Goal: Task Accomplishment & Management: Complete application form

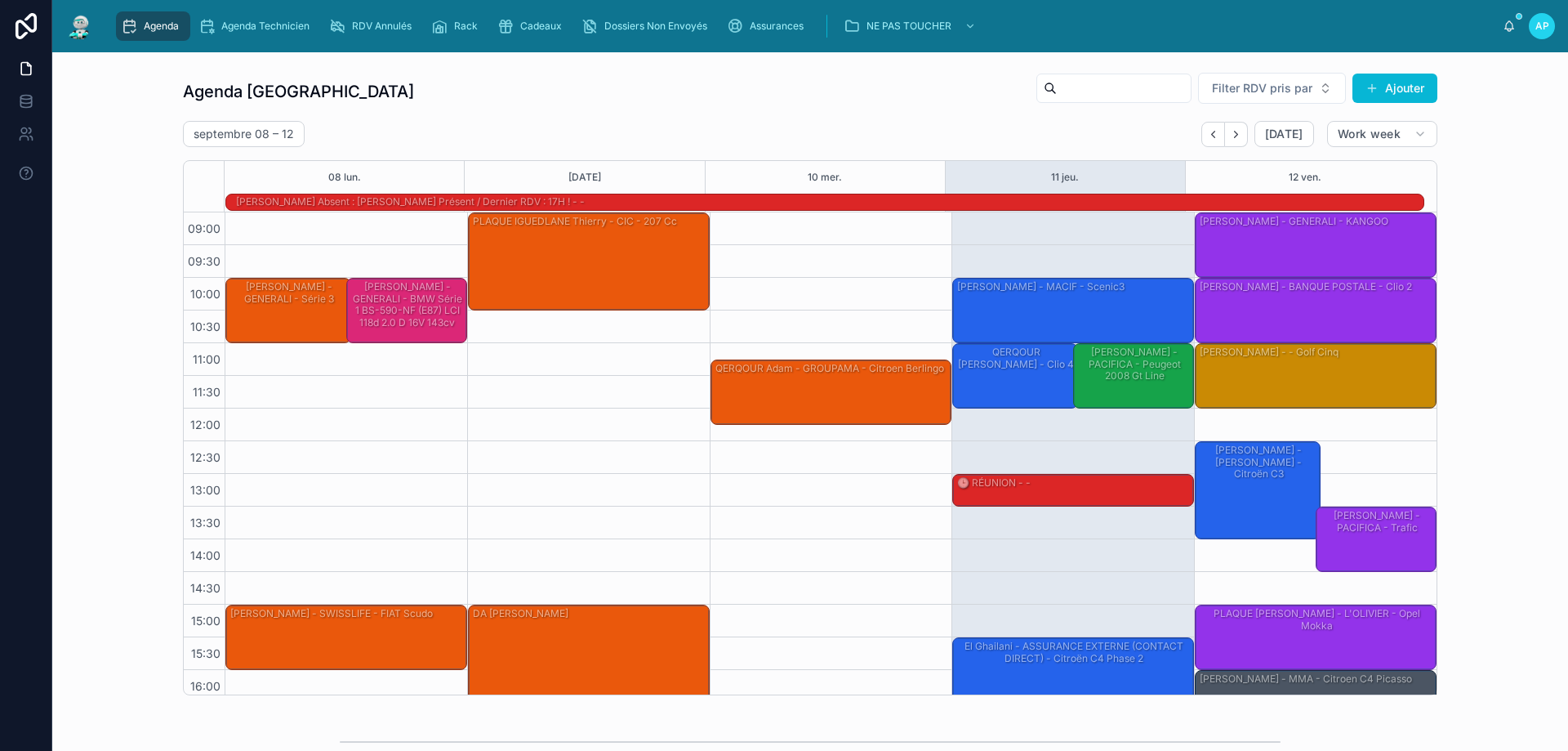
click at [1091, 601] on div "[PERSON_NAME] - MAAF - AUDI RS6" at bounding box center [1074, 587] width 237 height 94
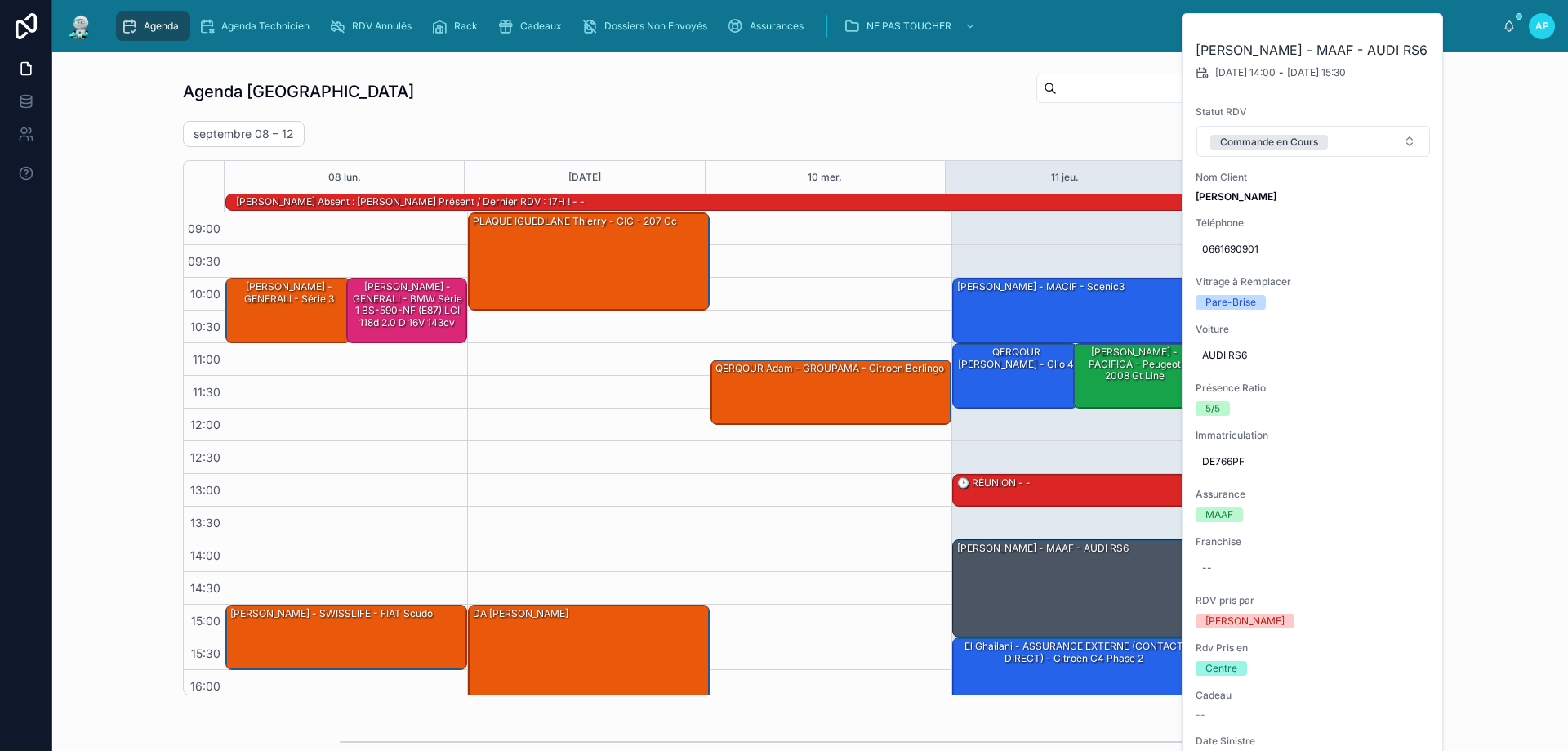
click at [1475, 163] on div "Agenda Perpignan Filter RDV pris par Ajouter [DATE] – [DATE] [DATE] Work week 0…" at bounding box center [811, 384] width 1490 height 637
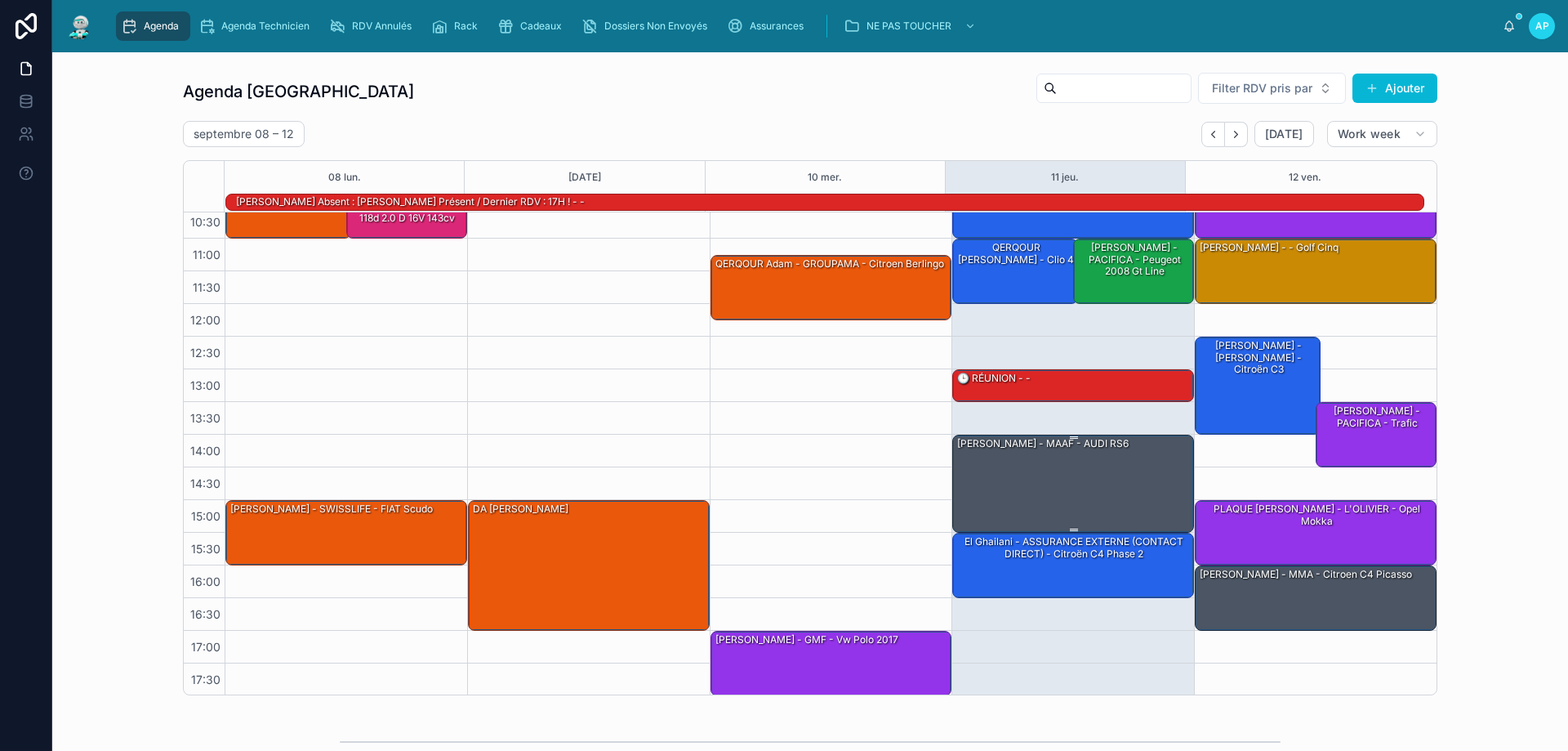
scroll to position [106, 0]
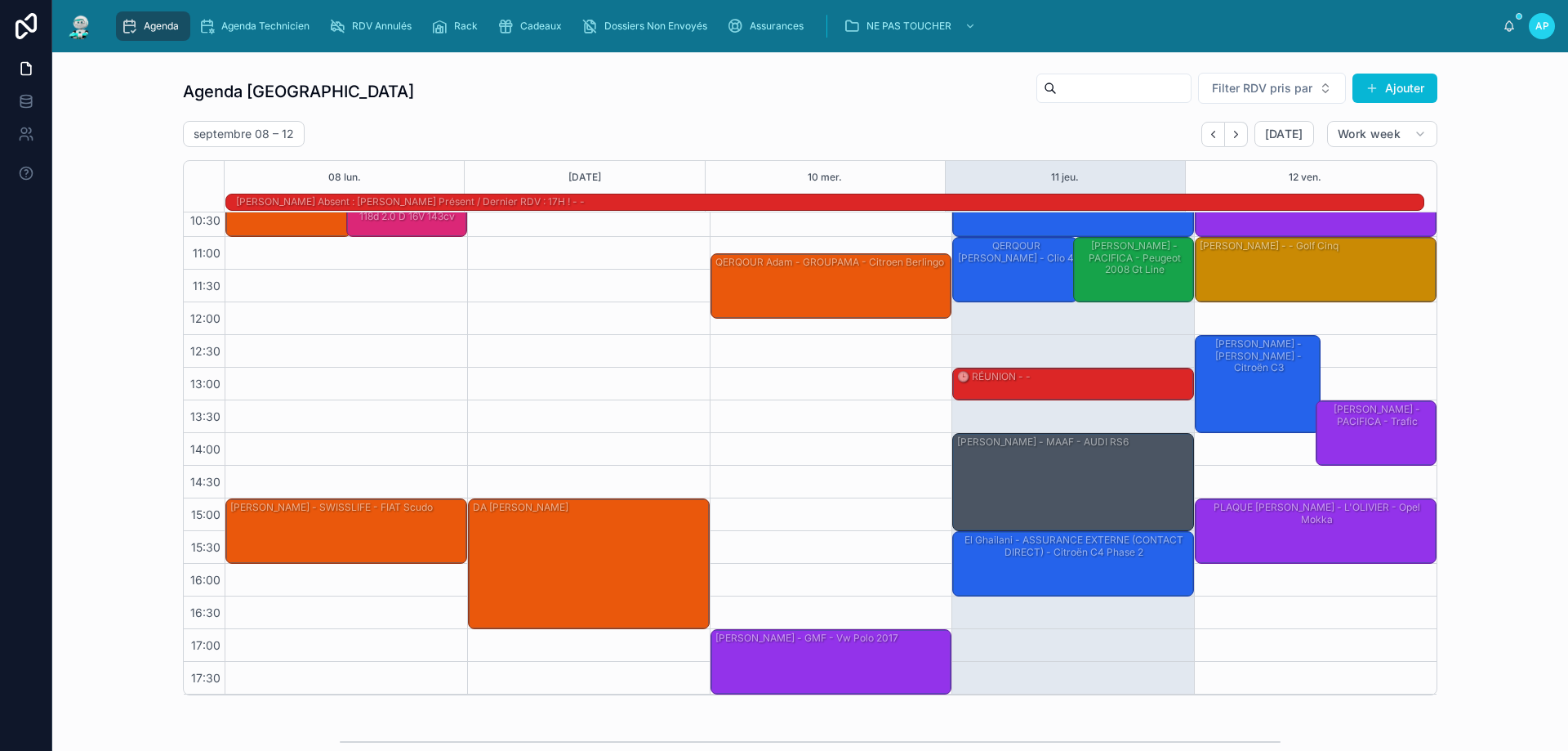
click at [1321, 588] on div "[PERSON_NAME] - MMA - citroen C4 Picasso" at bounding box center [1317, 595] width 237 height 62
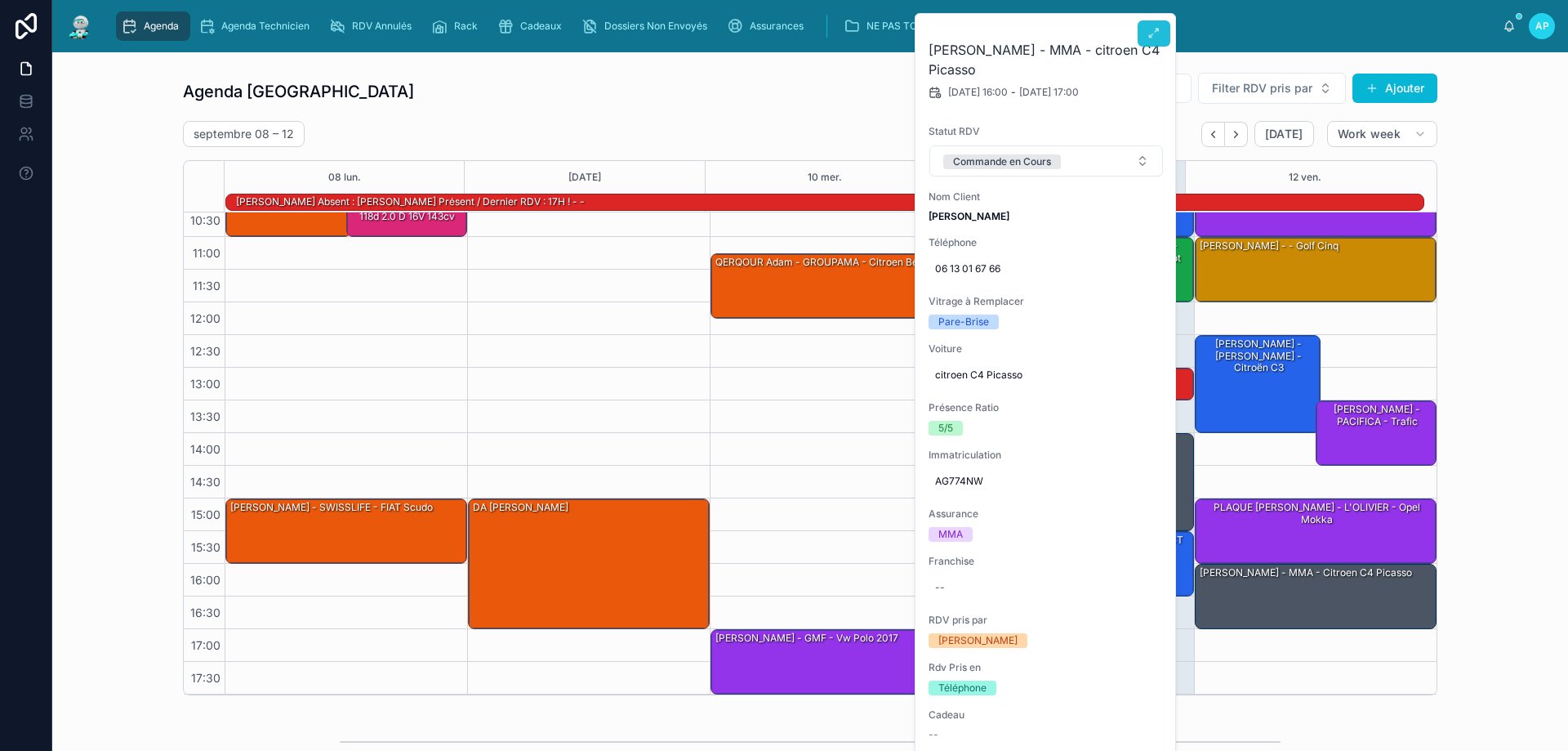
click at [1156, 37] on icon at bounding box center [1155, 33] width 13 height 13
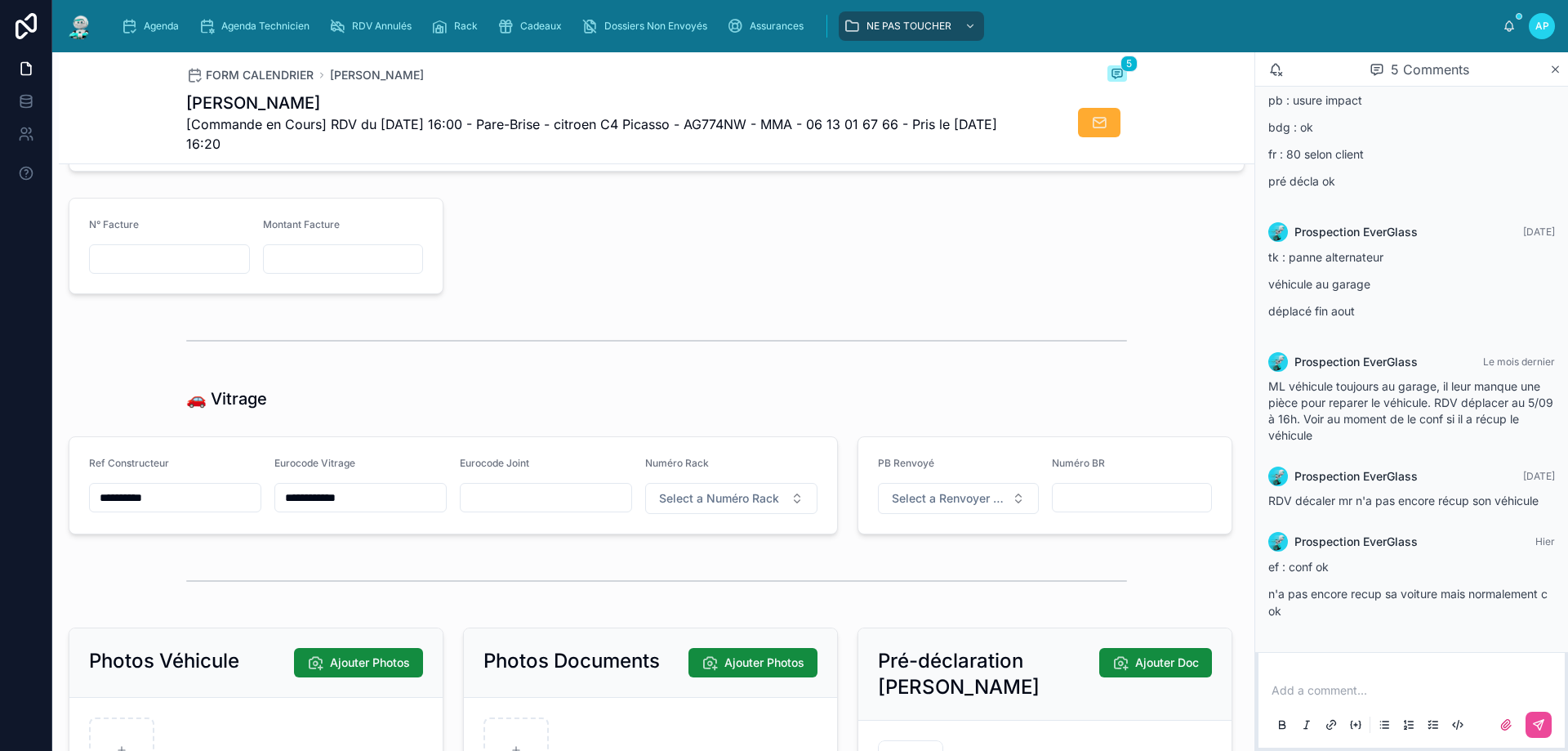
scroll to position [1797, 0]
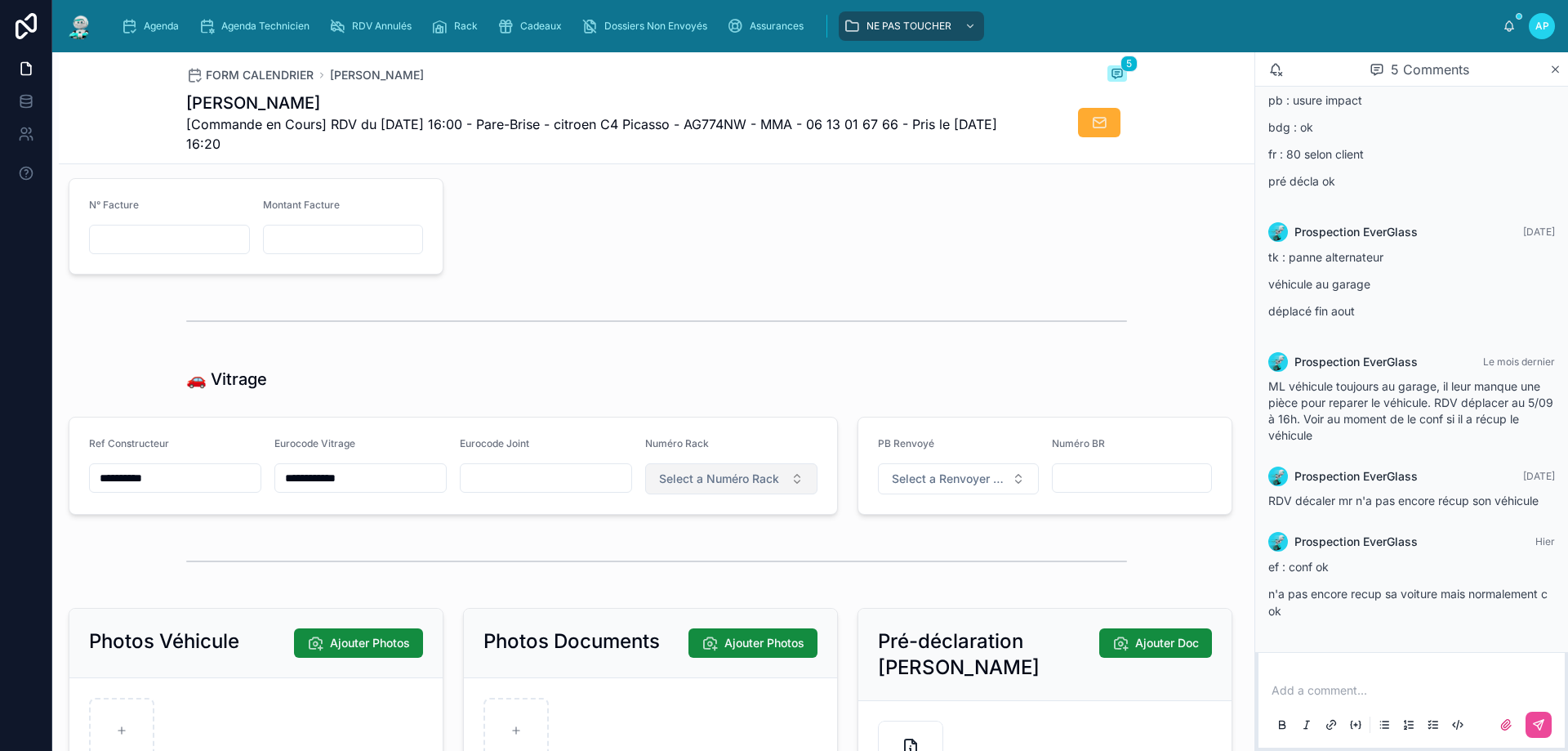
click at [723, 487] on span "Select a Numéro Rack" at bounding box center [719, 478] width 120 height 16
type input "***"
click at [668, 557] on div "Hors Rack" at bounding box center [667, 556] width 49 height 13
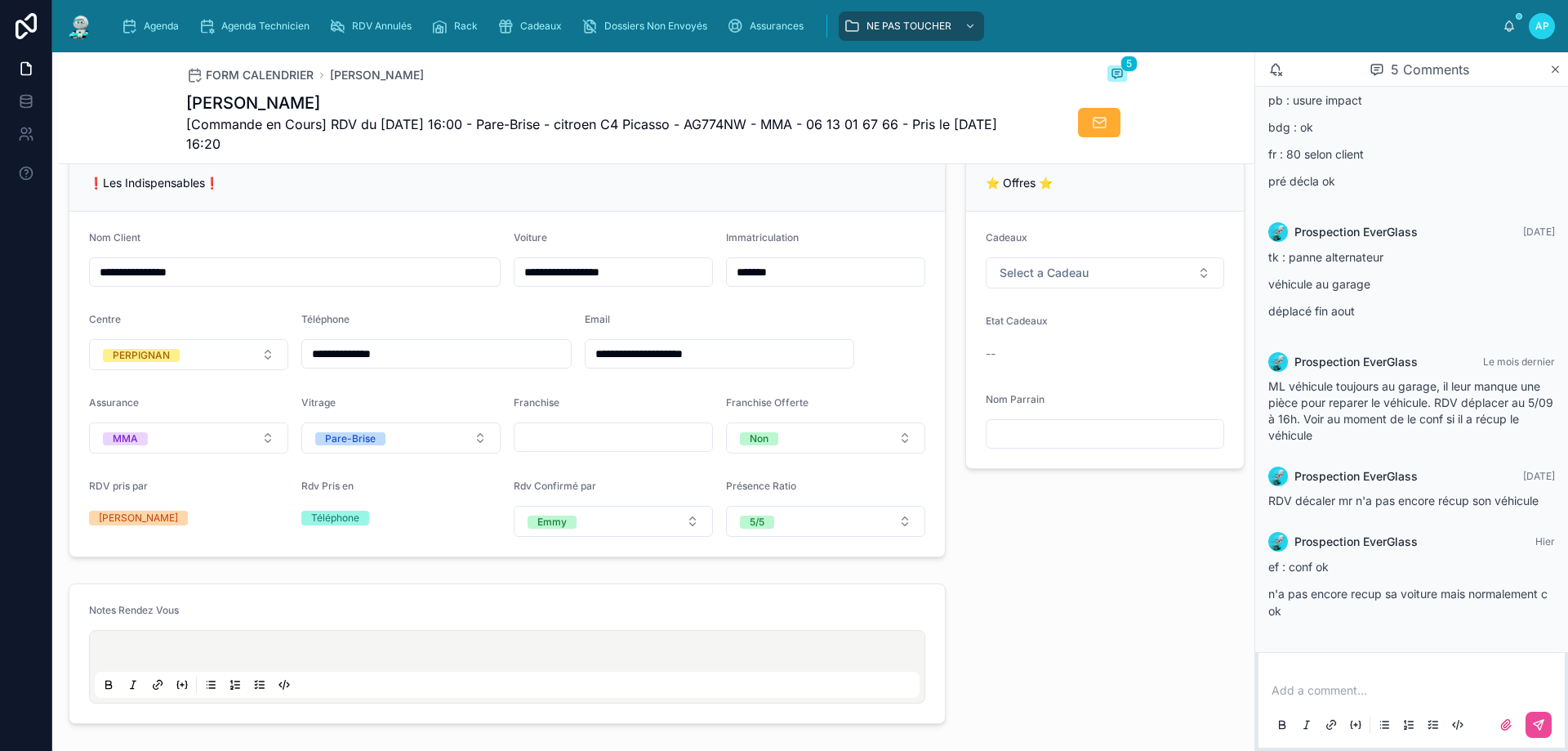
scroll to position [0, 0]
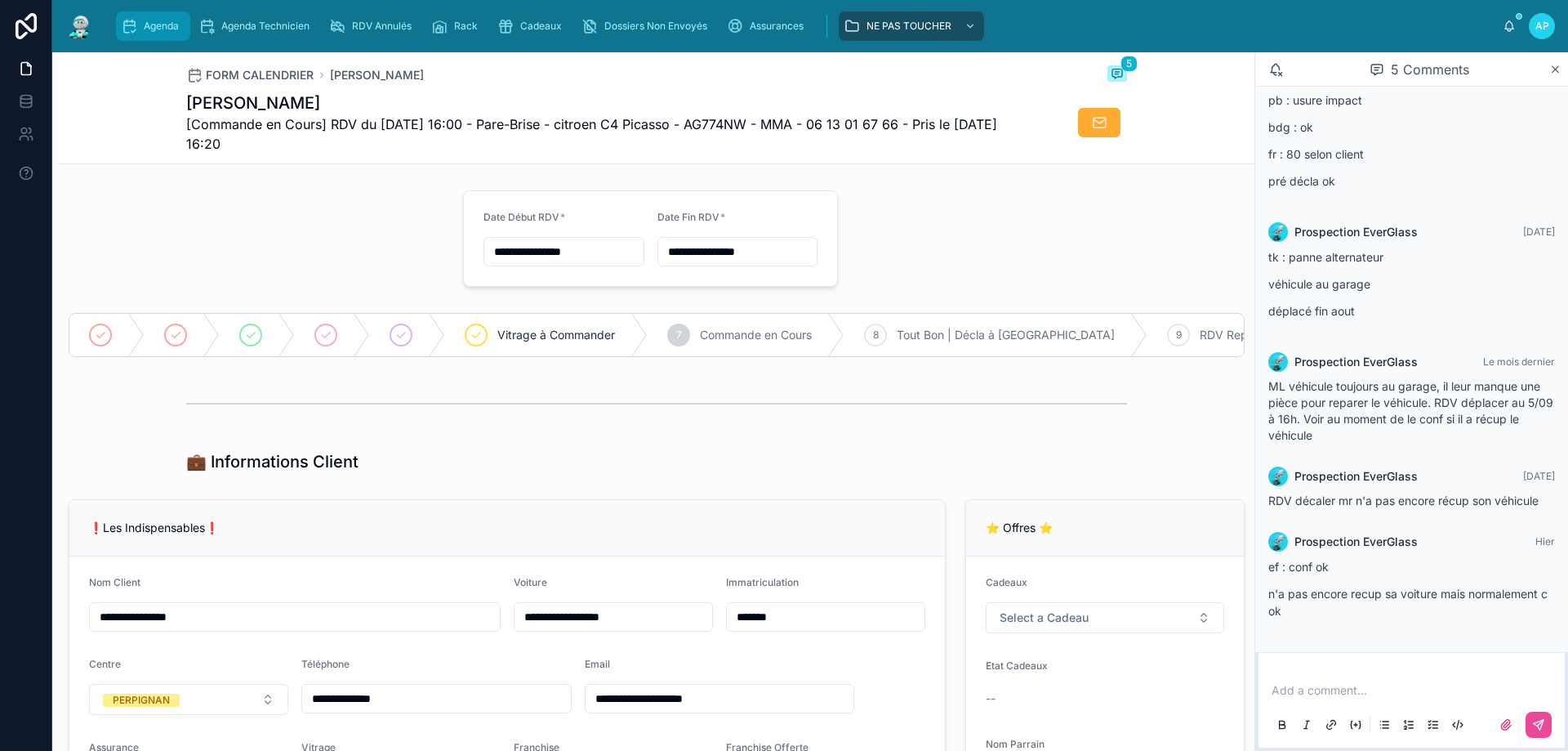
click at [151, 27] on span "Agenda" at bounding box center [161, 27] width 35 height 13
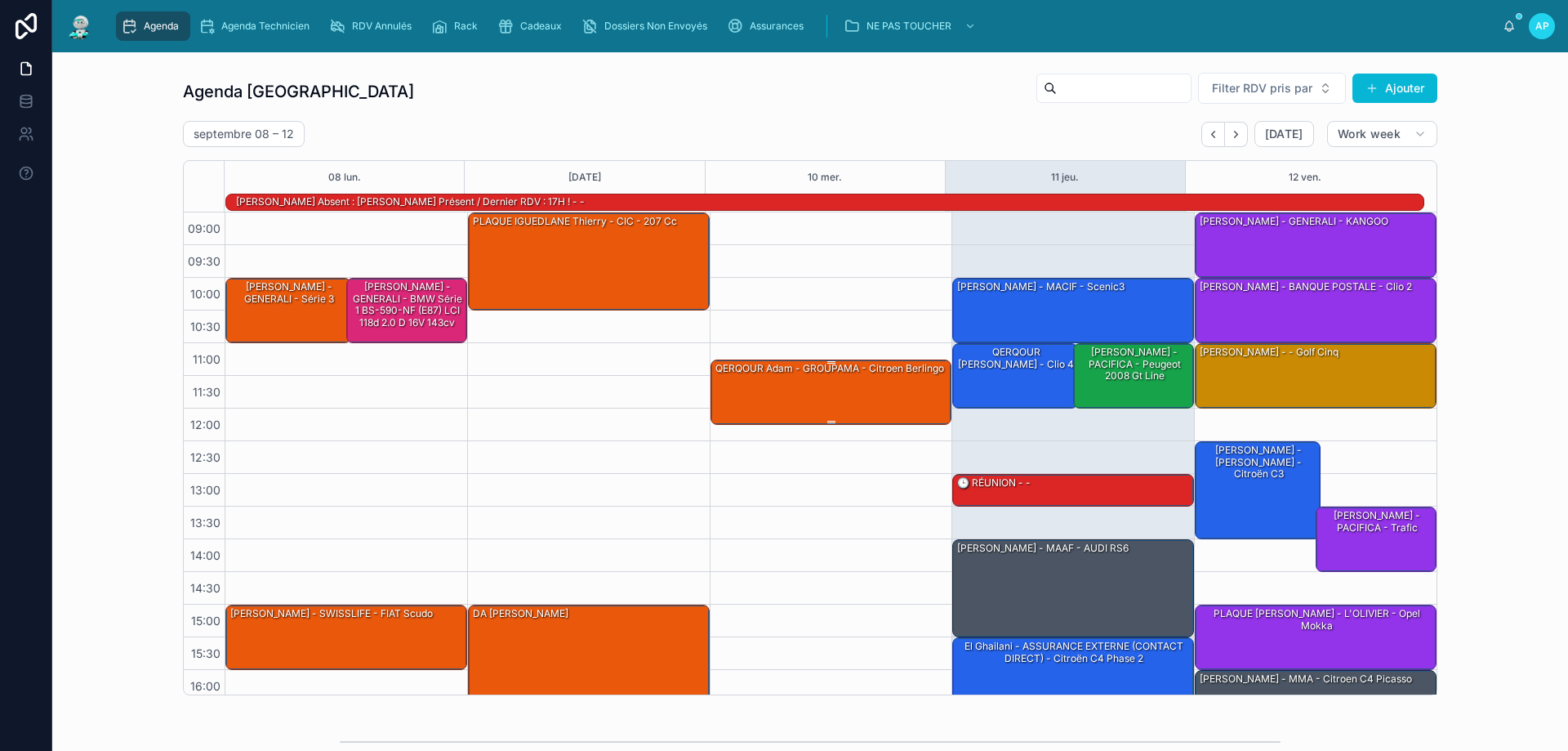
scroll to position [107, 0]
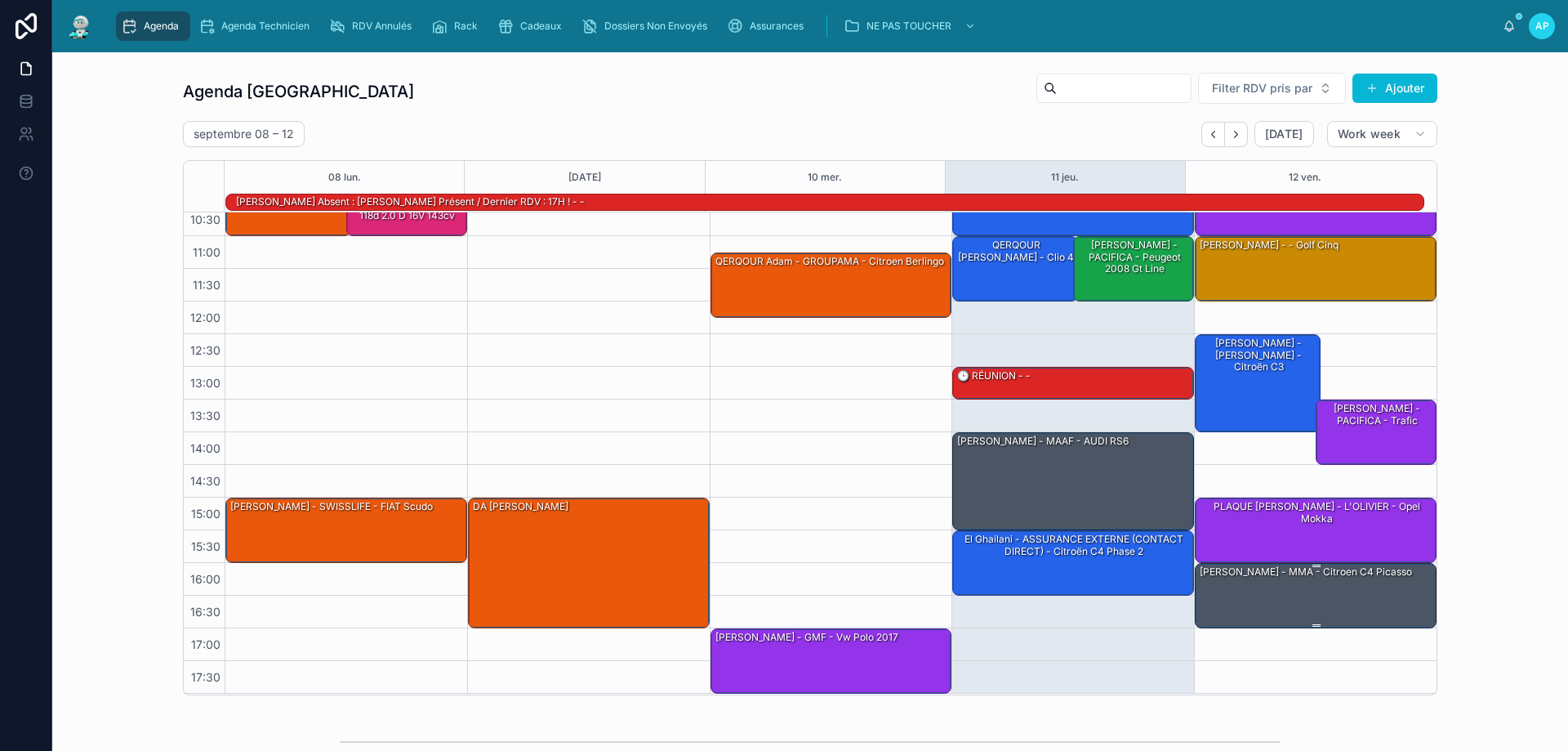
click at [1290, 587] on div "[PERSON_NAME] - MMA - citroen C4 Picasso" at bounding box center [1317, 595] width 237 height 62
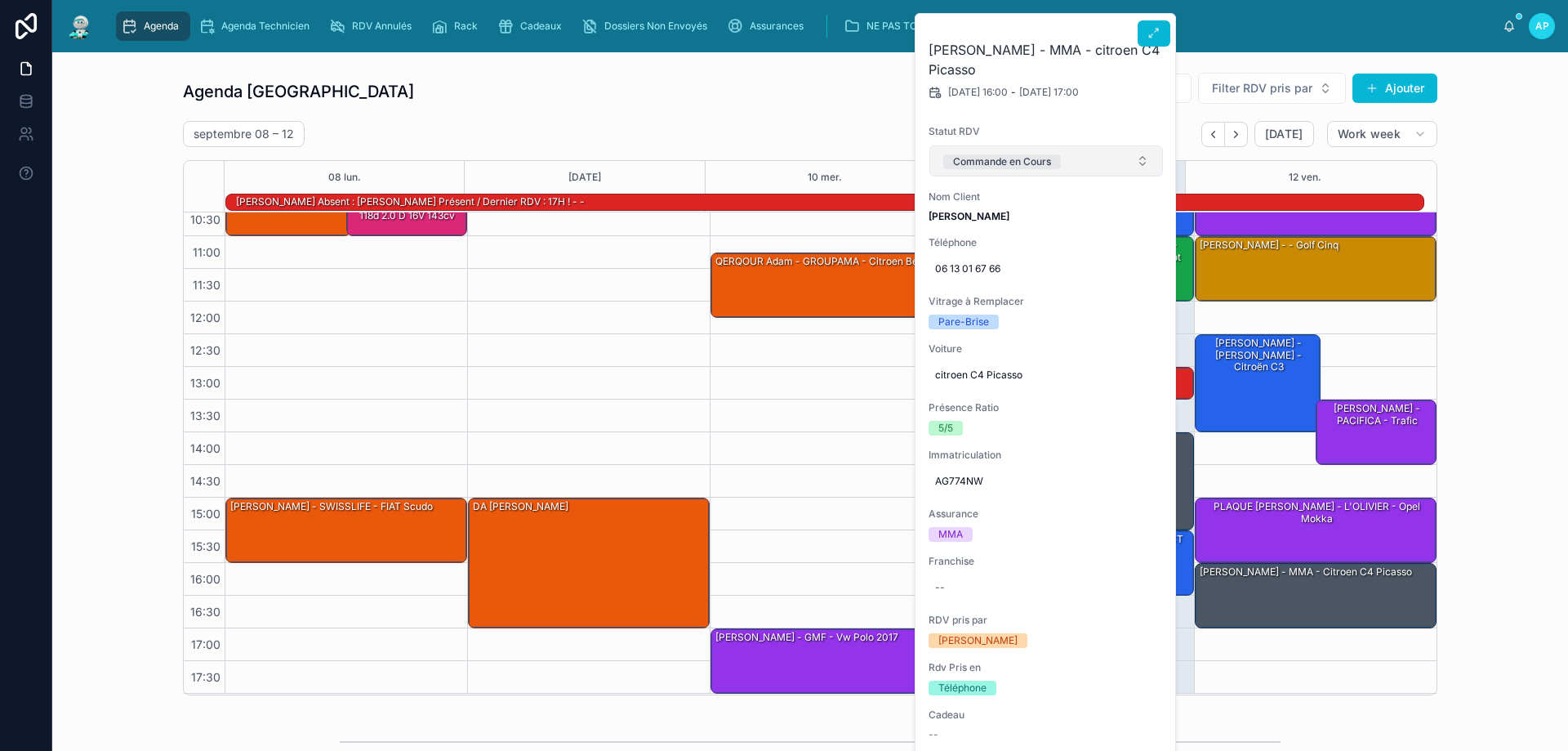
click at [1116, 169] on button "Commande en Cours" at bounding box center [1046, 161] width 233 height 31
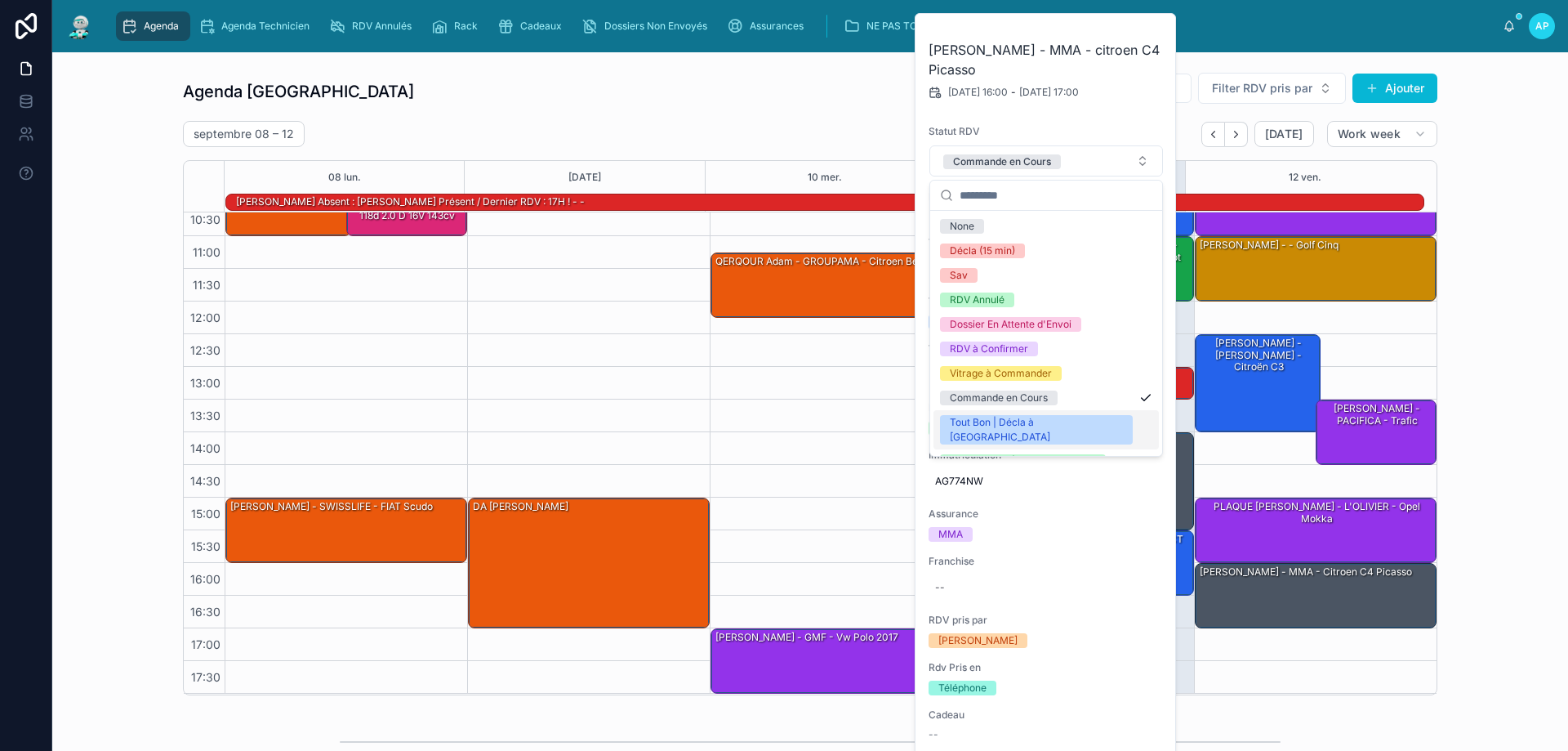
click at [1034, 422] on div "Tout Bon | Décla à [GEOGRAPHIC_DATA]" at bounding box center [1036, 430] width 173 height 30
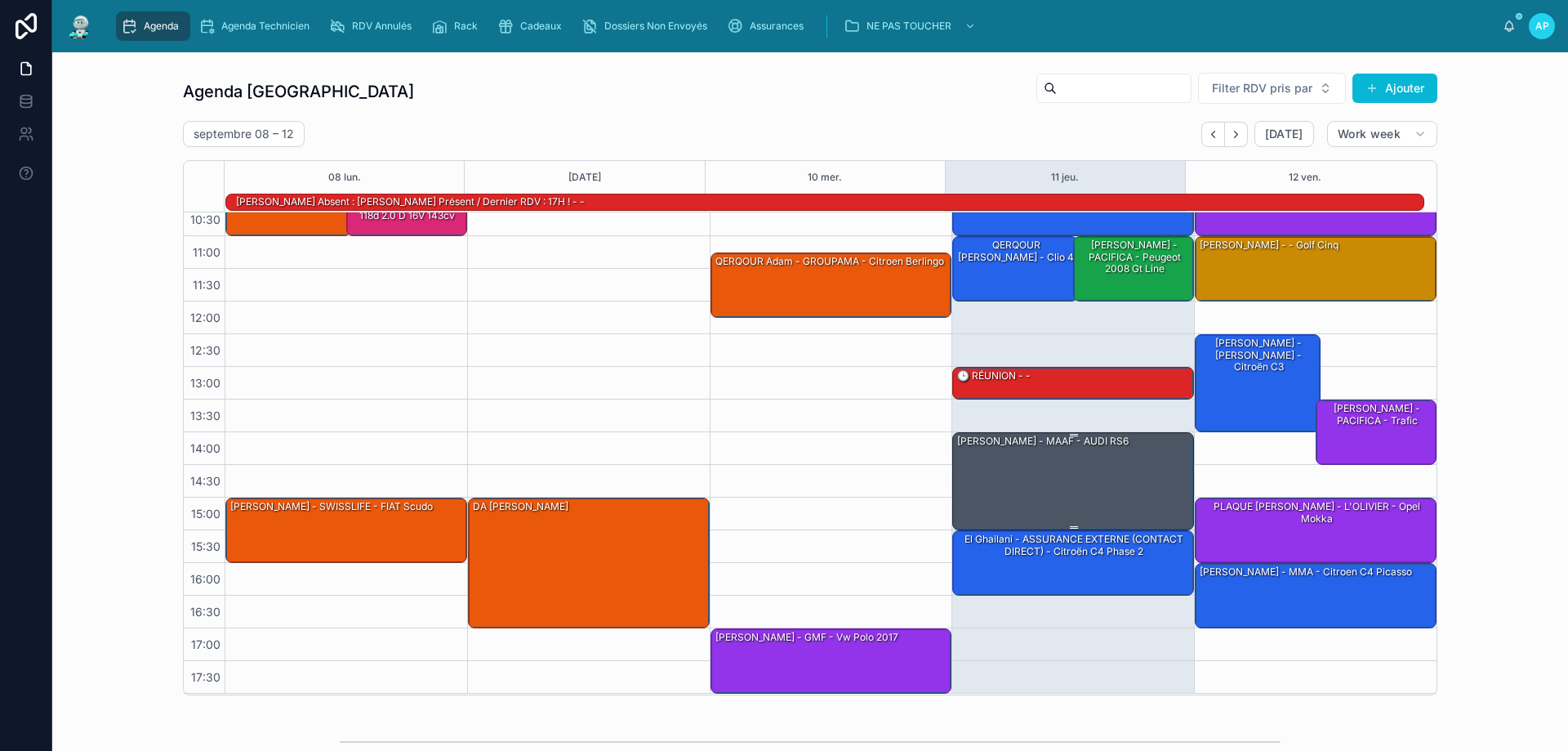
click at [998, 455] on div "[PERSON_NAME] - MAAF - AUDI RS6" at bounding box center [1074, 479] width 237 height 94
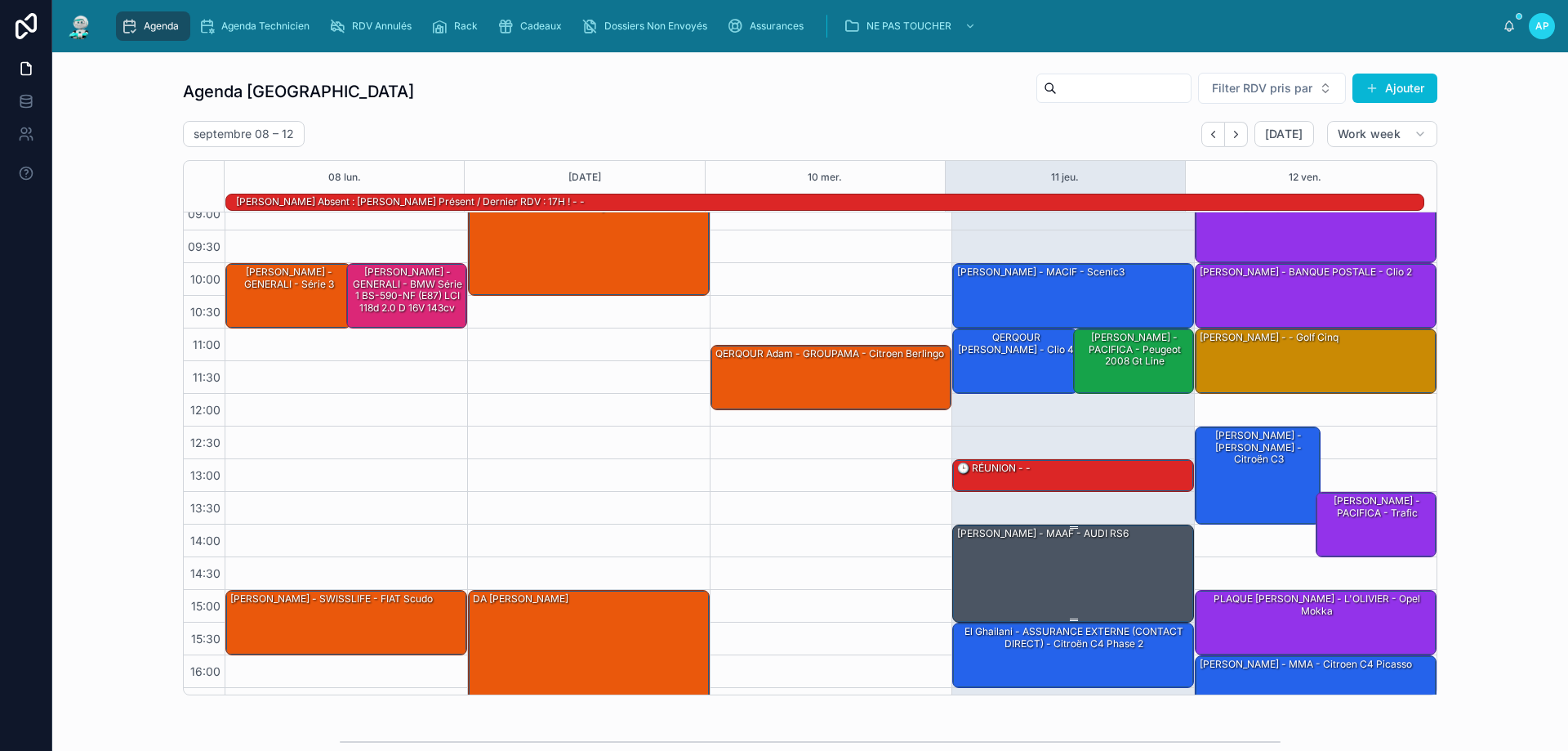
scroll to position [0, 0]
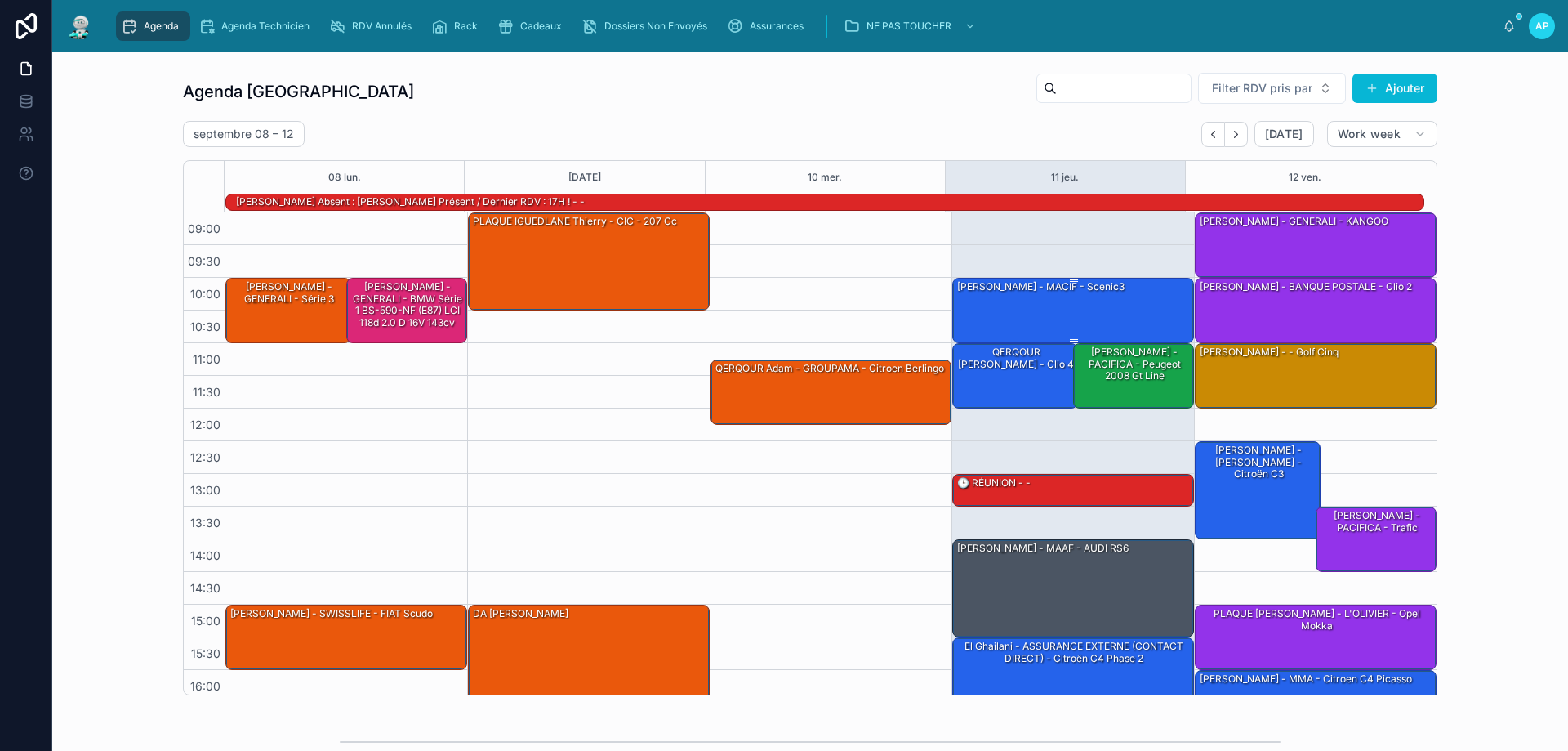
click at [976, 312] on div "[PERSON_NAME] - MACIF - scenic3" at bounding box center [1074, 309] width 237 height 62
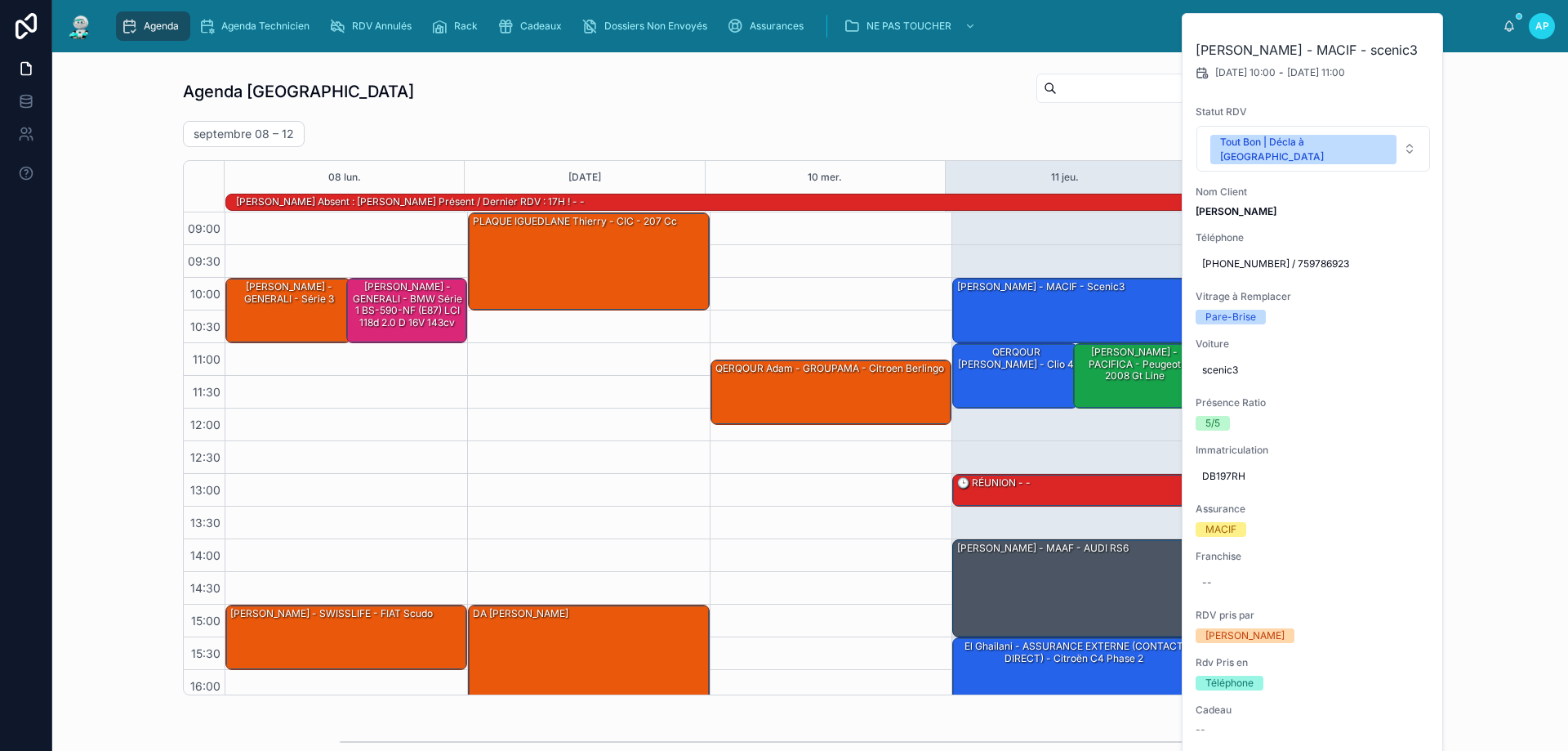
click at [954, 120] on div "Agenda Perpignan Filter RDV pris par Ajouter [DATE] – [DATE] [DATE] Work week 0…" at bounding box center [810, 383] width 1255 height 623
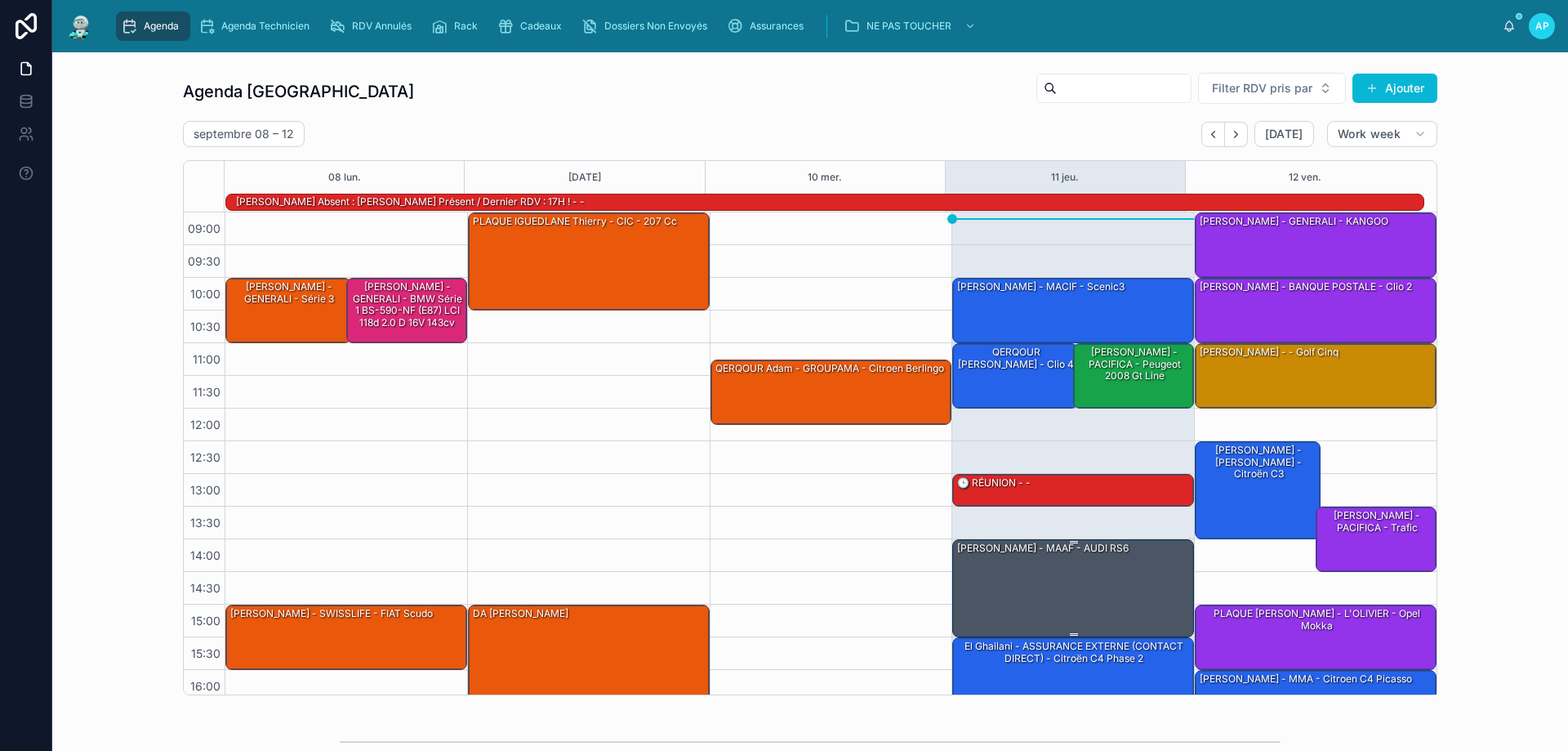
click at [1100, 596] on div "[PERSON_NAME] - MAAF - AUDI RS6" at bounding box center [1074, 587] width 237 height 94
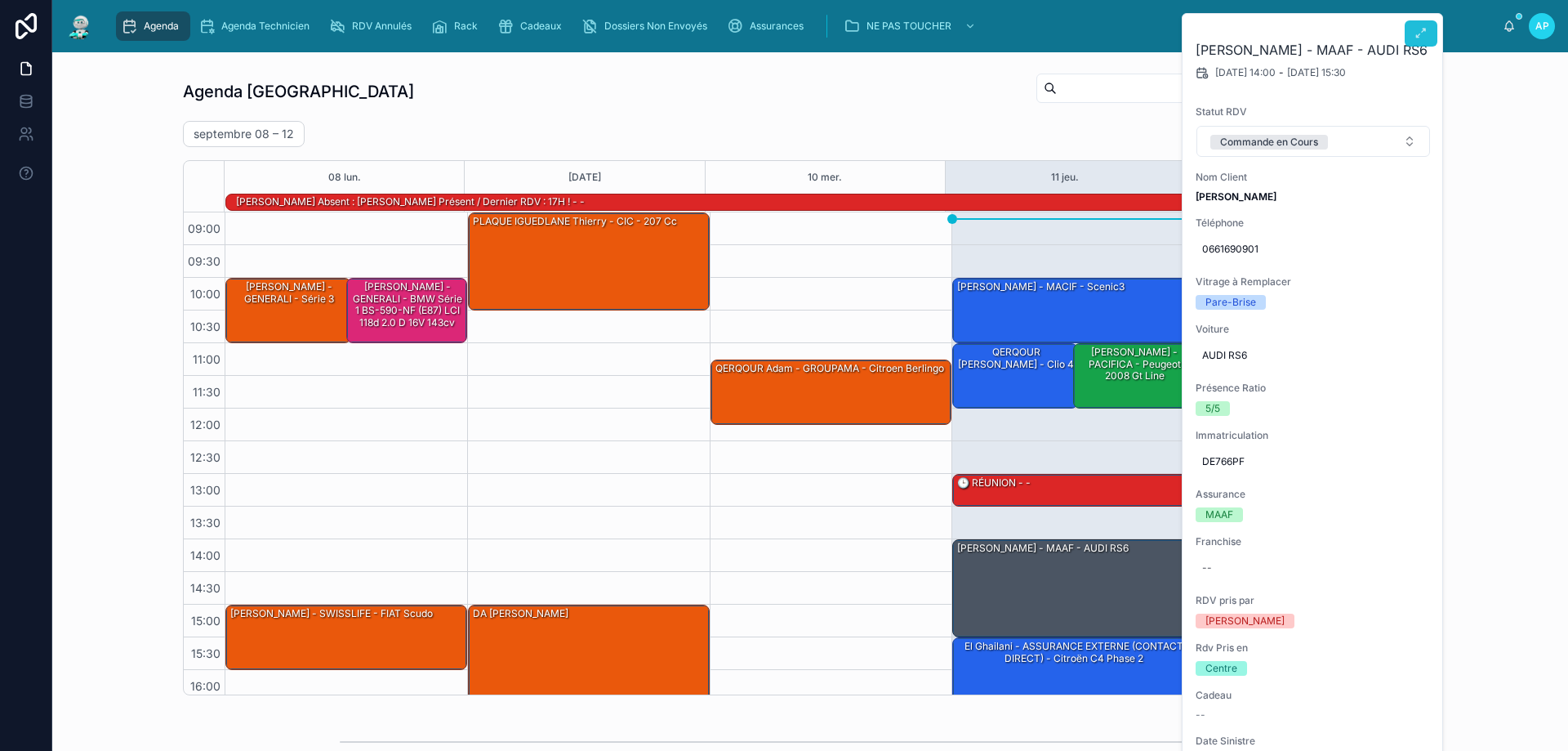
click at [1412, 34] on button at bounding box center [1421, 32] width 32 height 26
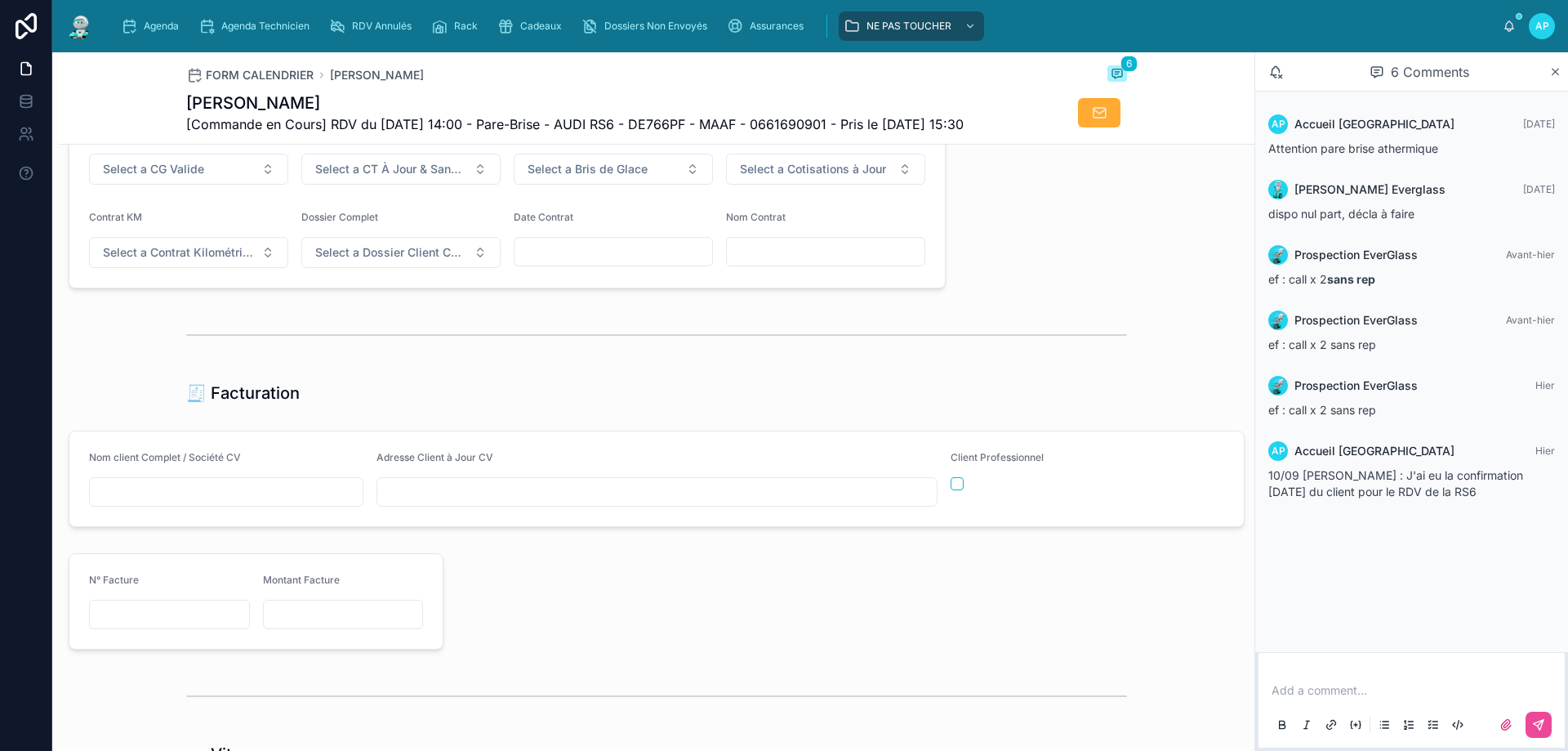
scroll to position [1716, 0]
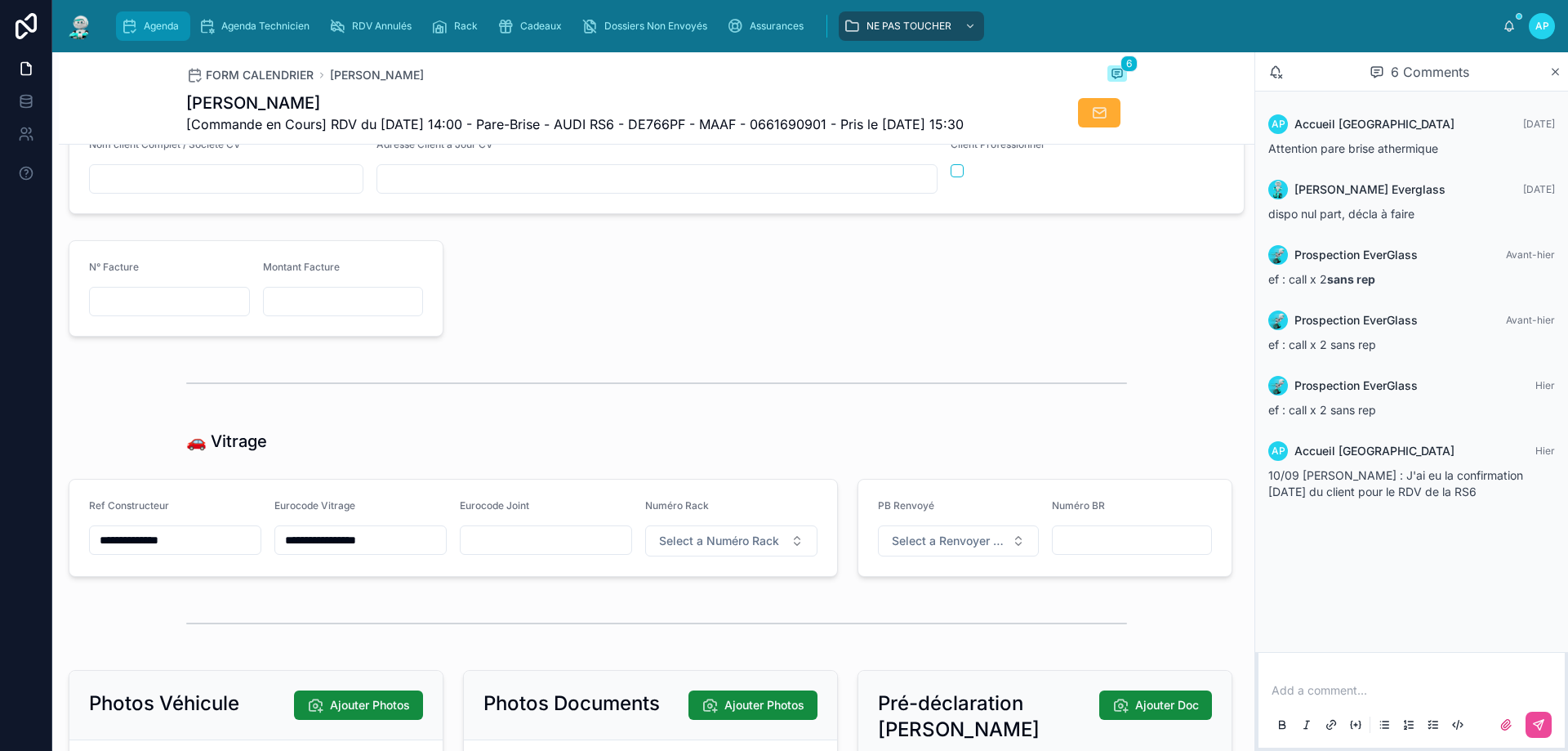
click at [150, 11] on link "Agenda" at bounding box center [153, 26] width 74 height 30
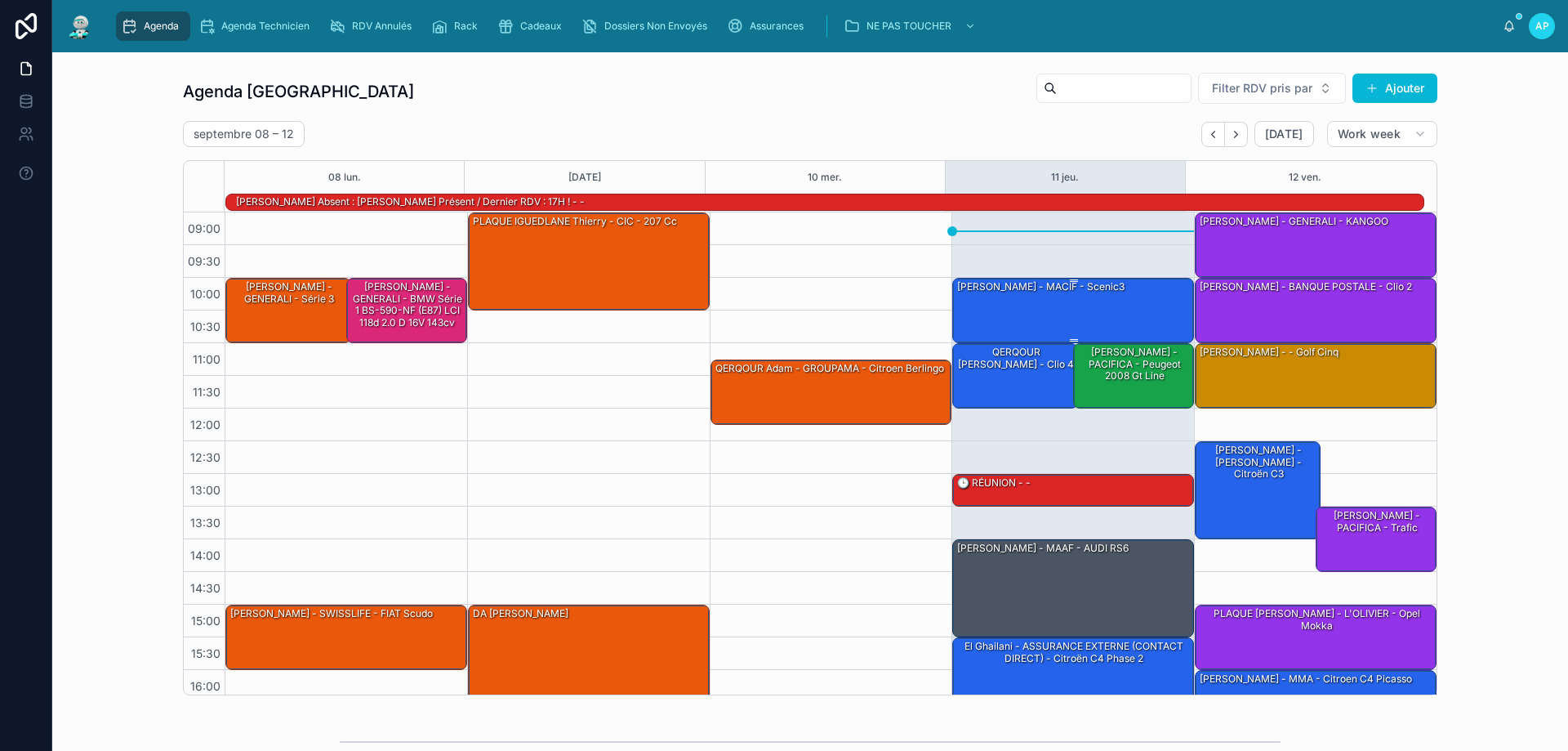
click at [1034, 306] on div "[PERSON_NAME] - MACIF - scenic3" at bounding box center [1074, 309] width 237 height 62
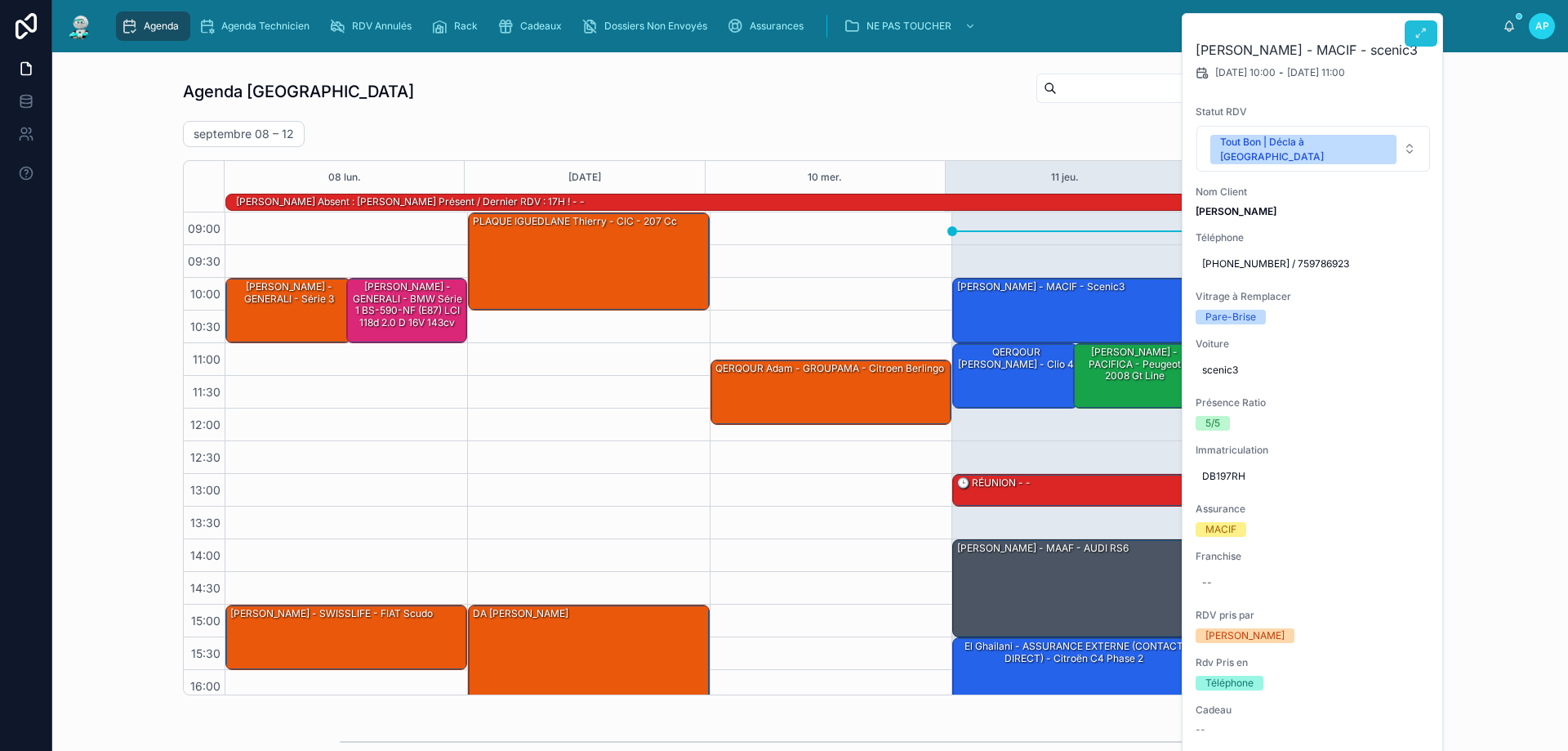
click at [1422, 37] on icon at bounding box center [1421, 33] width 13 height 13
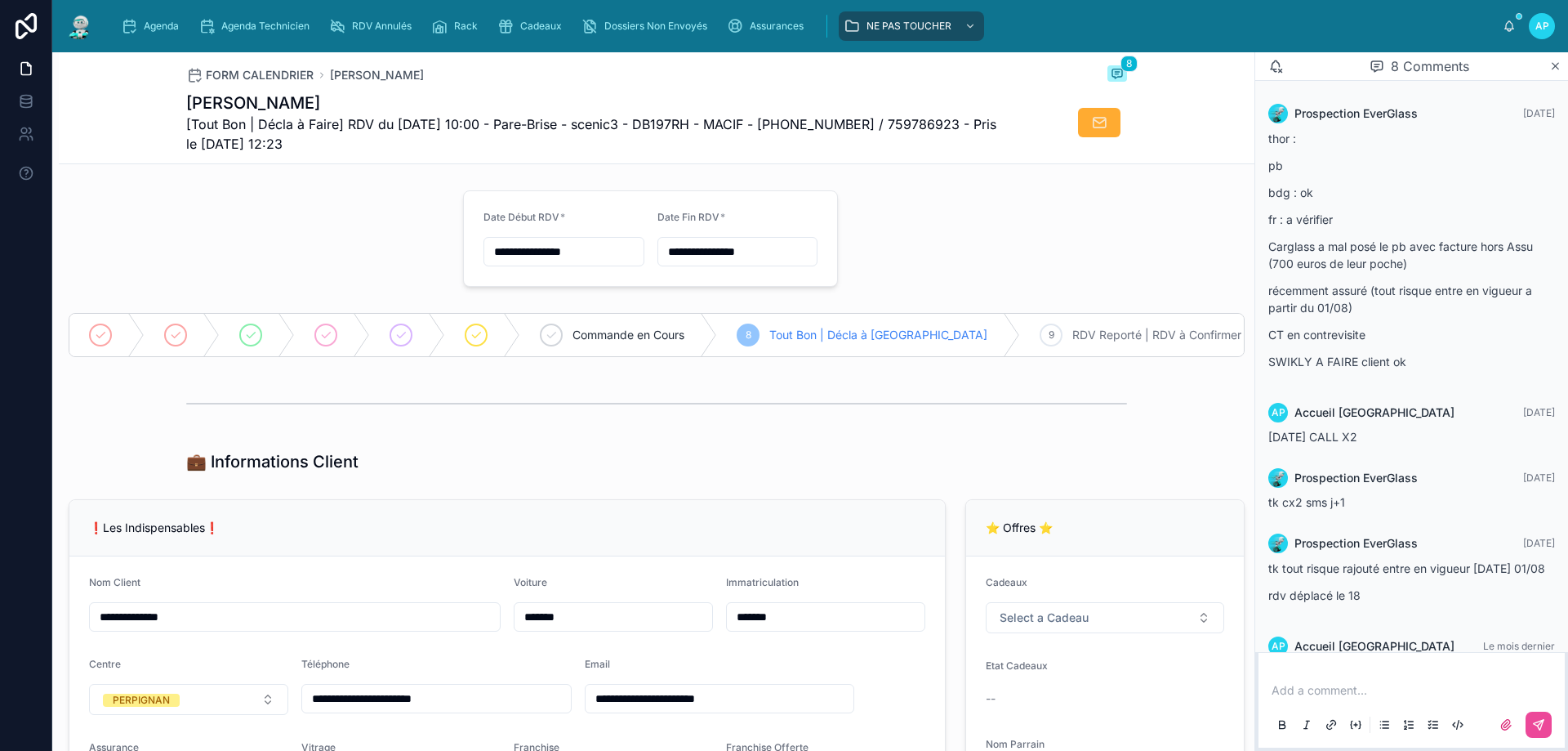
scroll to position [313, 0]
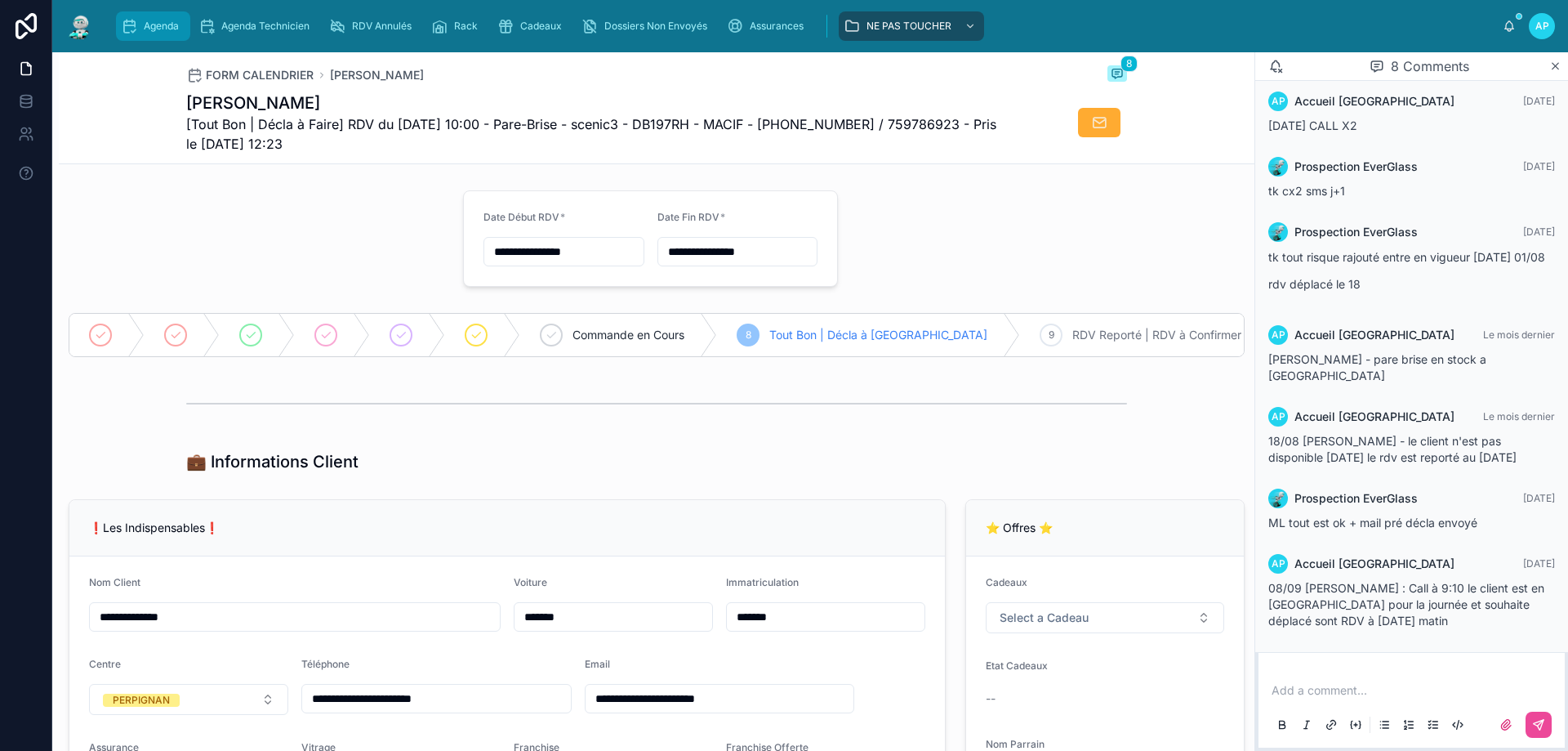
click at [171, 17] on div "Agenda" at bounding box center [153, 26] width 65 height 26
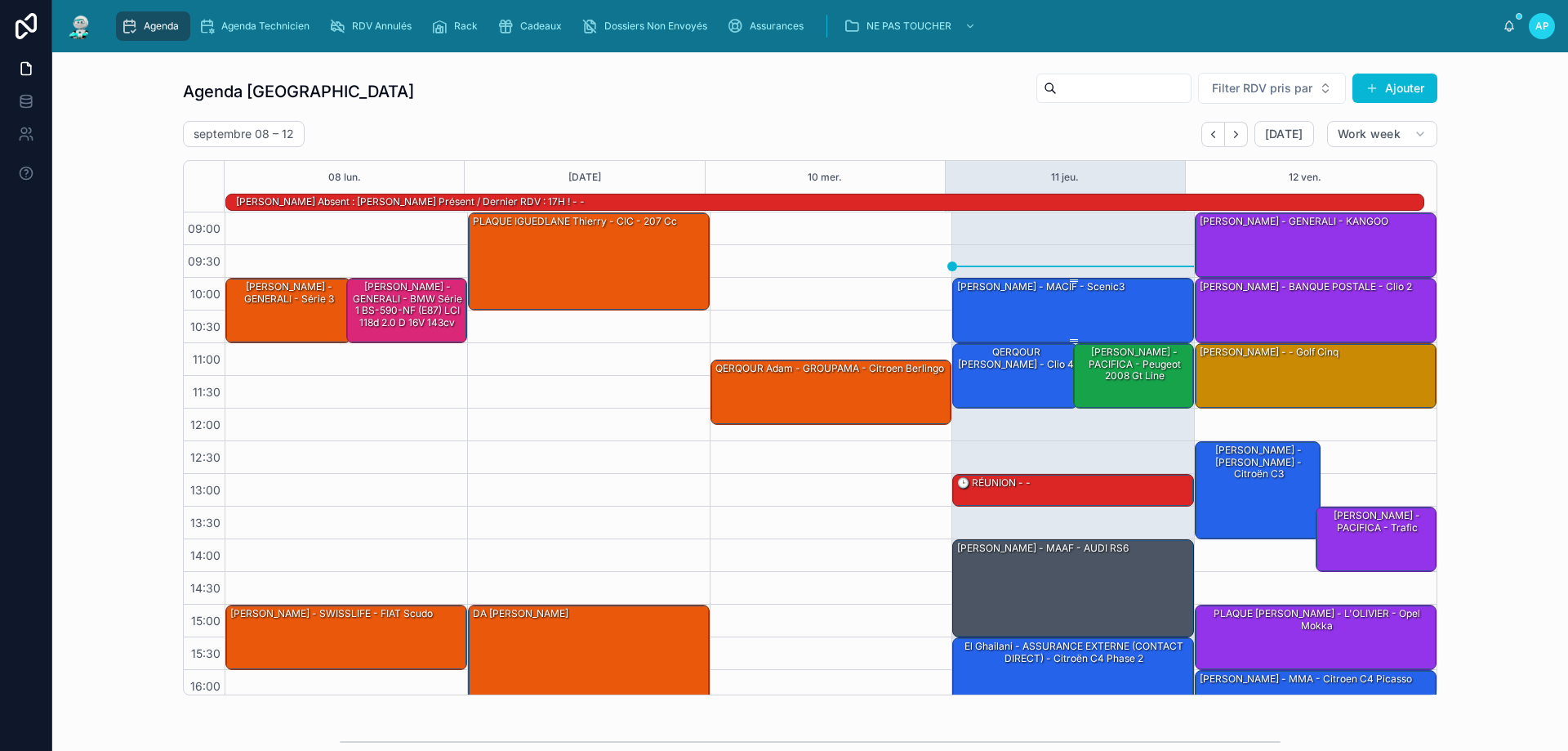
click at [1045, 294] on div "[PERSON_NAME] - MACIF - scenic3" at bounding box center [1040, 286] width 171 height 14
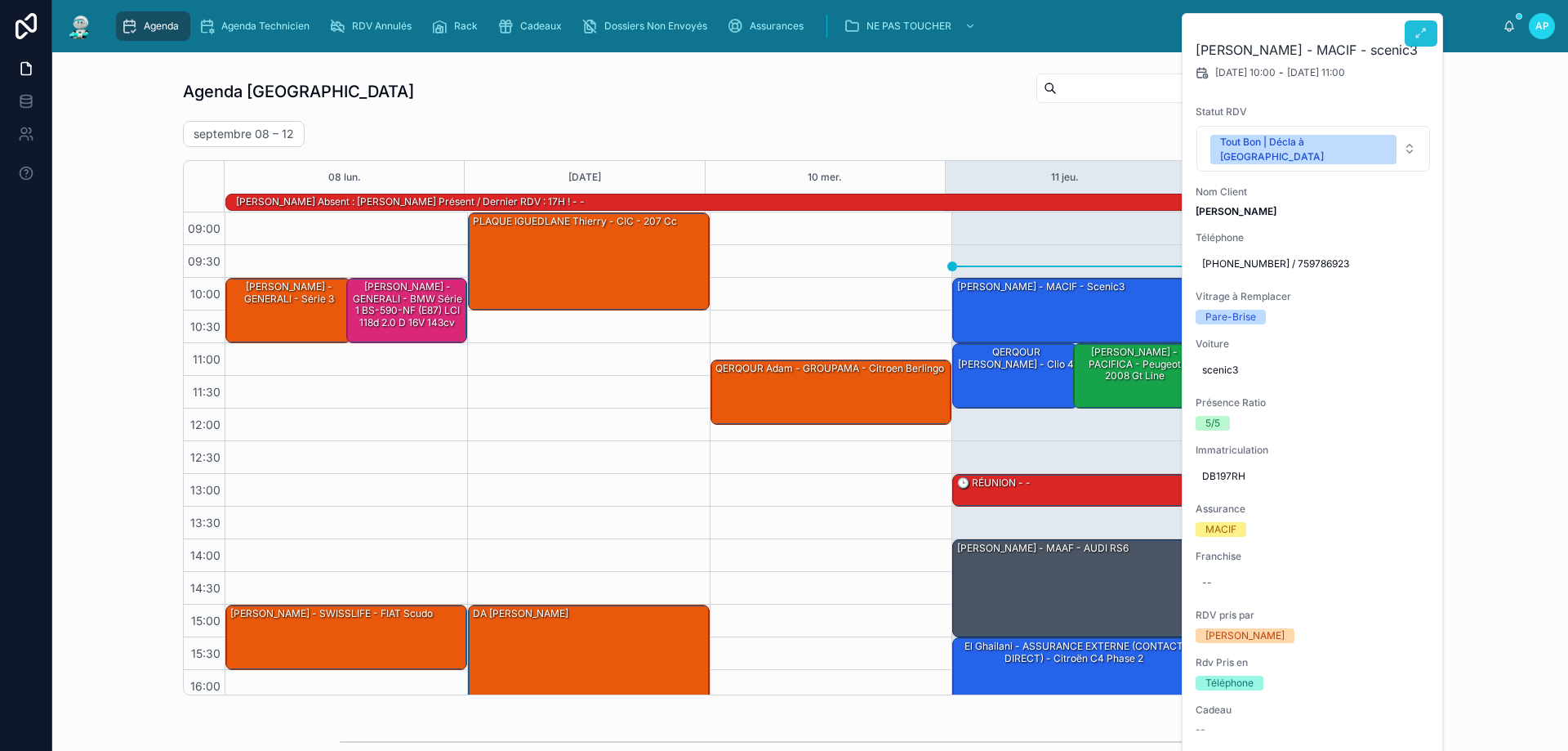
click at [1417, 30] on icon at bounding box center [1421, 33] width 13 height 13
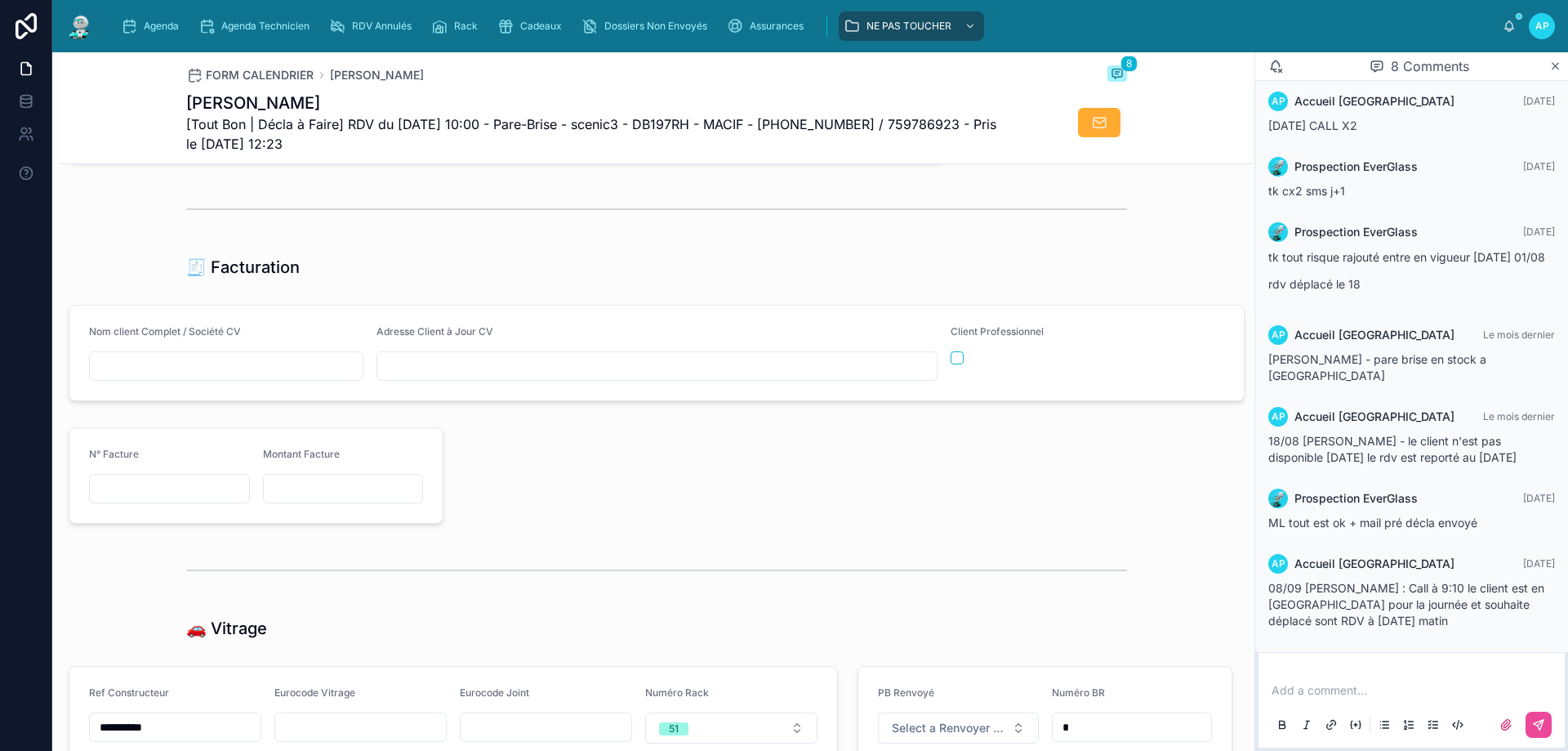
scroll to position [1961, 0]
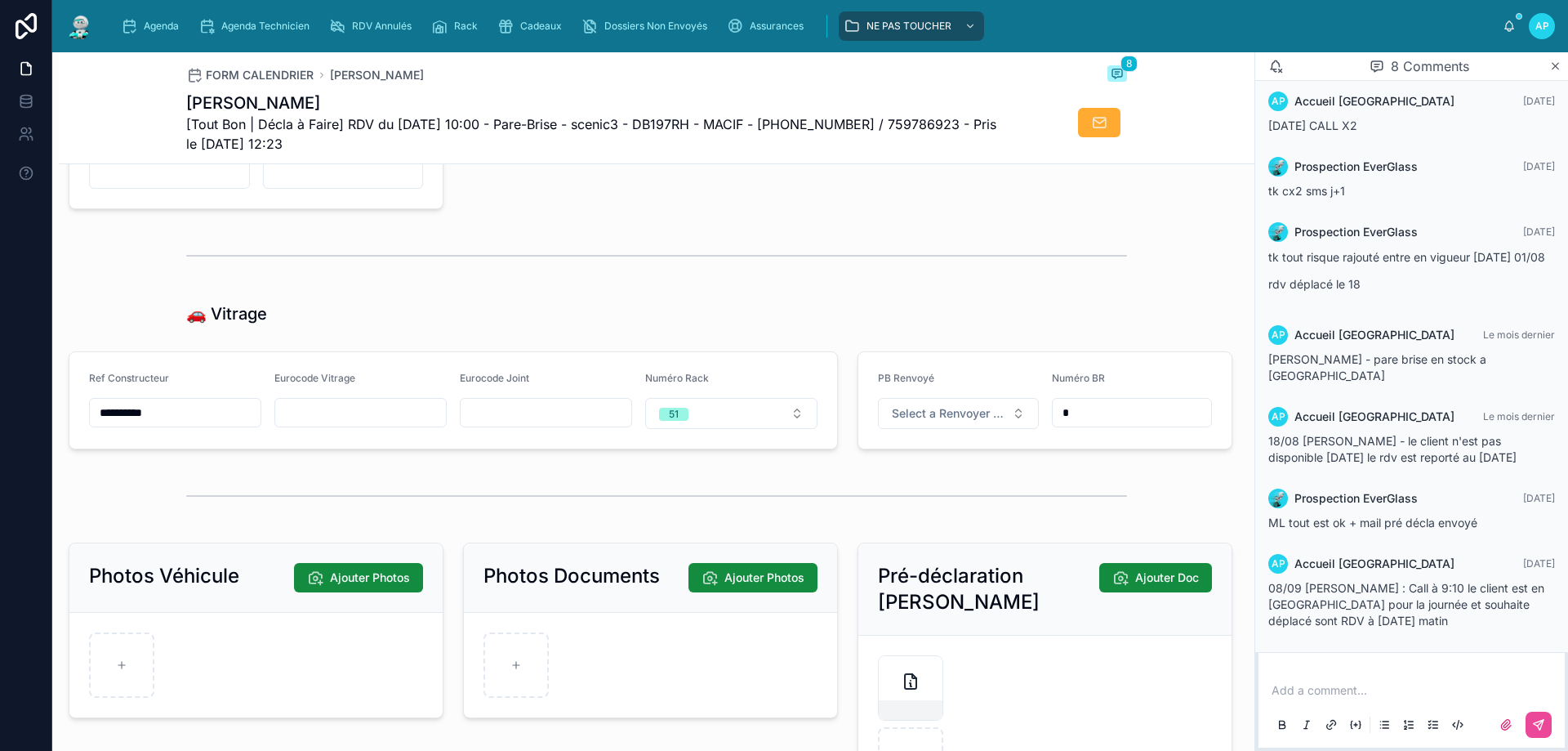
click at [89, 28] on img at bounding box center [80, 26] width 30 height 26
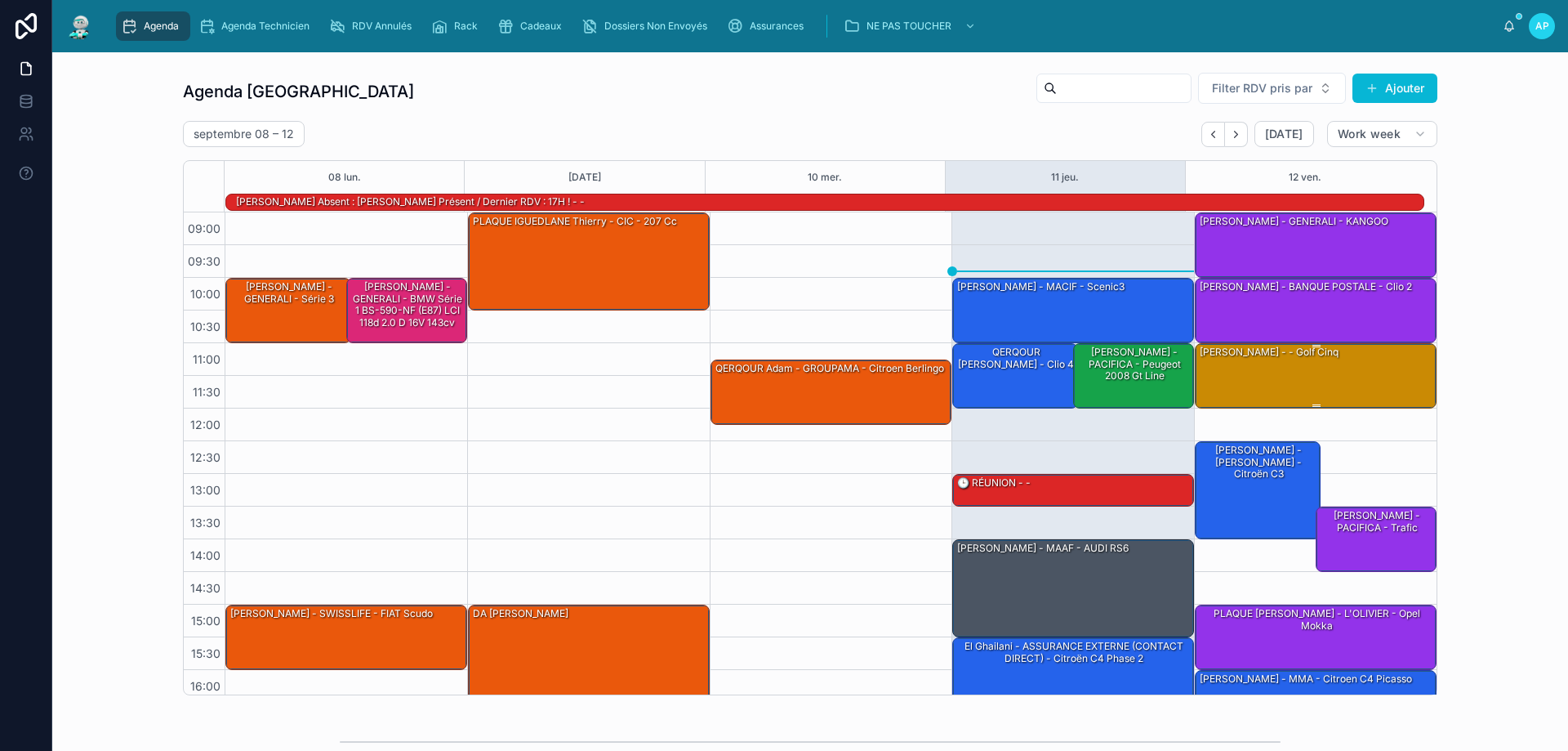
click at [1347, 375] on div "[PERSON_NAME] - - Golf cinq" at bounding box center [1317, 375] width 237 height 62
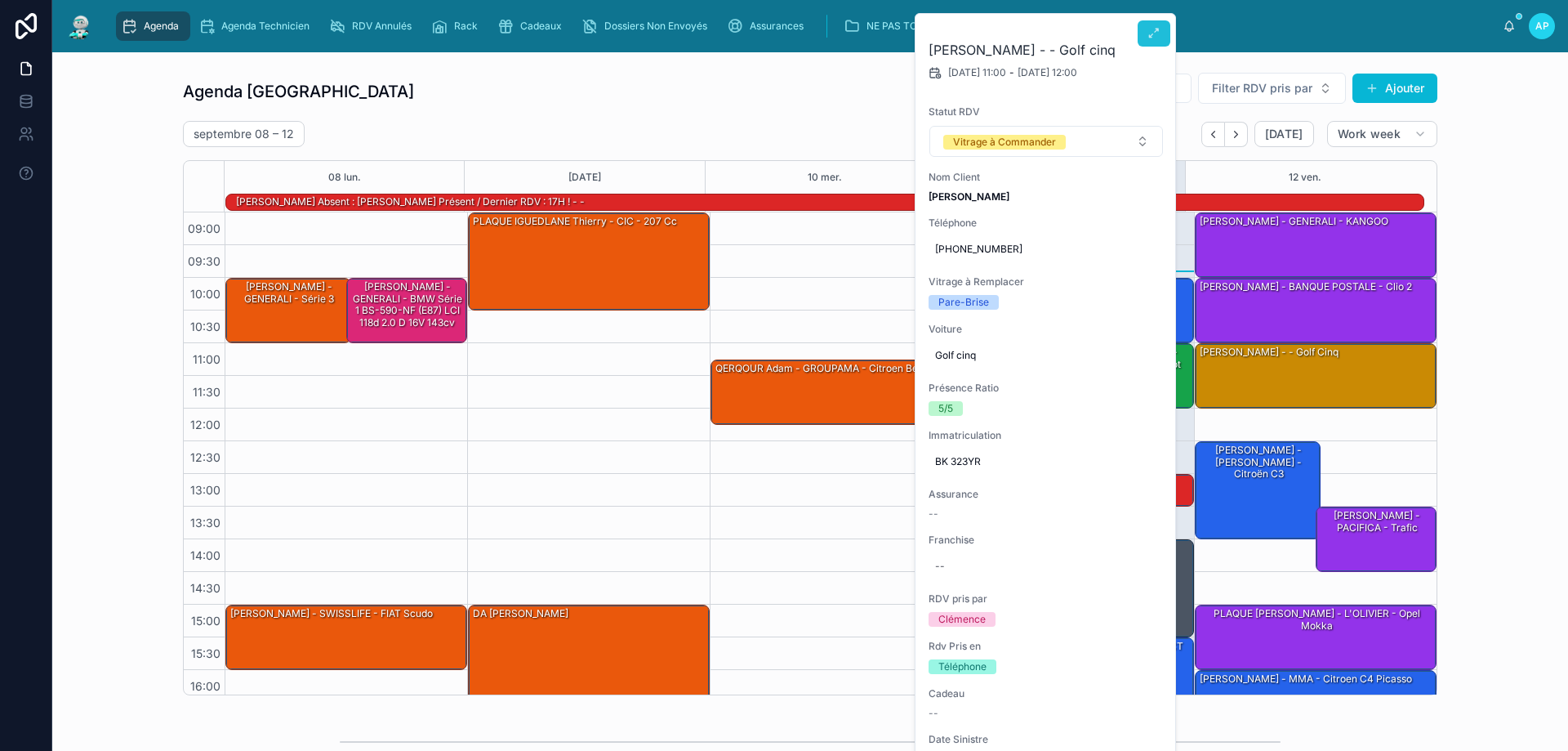
click at [1158, 26] on button at bounding box center [1154, 32] width 32 height 26
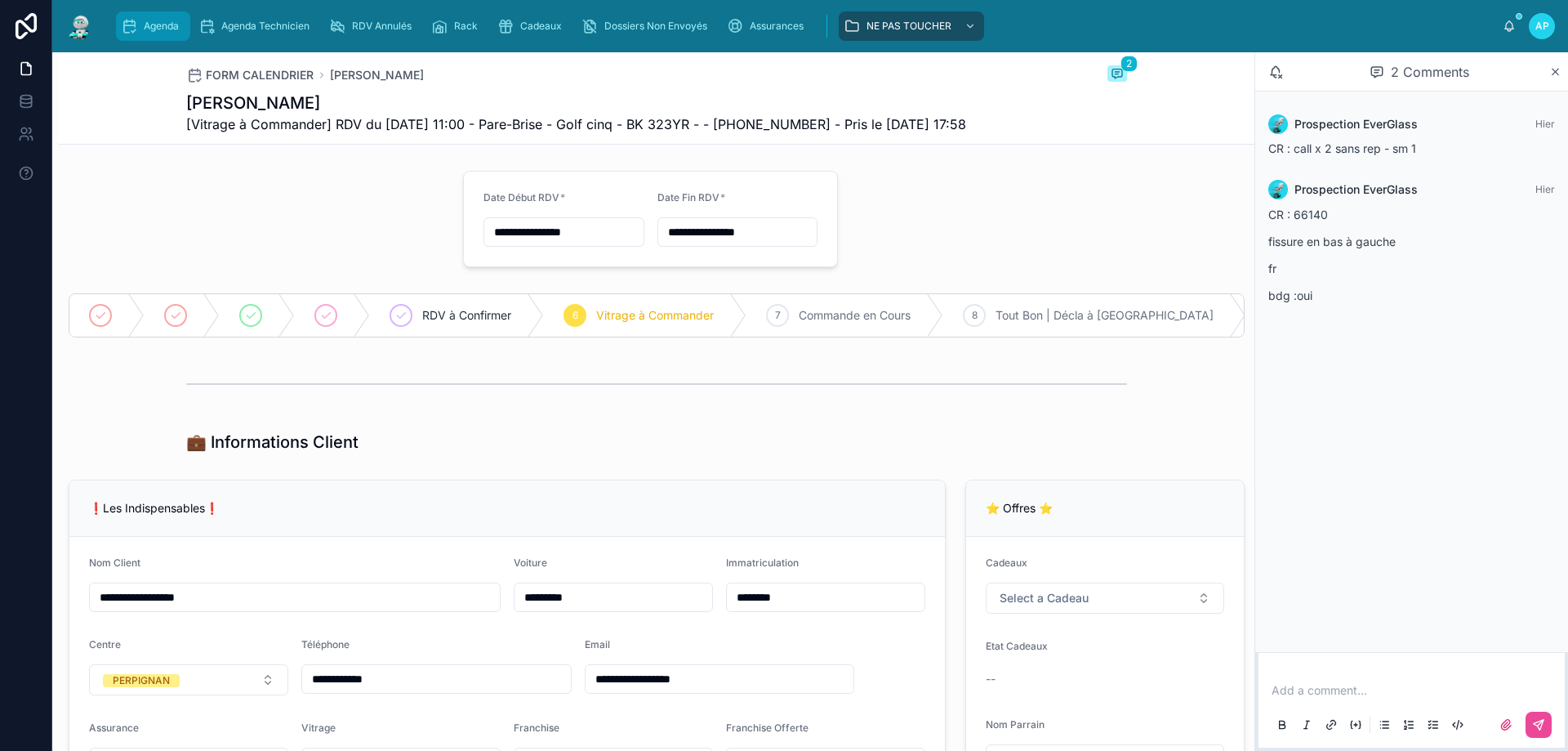
click at [172, 13] on div "Agenda" at bounding box center [153, 26] width 65 height 26
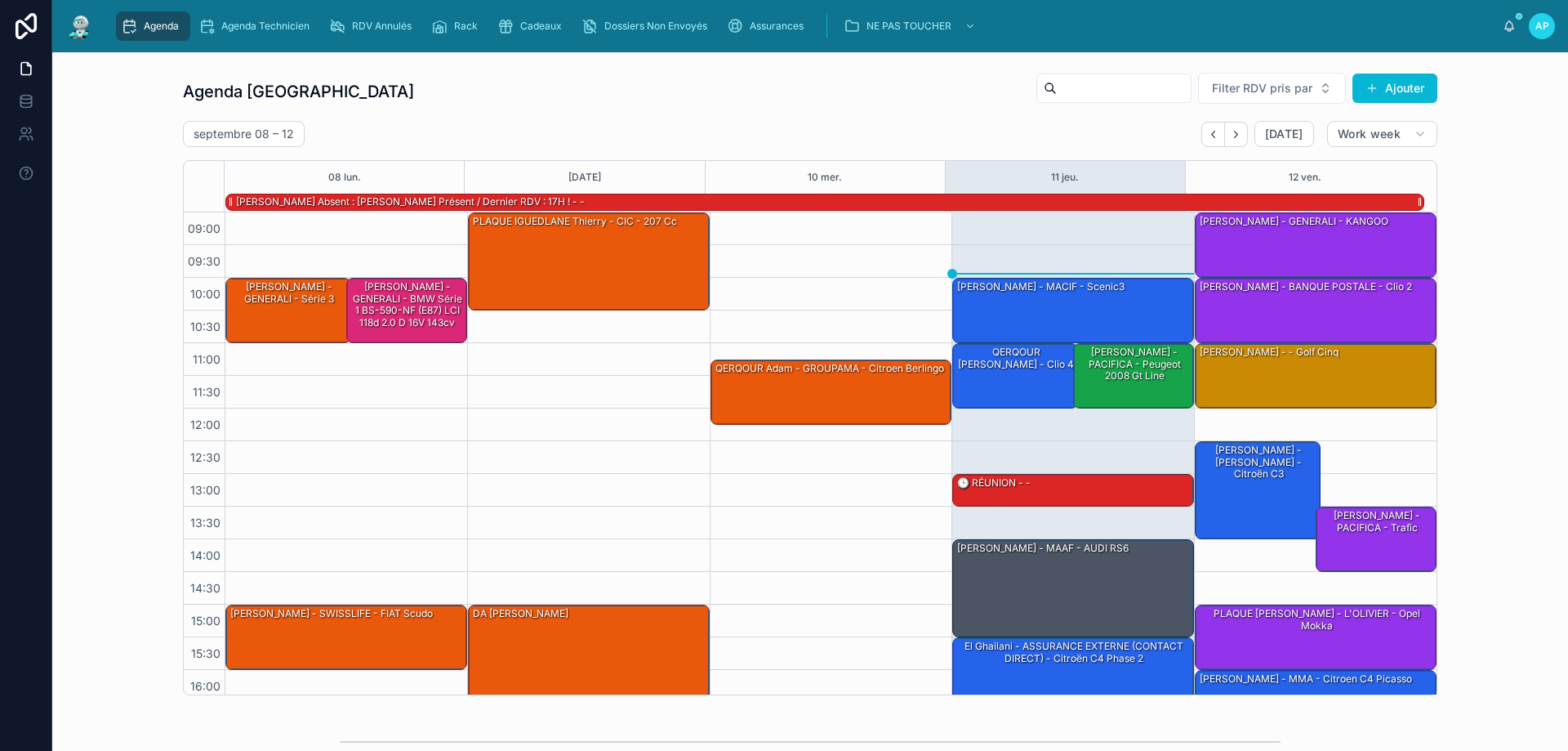
scroll to position [107, 0]
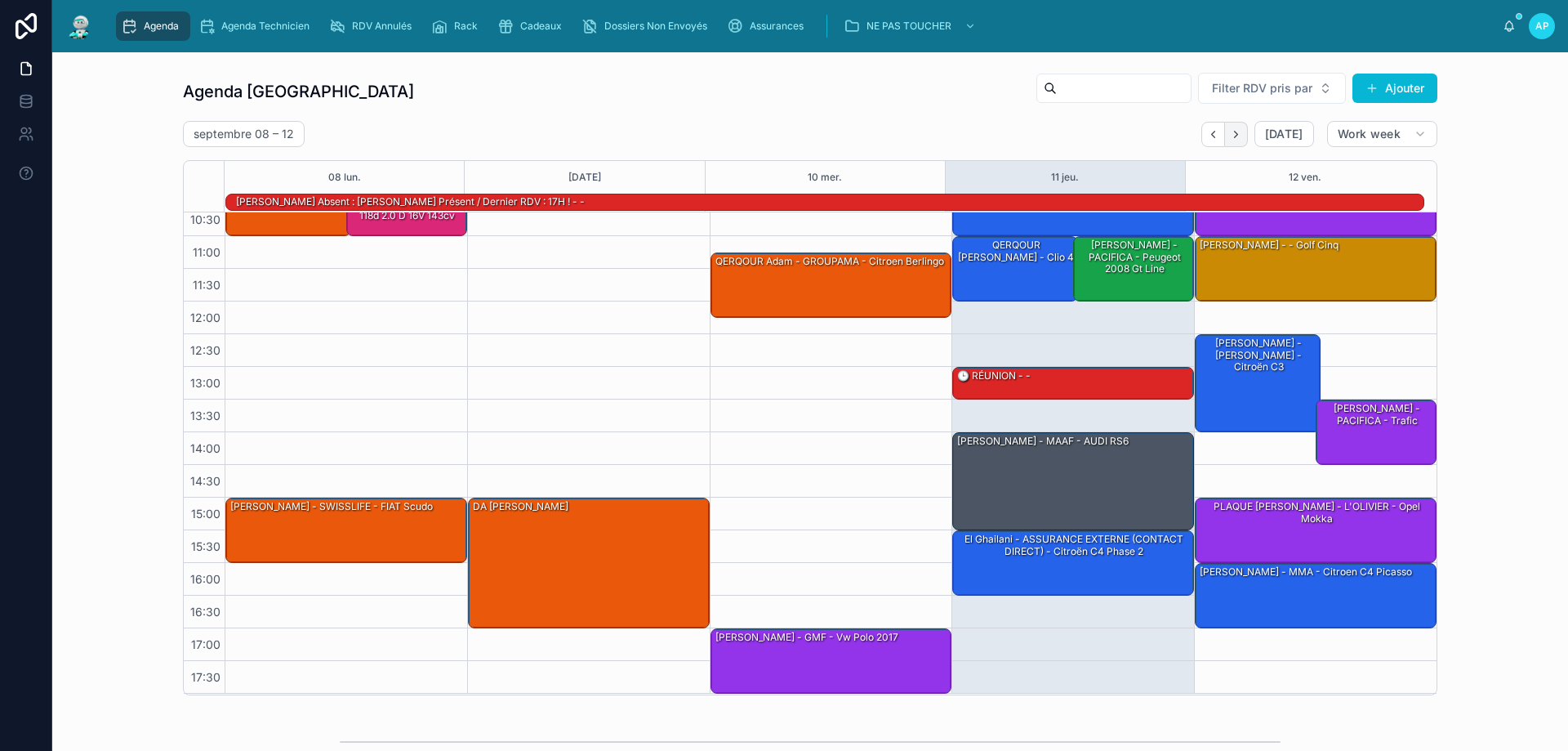
click at [1239, 131] on button "Next" at bounding box center [1236, 134] width 23 height 26
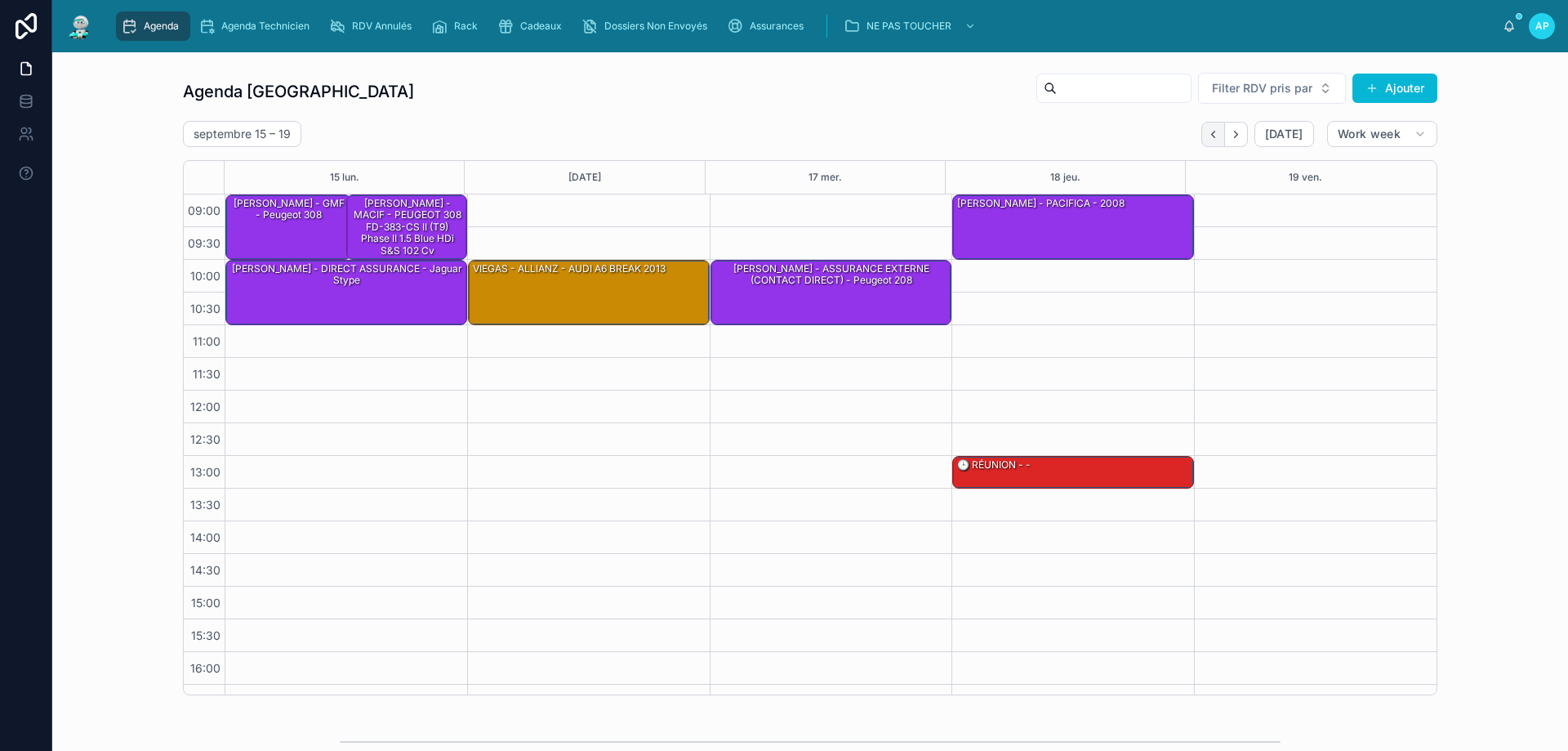
click at [1217, 129] on button "Back" at bounding box center [1213, 134] width 24 height 26
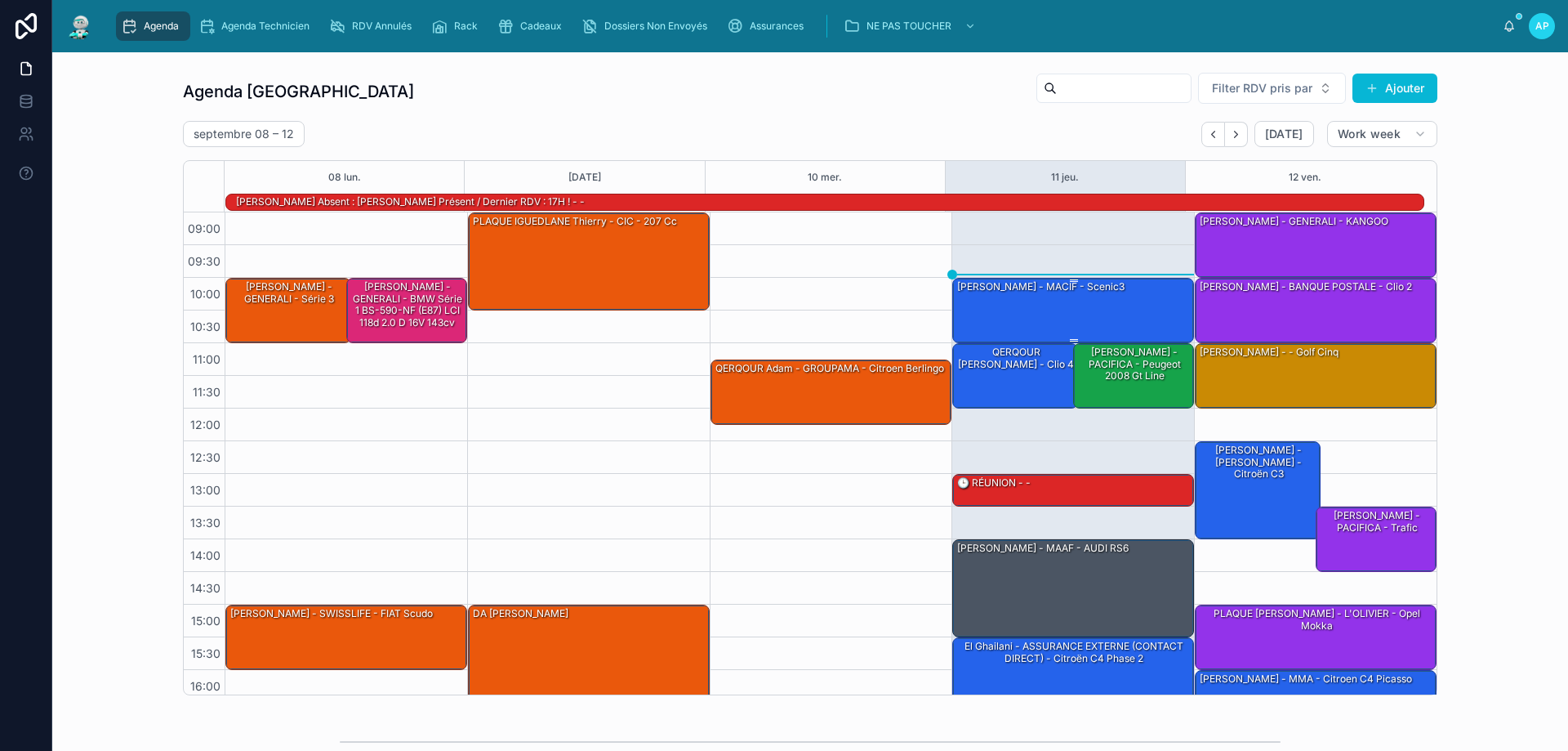
click at [999, 324] on div "[PERSON_NAME] - MACIF - scenic3" at bounding box center [1074, 309] width 237 height 62
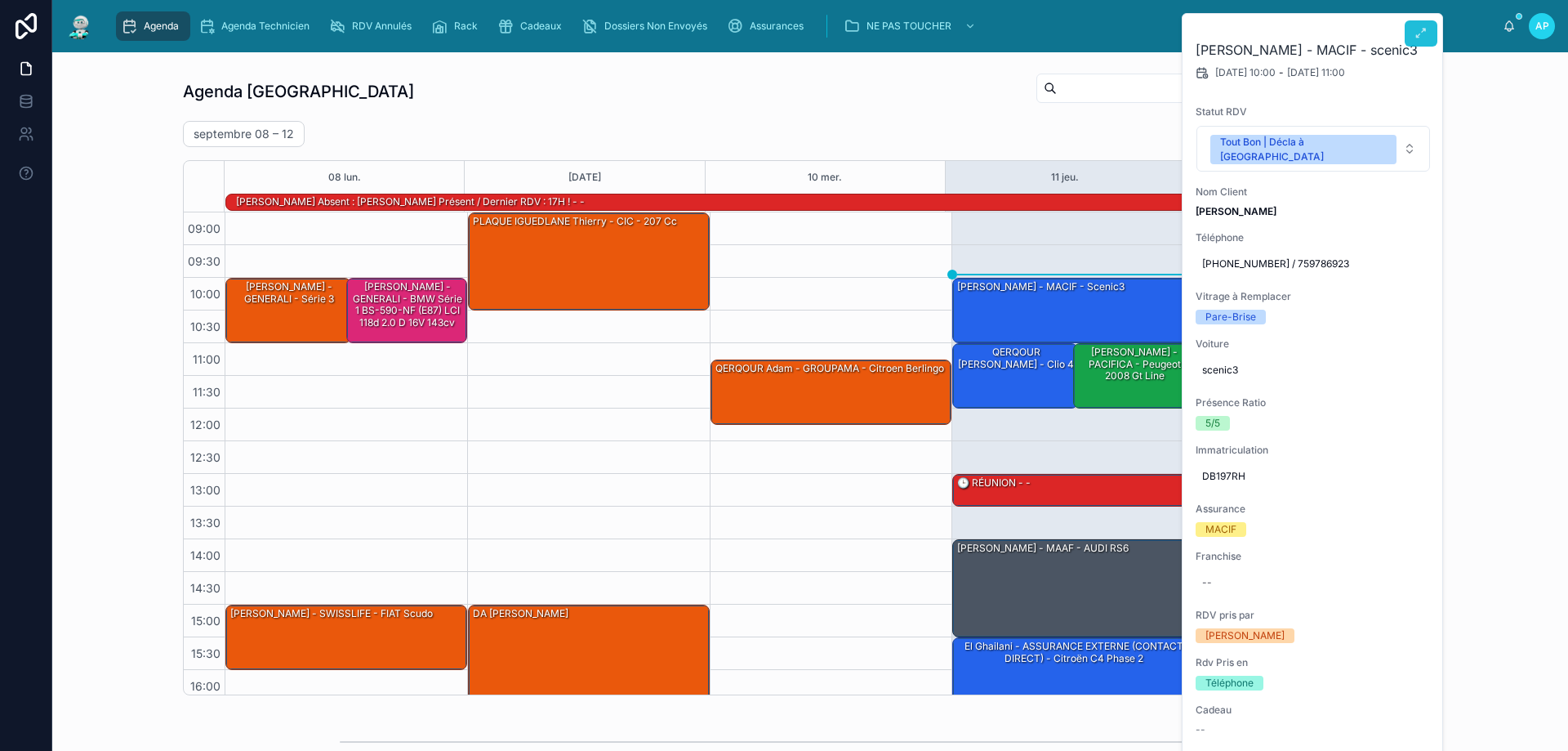
click at [1420, 30] on icon at bounding box center [1421, 33] width 13 height 13
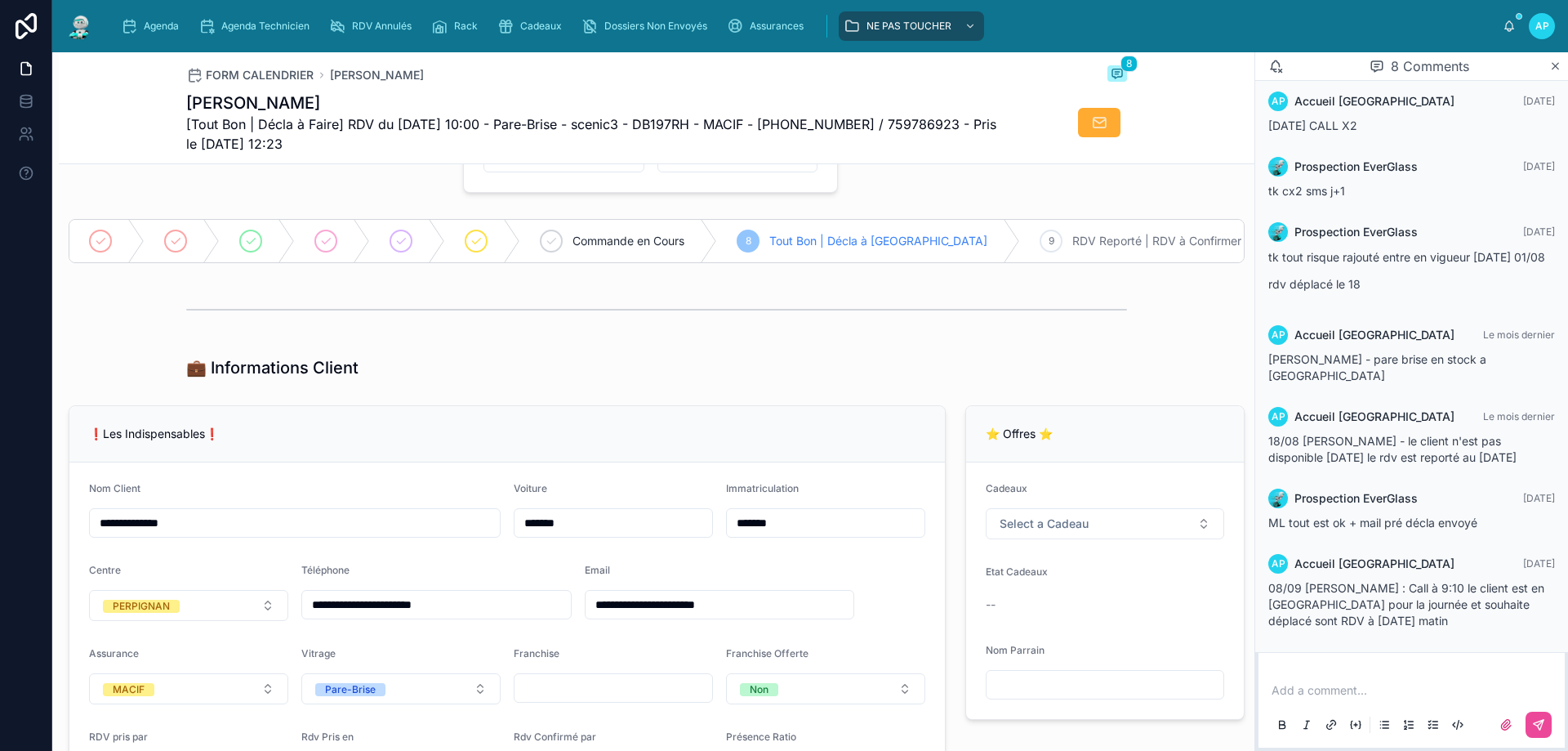
scroll to position [245, 0]
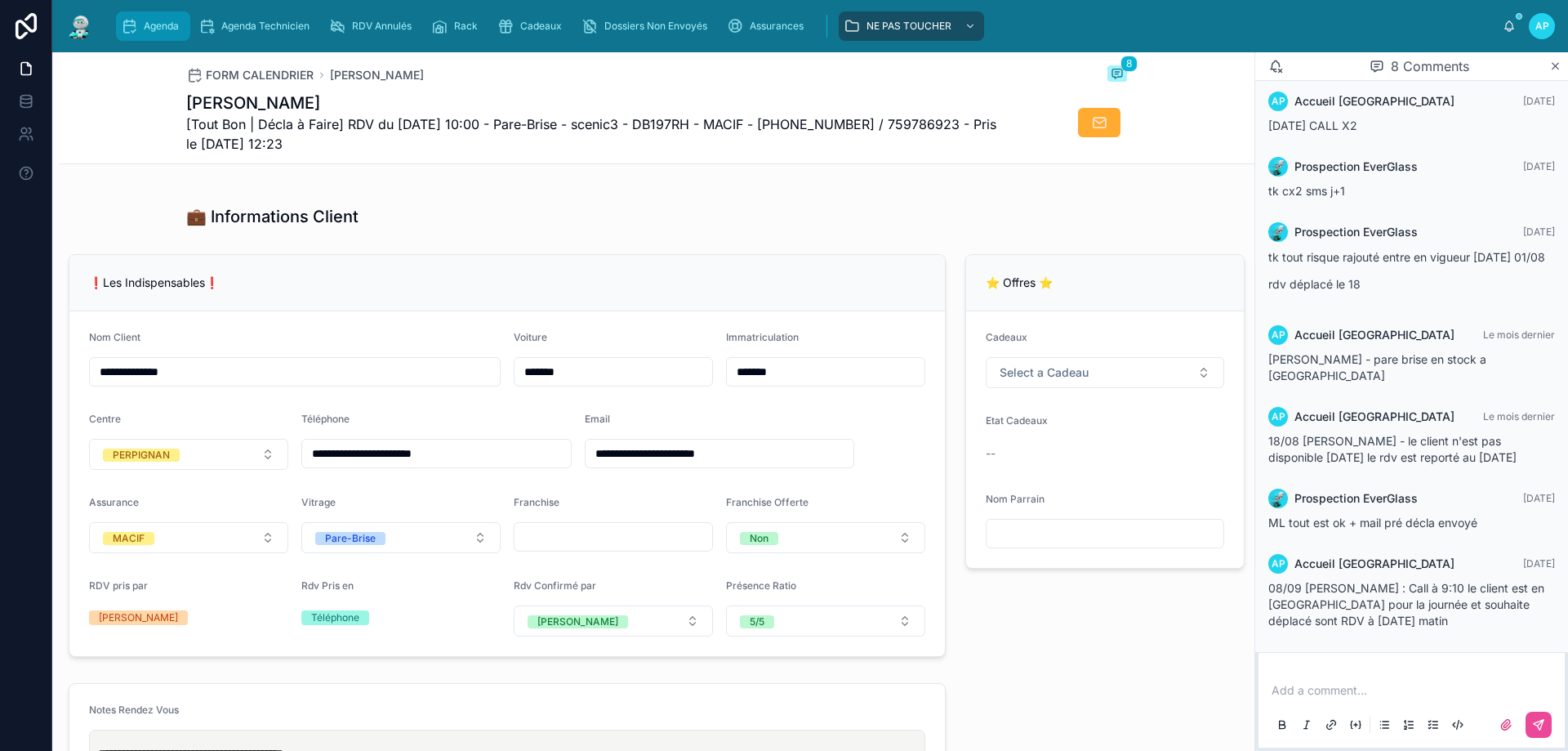
click at [159, 29] on span "Agenda" at bounding box center [161, 27] width 35 height 13
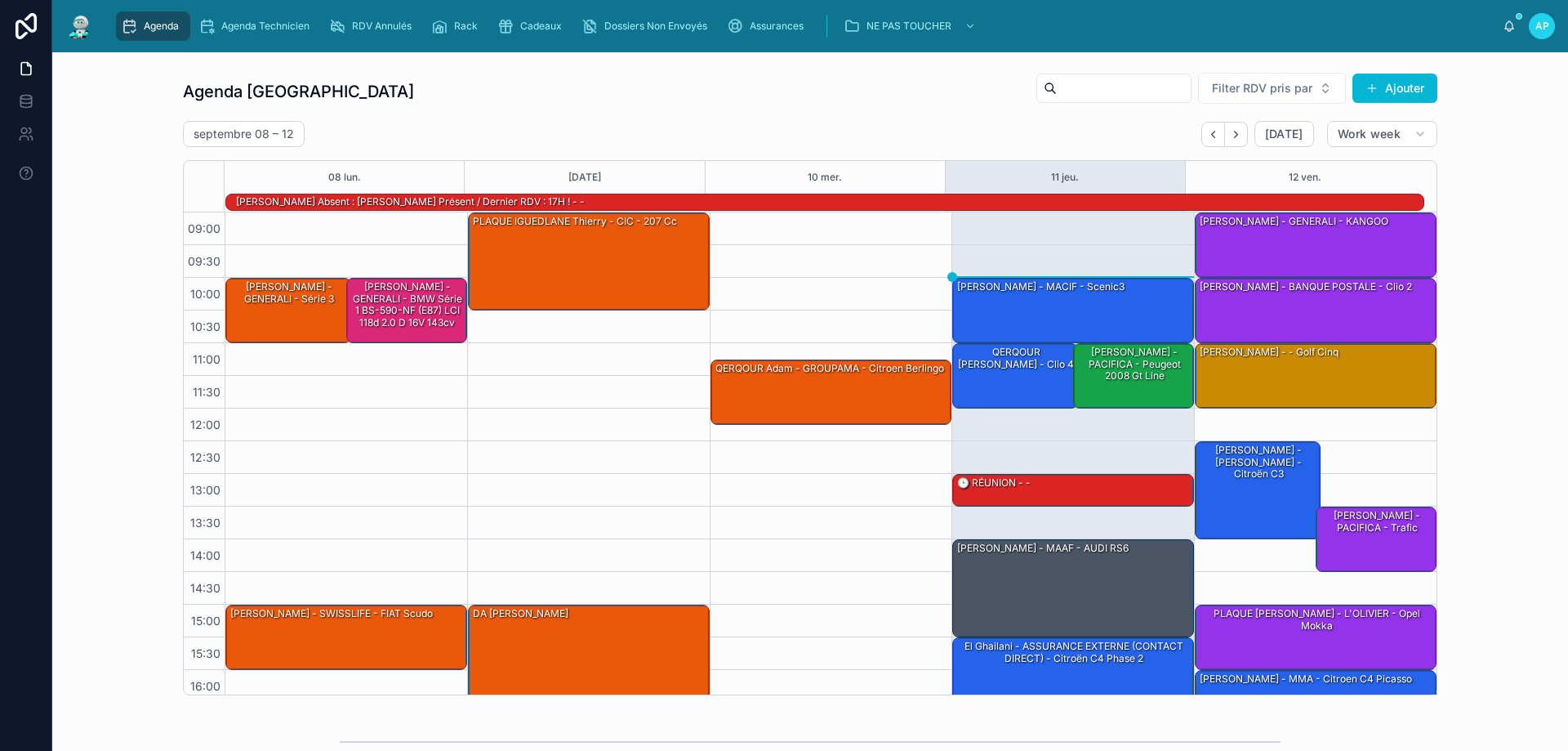
drag, startPoint x: 1026, startPoint y: 294, endPoint x: 1024, endPoint y: 277, distance: 17.1
click at [1022, 293] on div "[PERSON_NAME] - MACIF - scenic3" at bounding box center [1040, 286] width 171 height 14
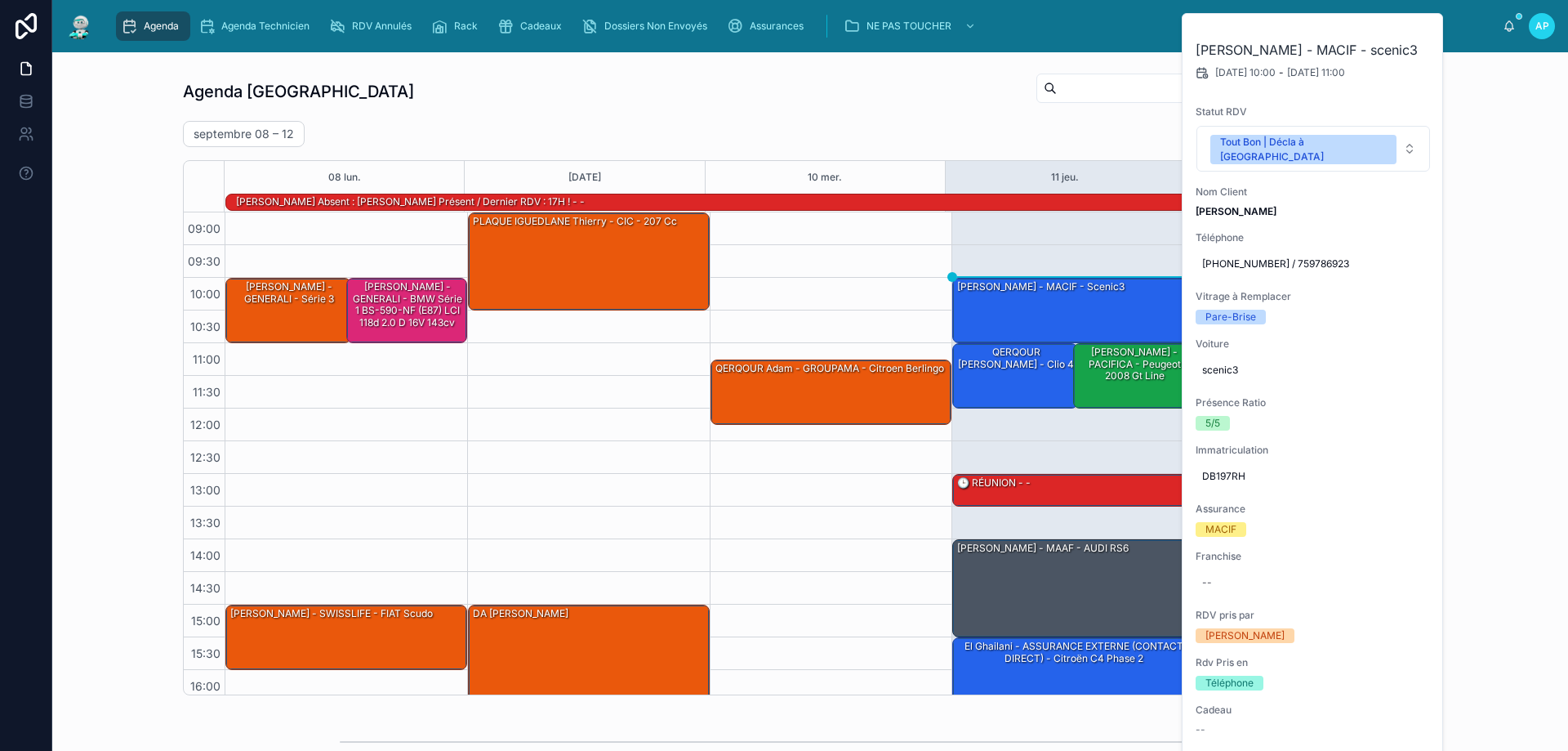
click at [892, 64] on div "Agenda Perpignan Filter RDV pris par Ajouter [DATE] – [DATE] [DATE] Work week 0…" at bounding box center [810, 579] width 1516 height 1054
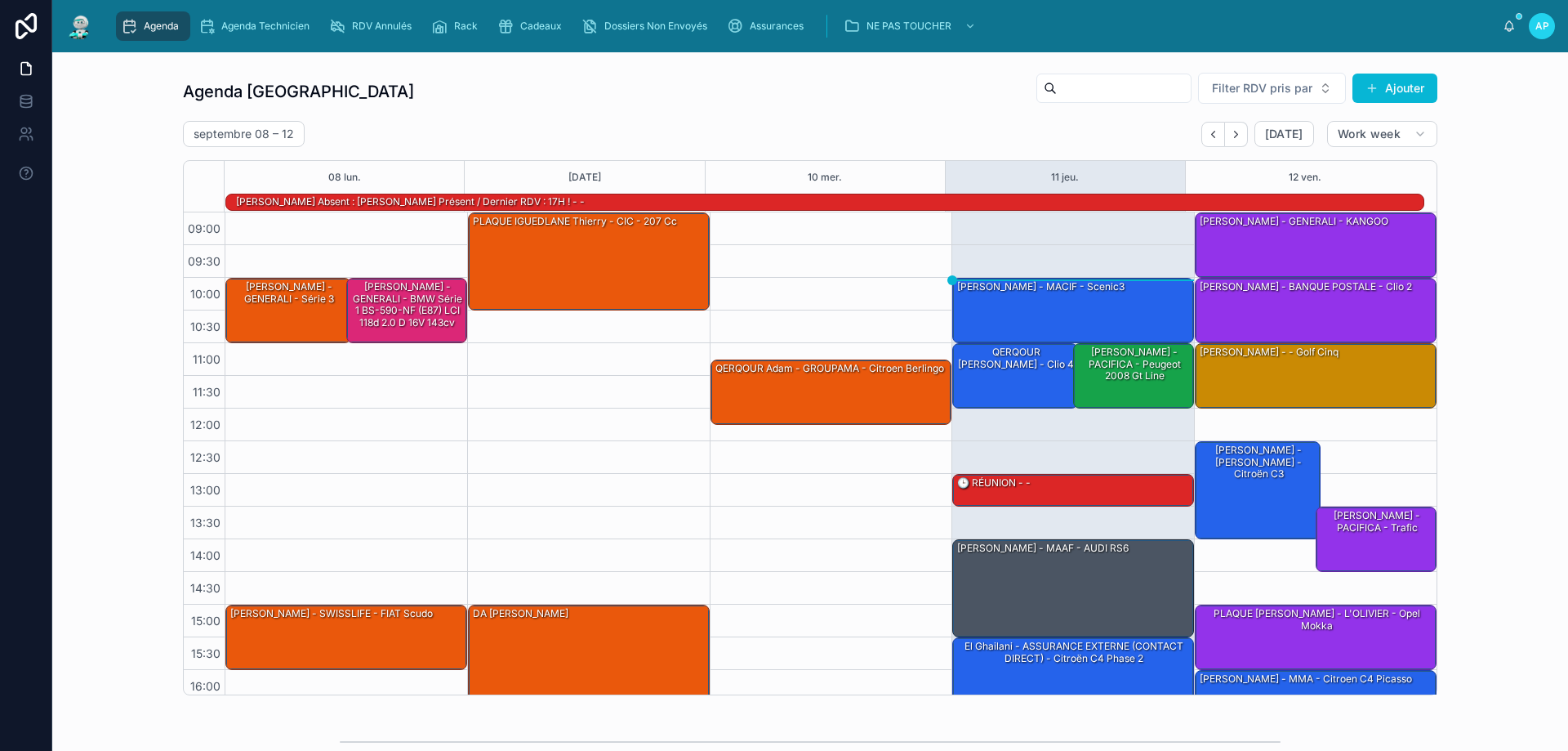
click at [1056, 92] on input "text" at bounding box center [1123, 89] width 134 height 23
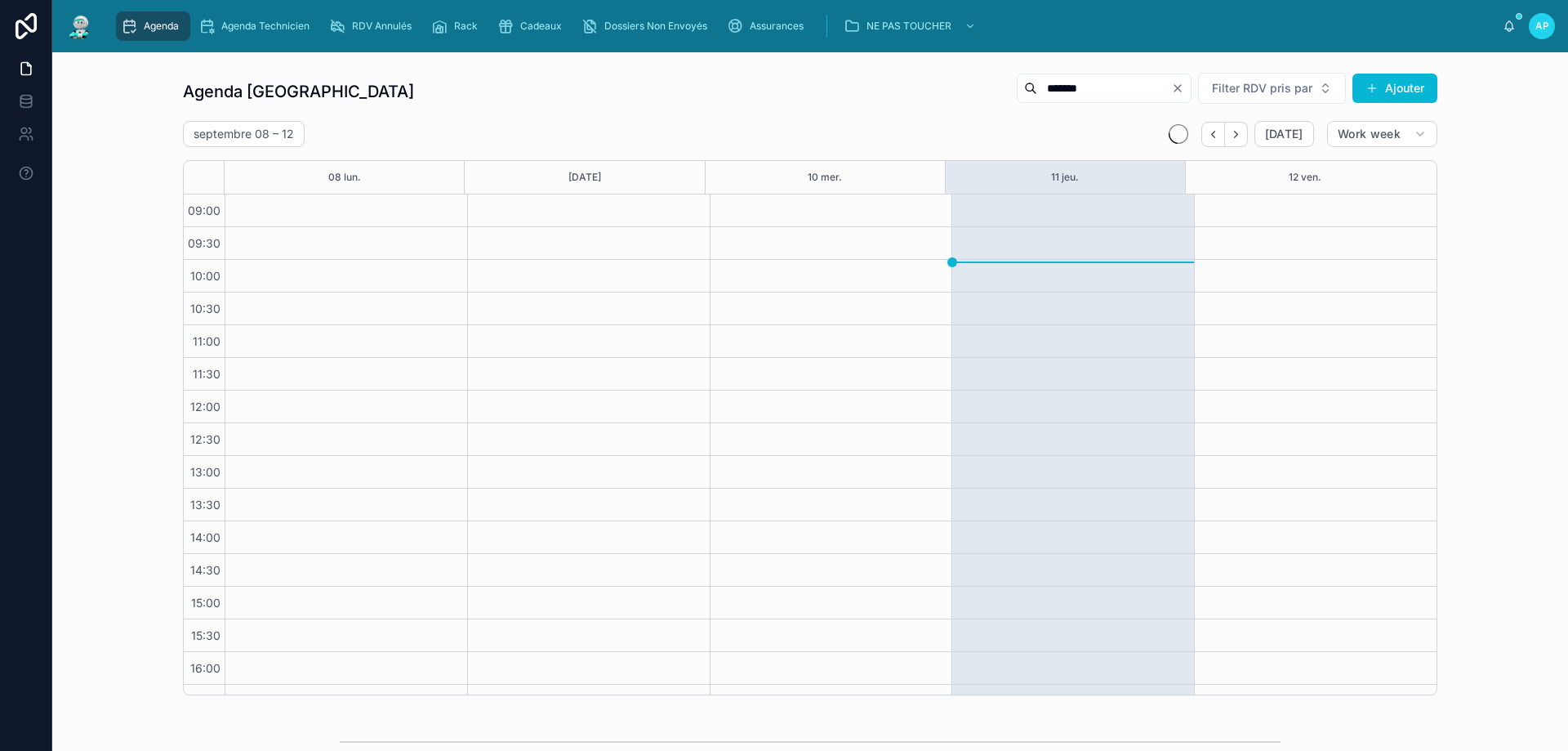
click at [1062, 85] on input "*******" at bounding box center [1104, 89] width 134 height 23
type input "*******"
click at [1178, 82] on div "*******" at bounding box center [1103, 88] width 174 height 30
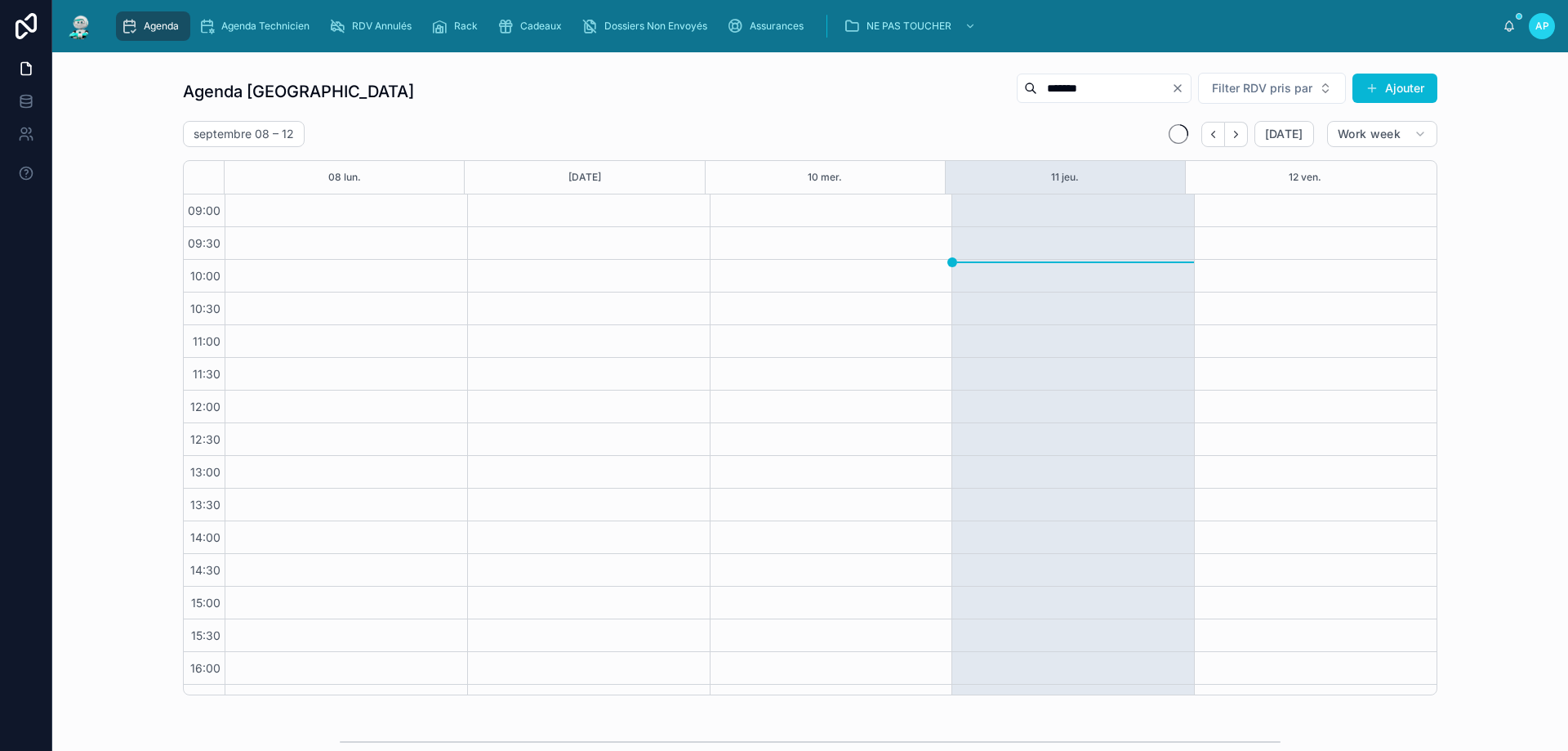
click at [1177, 89] on icon "Clear" at bounding box center [1178, 89] width 13 height 13
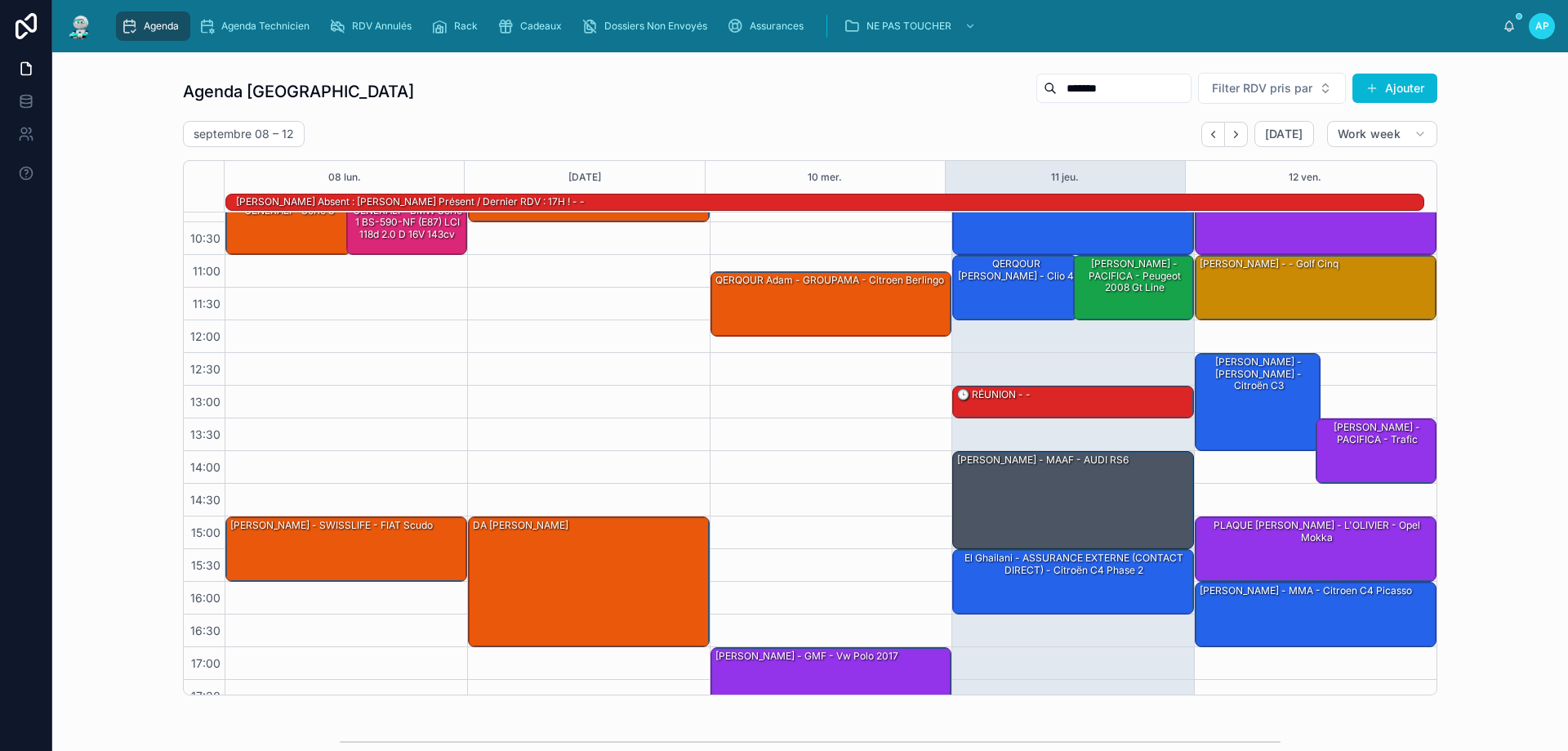
scroll to position [381, 0]
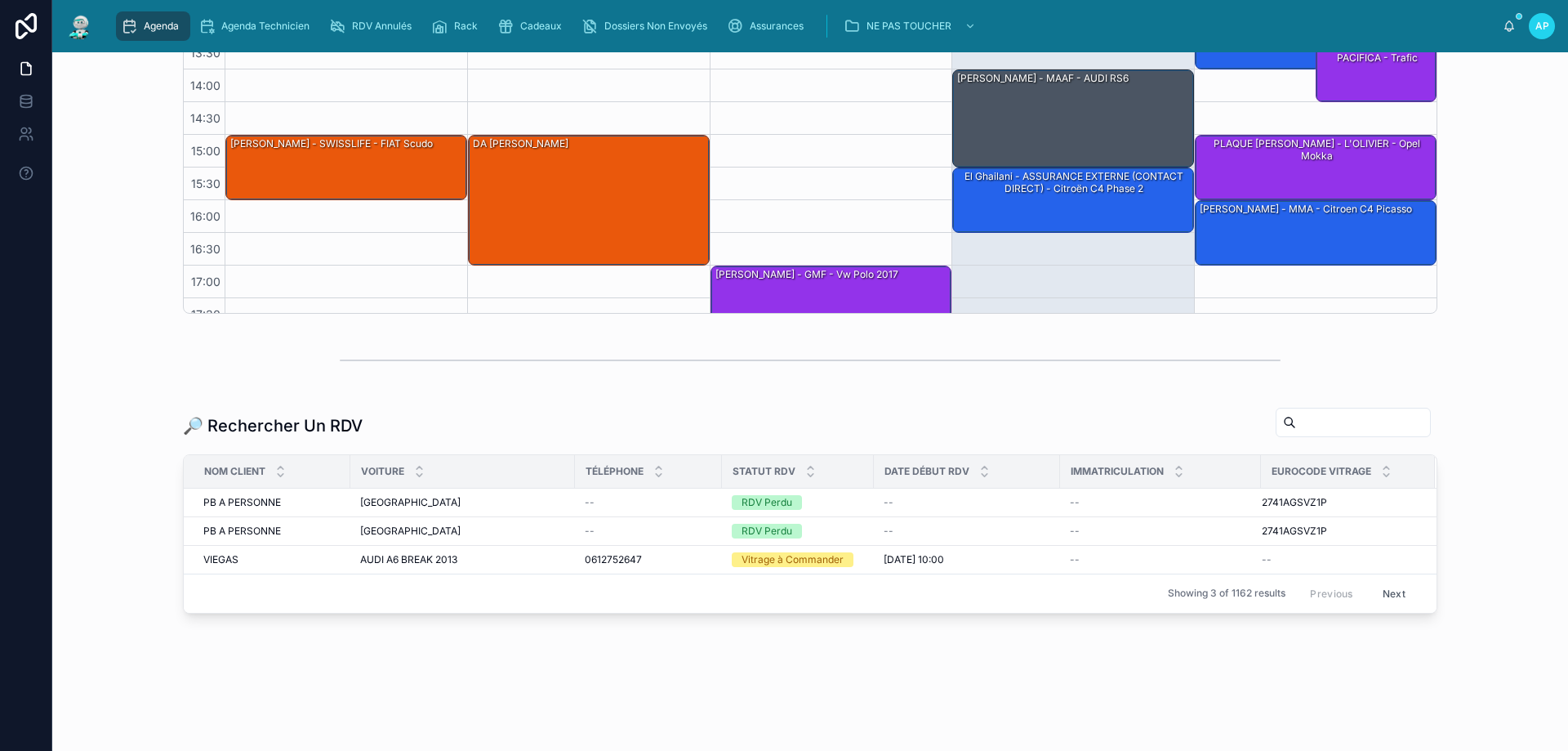
click at [1330, 420] on input "text" at bounding box center [1363, 422] width 134 height 23
paste input "*******"
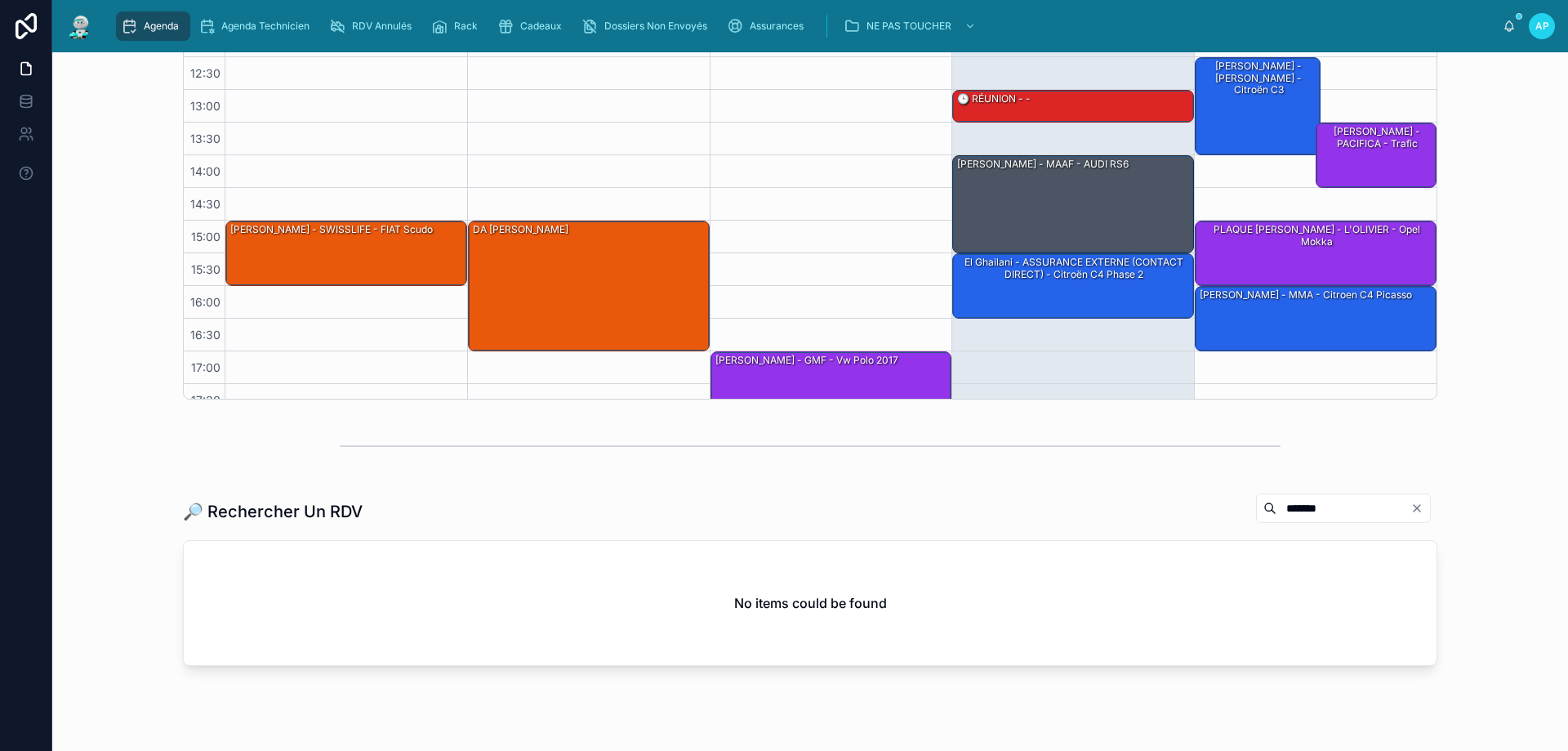
scroll to position [348, 0]
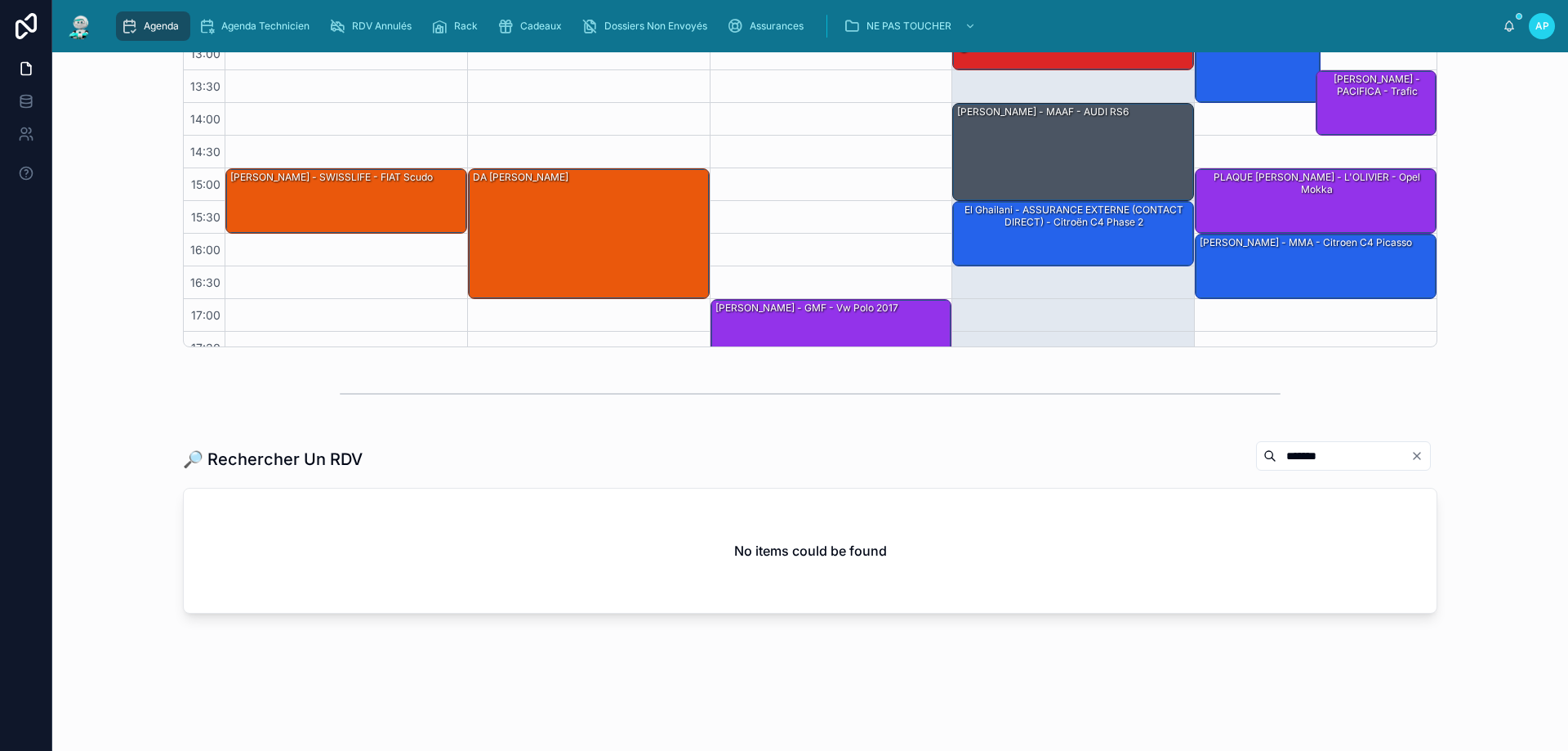
type input "*******"
click at [1415, 454] on icon "Clear" at bounding box center [1417, 457] width 13 height 13
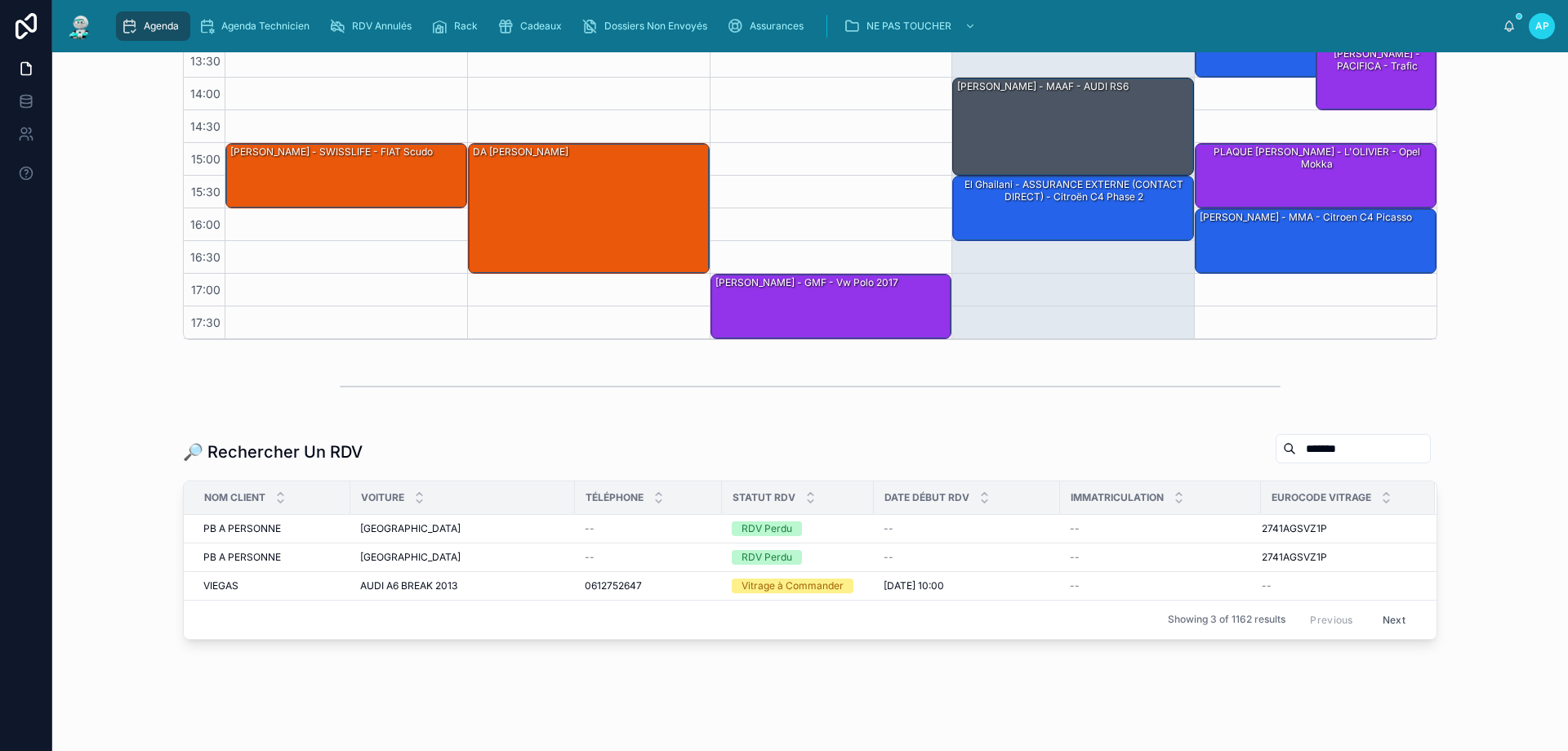
scroll to position [381, 0]
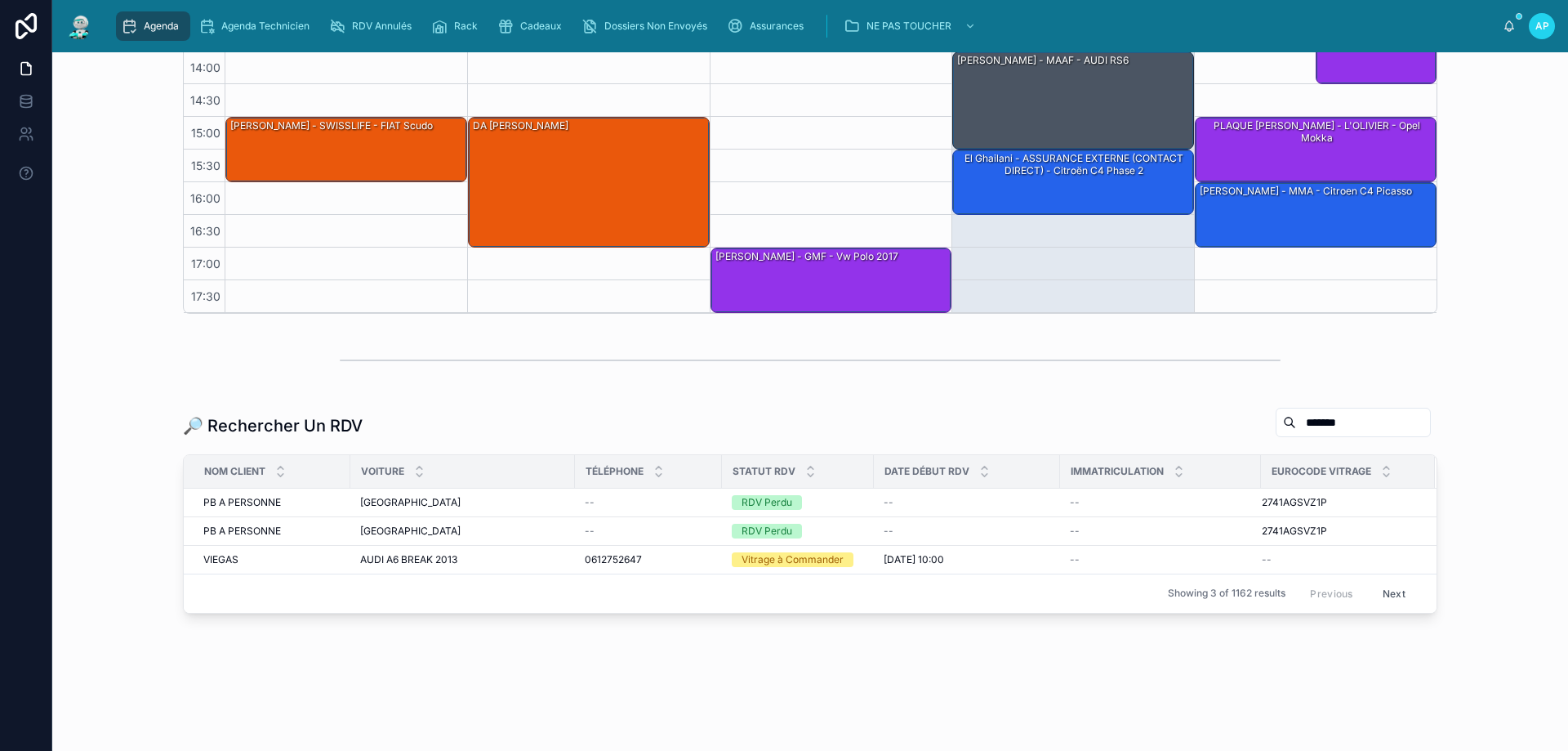
click at [171, 29] on span "Agenda" at bounding box center [161, 27] width 35 height 13
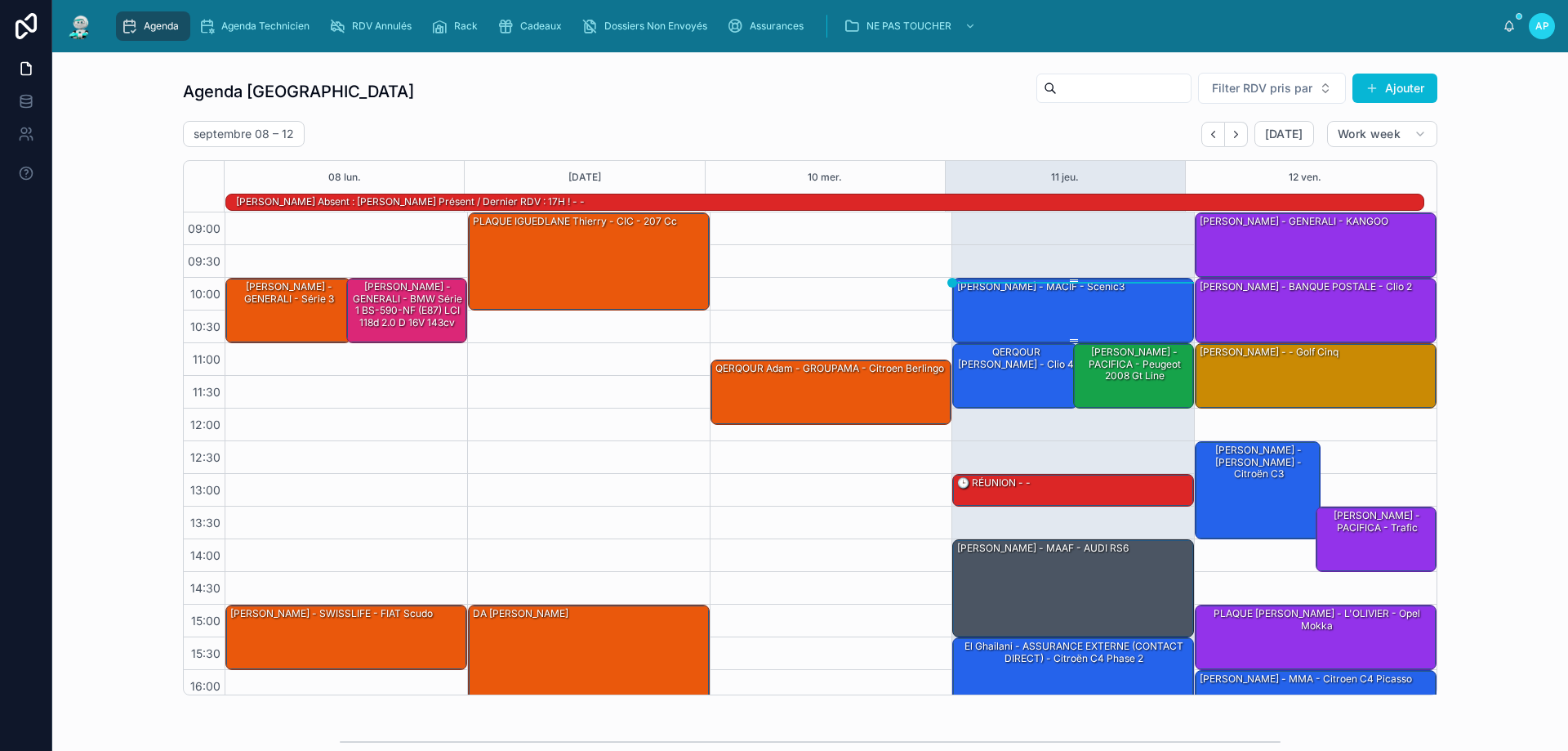
click at [1108, 307] on div "[PERSON_NAME] - MACIF - scenic3" at bounding box center [1074, 309] width 237 height 62
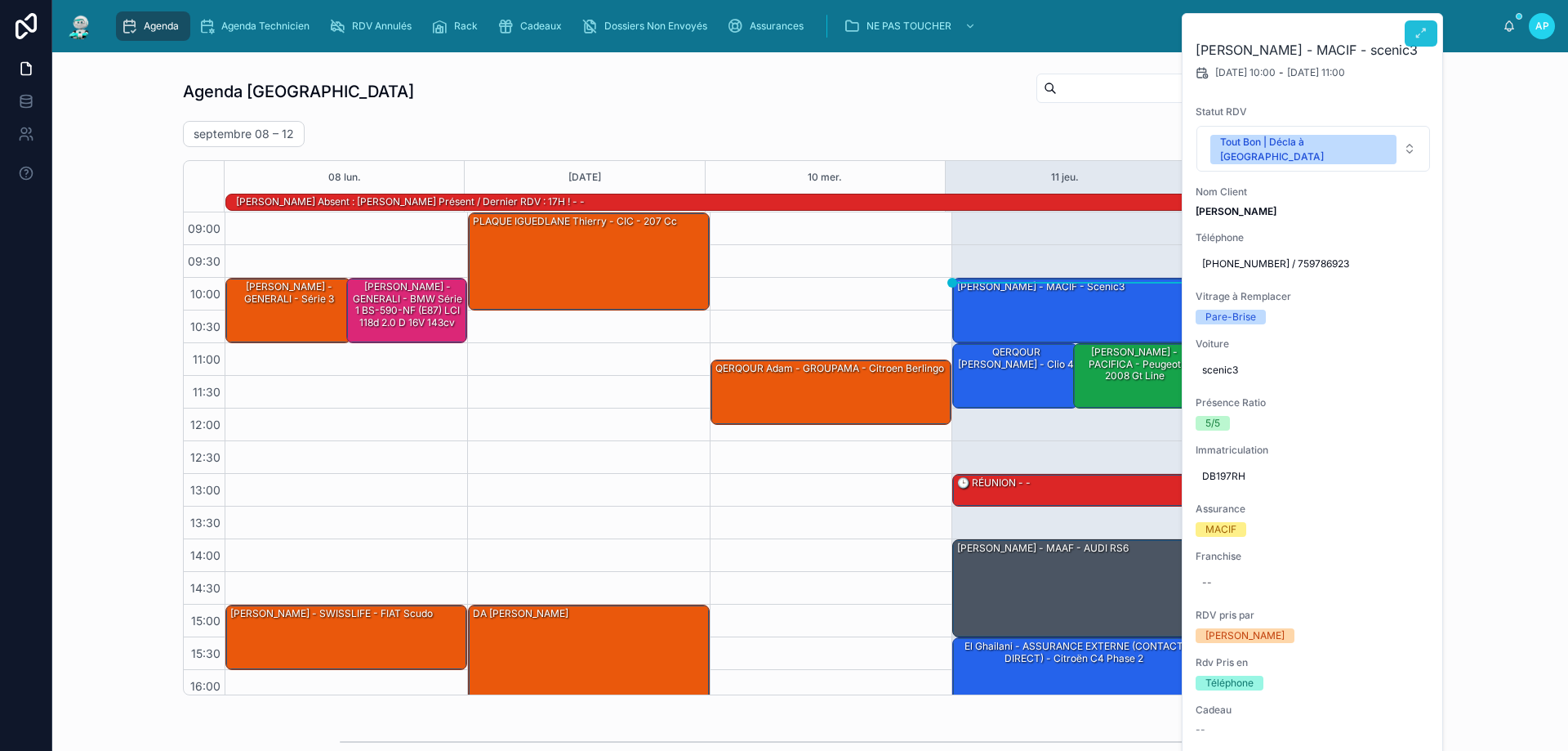
click at [1419, 35] on icon at bounding box center [1421, 33] width 13 height 13
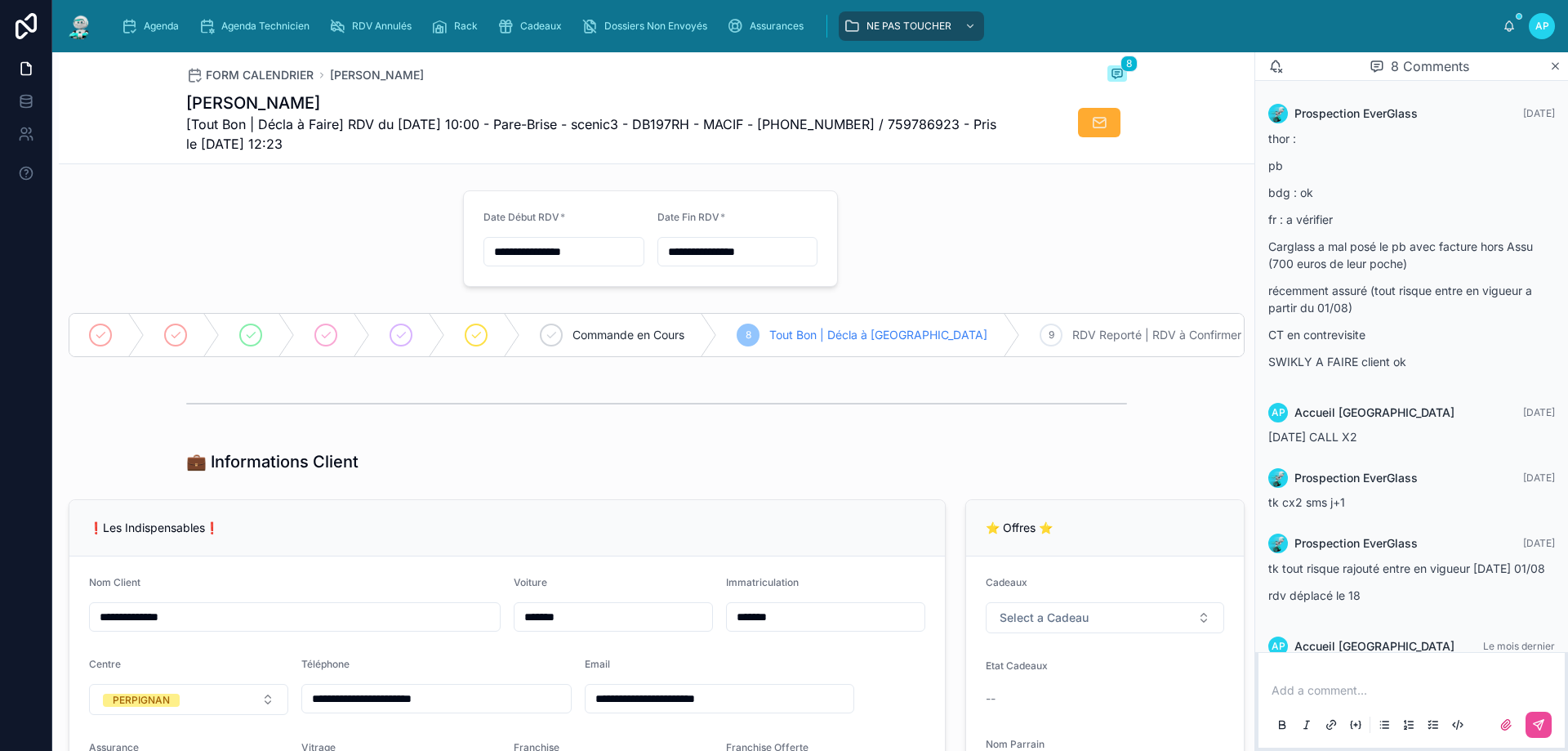
scroll to position [313, 0]
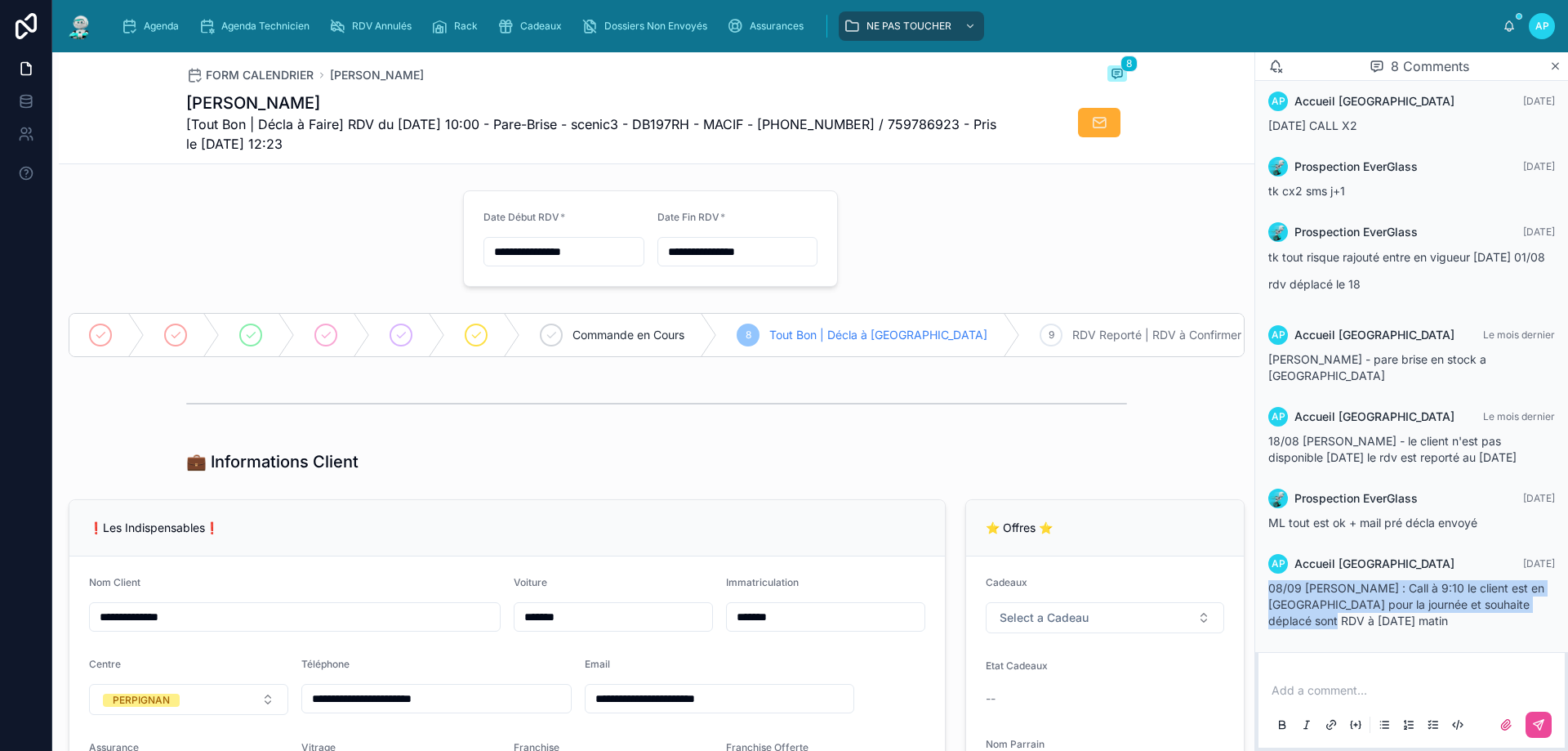
drag, startPoint x: 1340, startPoint y: 621, endPoint x: 1266, endPoint y: 578, distance: 85.6
click at [1266, 578] on div "AP Accueil Perpignan [DATE] 08/09 [PERSON_NAME] : Call à 9:10 le client est en …" at bounding box center [1412, 591] width 307 height 94
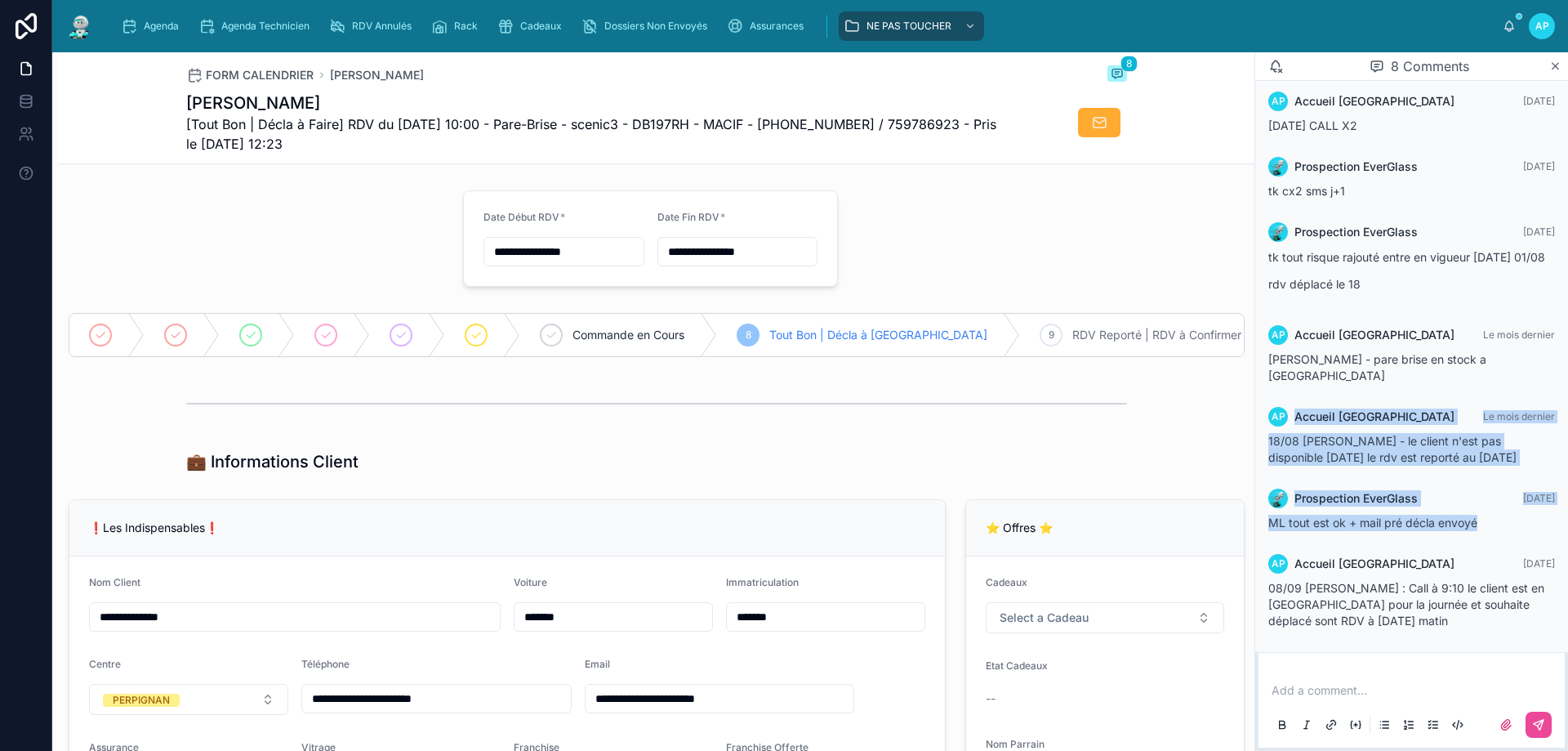
drag, startPoint x: 1509, startPoint y: 527, endPoint x: 1286, endPoint y: 421, distance: 246.9
click at [1286, 421] on div "Prospection EverGlass [DATE] thor : pb bdg : ok fr : a vérifier Carglass a mal …" at bounding box center [1412, 211] width 312 height 883
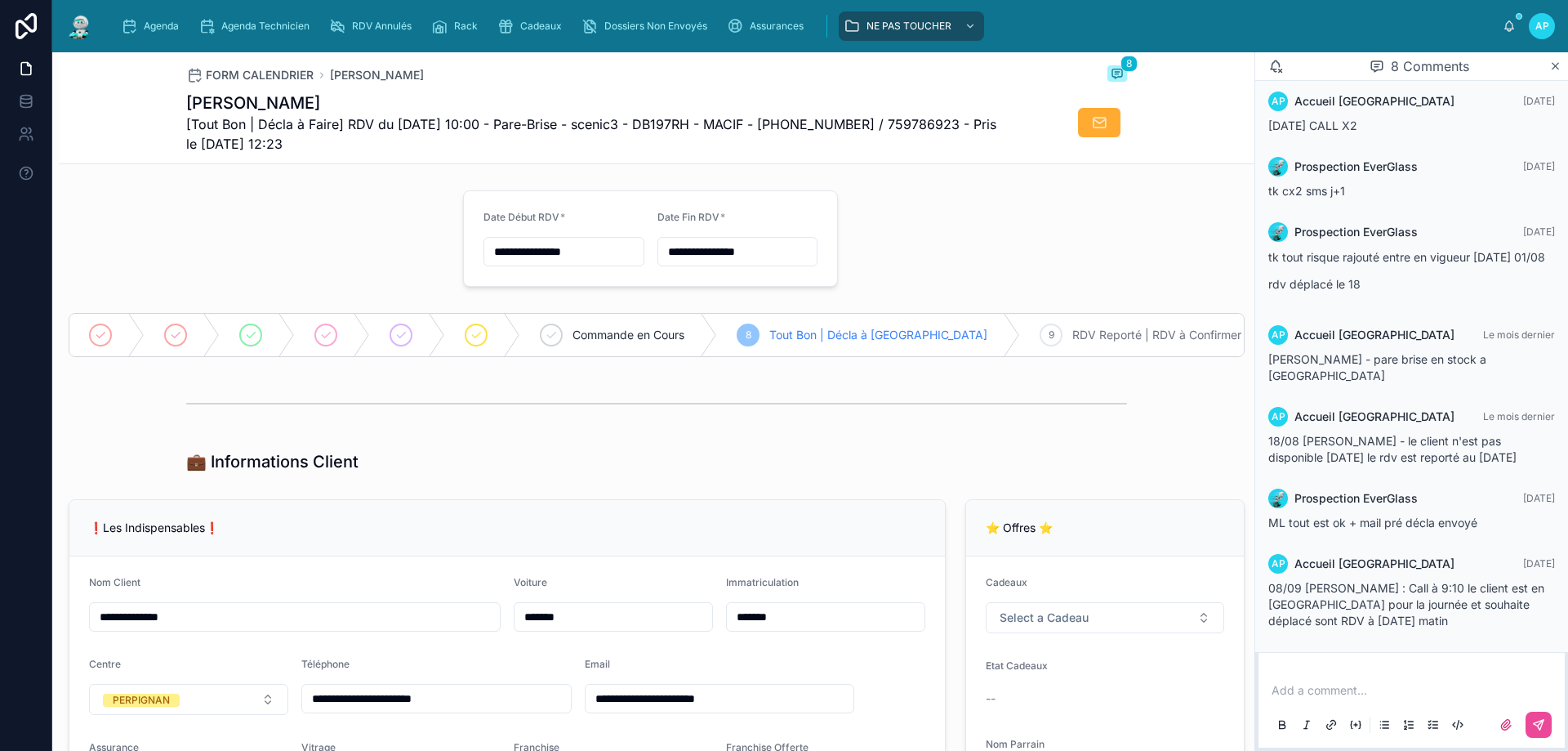
click at [1076, 424] on div at bounding box center [656, 403] width 941 height 41
click at [74, 24] on img at bounding box center [80, 26] width 30 height 26
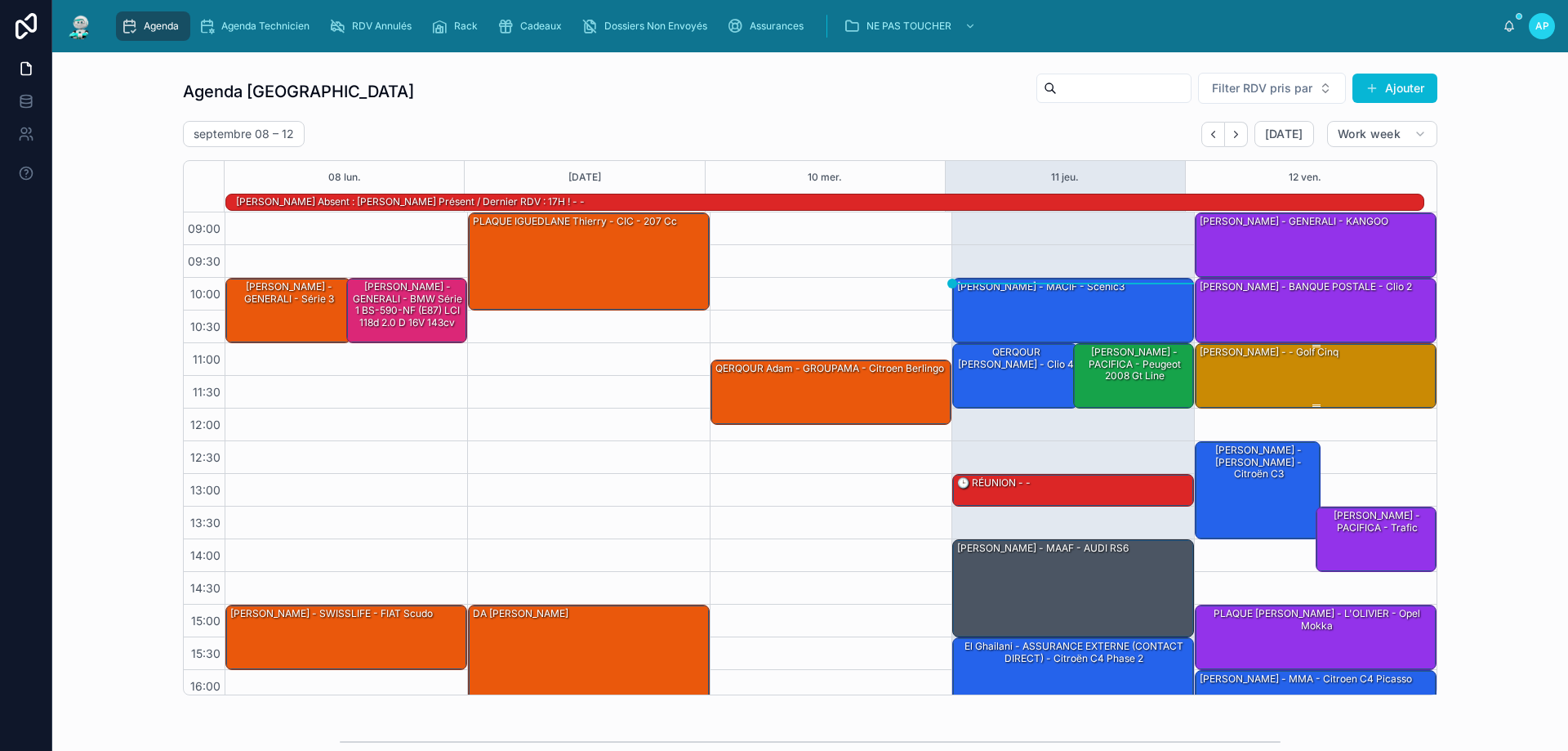
click at [1237, 365] on div "[PERSON_NAME] - - Golf cinq" at bounding box center [1317, 375] width 237 height 62
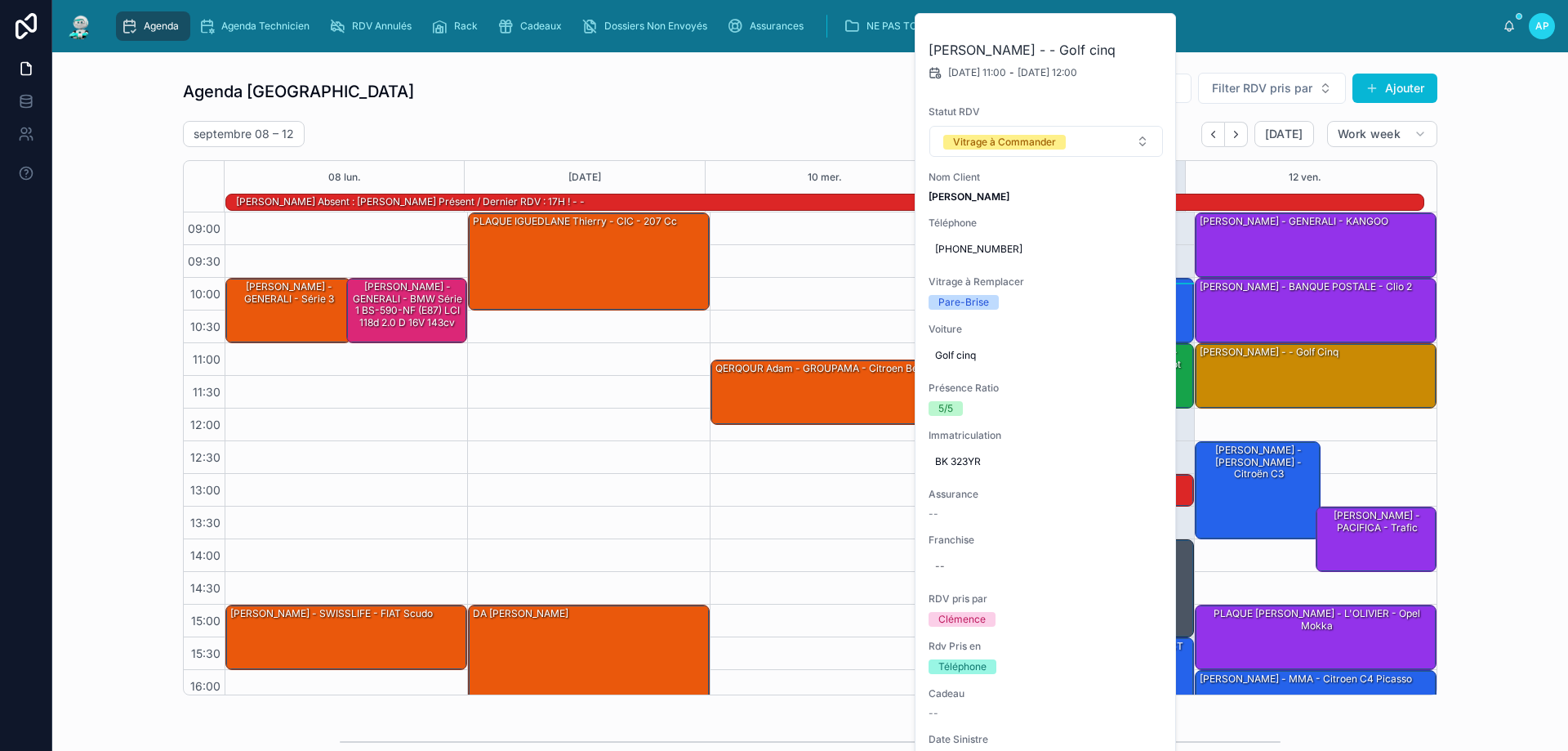
click at [795, 472] on div "11:15 – 12:15 QERQOUR Adam - GROUPAMA - citroen berlingo 17:00 – 18:00 [PERSON_…" at bounding box center [831, 506] width 243 height 588
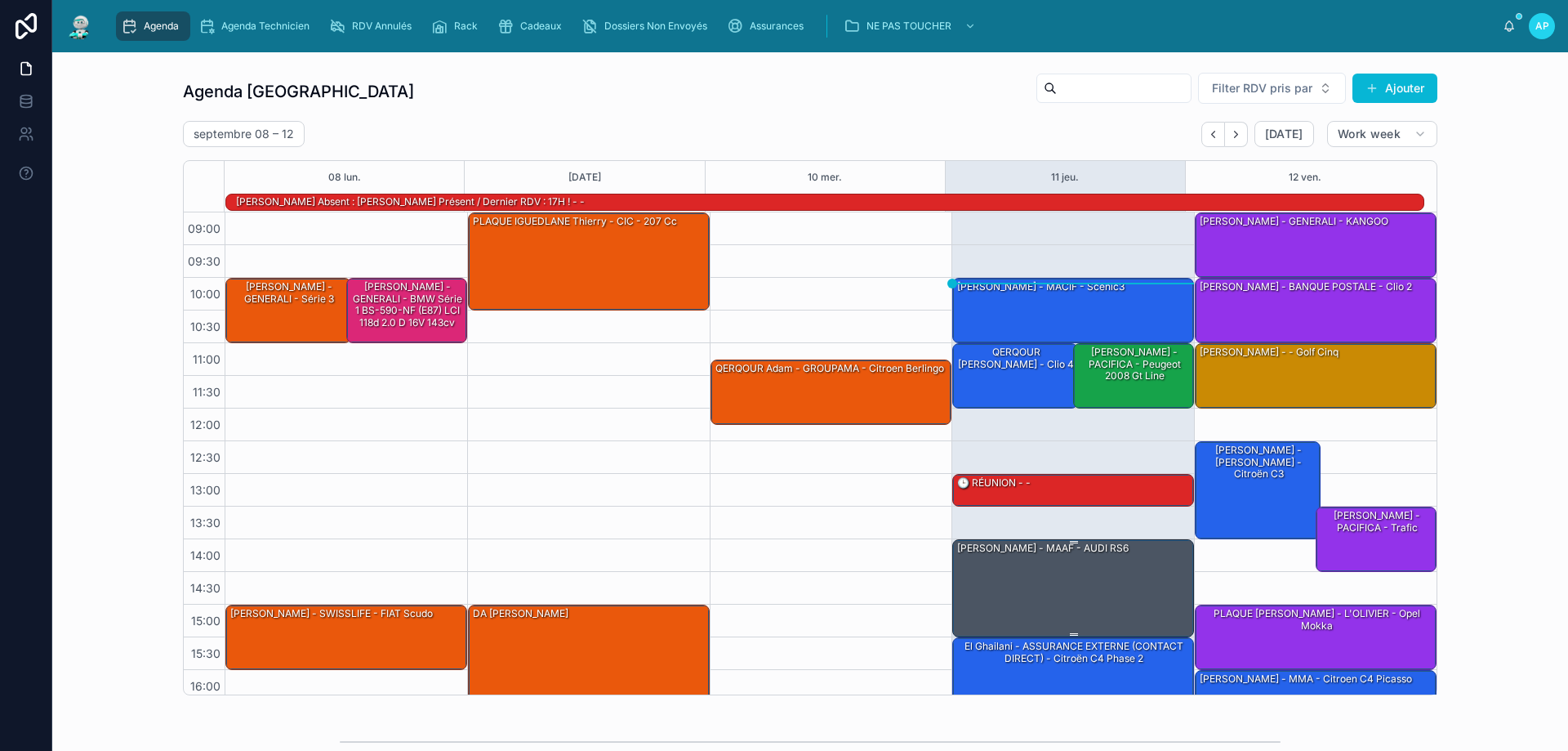
click at [1112, 589] on div "[PERSON_NAME] - MAAF - AUDI RS6" at bounding box center [1074, 587] width 237 height 94
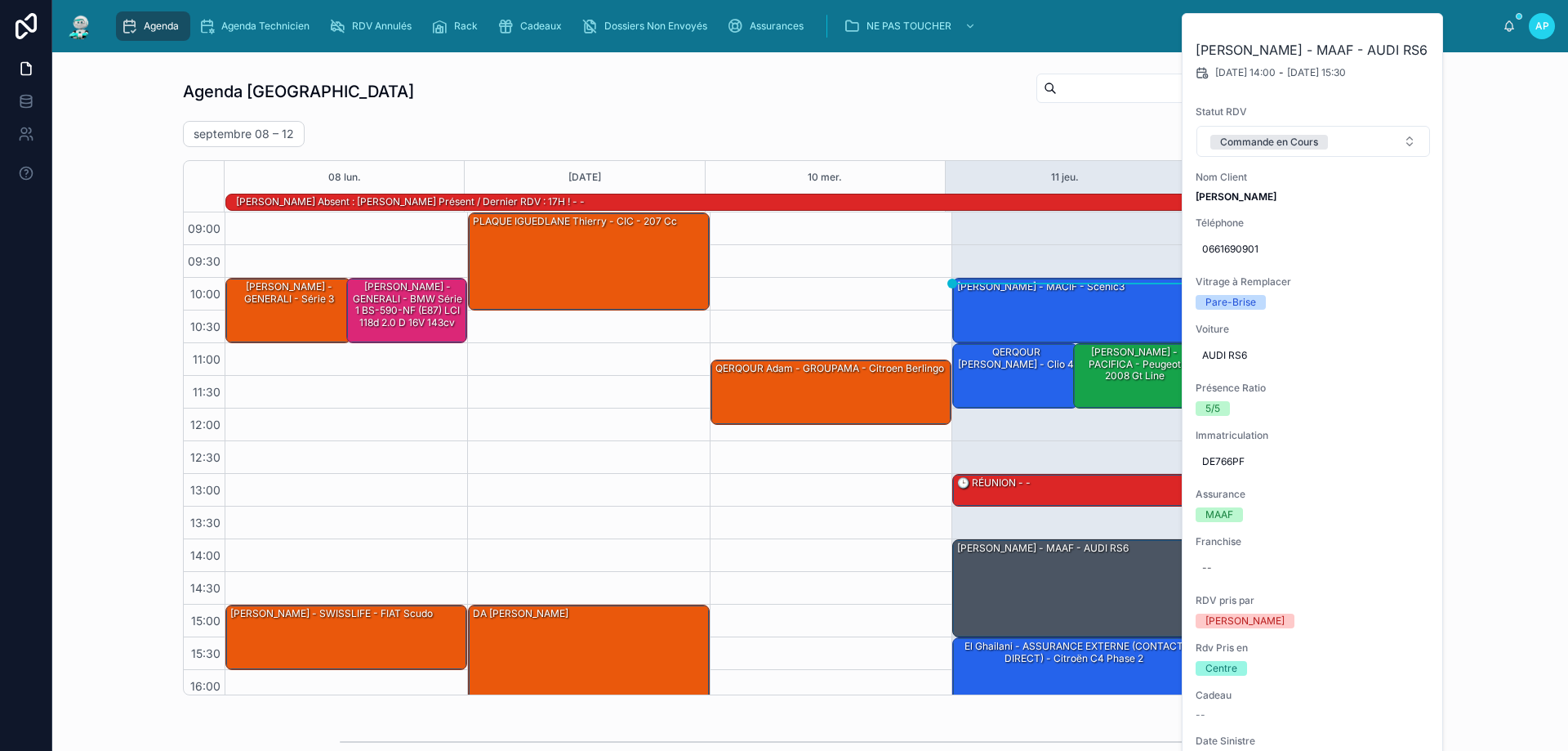
click at [780, 444] on div "11:15 – 12:15 QERQOUR Adam - GROUPAMA - citroen berlingo 17:00 – 18:00 [PERSON_…" at bounding box center [831, 506] width 243 height 588
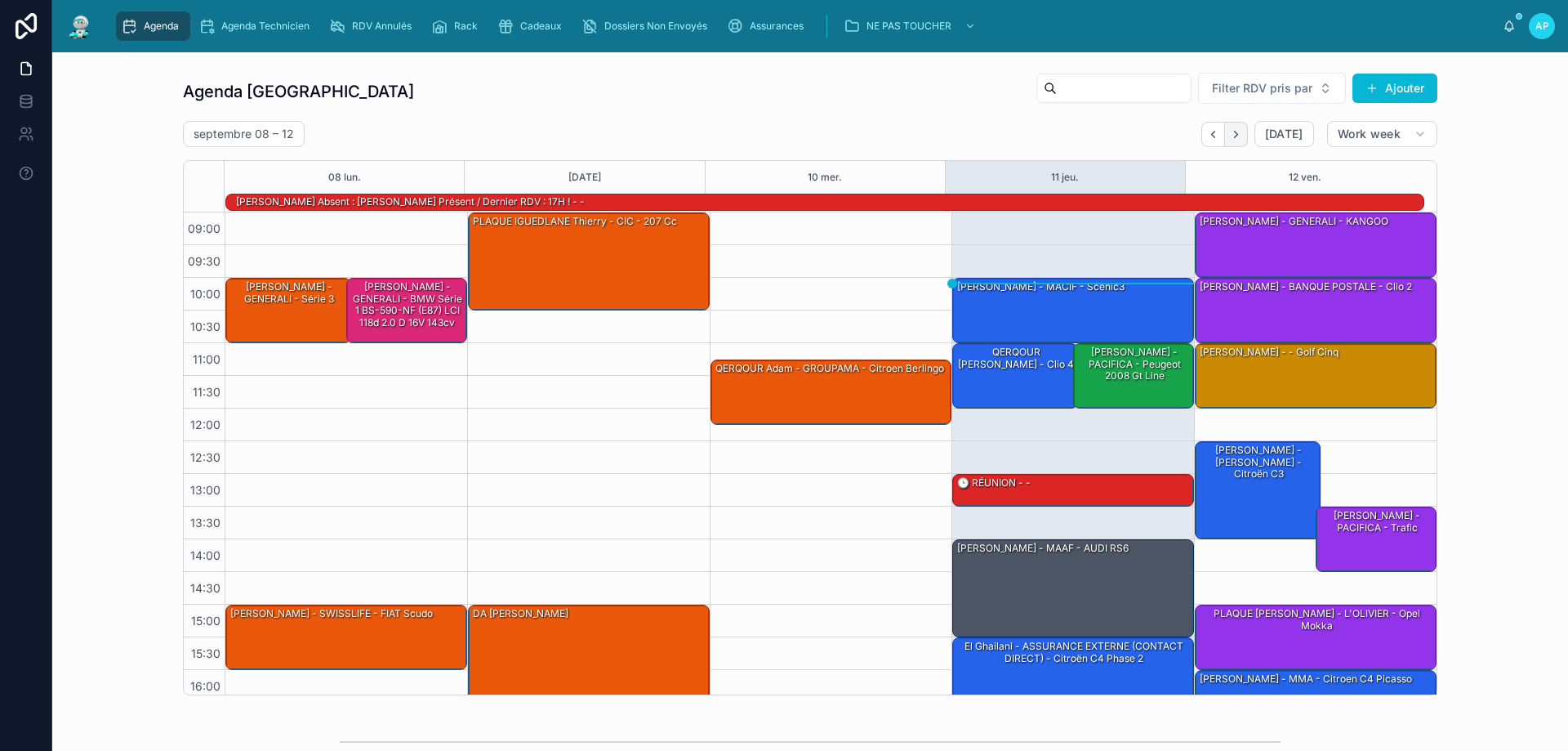
click at [1236, 140] on button "Next" at bounding box center [1236, 134] width 23 height 26
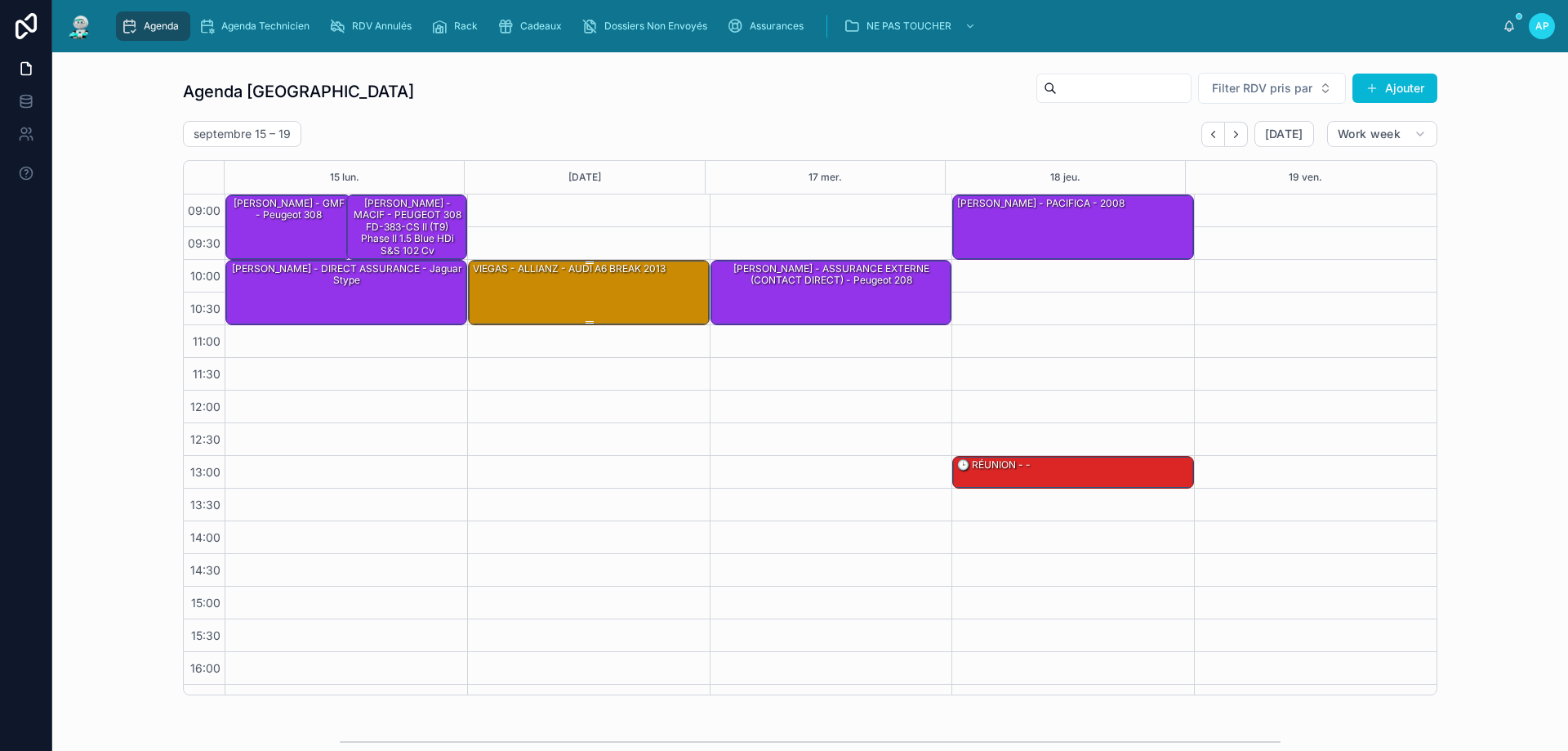
click at [545, 289] on div "VIEGAS - ALLIANZ - AUDI A6 BREAK 2013" at bounding box center [590, 292] width 237 height 62
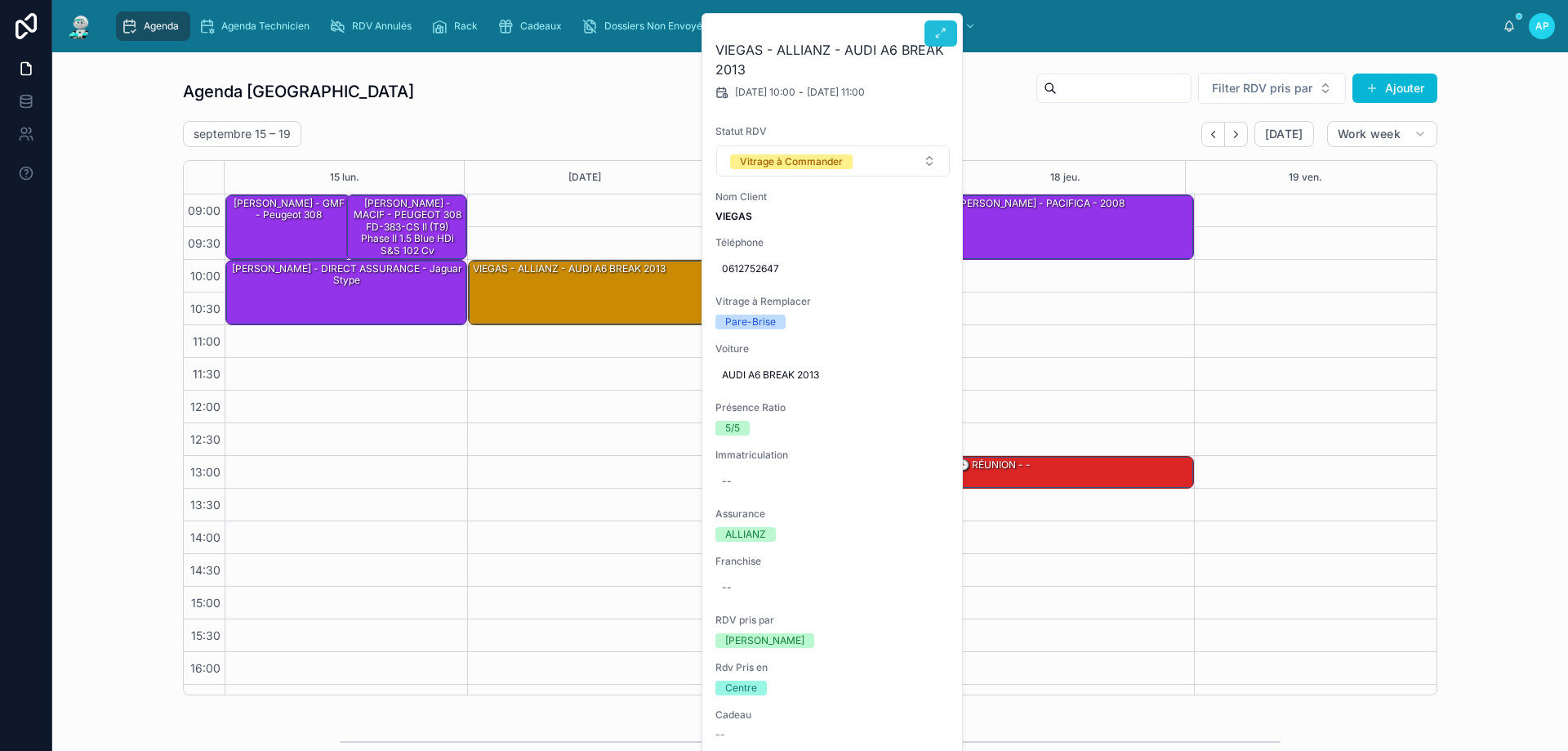
click at [934, 35] on button at bounding box center [941, 32] width 32 height 26
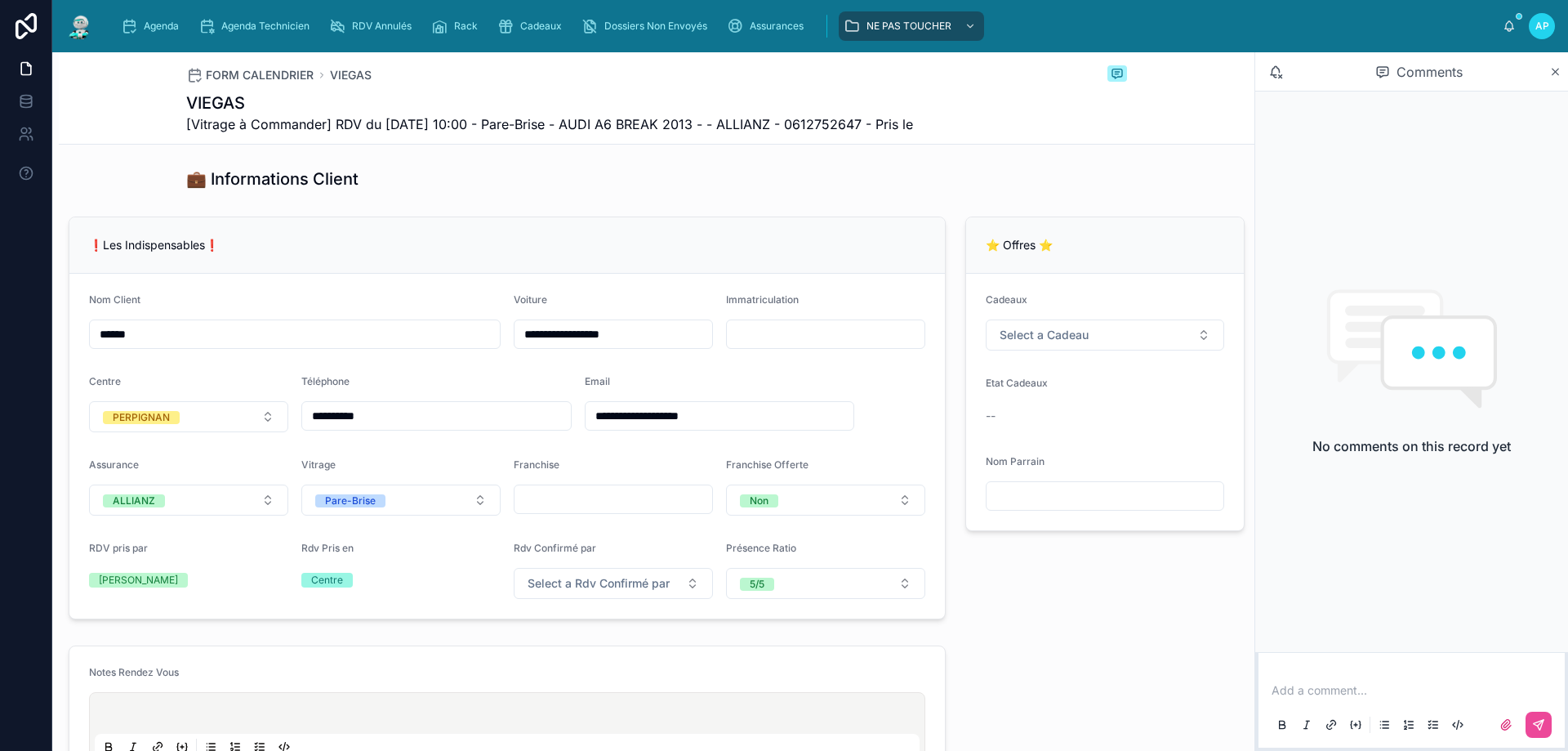
scroll to position [245, 0]
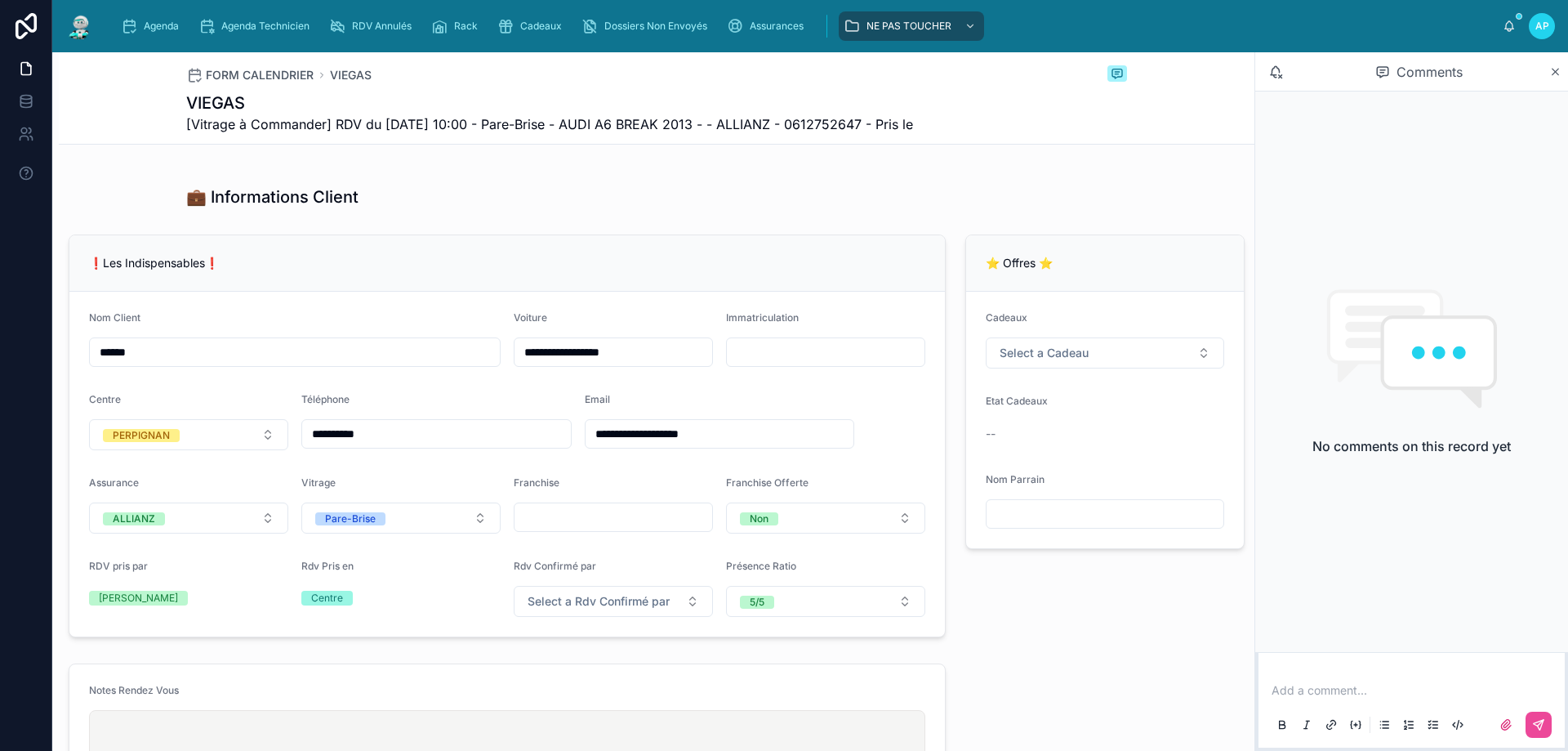
drag, startPoint x: 732, startPoint y: 363, endPoint x: 722, endPoint y: 365, distance: 10.2
click at [732, 363] on input "text" at bounding box center [825, 353] width 197 height 23
click at [488, 241] on div "**********" at bounding box center [507, 436] width 896 height 416
click at [145, 22] on span "Agenda" at bounding box center [161, 27] width 35 height 13
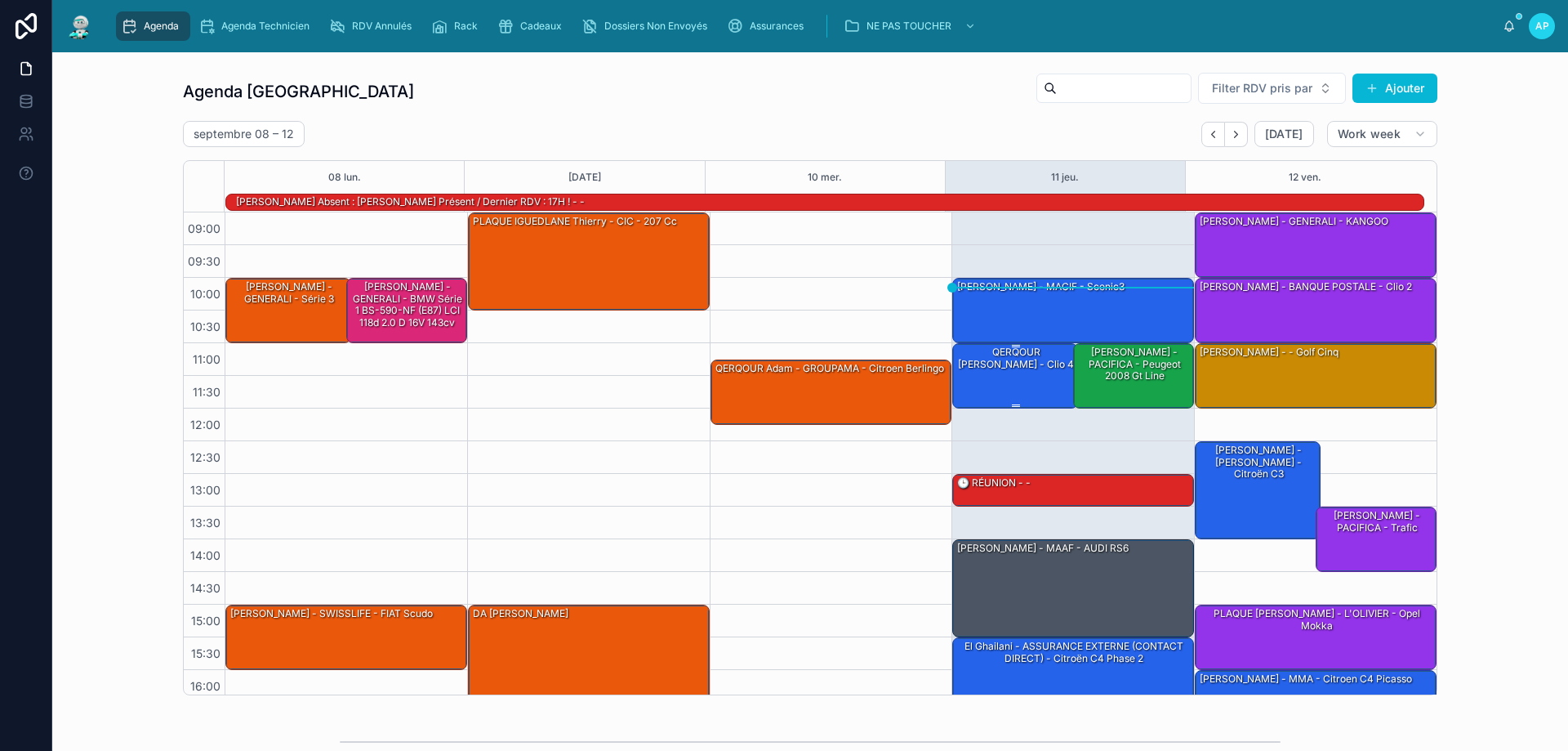
click at [983, 353] on div "QERQOUR [PERSON_NAME] - clio 4" at bounding box center [1015, 358] width 121 height 27
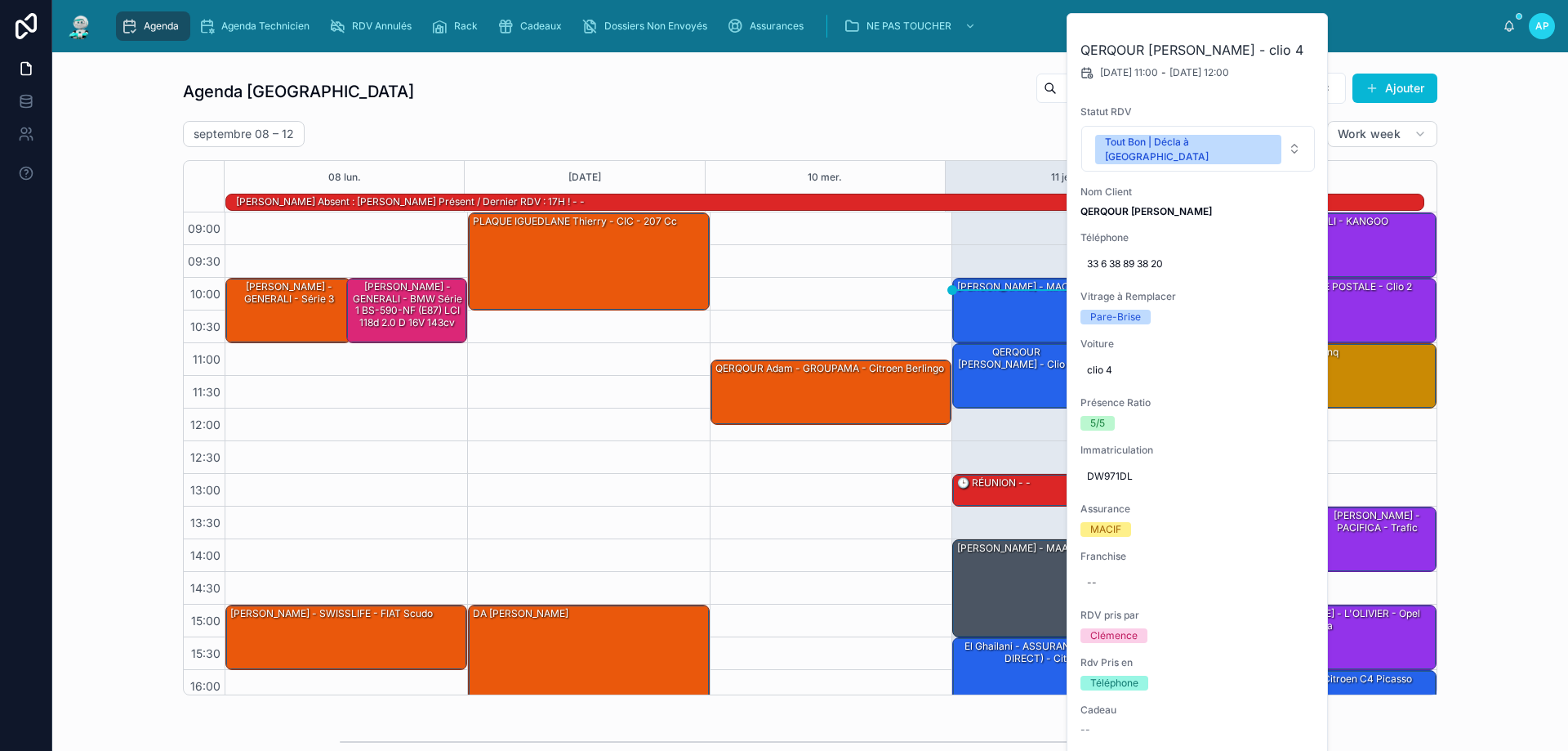
click at [1475, 96] on div "Agenda Perpignan Filter RDV pris par Ajouter [DATE] – [DATE] [DATE] Work week 0…" at bounding box center [811, 384] width 1490 height 637
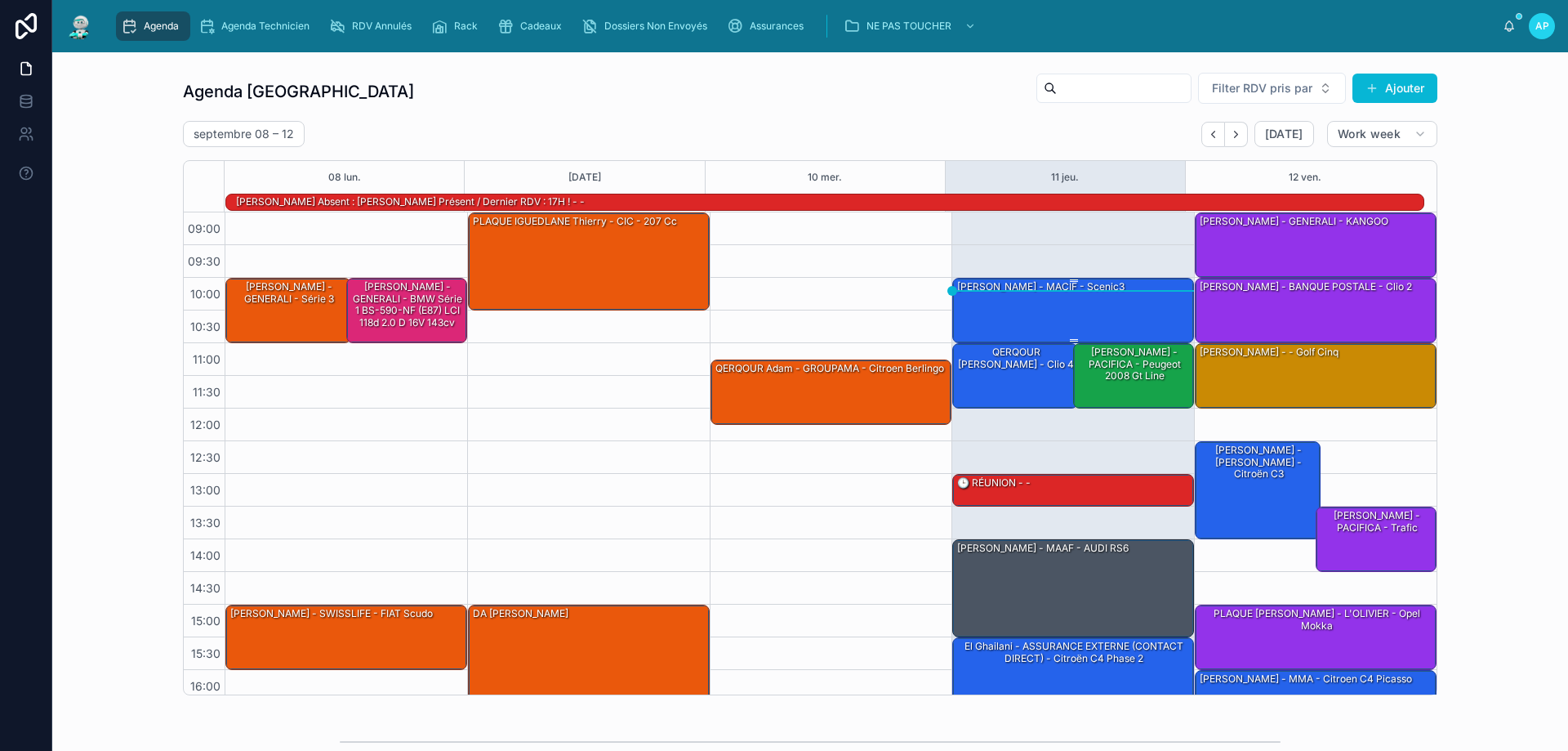
click at [1023, 316] on div "[PERSON_NAME] - MACIF - scenic3" at bounding box center [1074, 309] width 237 height 62
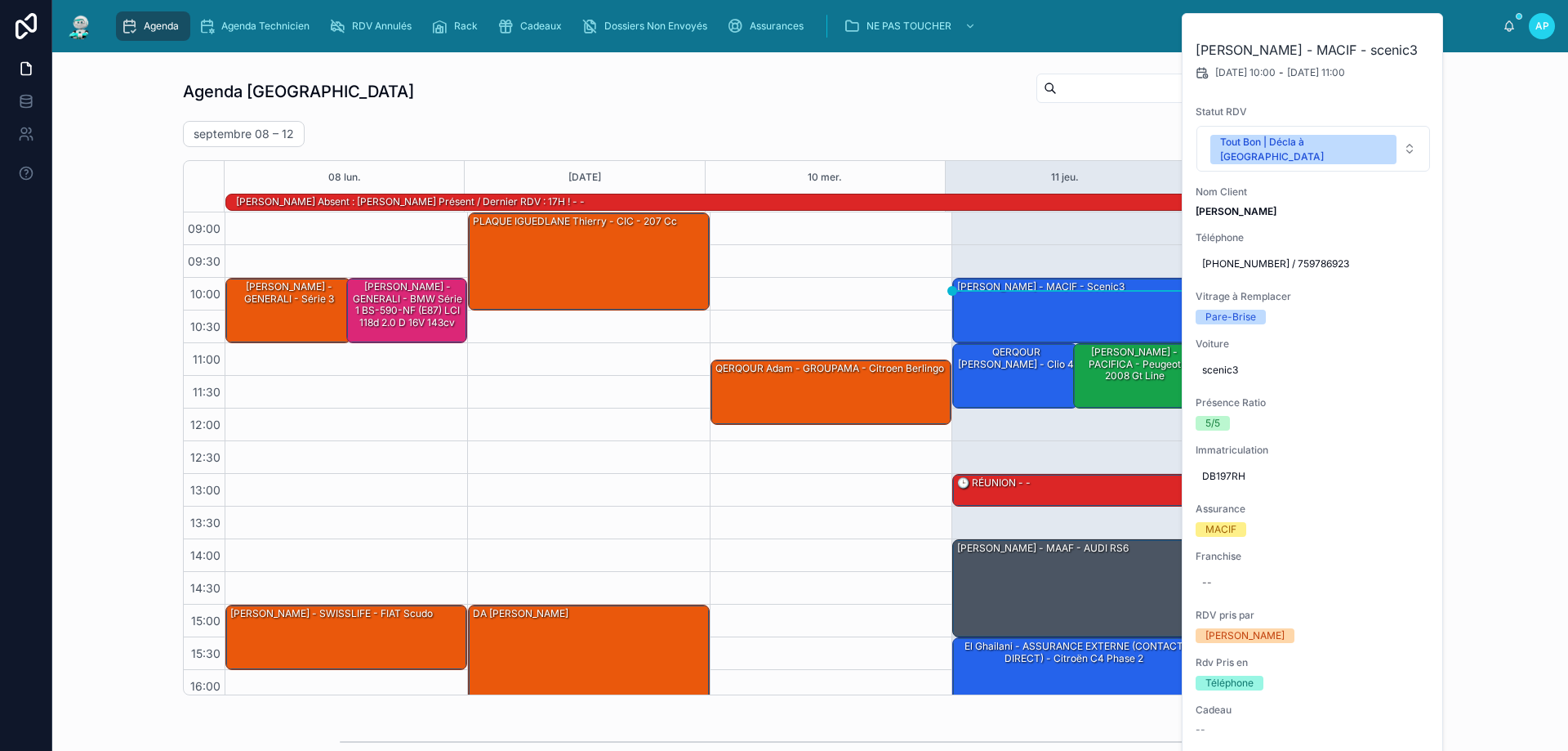
click at [859, 106] on div "Agenda Perpignan Filter RDV pris par [PERSON_NAME]" at bounding box center [810, 91] width 1255 height 39
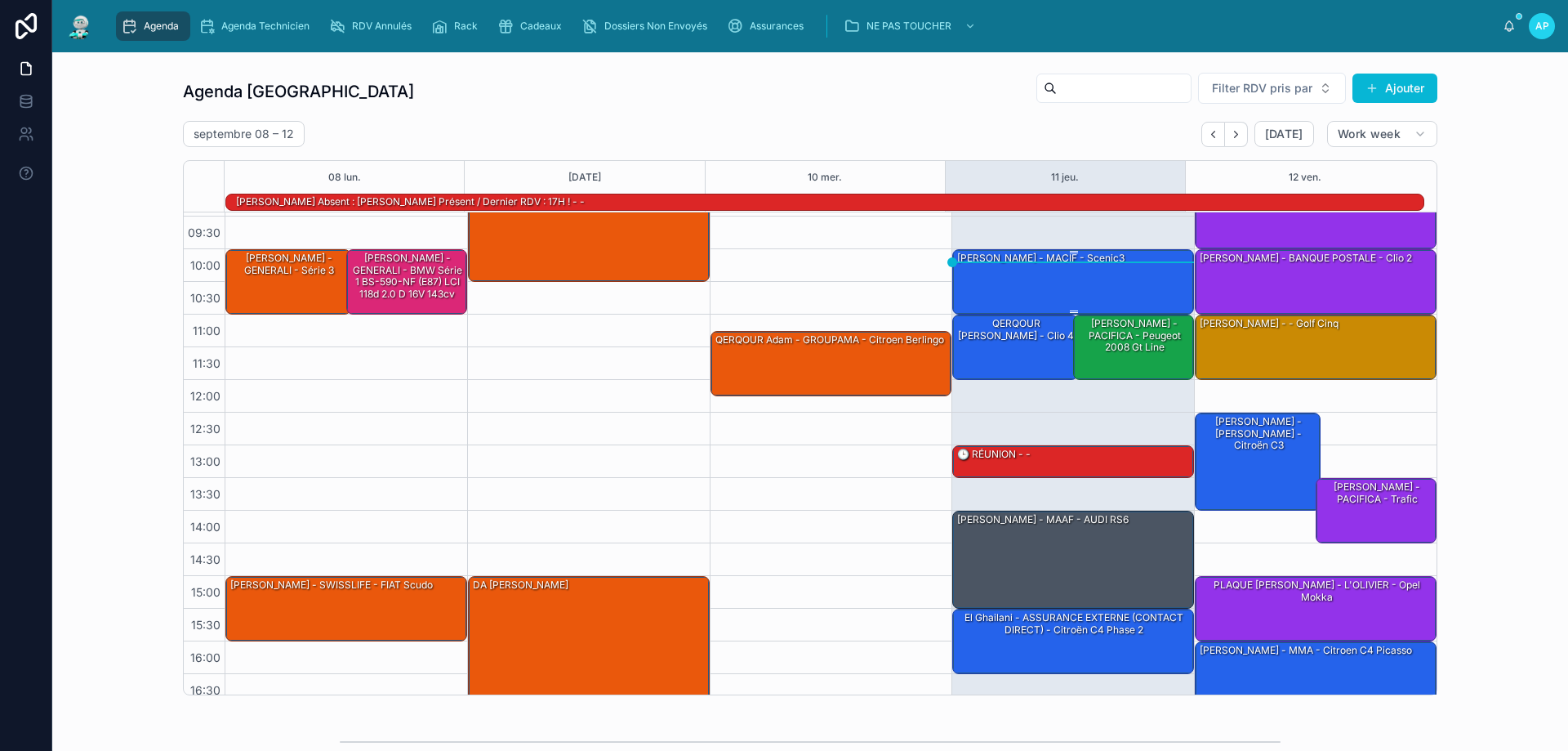
scroll to position [25, 0]
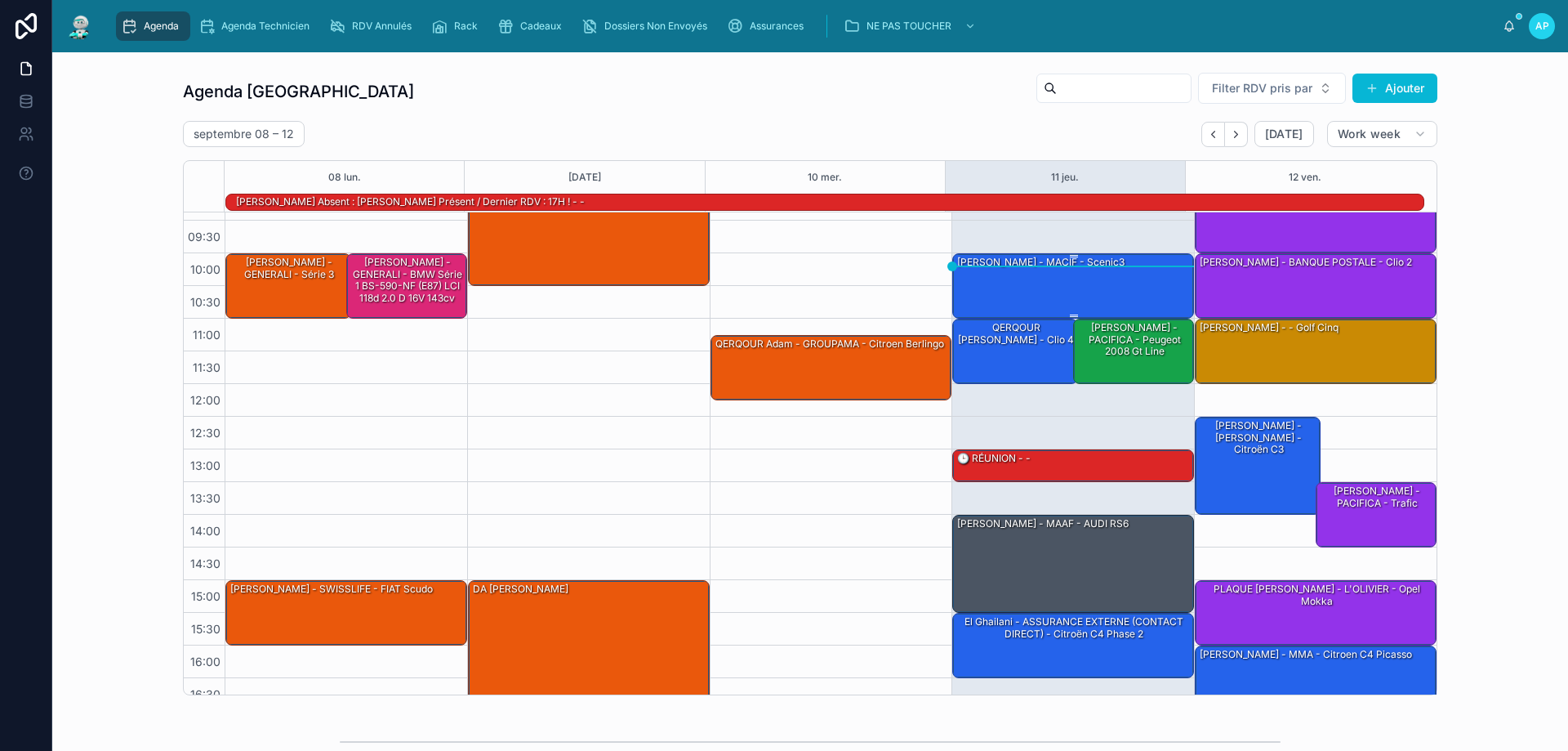
click at [1046, 288] on div "[PERSON_NAME] - MACIF - scenic3" at bounding box center [1074, 285] width 237 height 62
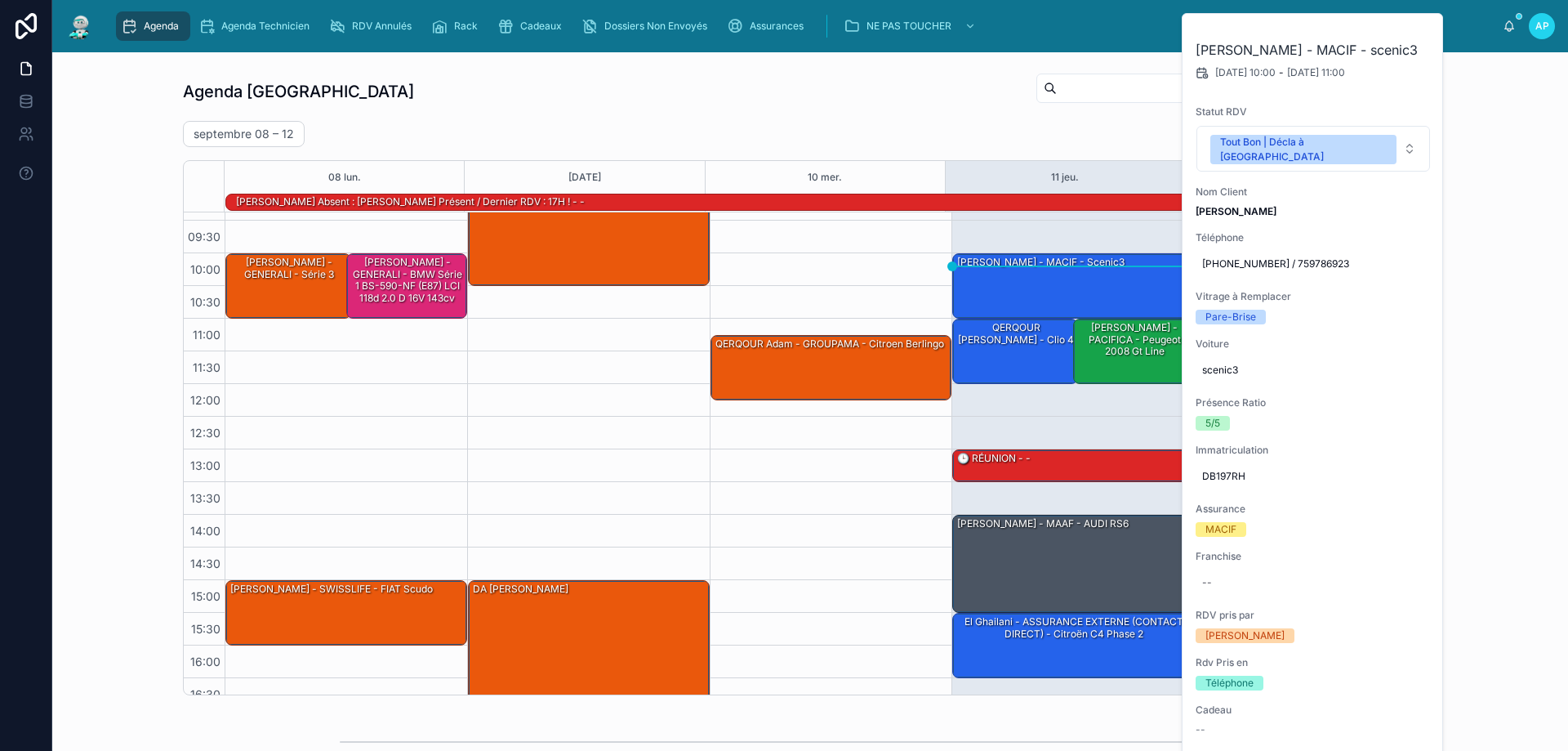
drag, startPoint x: 1416, startPoint y: 31, endPoint x: 1567, endPoint y: 360, distance: 362.0
click at [0, 0] on icon at bounding box center [0, 0] width 0 height 0
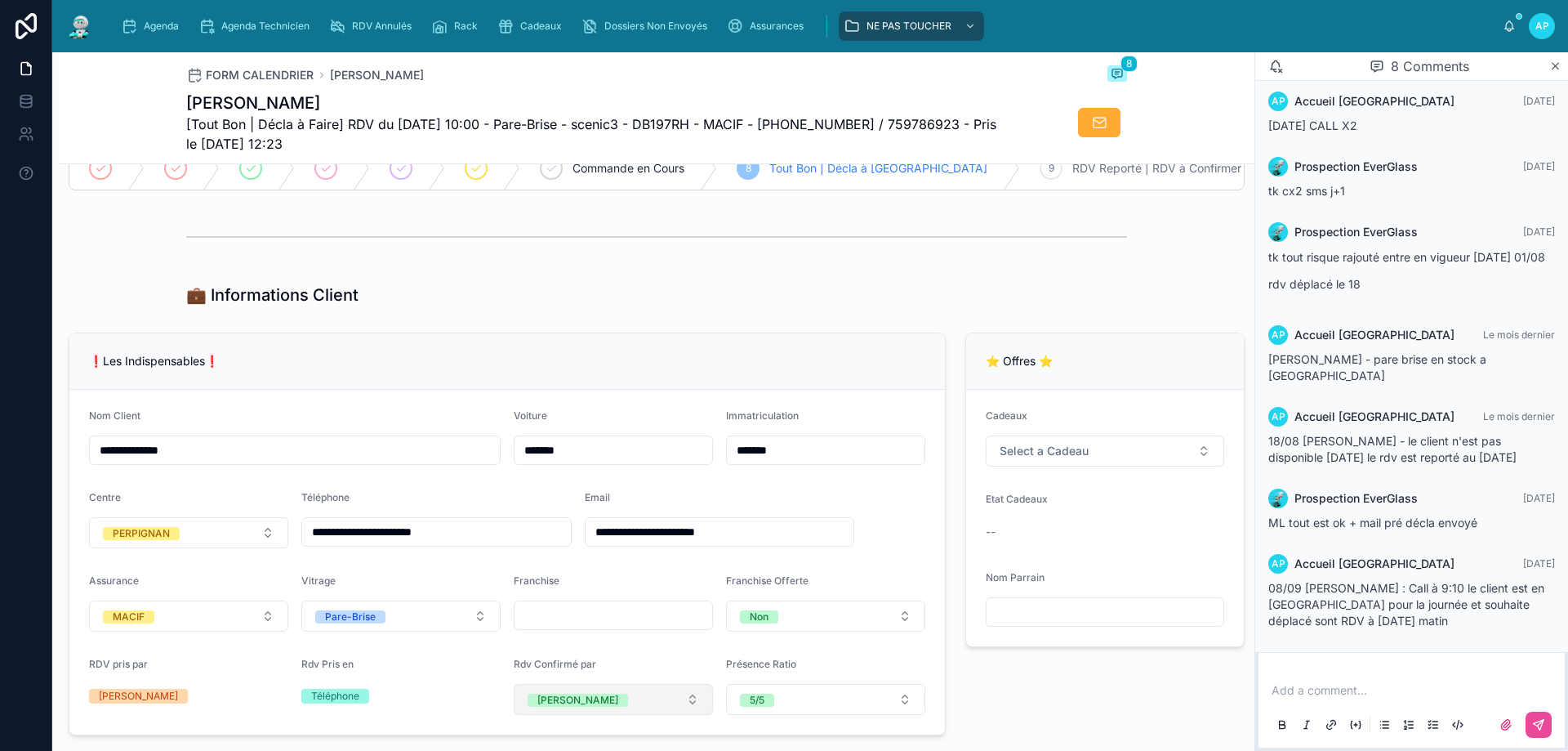
scroll to position [409, 0]
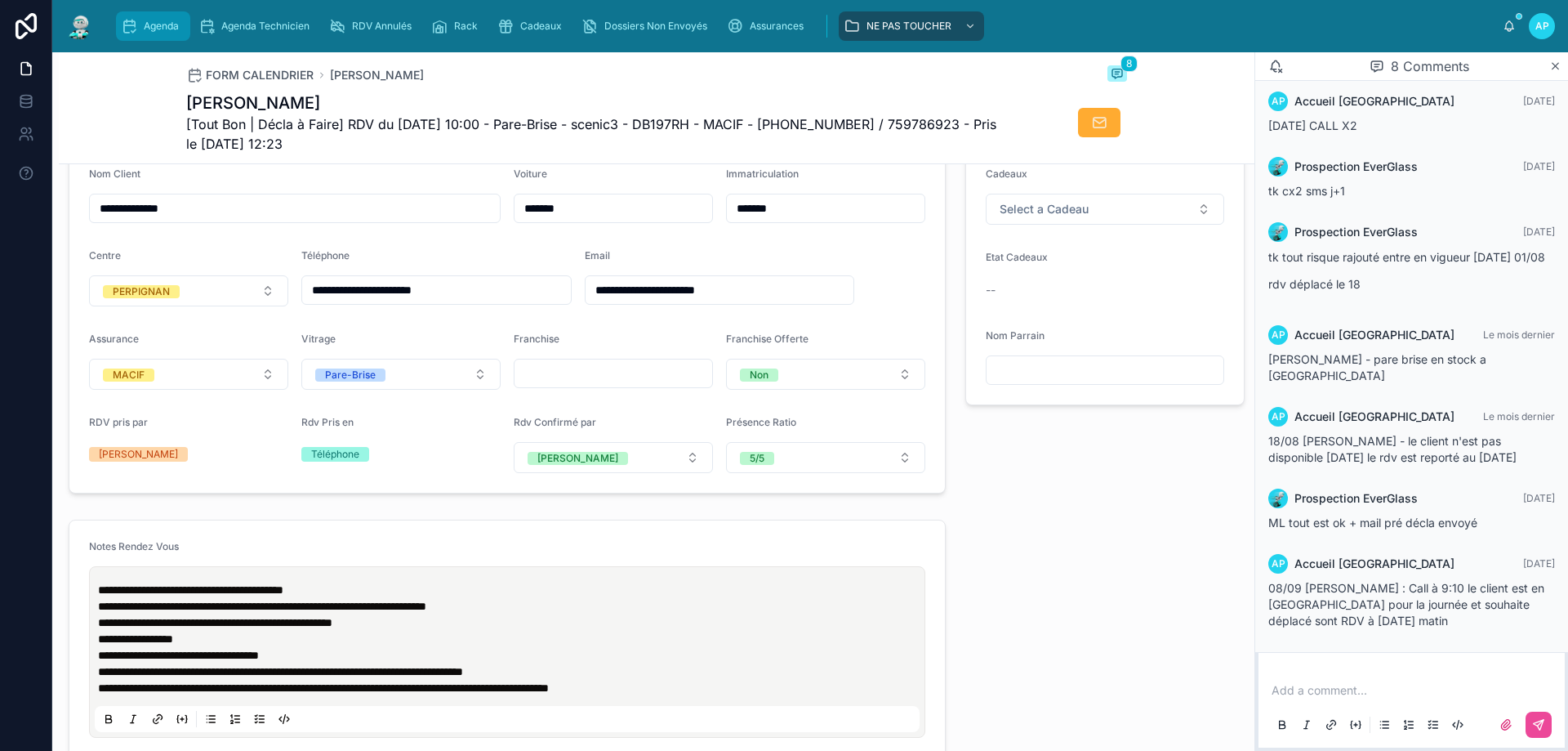
click at [172, 30] on span "Agenda" at bounding box center [161, 27] width 35 height 13
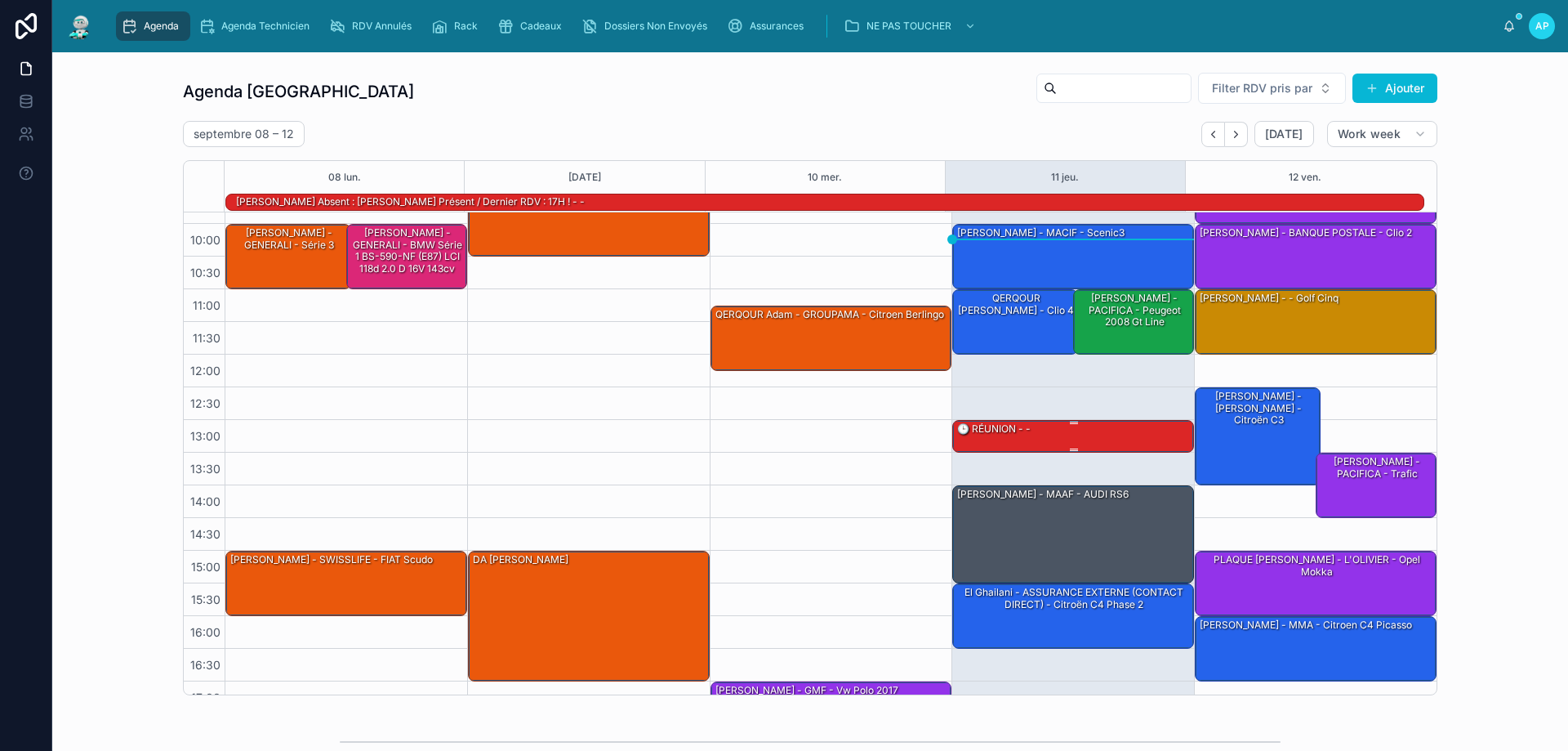
scroll to position [26, 0]
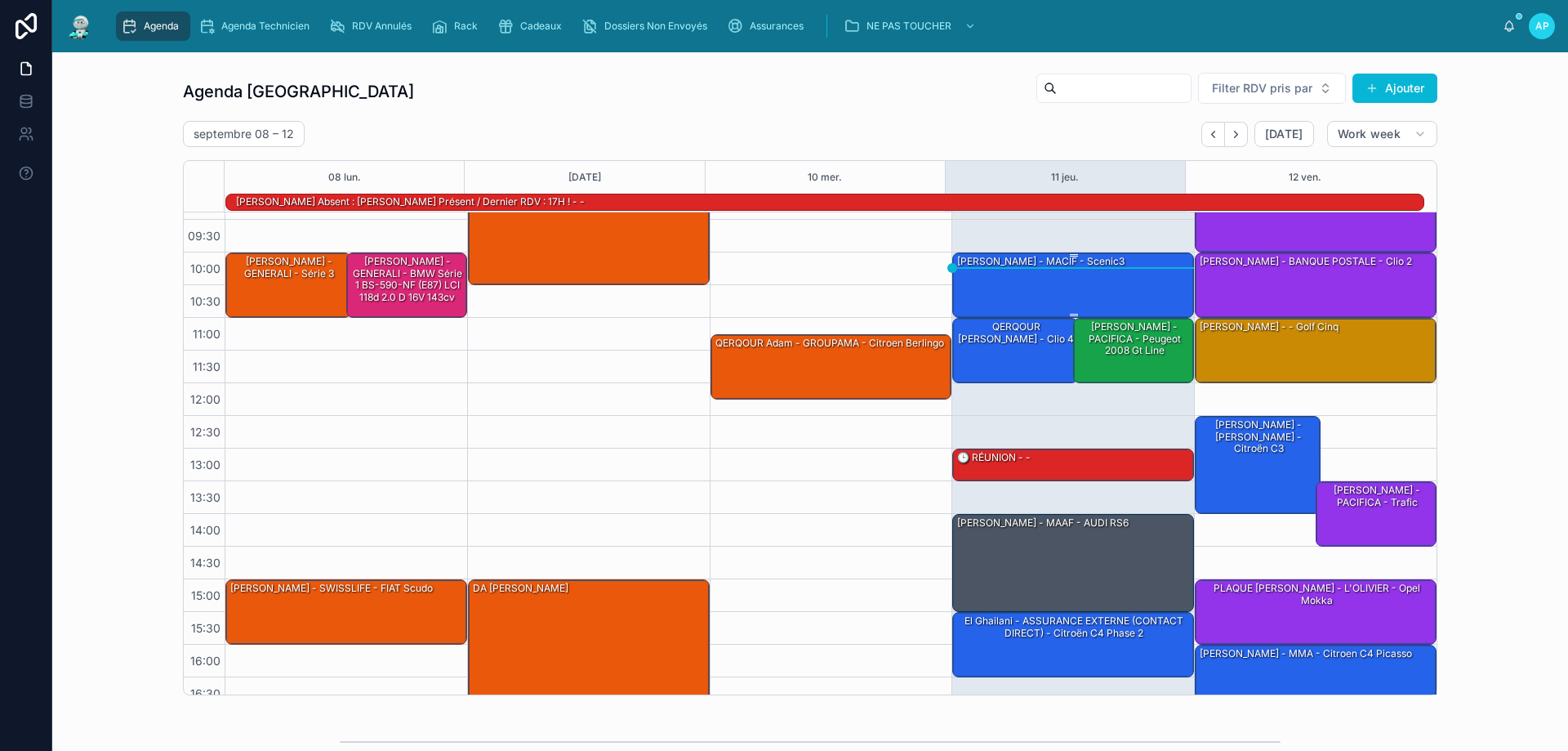
click at [1025, 290] on div "[PERSON_NAME] - MACIF - scenic3" at bounding box center [1074, 284] width 237 height 62
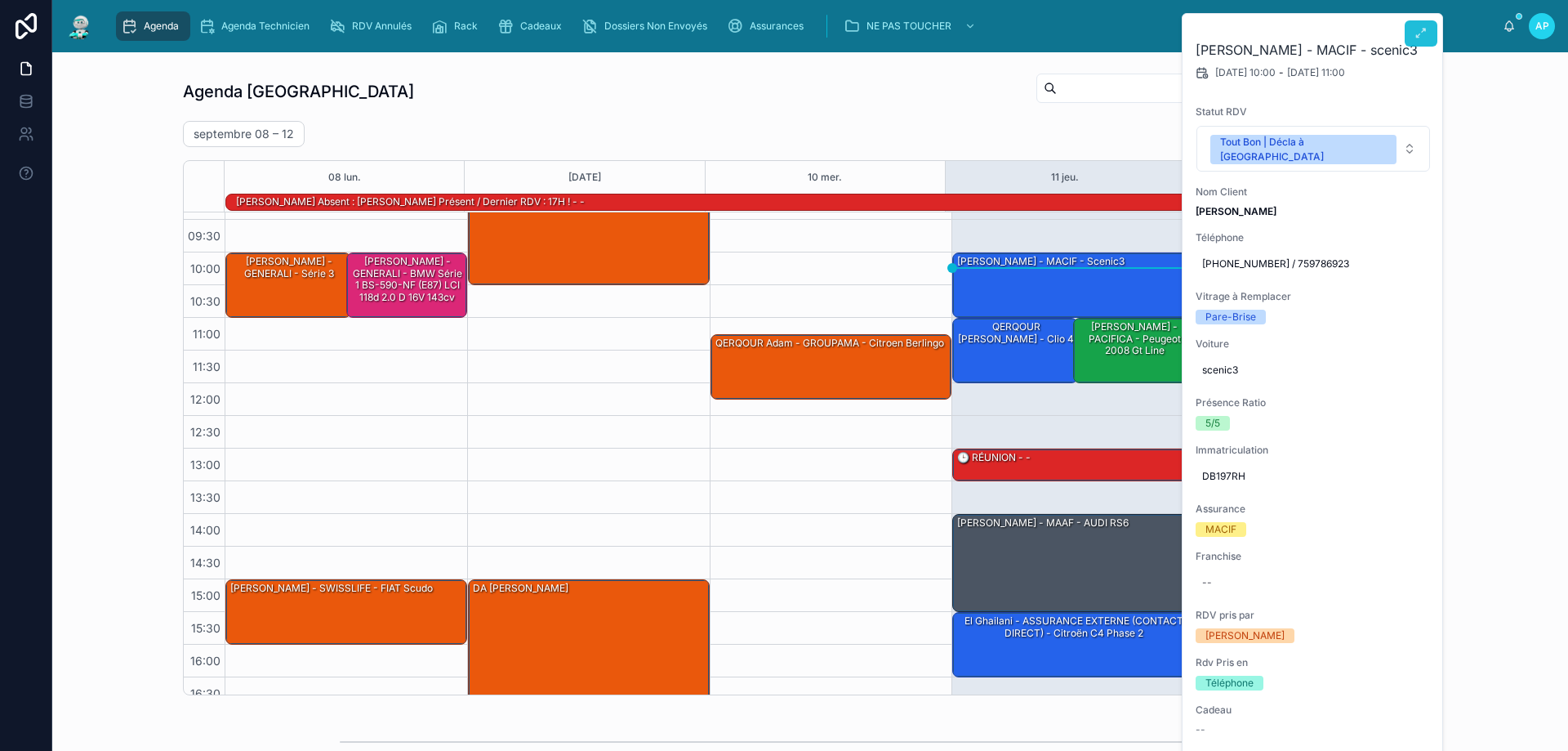
click at [1408, 30] on button at bounding box center [1421, 32] width 32 height 26
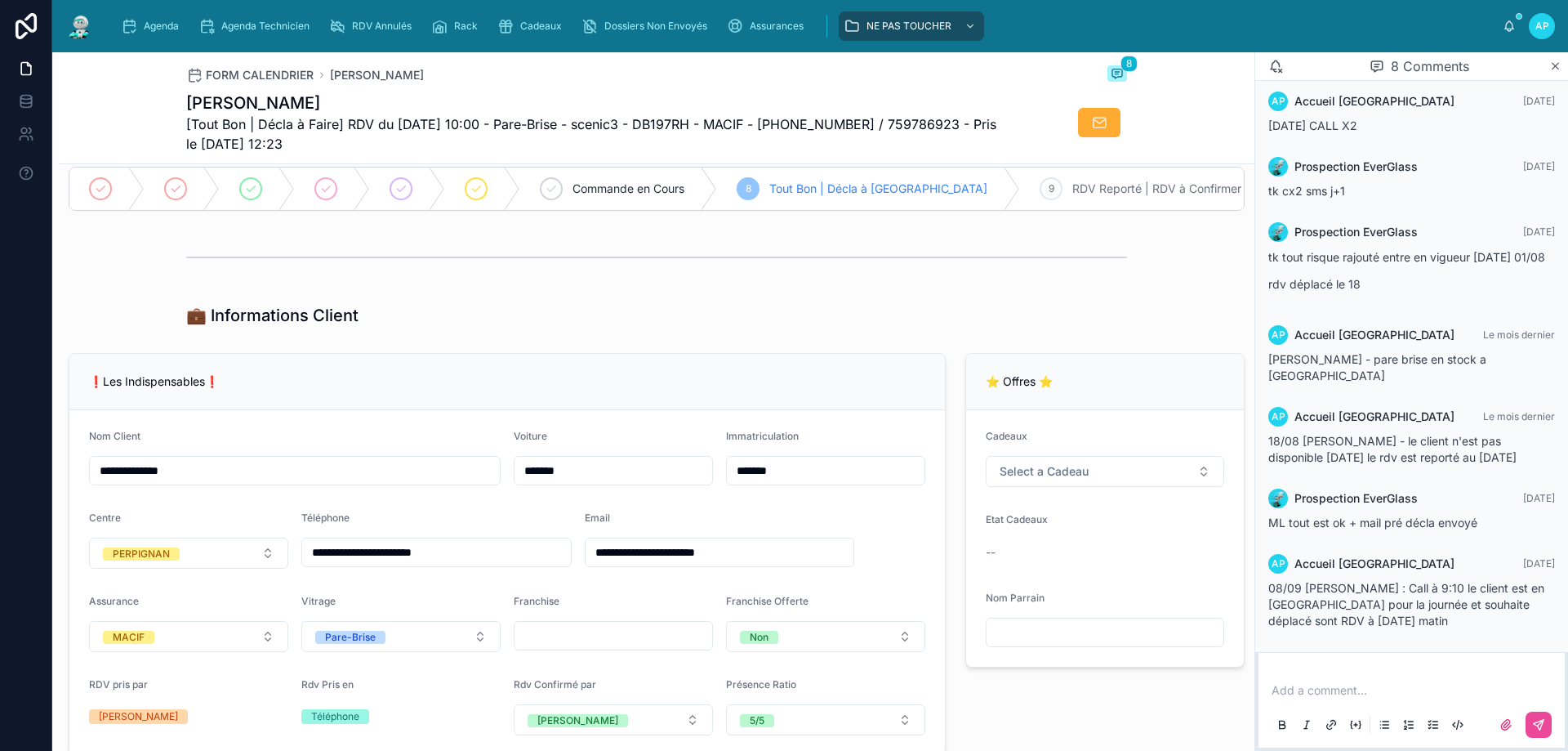
scroll to position [409, 0]
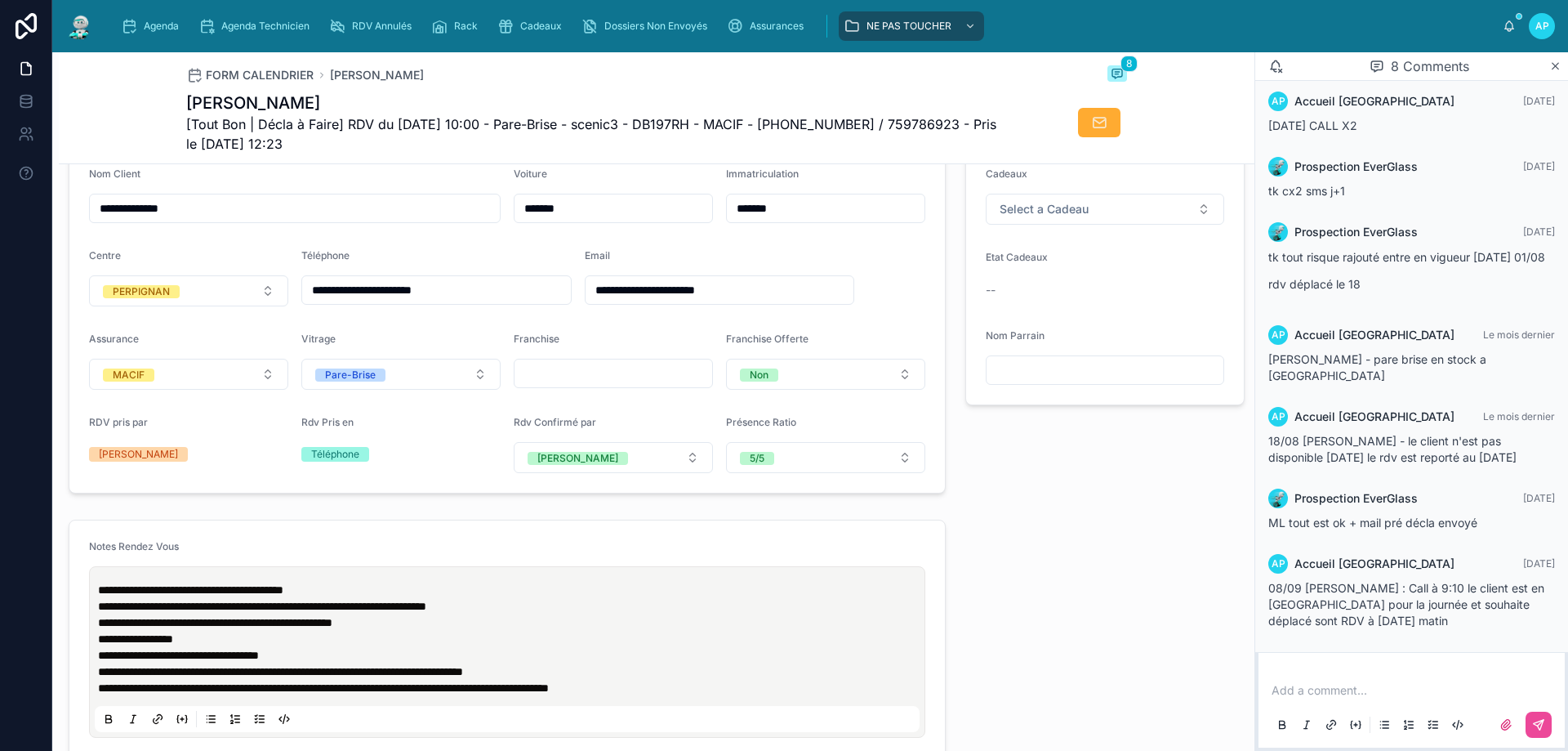
drag, startPoint x: 482, startPoint y: 305, endPoint x: 397, endPoint y: 291, distance: 86.1
click at [397, 291] on input "**********" at bounding box center [436, 290] width 269 height 23
drag, startPoint x: 395, startPoint y: 302, endPoint x: 443, endPoint y: 303, distance: 48.0
click at [443, 301] on input "**********" at bounding box center [436, 290] width 269 height 23
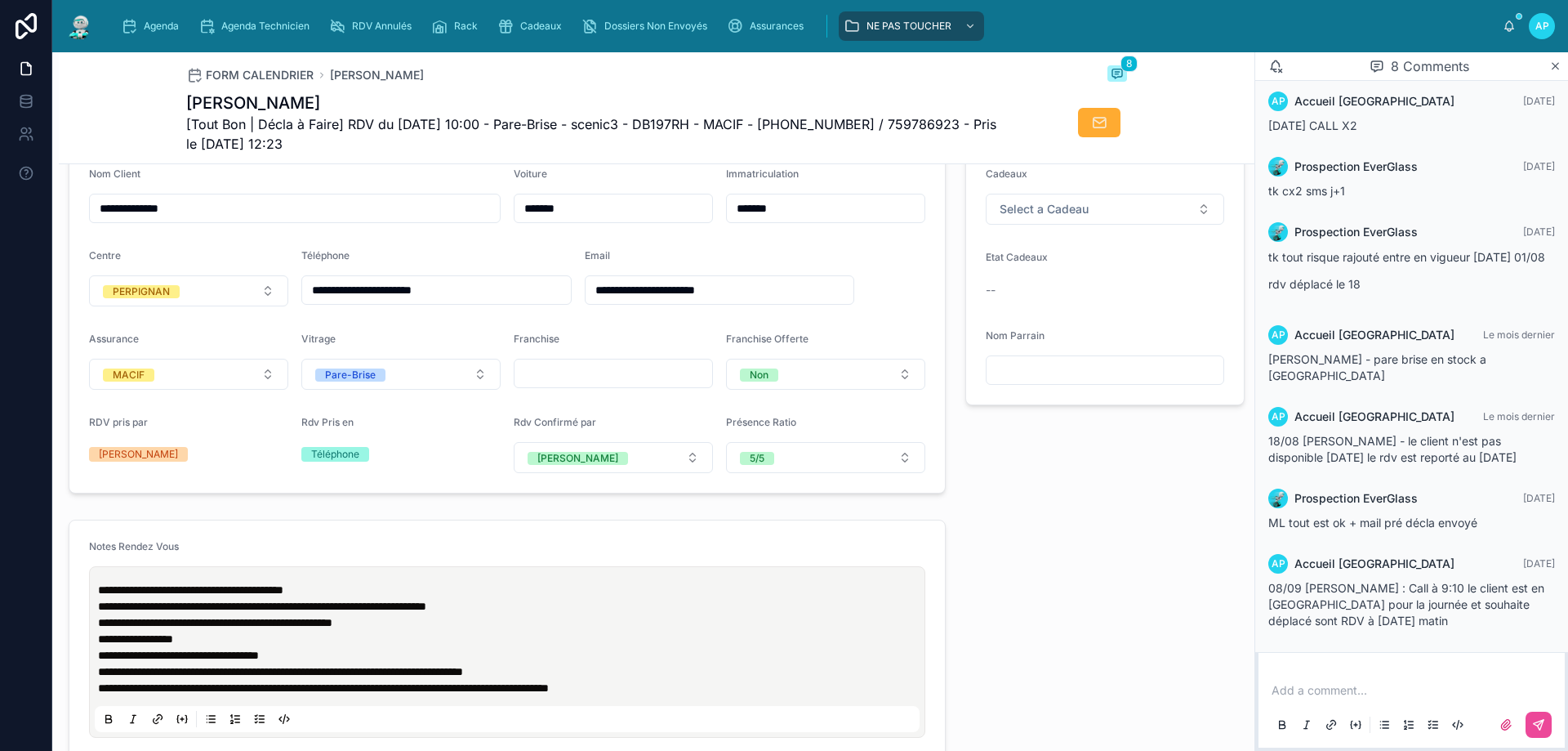
click at [490, 301] on input "**********" at bounding box center [436, 290] width 269 height 23
click at [145, 18] on div "Agenda" at bounding box center [153, 26] width 65 height 26
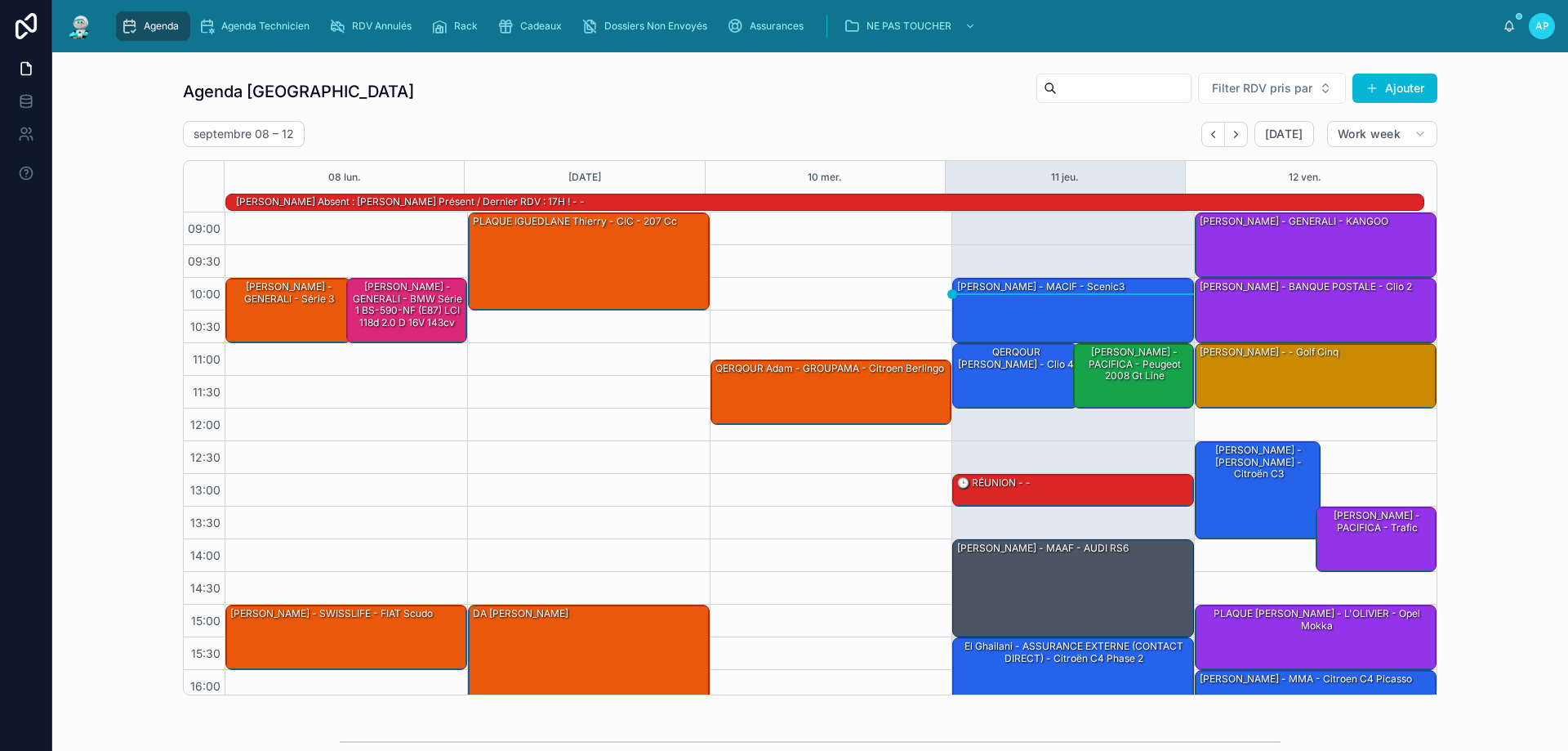
scroll to position [107, 0]
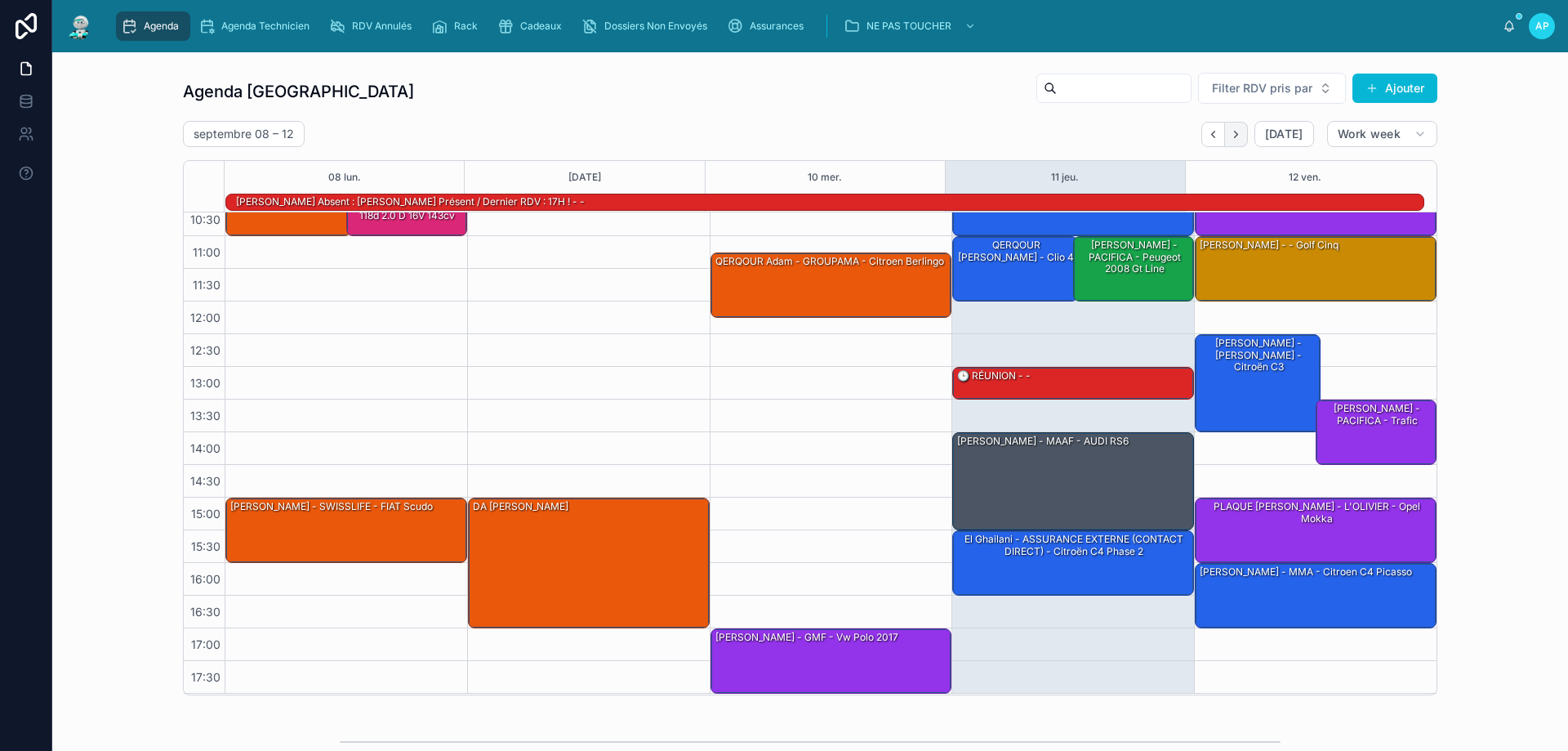
click at [1241, 136] on button "Next" at bounding box center [1236, 134] width 23 height 26
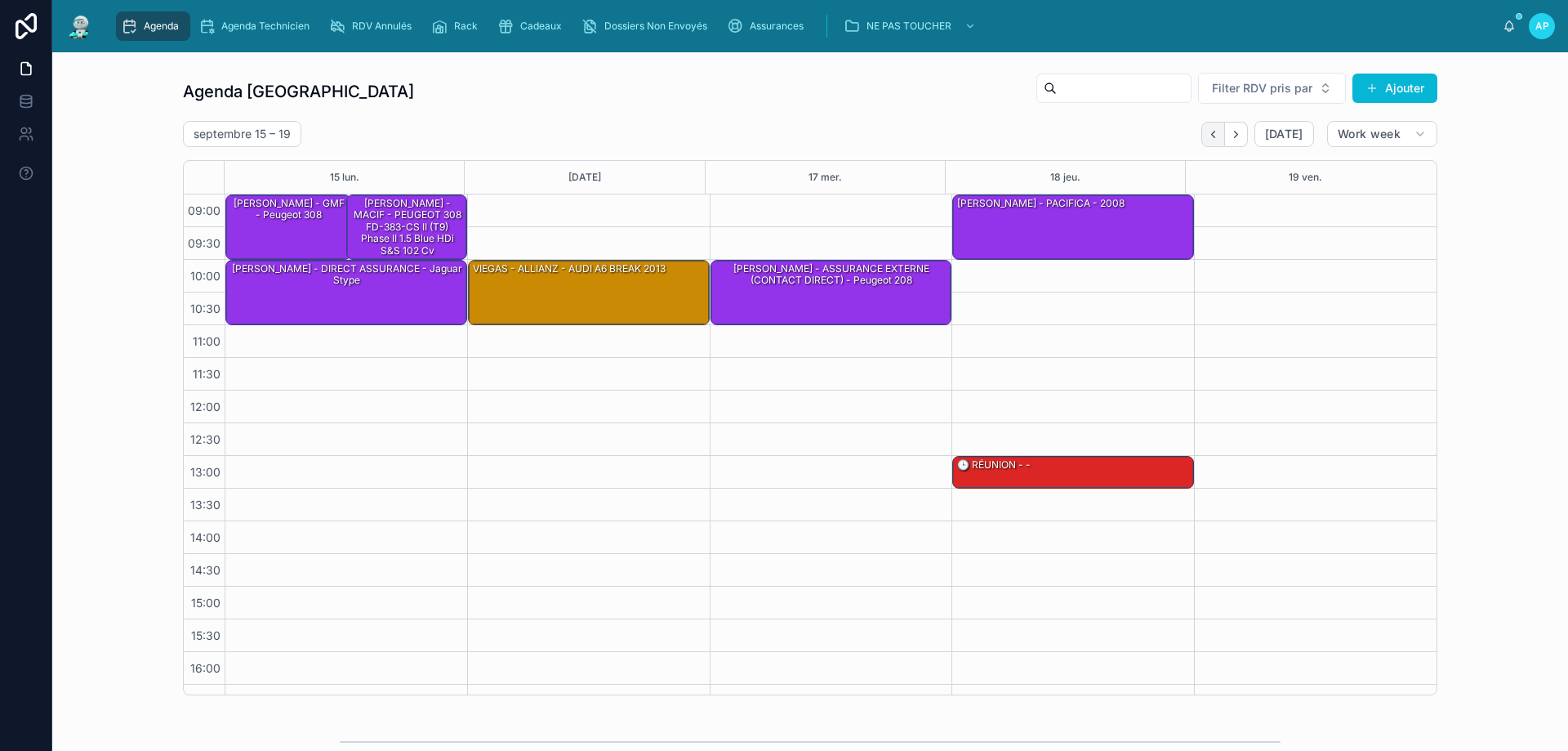
click at [1215, 131] on icon "Back" at bounding box center [1213, 134] width 12 height 12
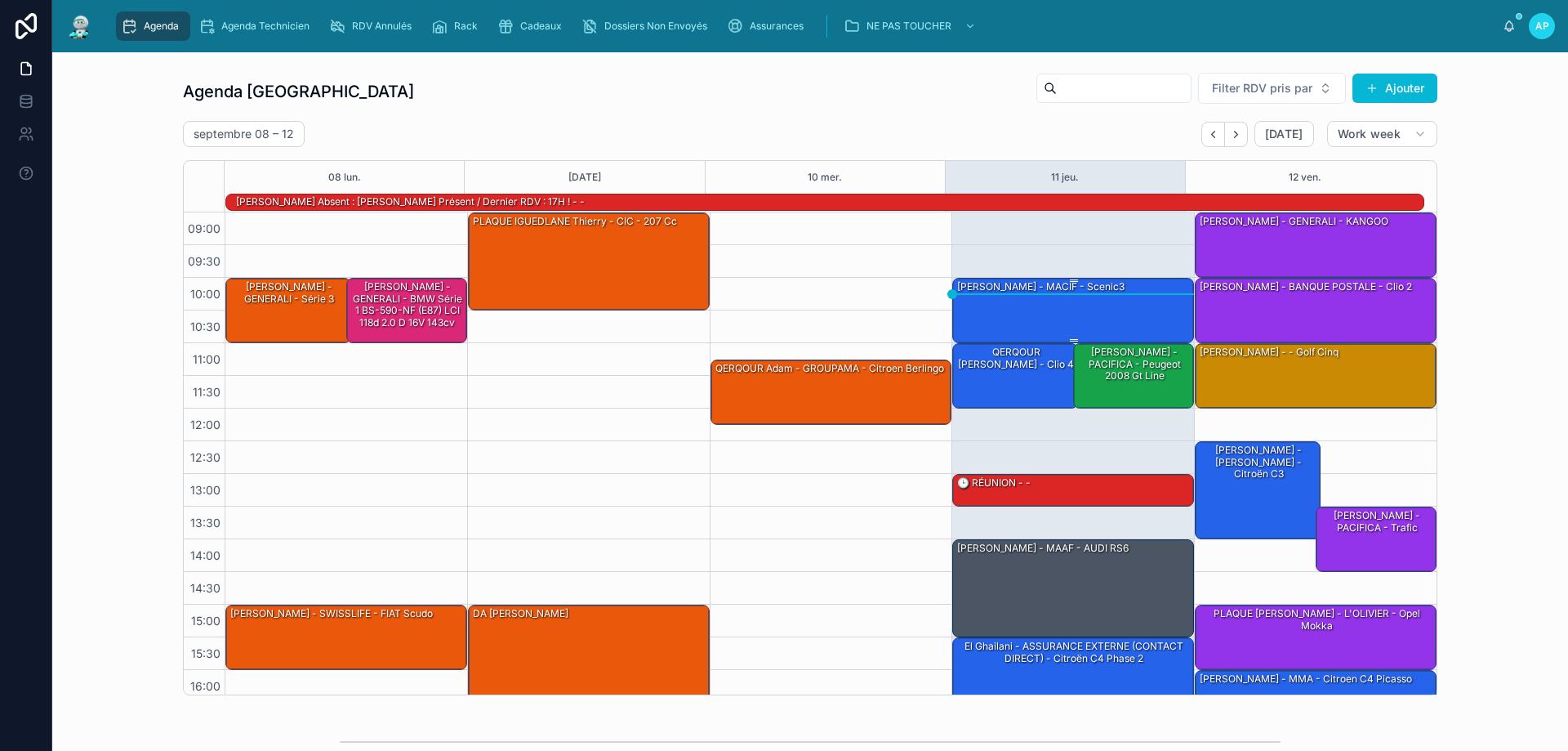
click at [1067, 315] on div "[PERSON_NAME] - MACIF - scenic3" at bounding box center [1074, 309] width 237 height 62
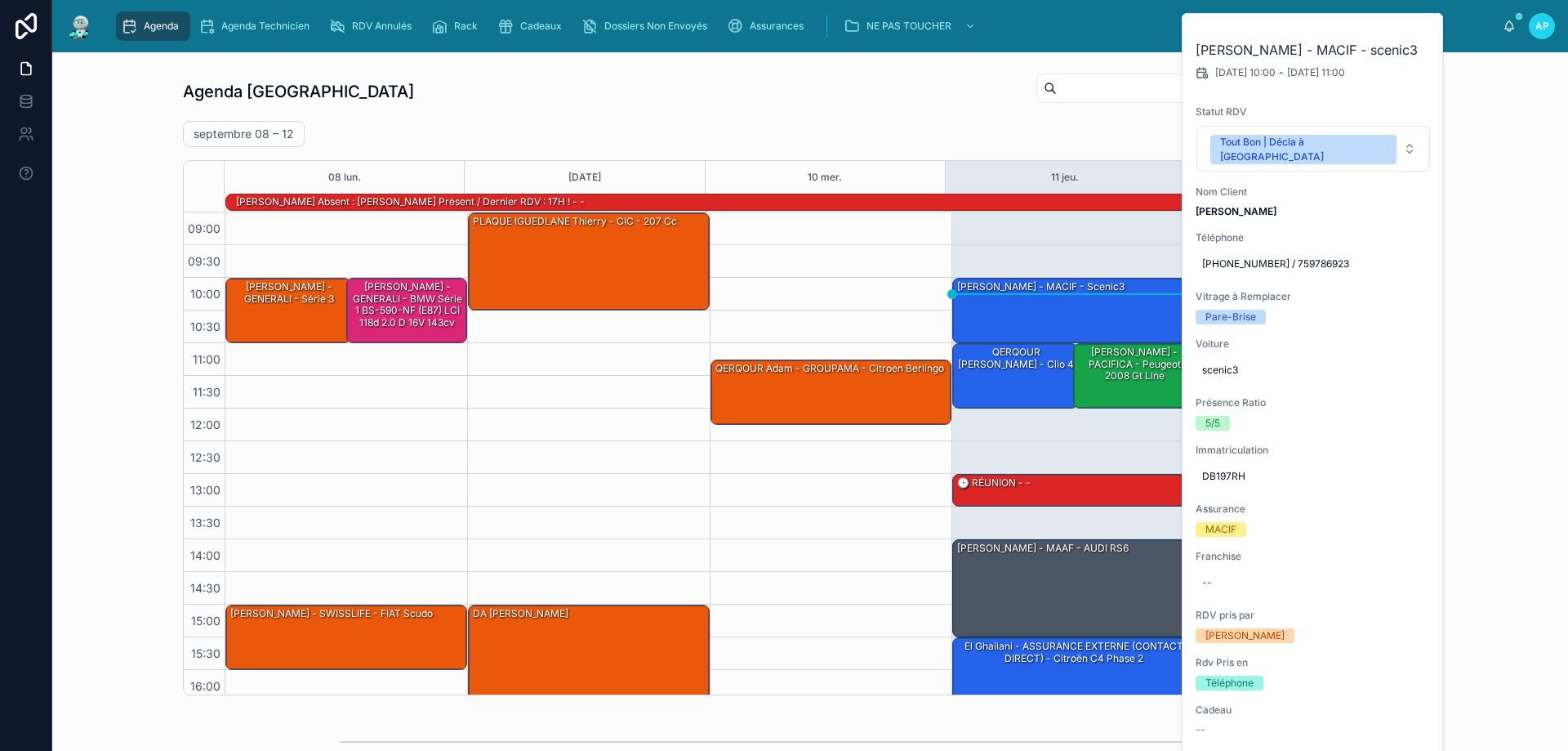
click at [948, 126] on div "[DATE] – [DATE] [DATE] Work week" at bounding box center [810, 133] width 1255 height 26
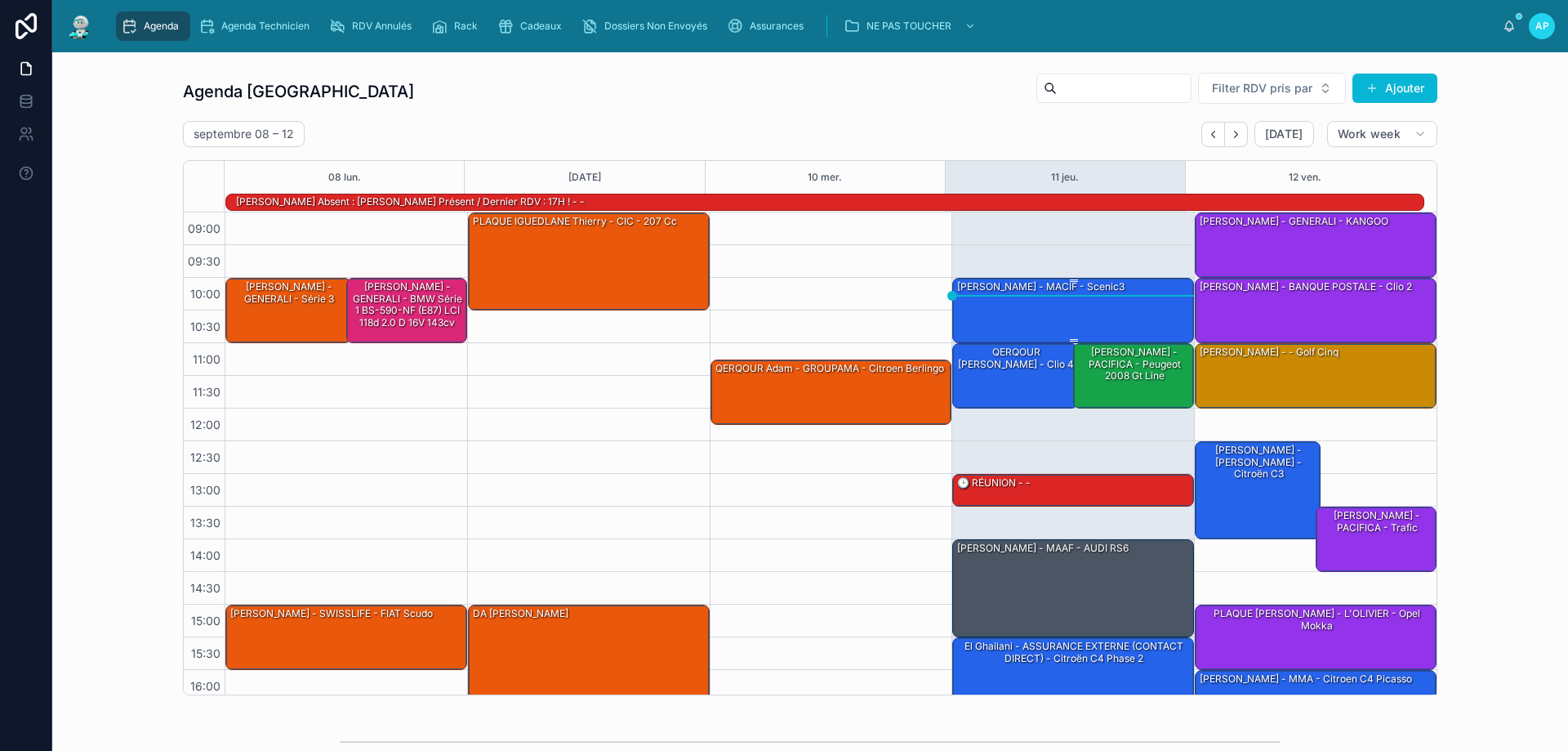
click at [1061, 318] on div "[PERSON_NAME] - MACIF - scenic3" at bounding box center [1074, 309] width 237 height 62
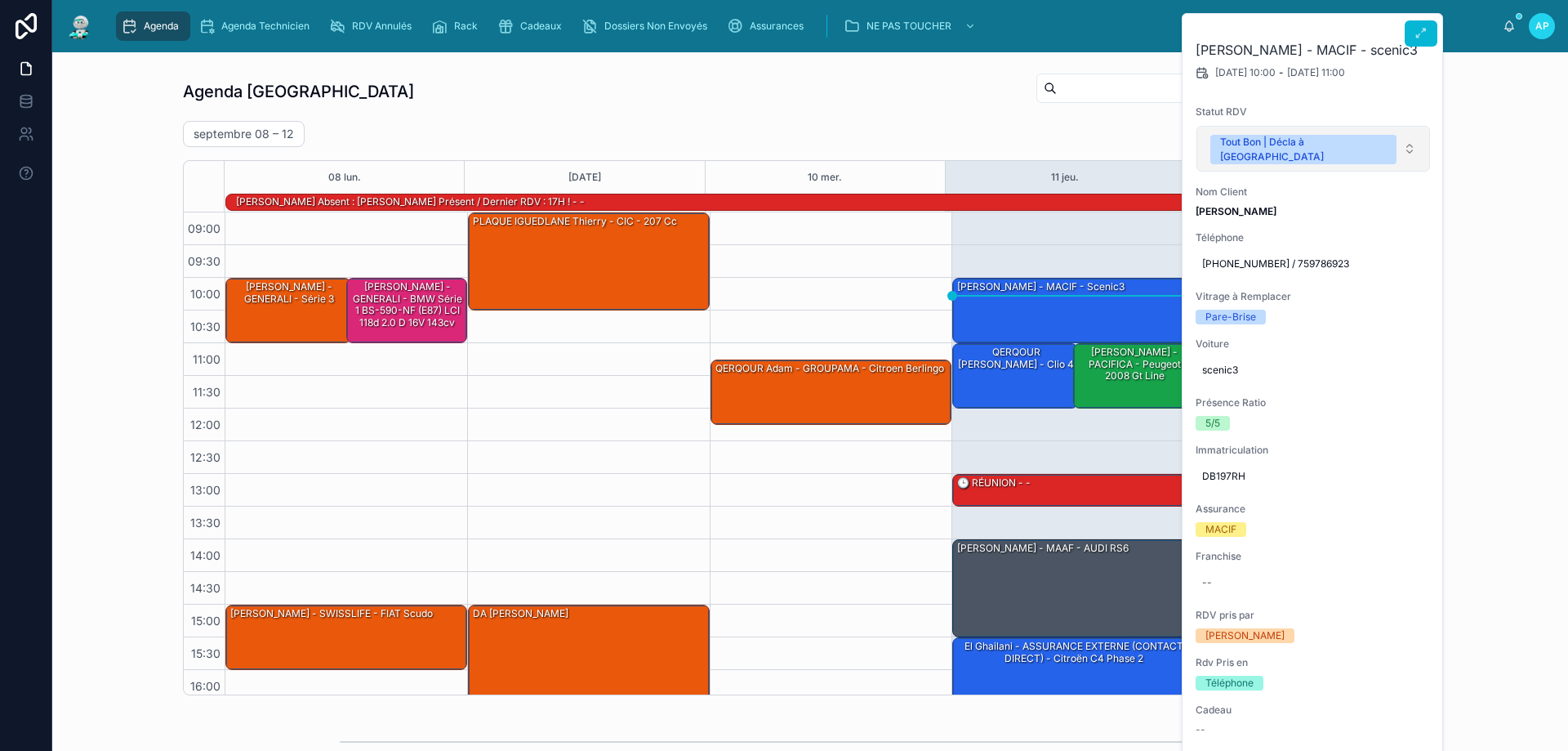
click at [1395, 140] on button "Tout Bon | Décla à [GEOGRAPHIC_DATA]" at bounding box center [1313, 149] width 233 height 46
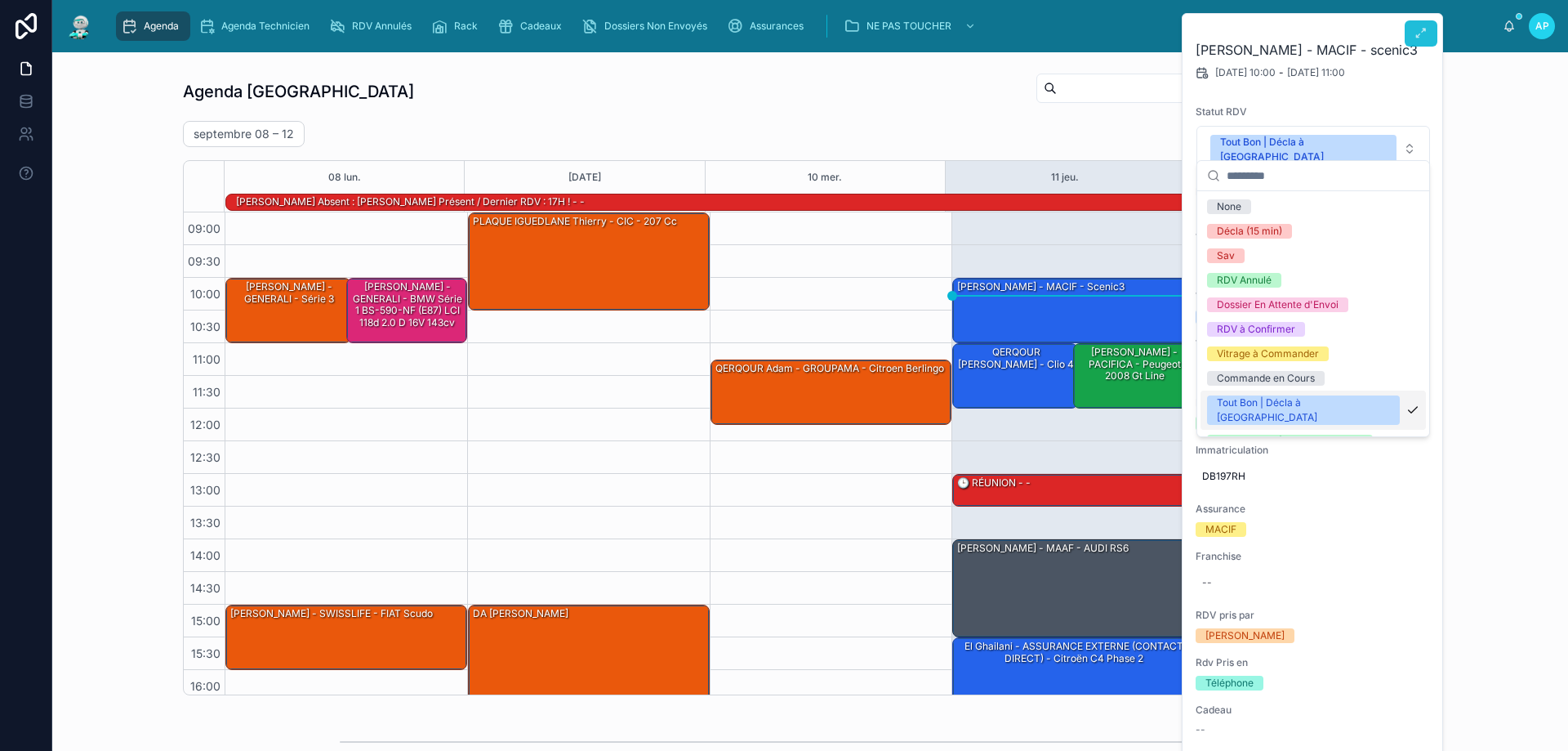
click at [1416, 31] on icon at bounding box center [1421, 33] width 13 height 13
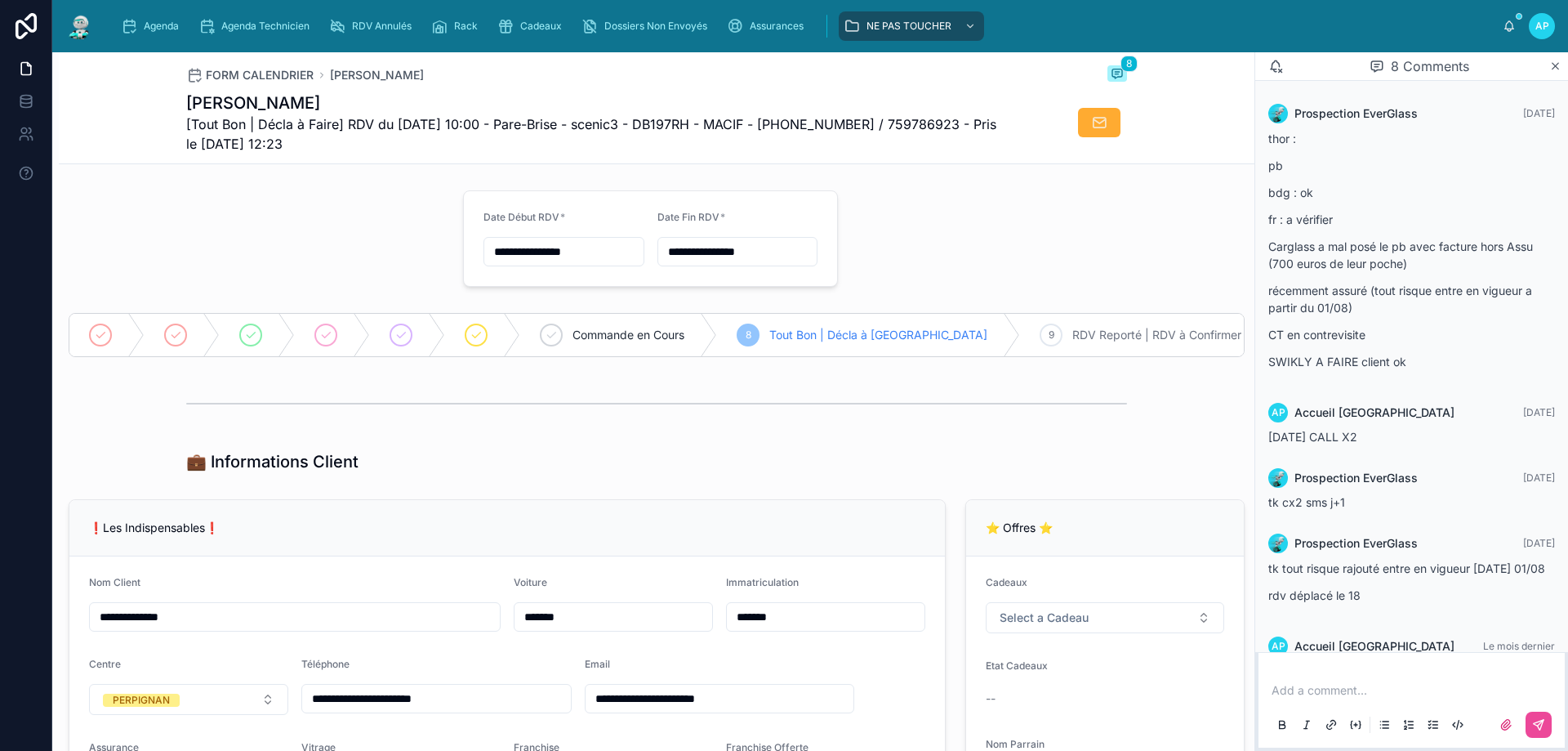
scroll to position [313, 0]
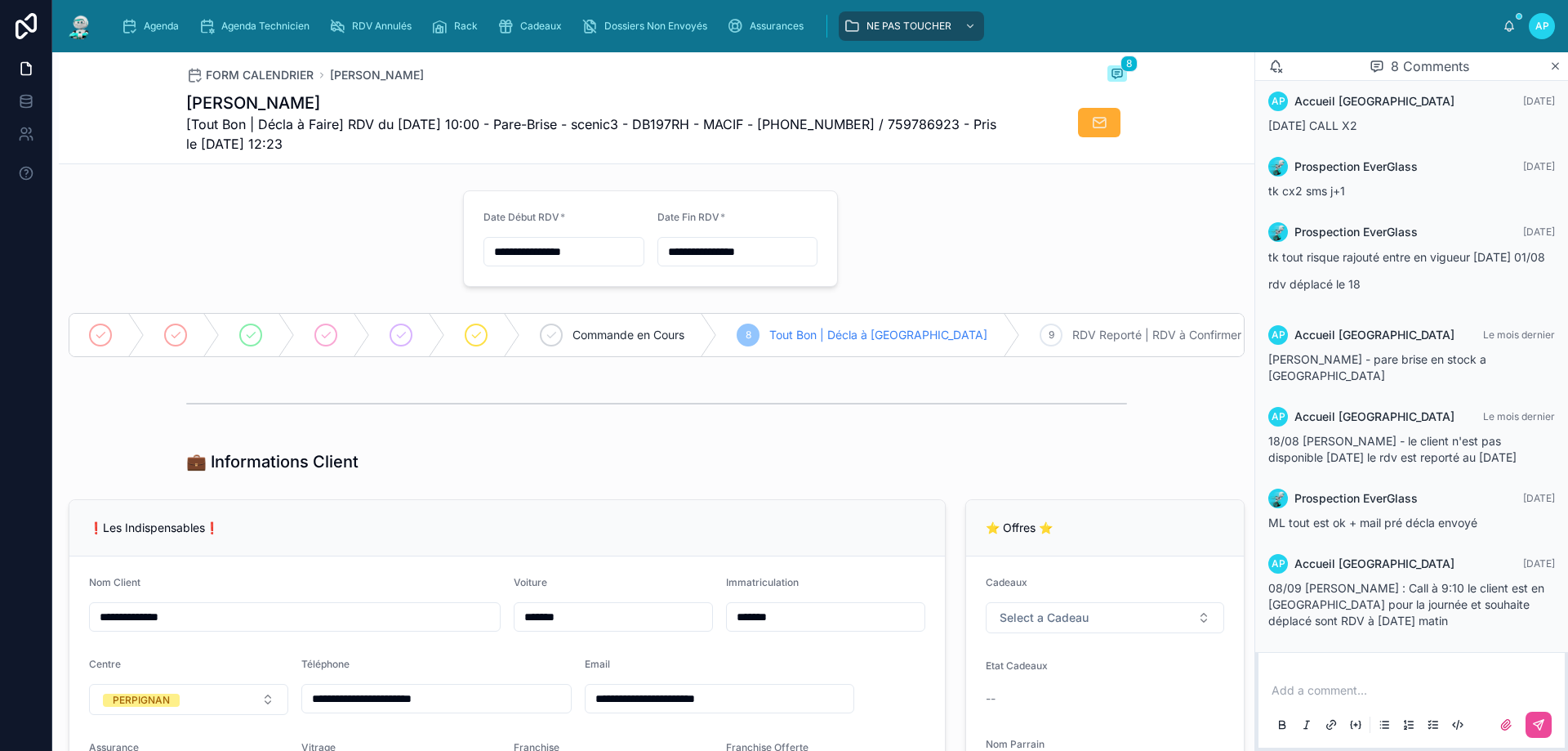
click at [1284, 685] on p at bounding box center [1415, 690] width 287 height 16
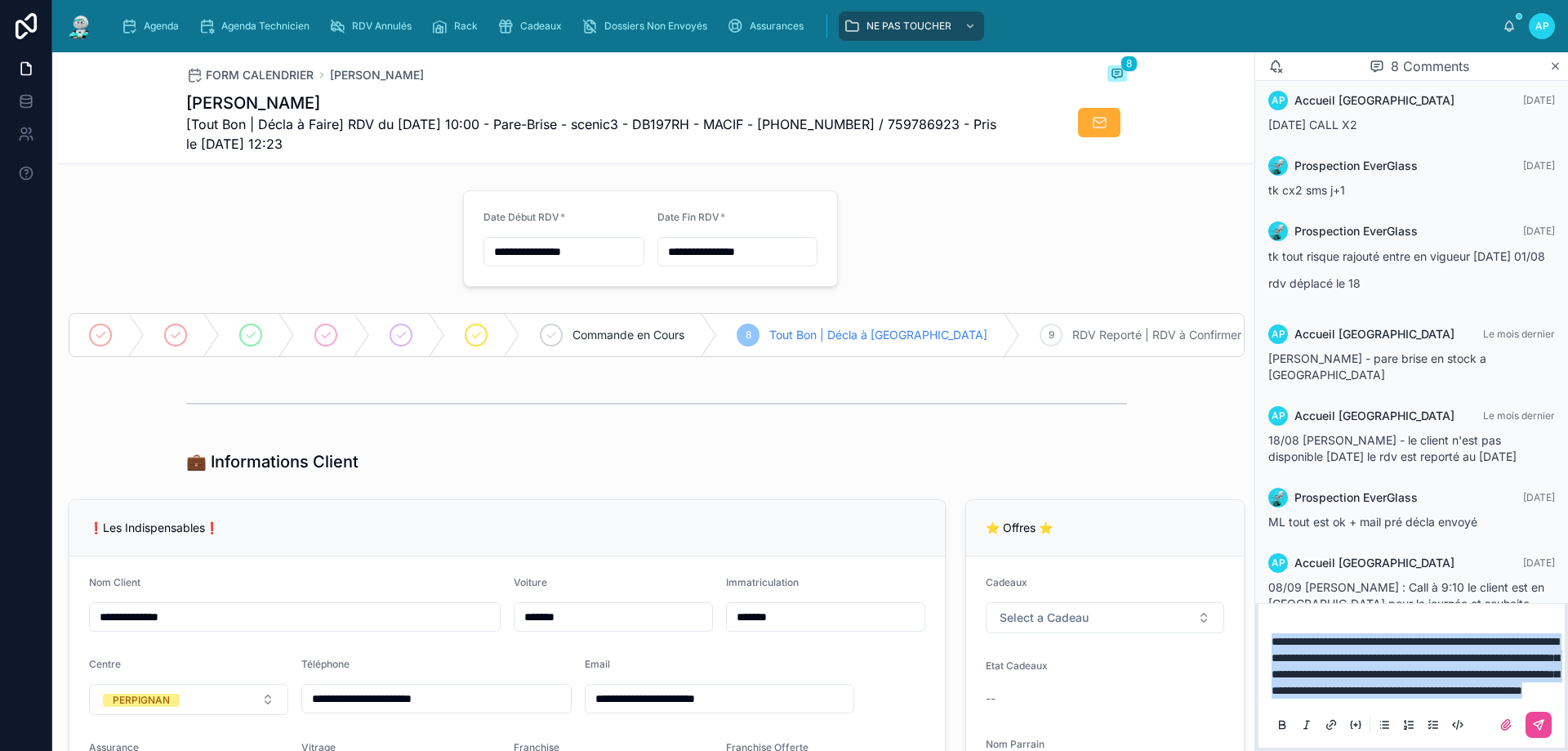
drag, startPoint x: 1412, startPoint y: 688, endPoint x: 1154, endPoint y: 598, distance: 273.2
click at [1137, 597] on div "**********" at bounding box center [810, 401] width 1516 height 699
click at [1529, 721] on button at bounding box center [1538, 724] width 26 height 26
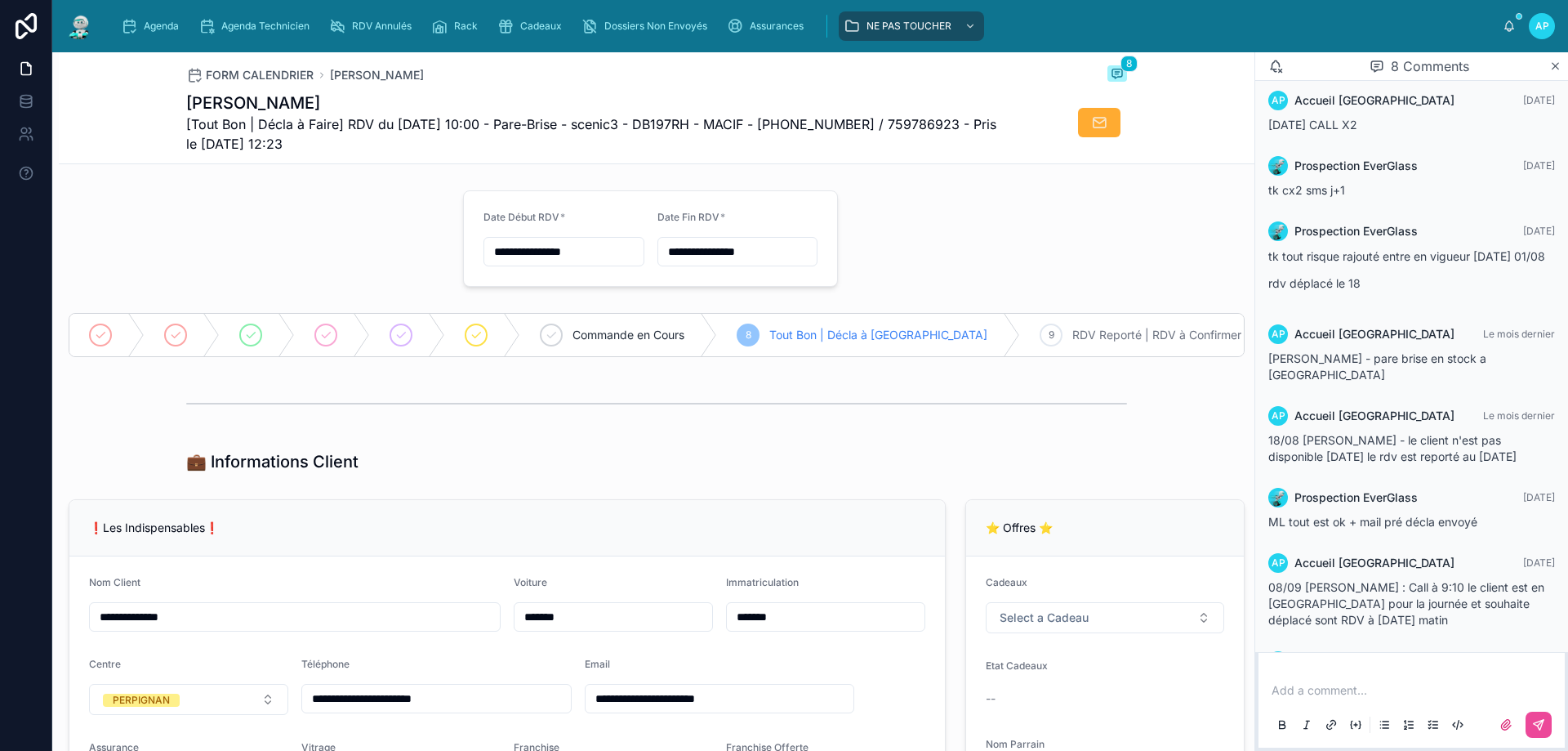
scroll to position [572, 0]
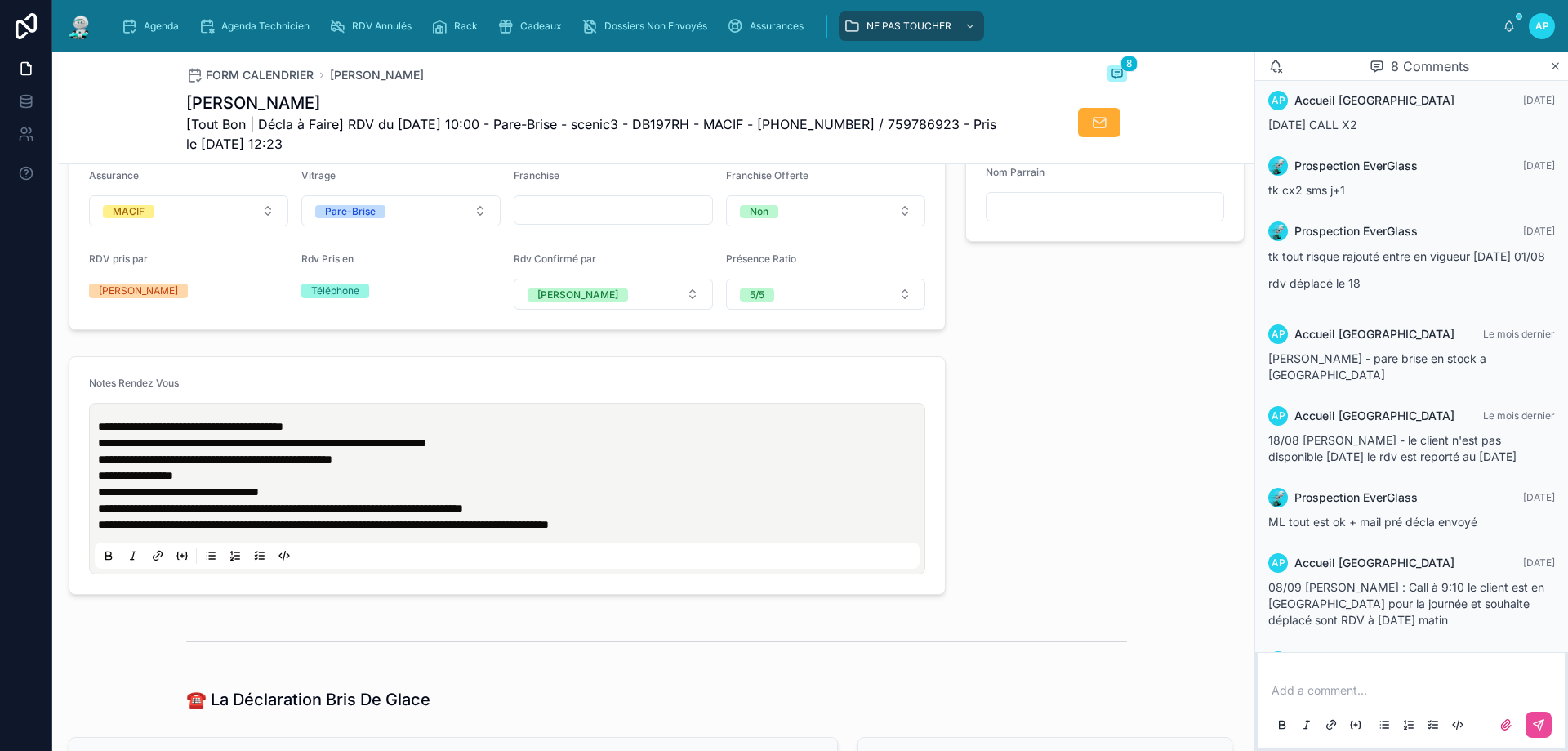
click at [691, 533] on p "**********" at bounding box center [511, 524] width 825 height 16
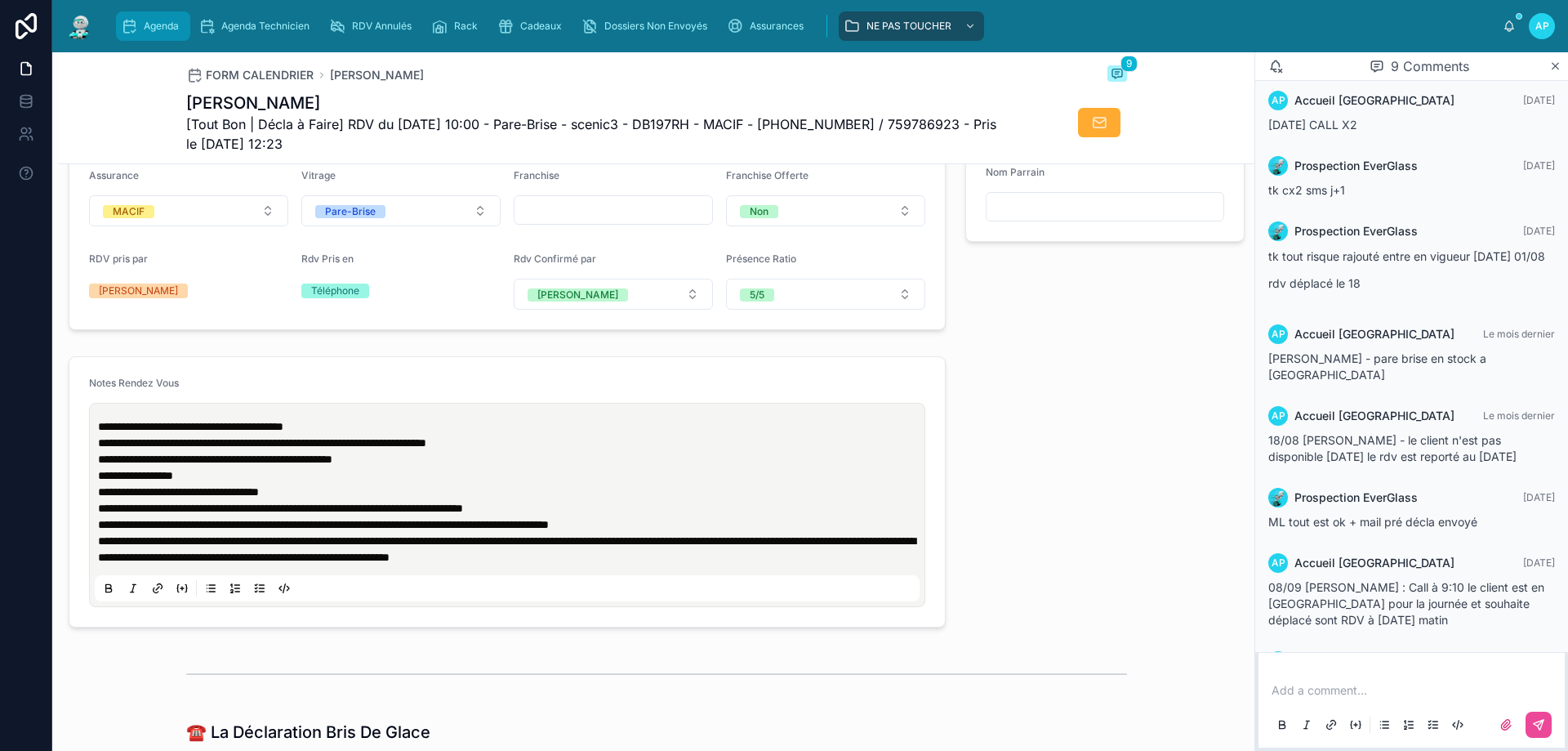
click at [141, 20] on div "Agenda" at bounding box center [153, 26] width 65 height 26
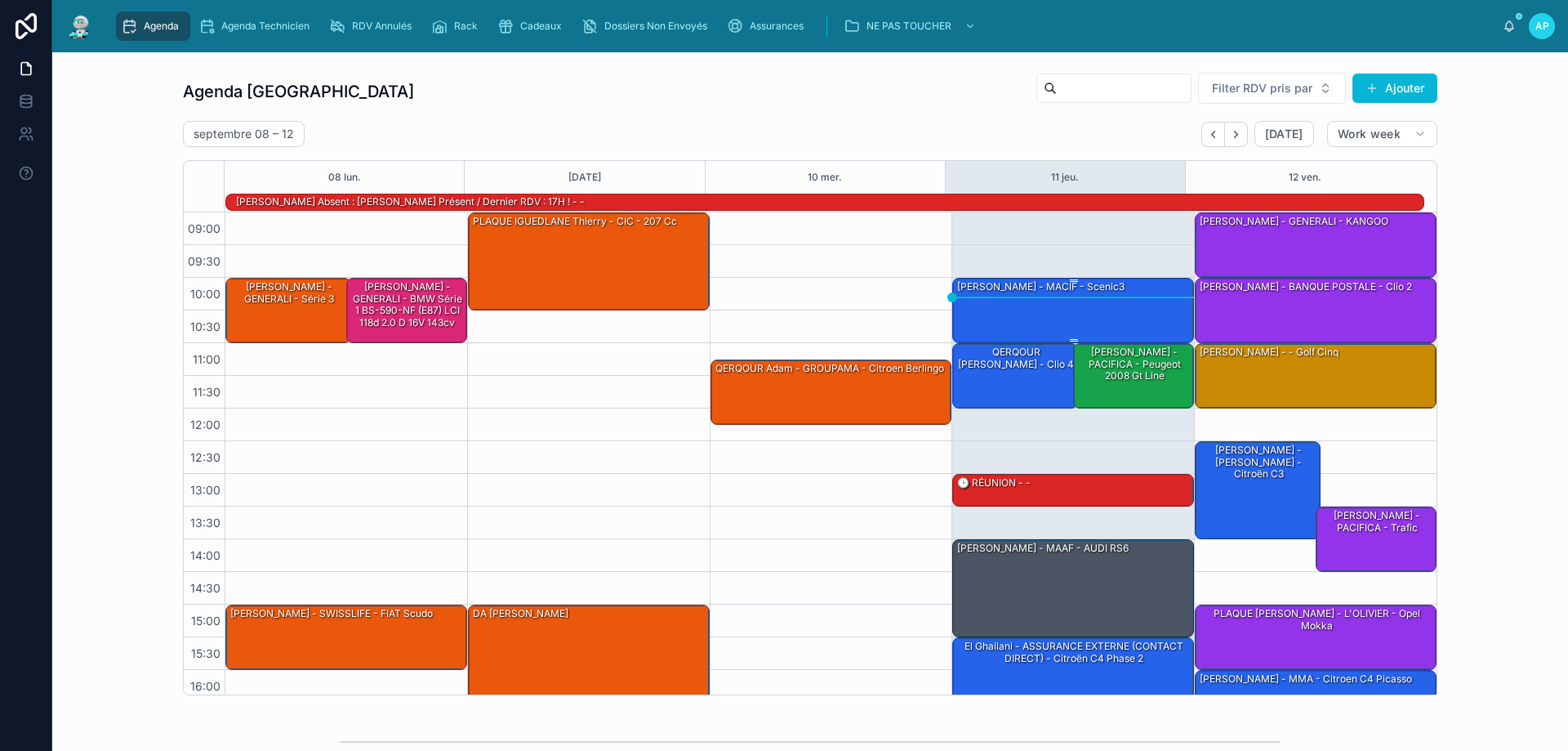
click at [1074, 307] on div "[PERSON_NAME] - MACIF - scenic3" at bounding box center [1074, 309] width 237 height 62
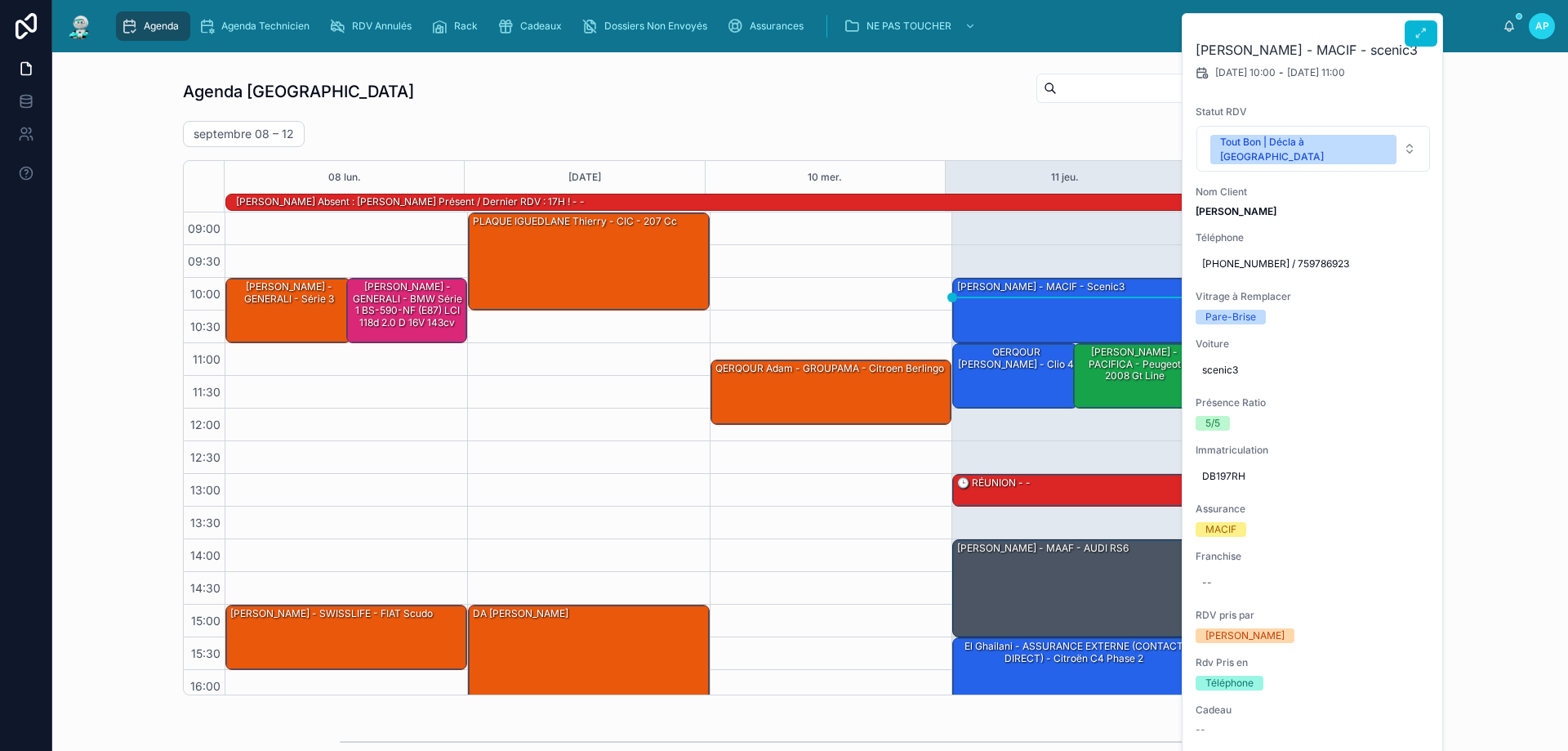
click at [1317, 111] on span "Statut RDV" at bounding box center [1313, 112] width 235 height 13
click at [1303, 132] on button "Tout Bon | Décla à [GEOGRAPHIC_DATA]" at bounding box center [1313, 149] width 233 height 46
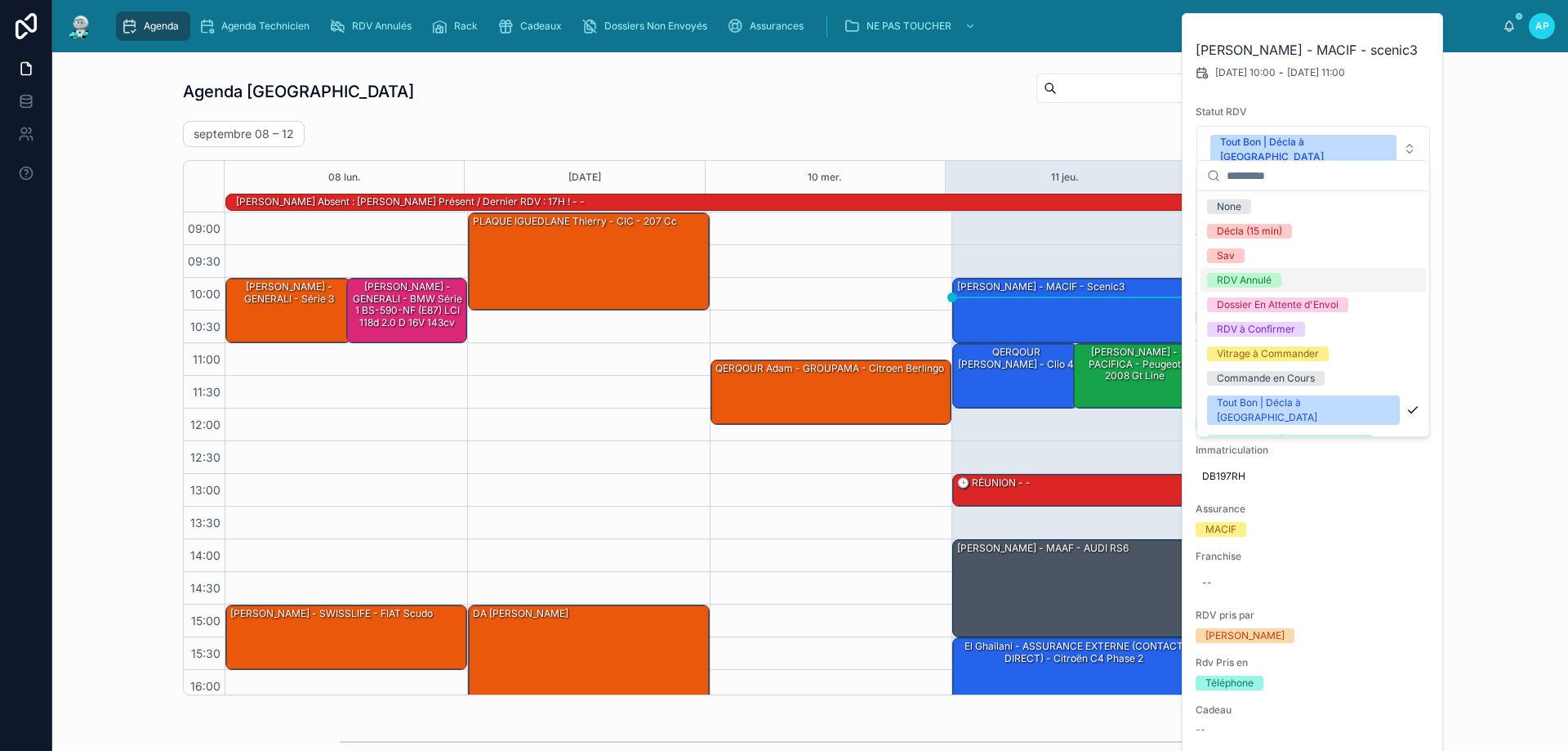
click at [1243, 278] on div "RDV Annulé" at bounding box center [1244, 279] width 54 height 14
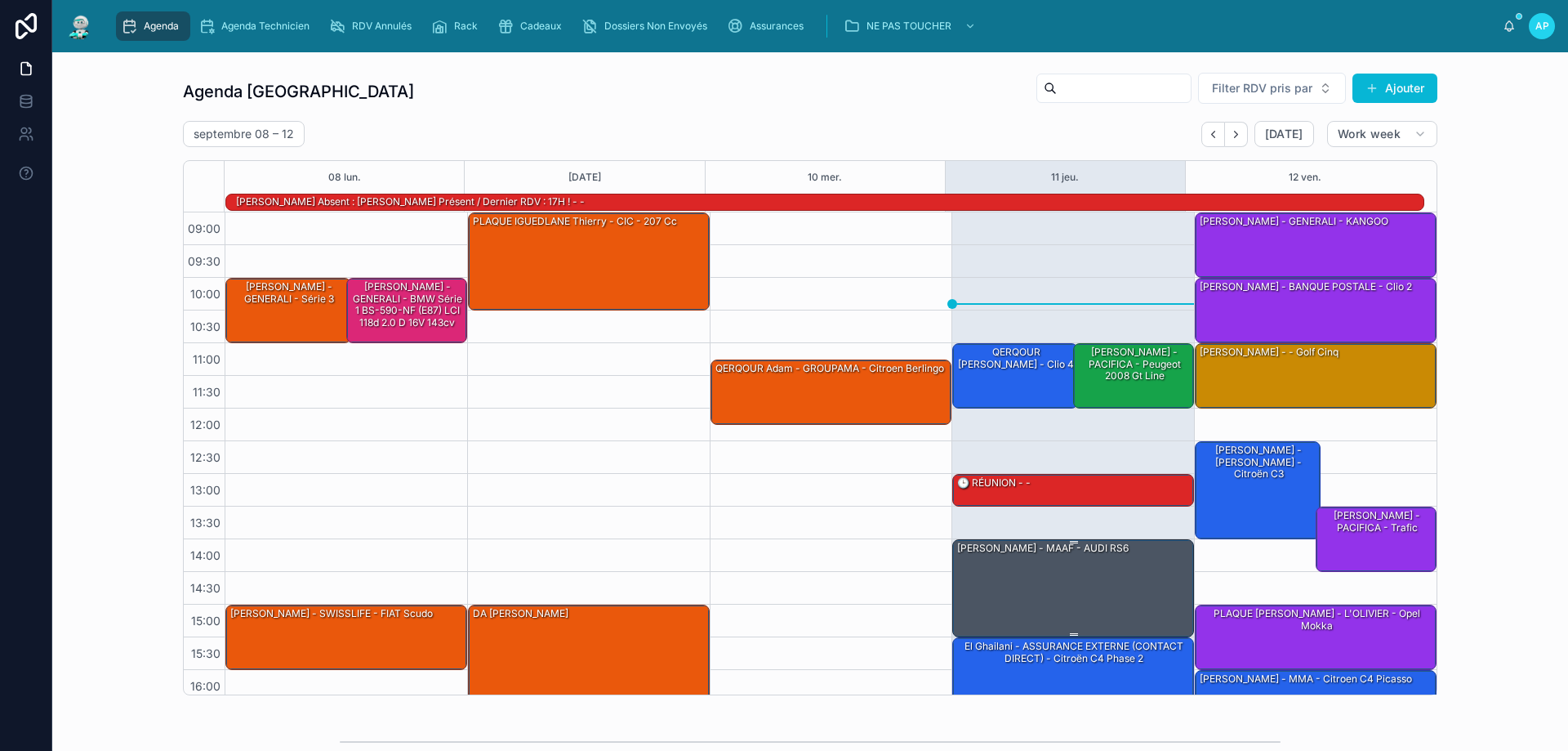
click at [1054, 586] on div "[PERSON_NAME] - MAAF - AUDI RS6" at bounding box center [1074, 587] width 237 height 94
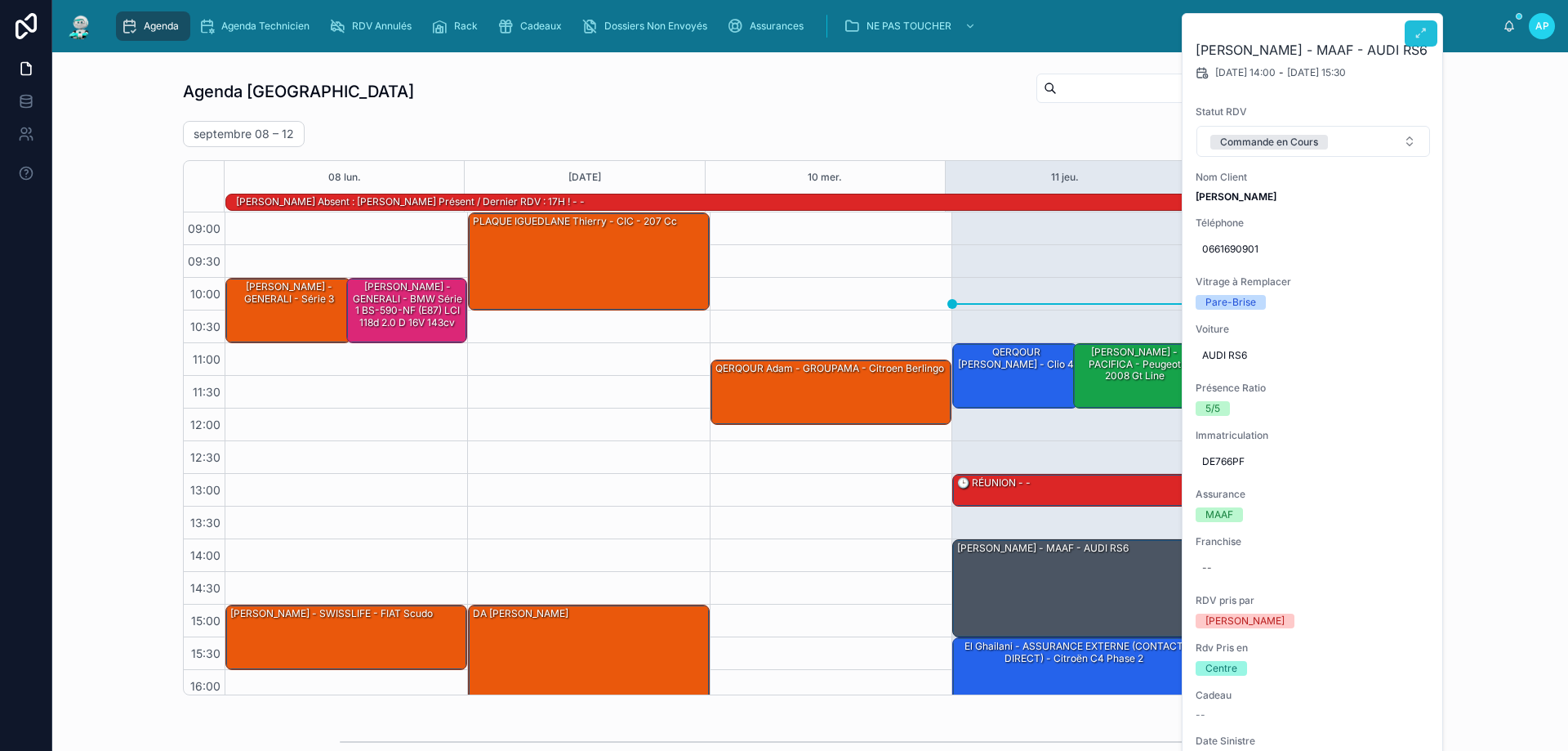
click at [1425, 34] on icon at bounding box center [1421, 33] width 13 height 13
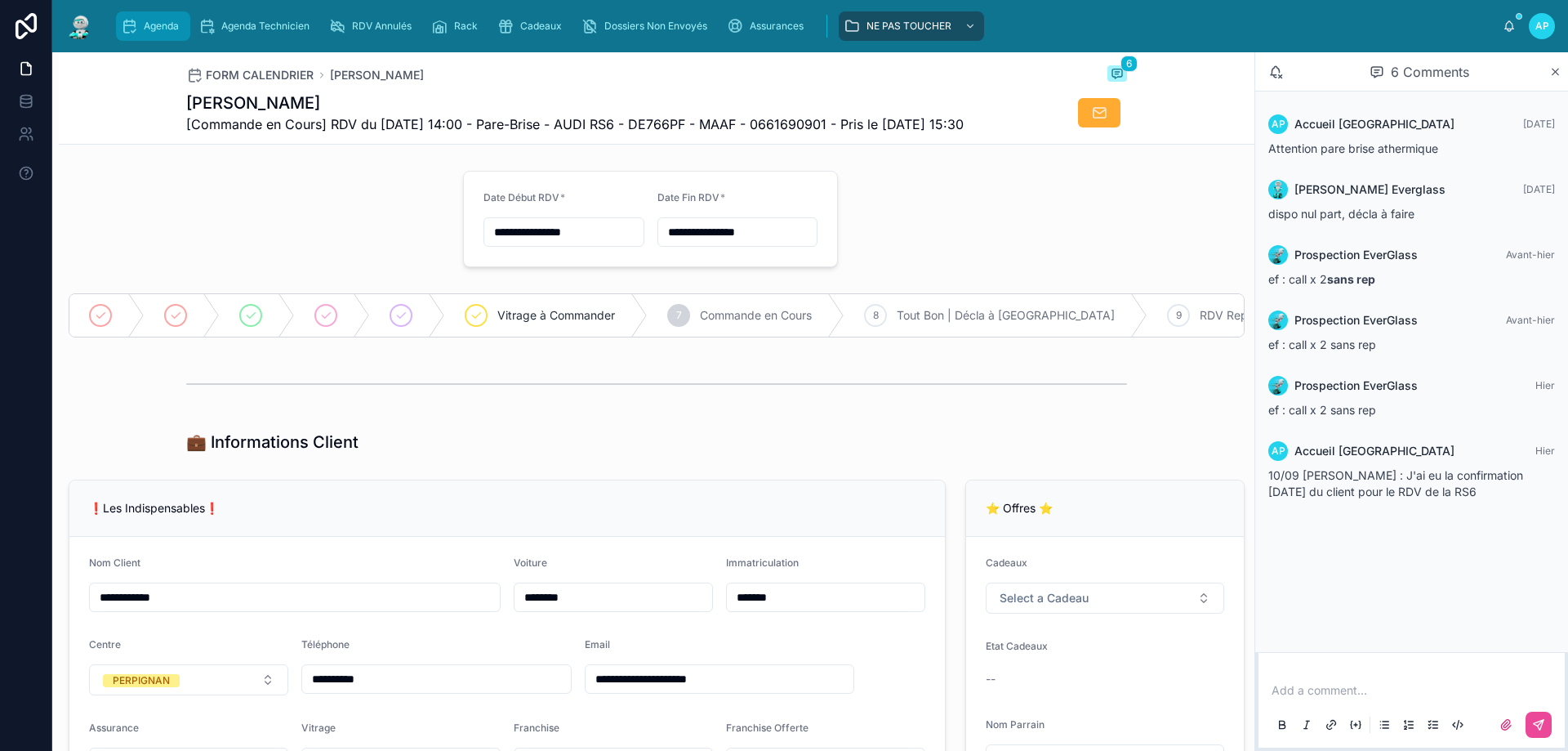
click at [176, 17] on div "Agenda" at bounding box center [153, 26] width 65 height 26
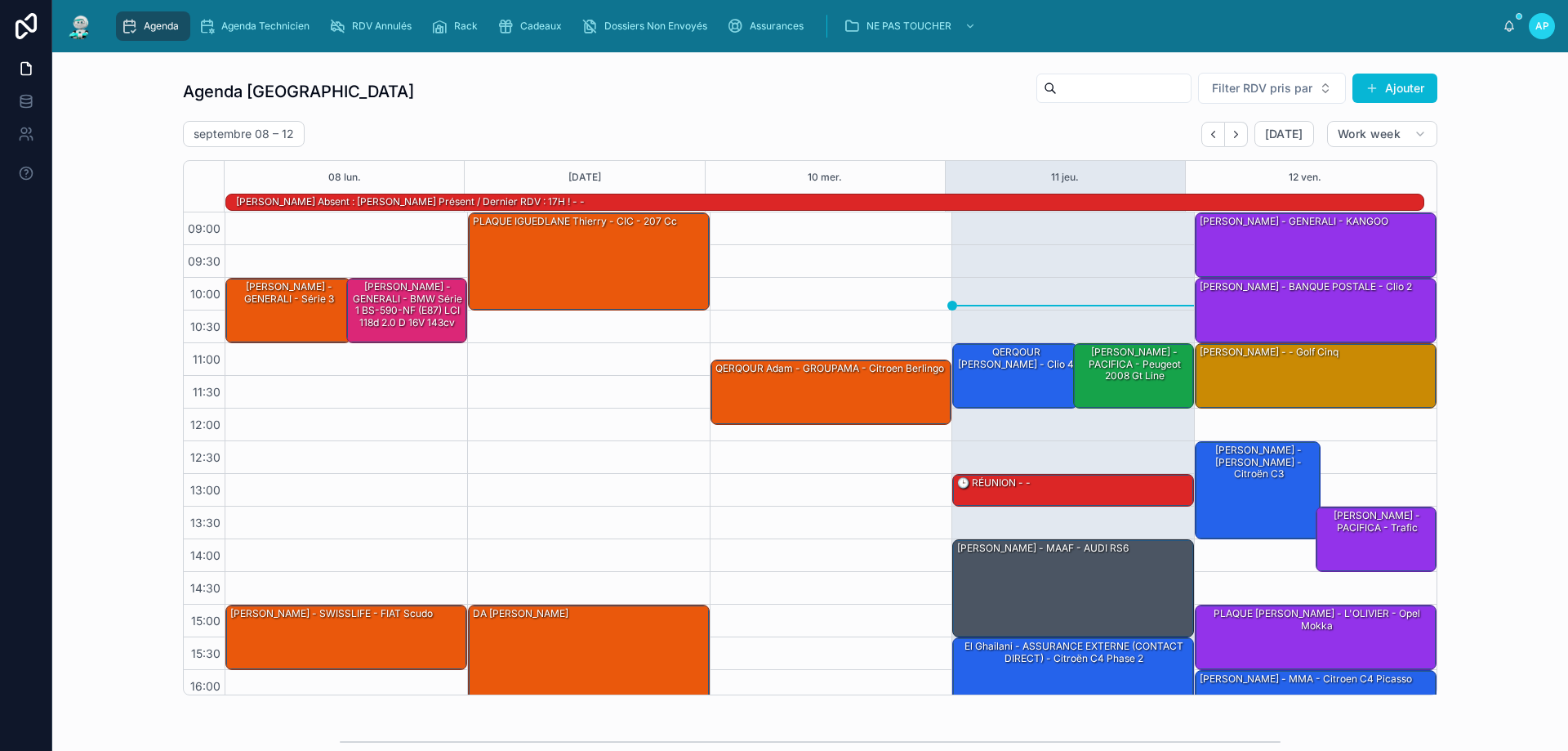
scroll to position [107, 0]
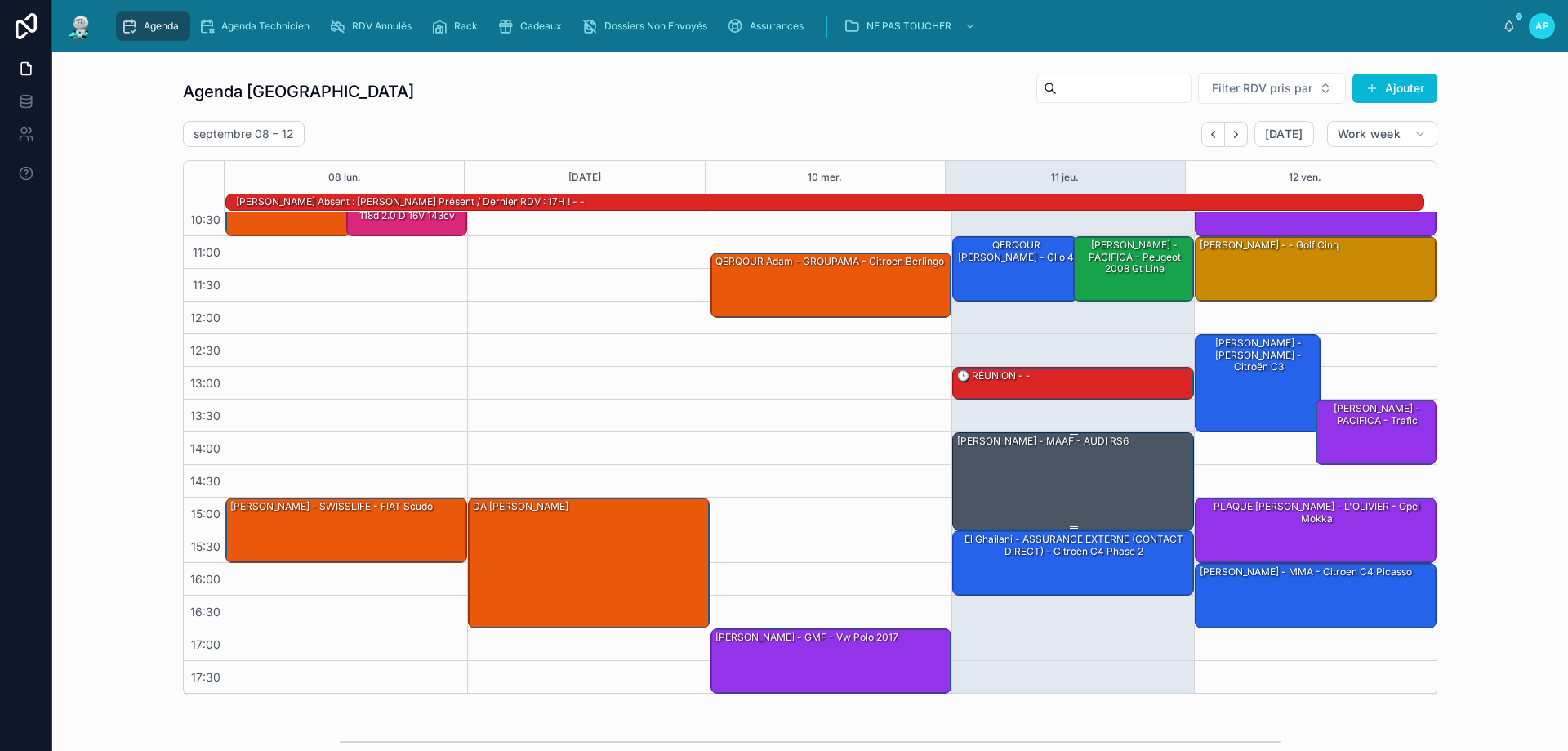
click at [1042, 462] on div "[PERSON_NAME] - MAAF - AUDI RS6" at bounding box center [1074, 479] width 237 height 94
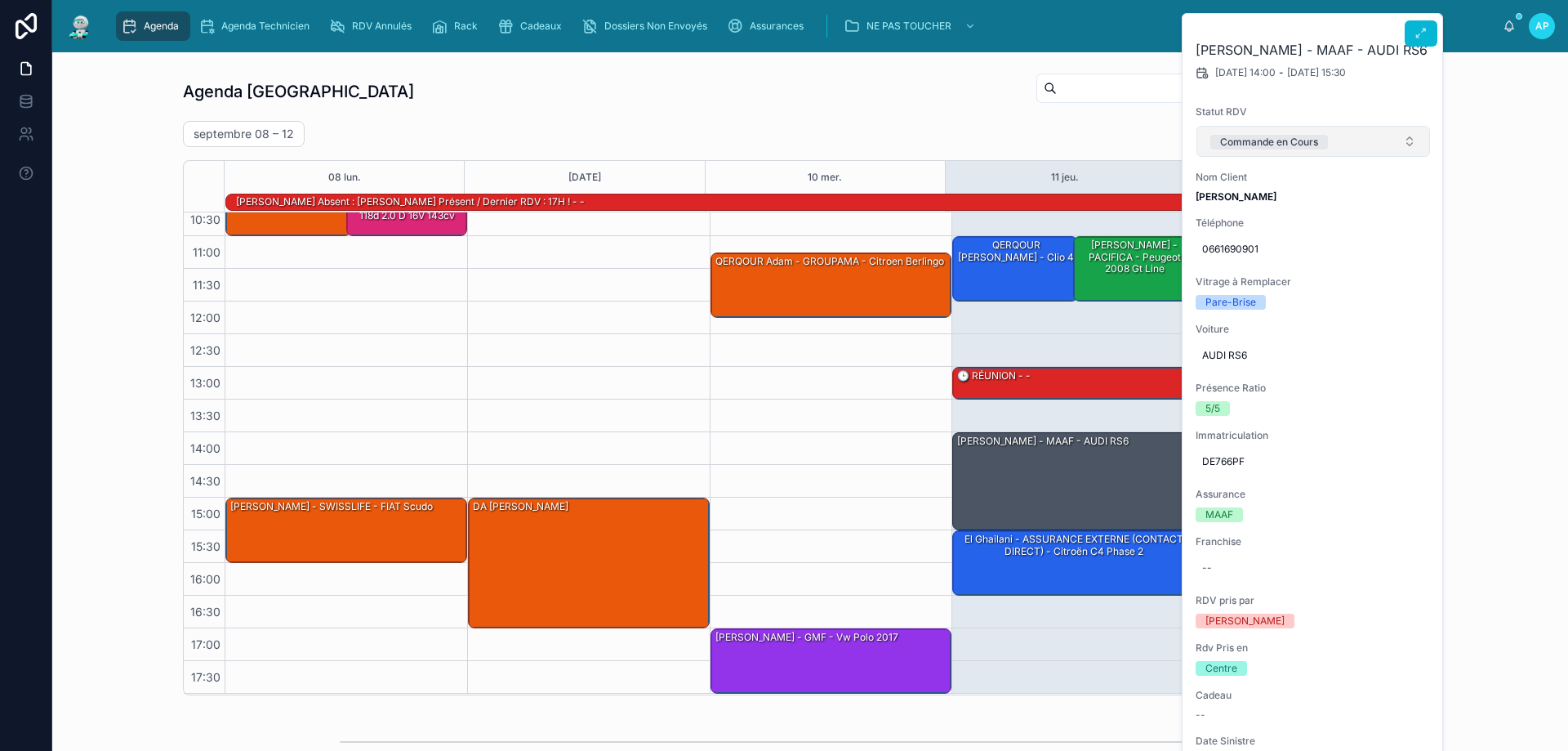
click at [1377, 138] on button "Commande en Cours" at bounding box center [1313, 141] width 233 height 31
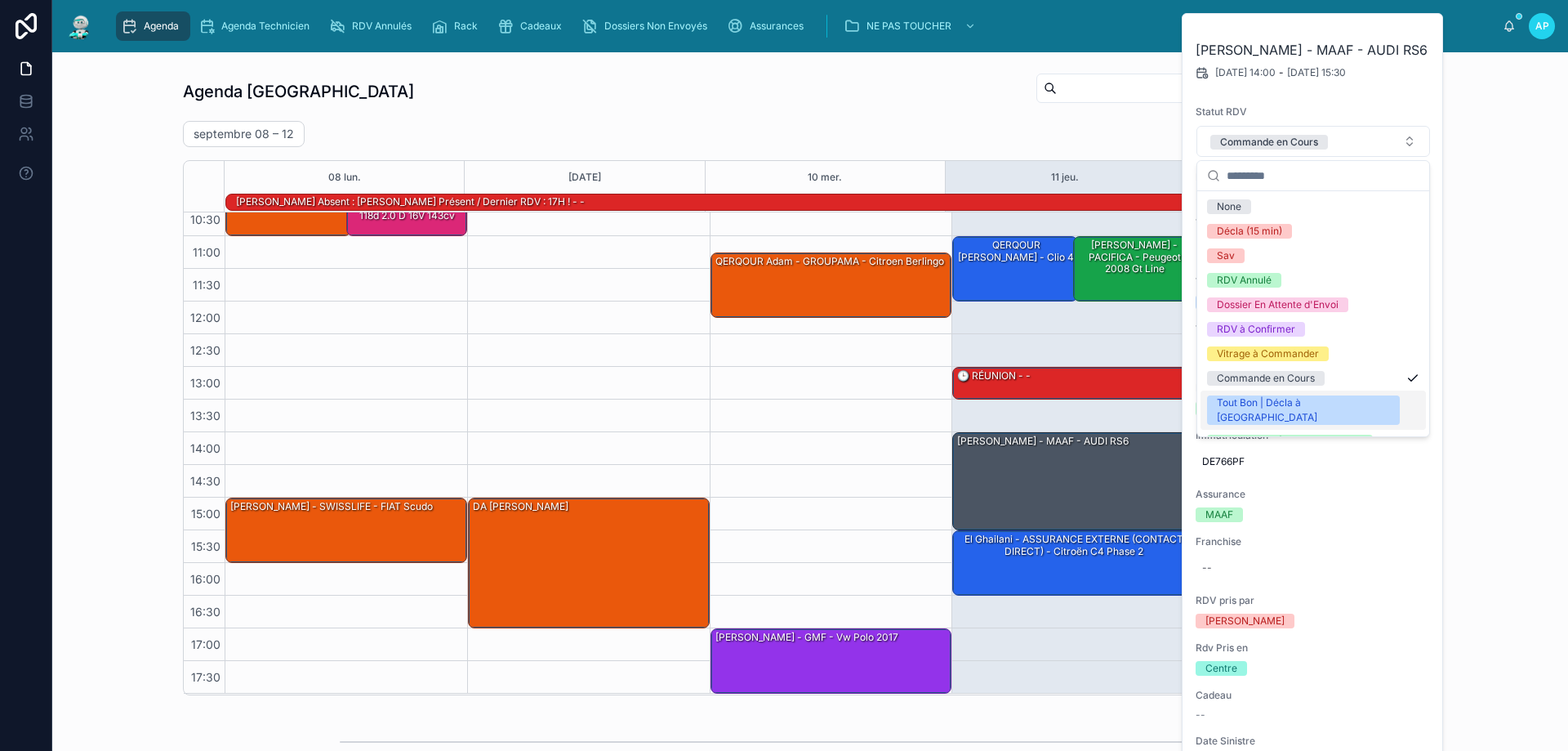
click at [1247, 398] on div "Tout Bon | Décla à [GEOGRAPHIC_DATA]" at bounding box center [1304, 410] width 173 height 30
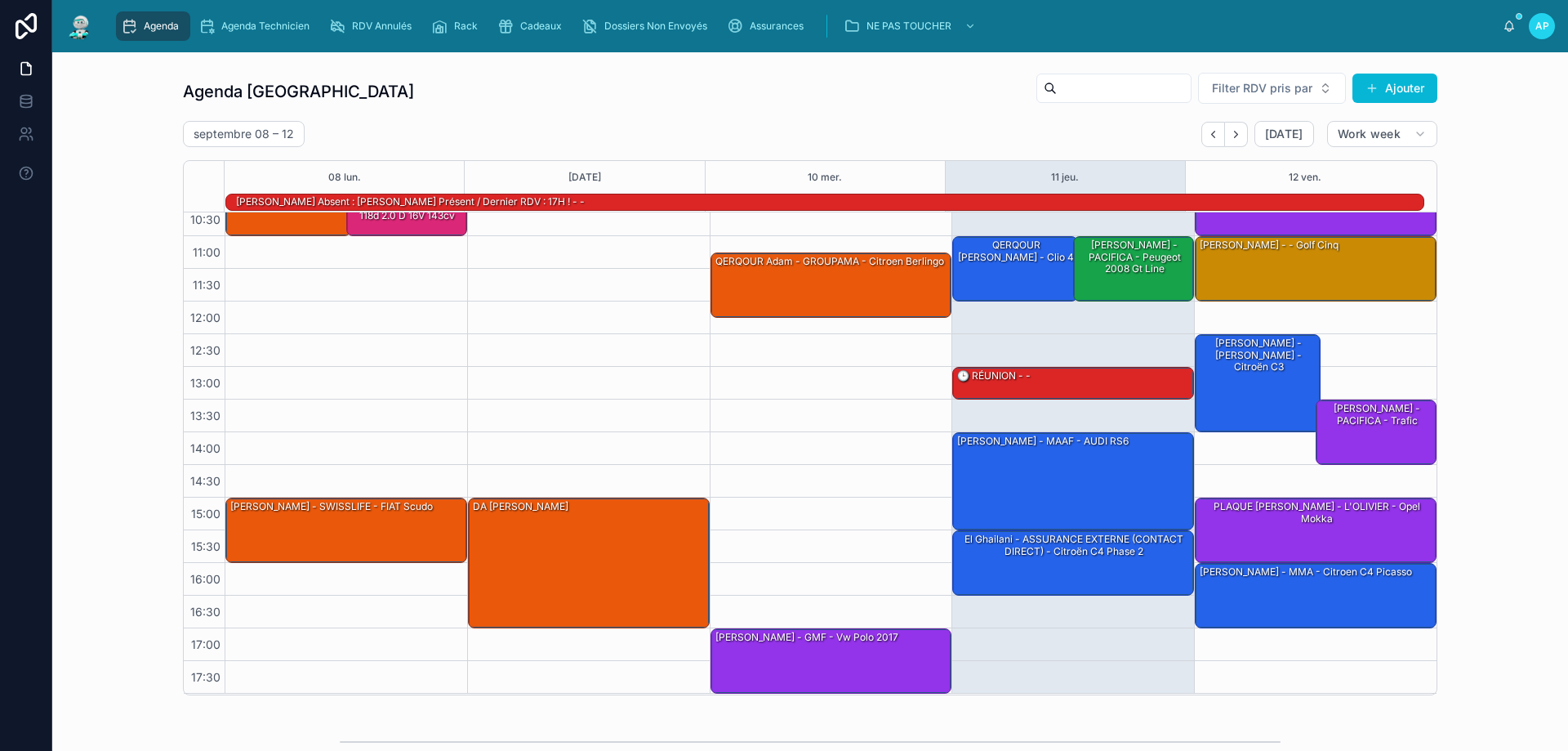
click at [491, 123] on div "[DATE] – [DATE] [DATE] Work week" at bounding box center [810, 133] width 1255 height 26
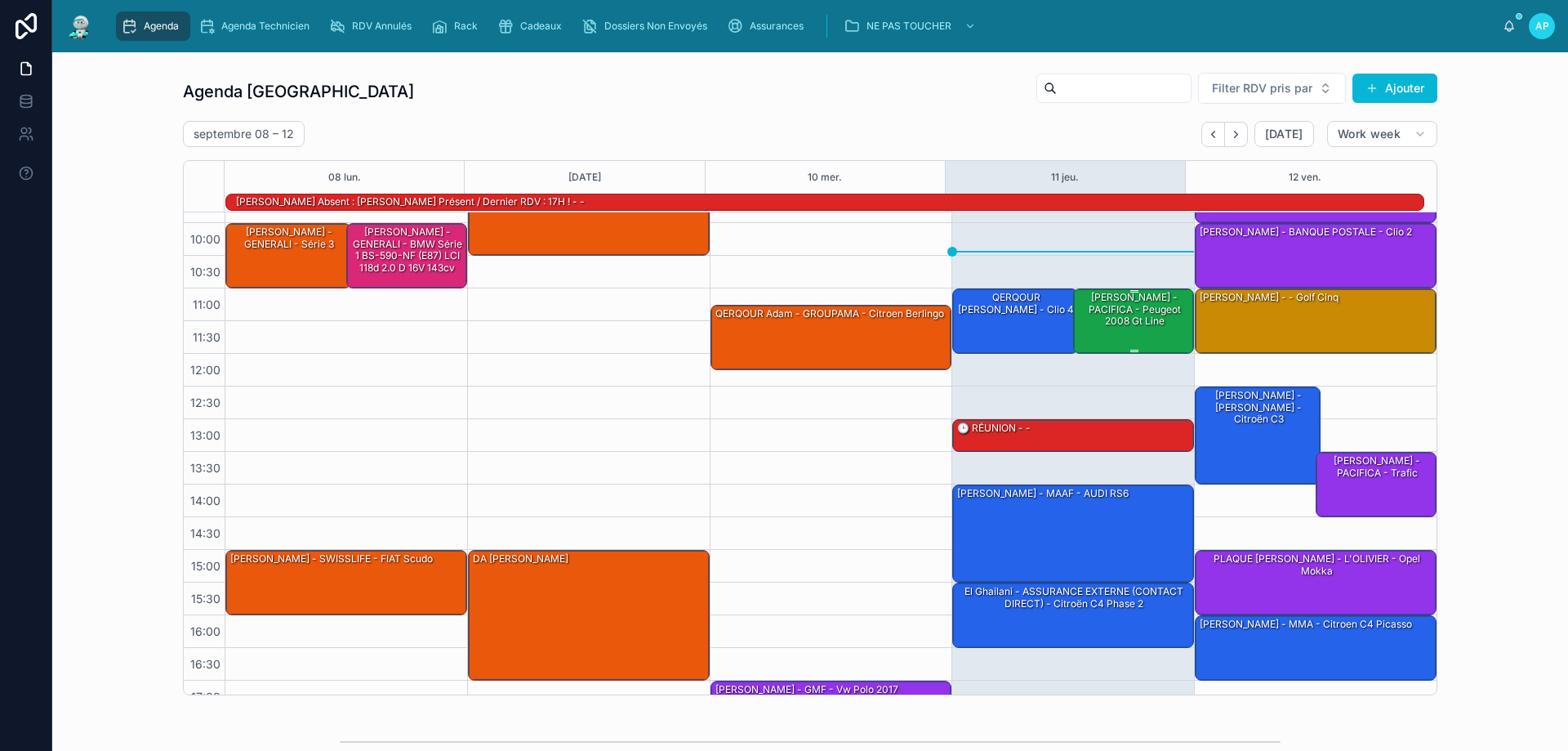
scroll to position [0, 0]
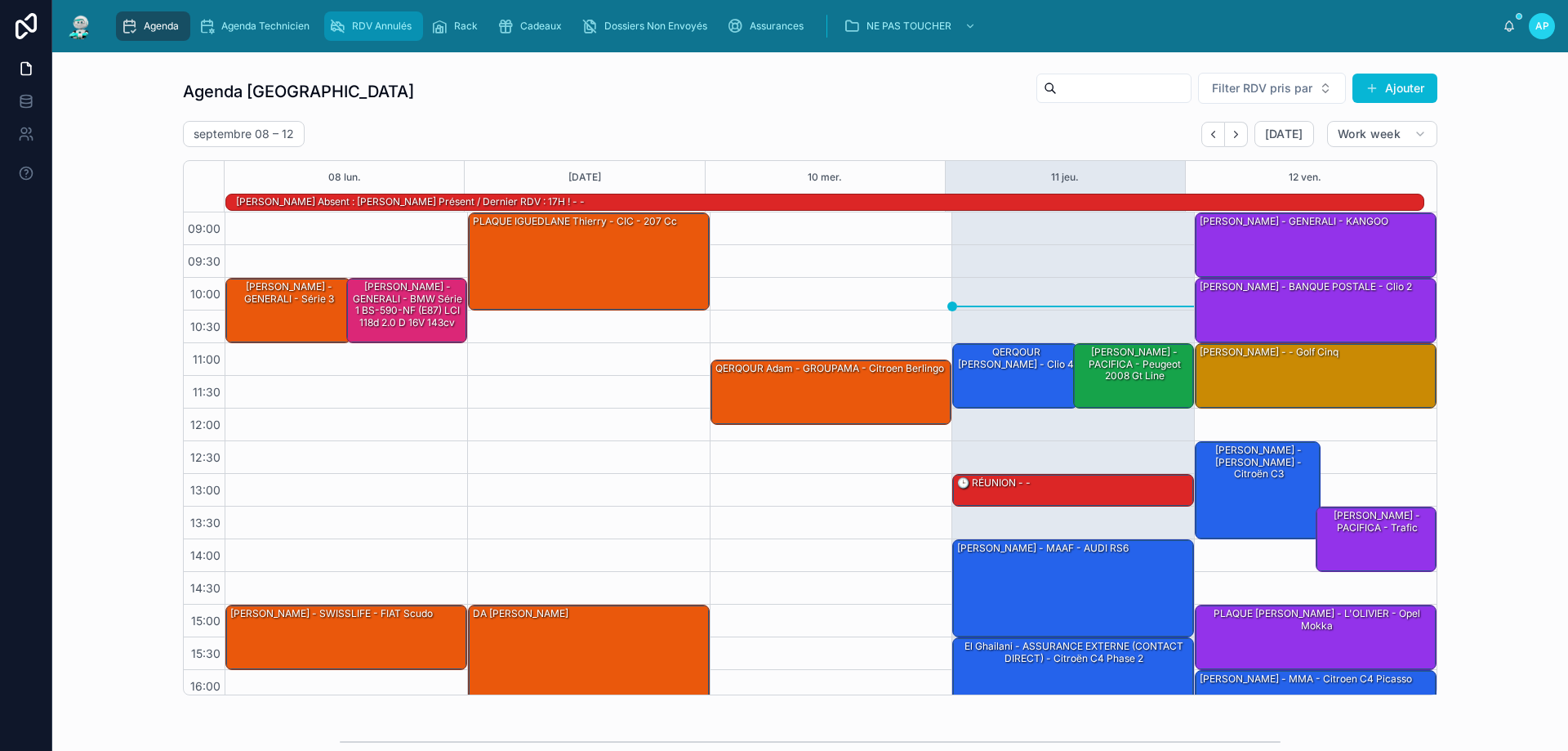
click at [392, 25] on span "RDV Annulés" at bounding box center [382, 27] width 60 height 13
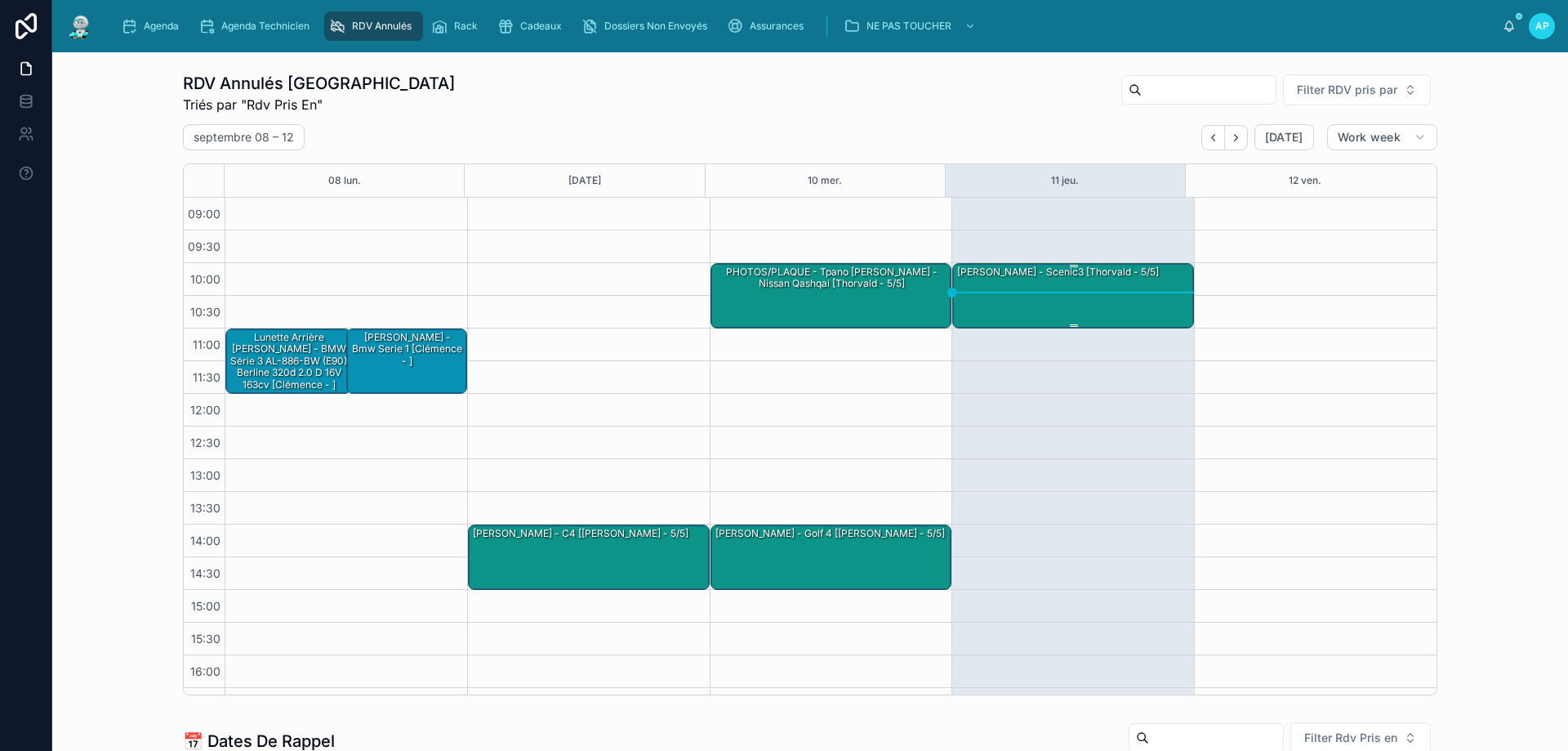
click at [1098, 283] on div "[PERSON_NAME] - scenic3 [Thorvald - 5/5]" at bounding box center [1074, 294] width 237 height 62
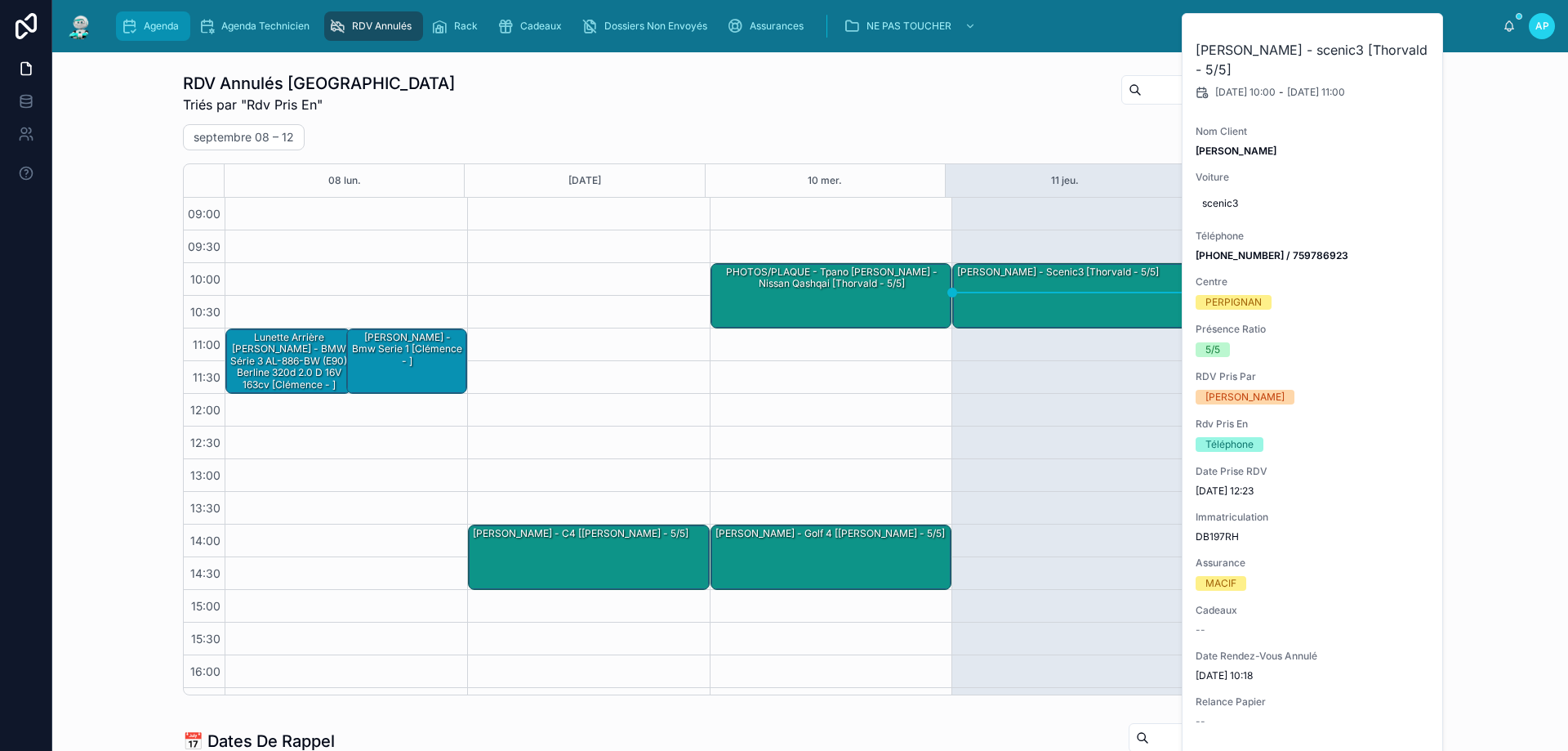
click at [157, 30] on span "Agenda" at bounding box center [161, 27] width 35 height 13
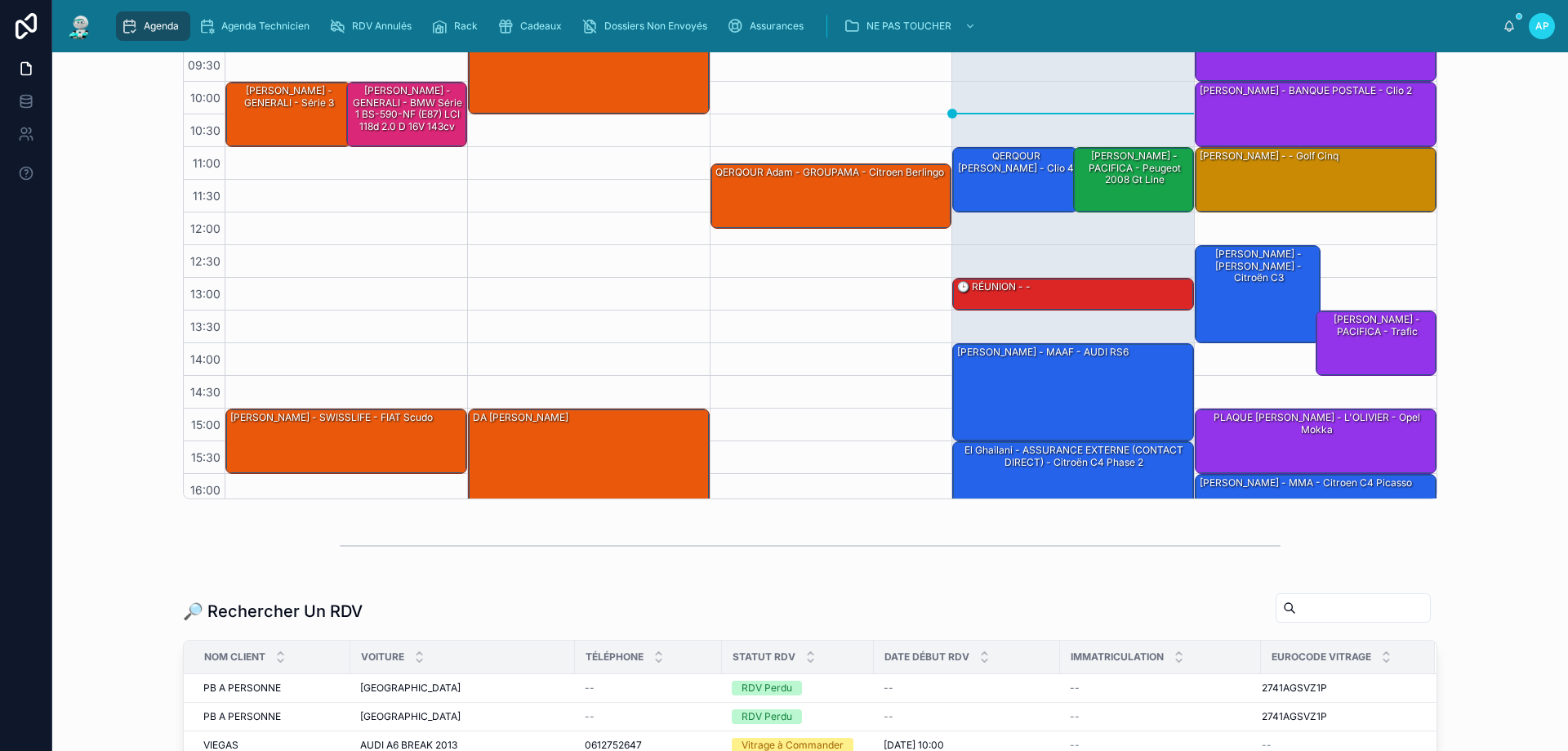
scroll to position [381, 0]
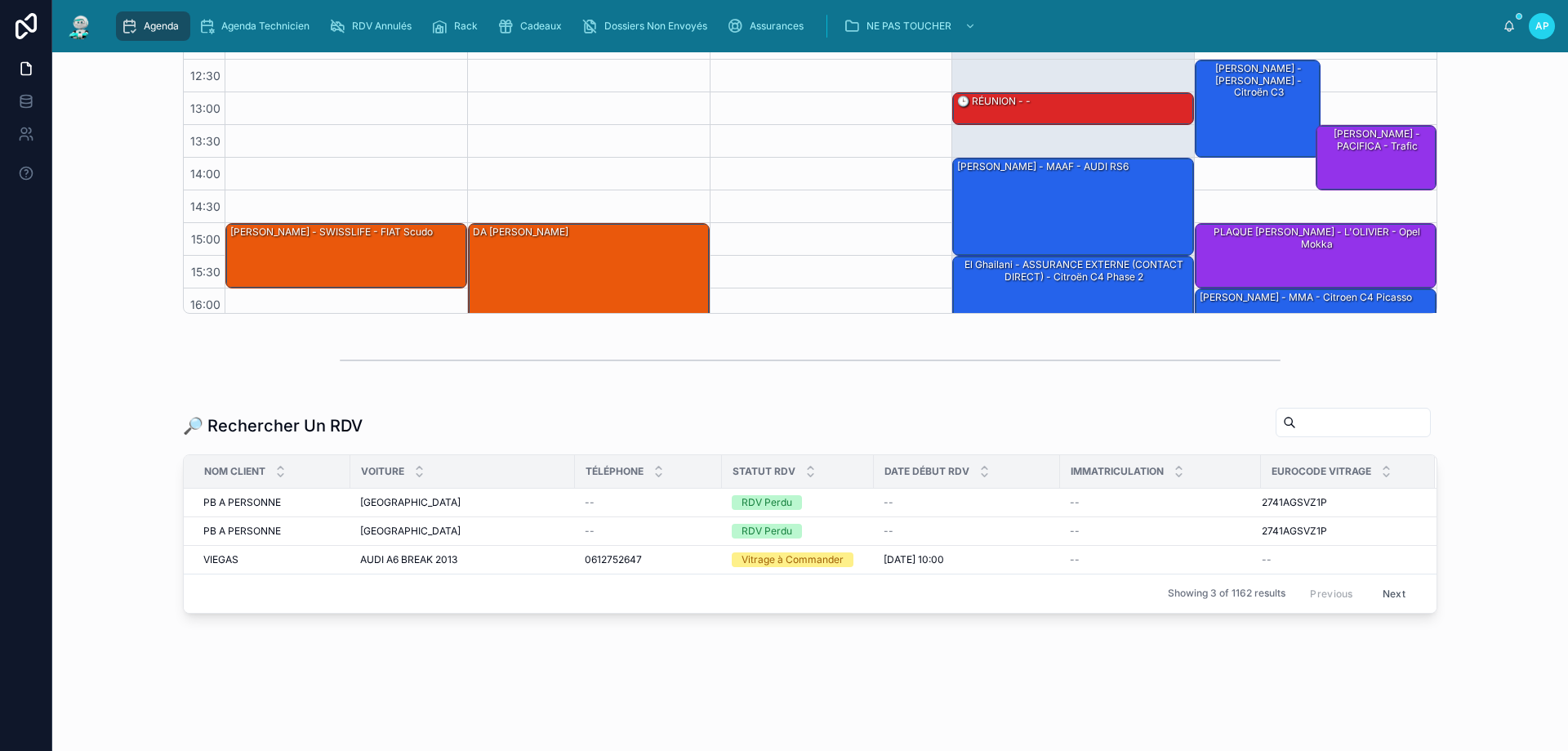
click at [1298, 422] on input "text" at bounding box center [1363, 422] width 134 height 23
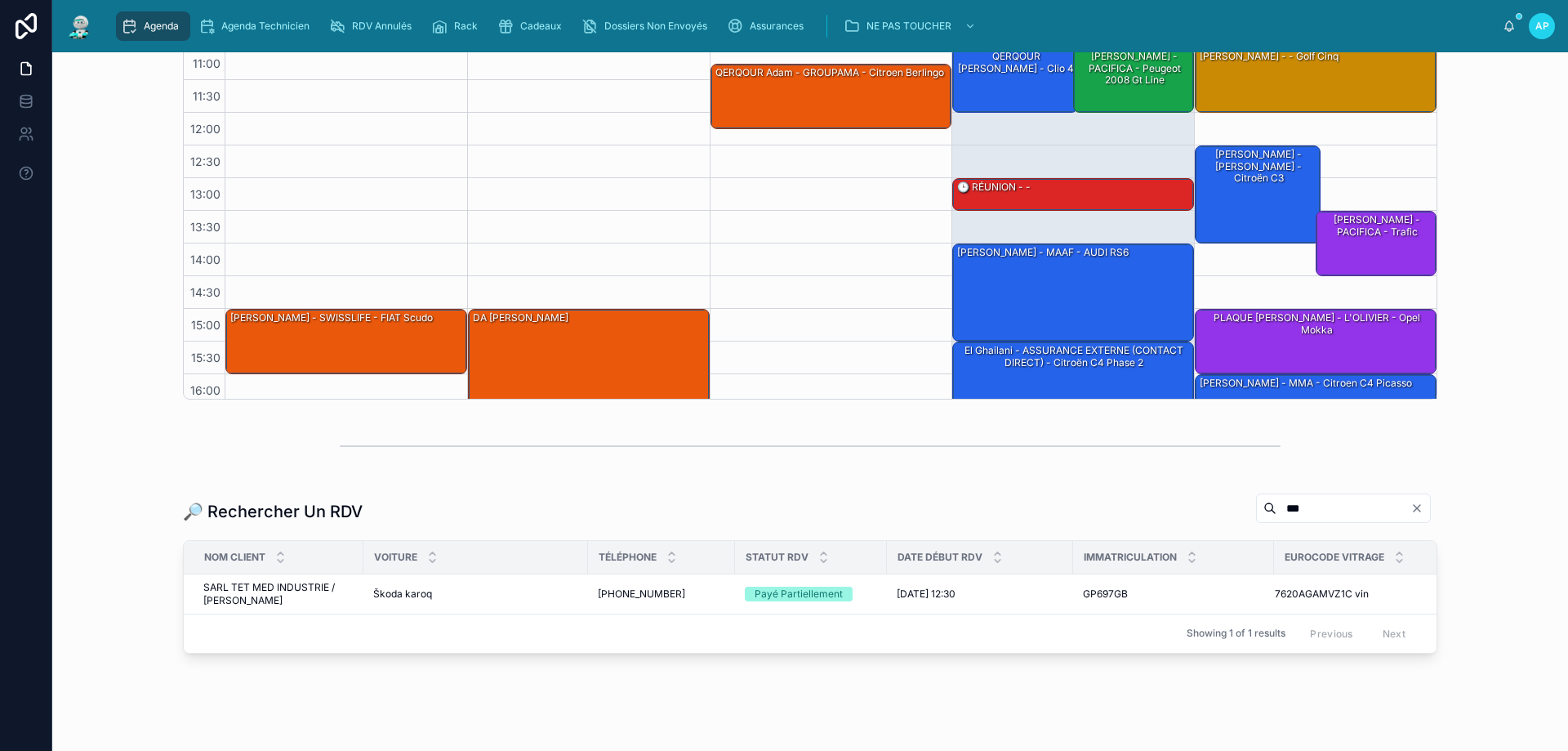
scroll to position [348, 0]
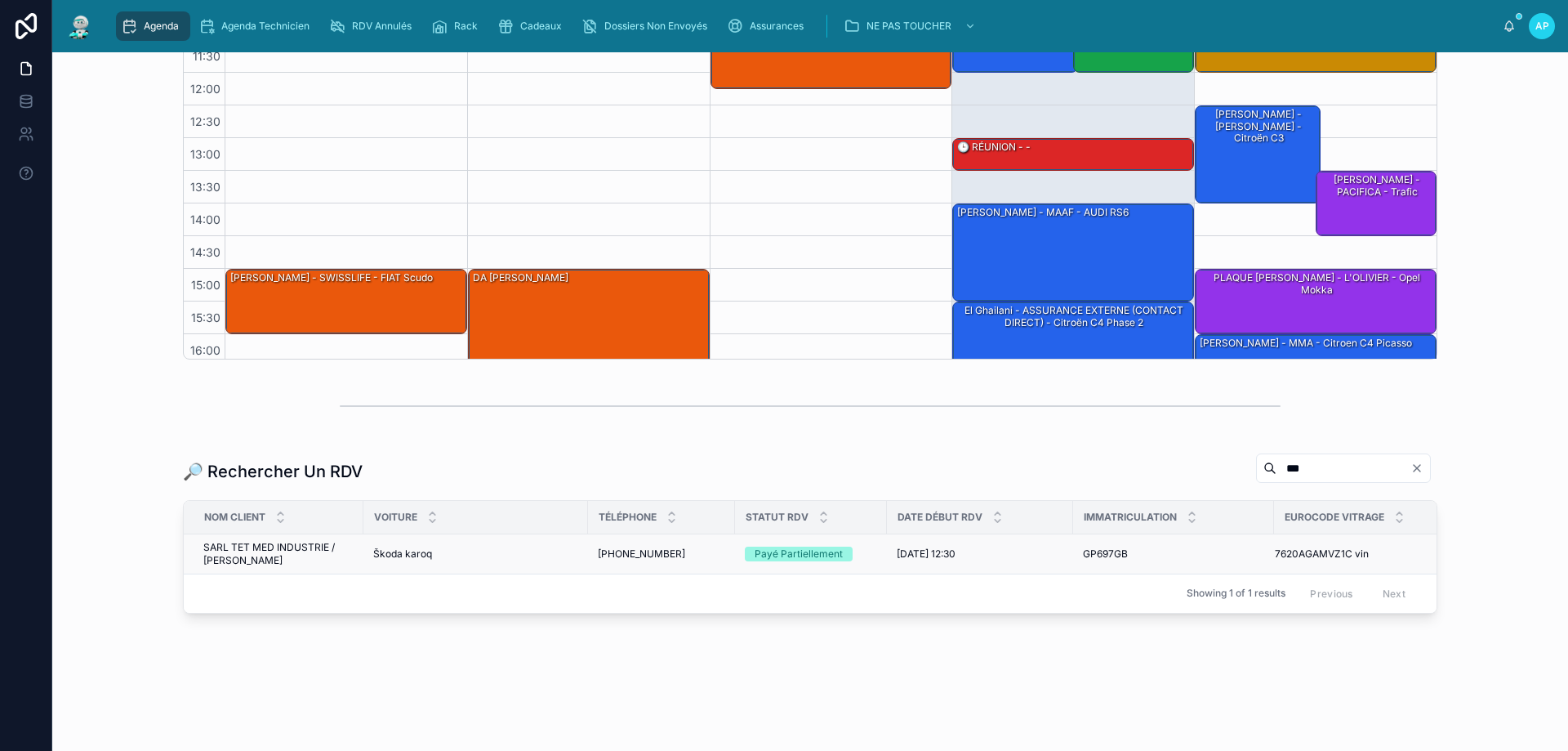
type input "***"
click at [415, 547] on span "Škoda karoq" at bounding box center [403, 554] width 59 height 13
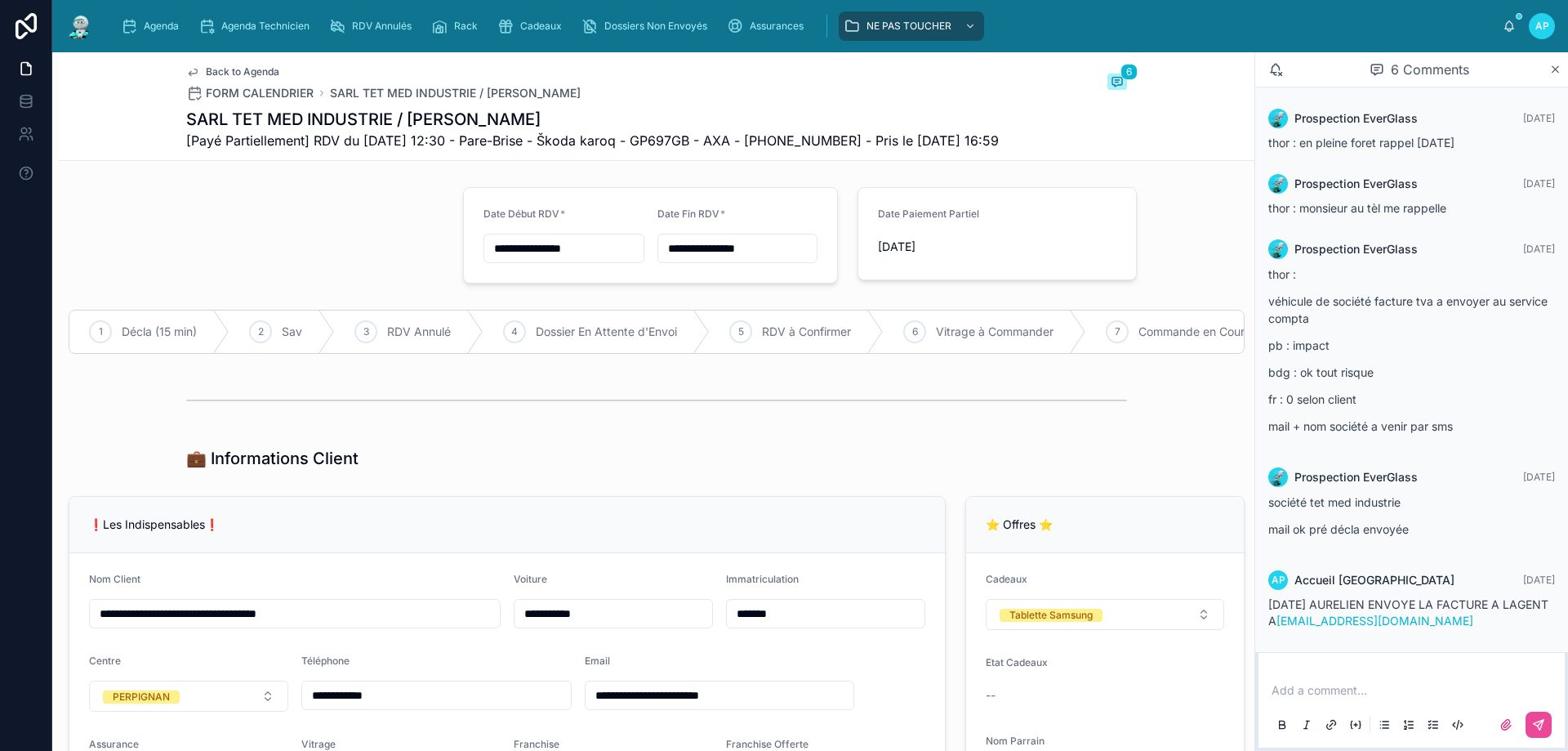
drag, startPoint x: 1365, startPoint y: 675, endPoint x: 1362, endPoint y: 691, distance: 16.3
click at [1365, 674] on div "Add a comment..." at bounding box center [1412, 707] width 287 height 69
click at [1361, 691] on p at bounding box center [1415, 690] width 287 height 16
click at [1431, 684] on p "**********" at bounding box center [1415, 682] width 287 height 32
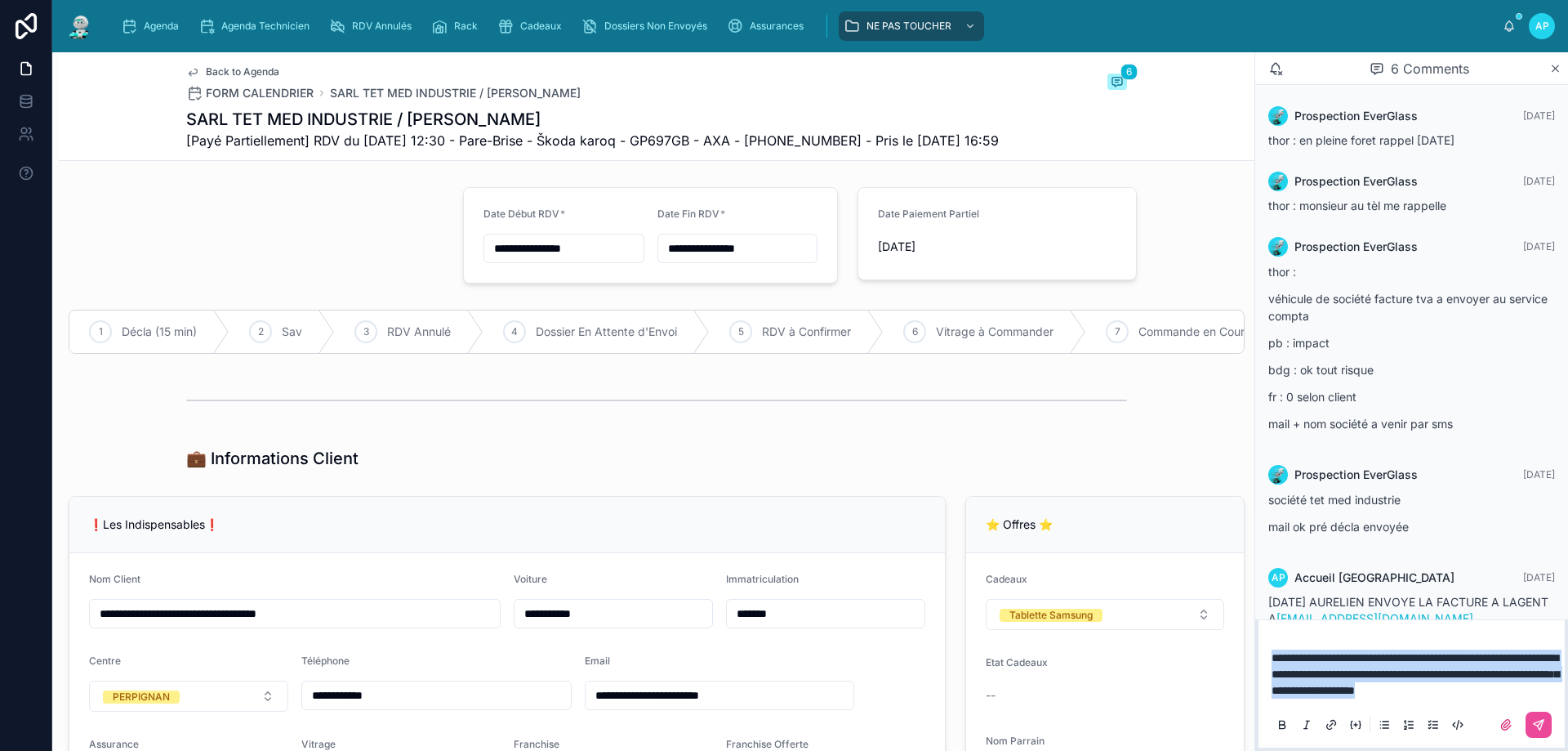
drag, startPoint x: 1371, startPoint y: 691, endPoint x: 1200, endPoint y: 611, distance: 188.8
click at [1200, 611] on div "**********" at bounding box center [810, 401] width 1516 height 699
copy span "**********"
click at [1538, 723] on icon at bounding box center [1538, 725] width 13 height 13
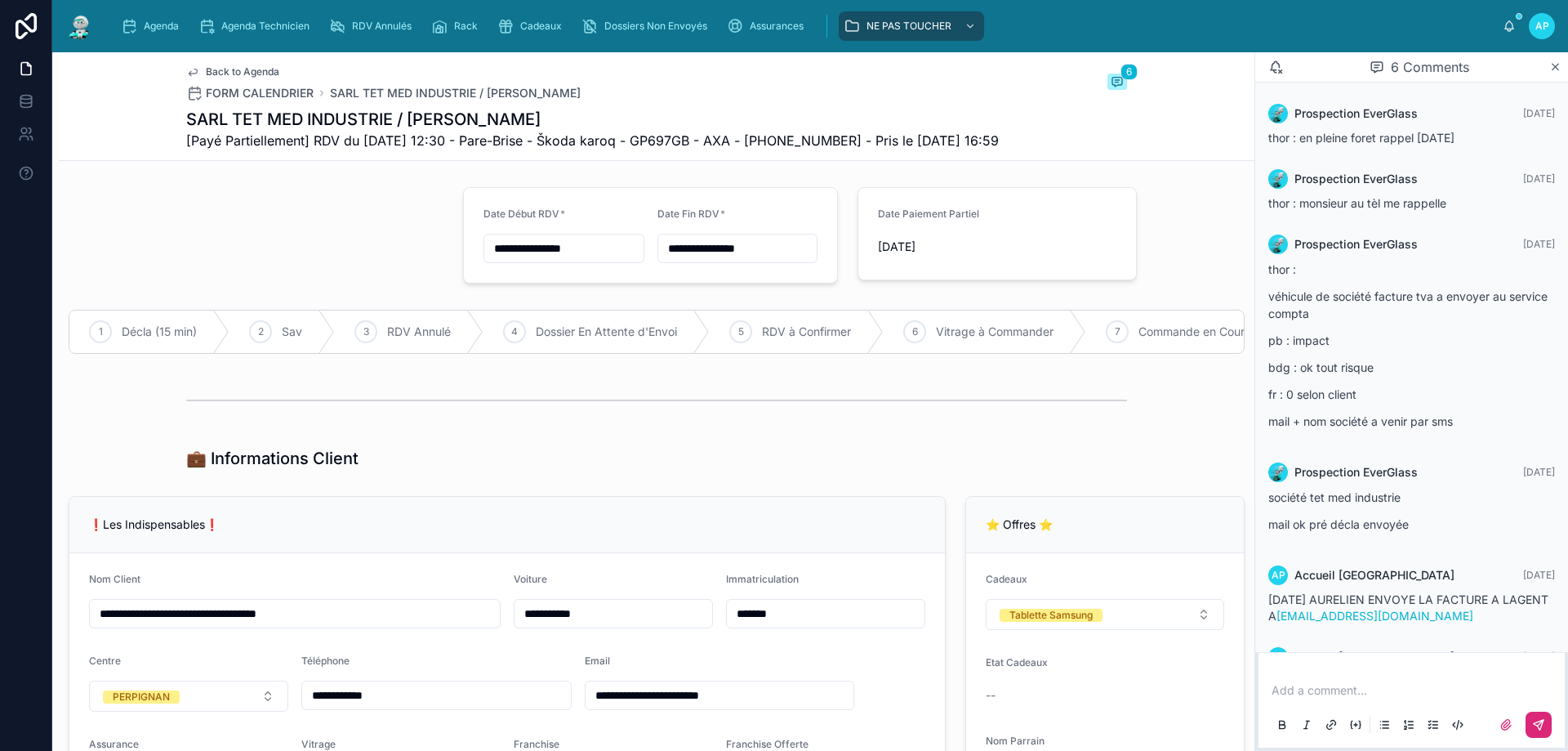
click at [632, 530] on div "❗Les Indispensables❗" at bounding box center [507, 524] width 875 height 56
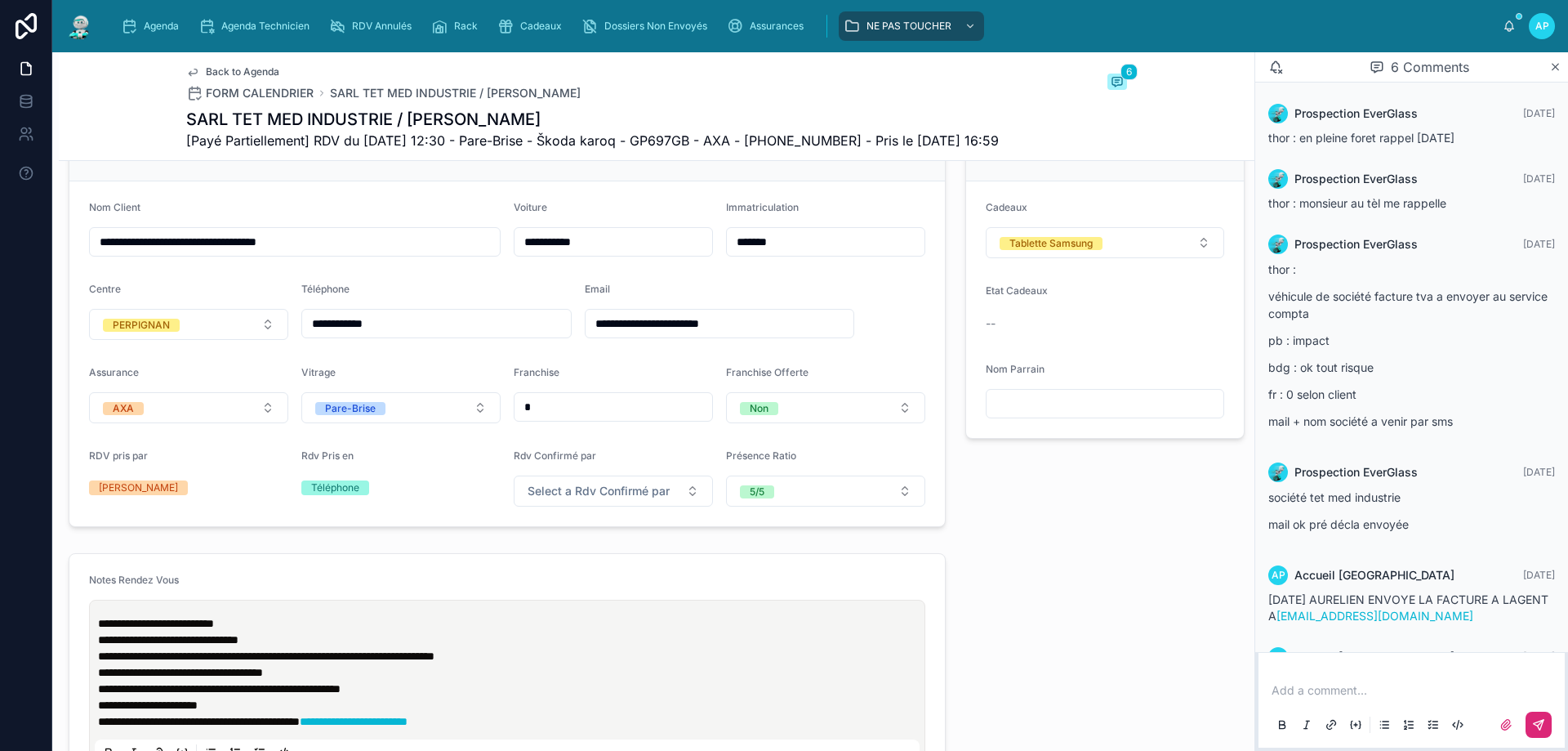
scroll to position [572, 0]
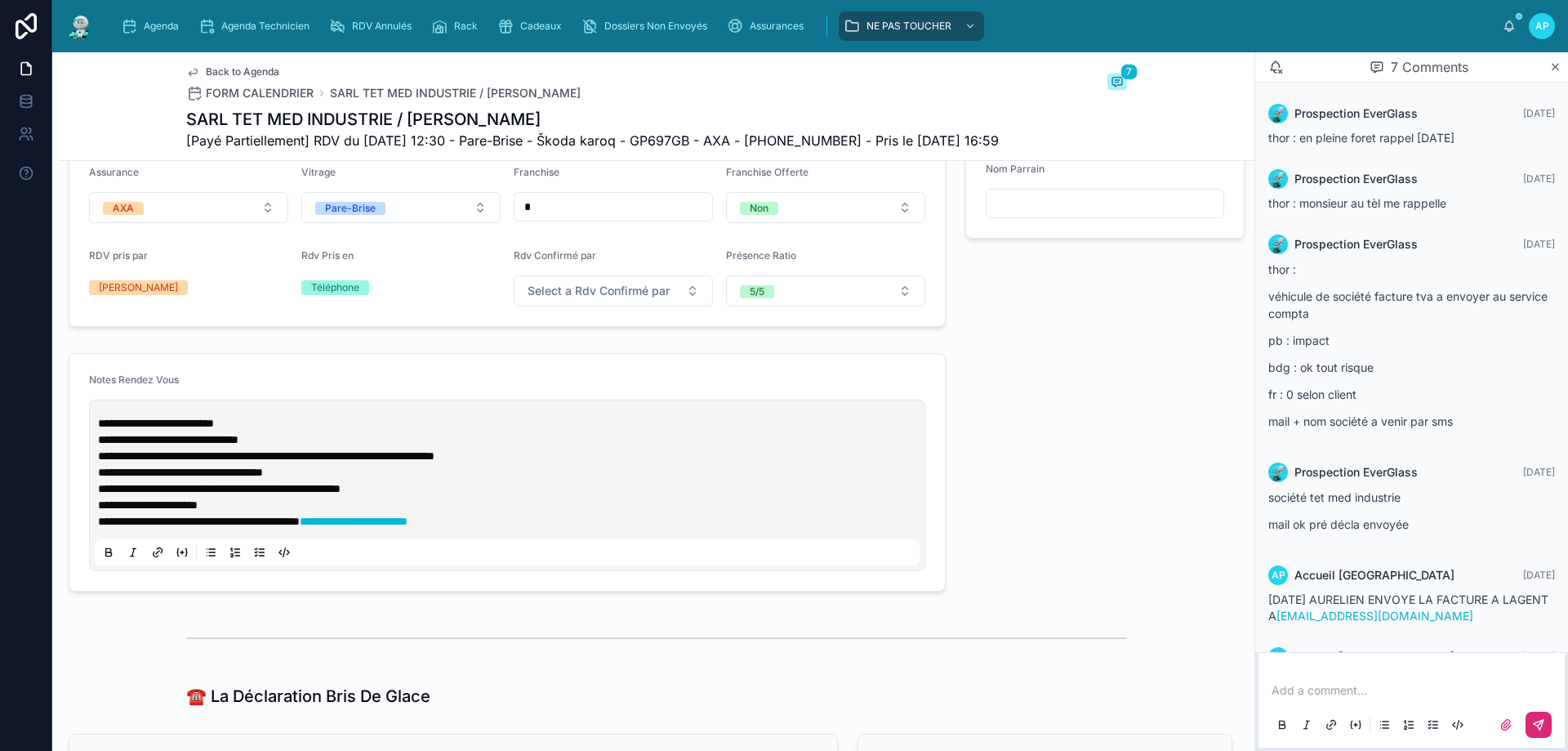
click at [599, 530] on p "**********" at bounding box center [511, 520] width 825 height 16
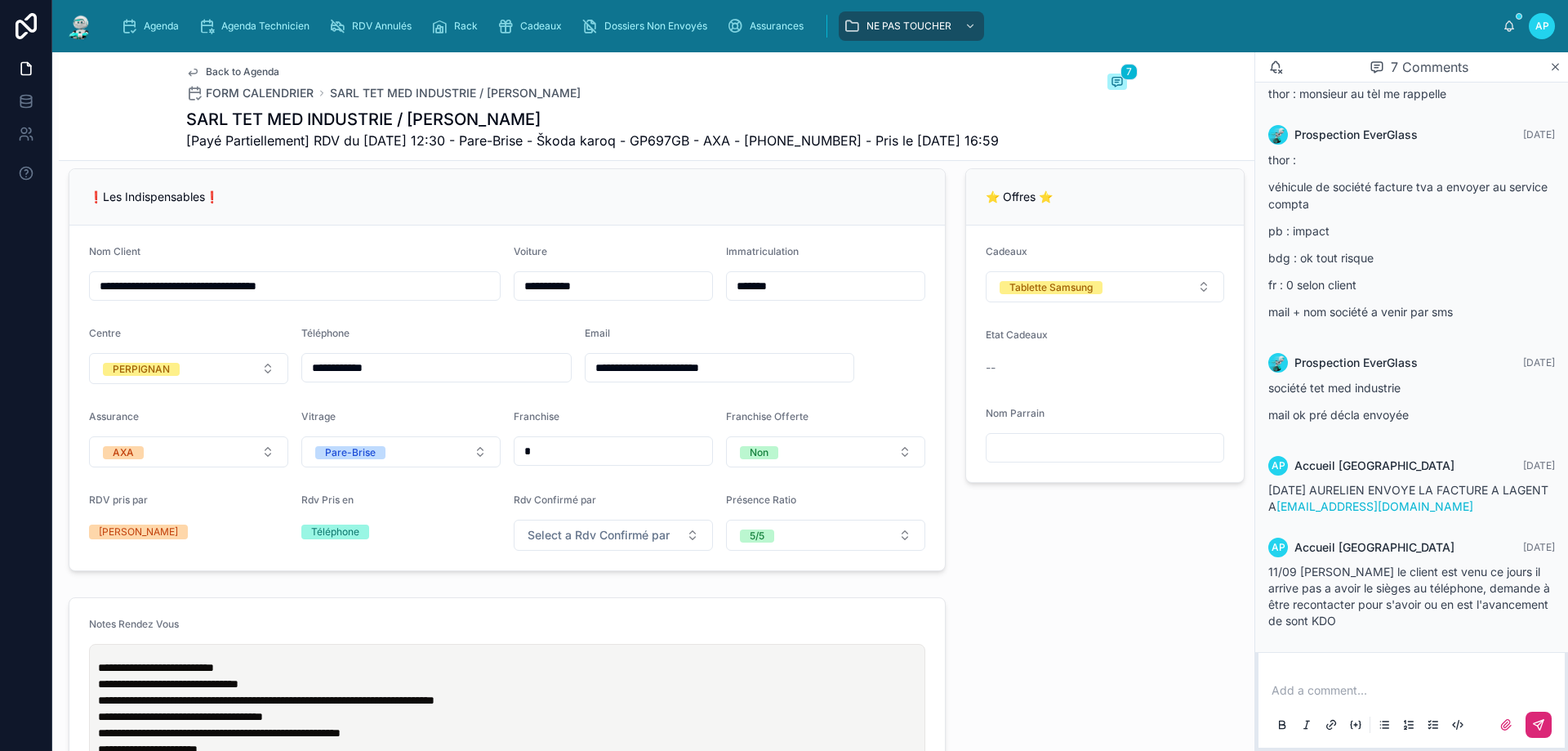
scroll to position [163, 0]
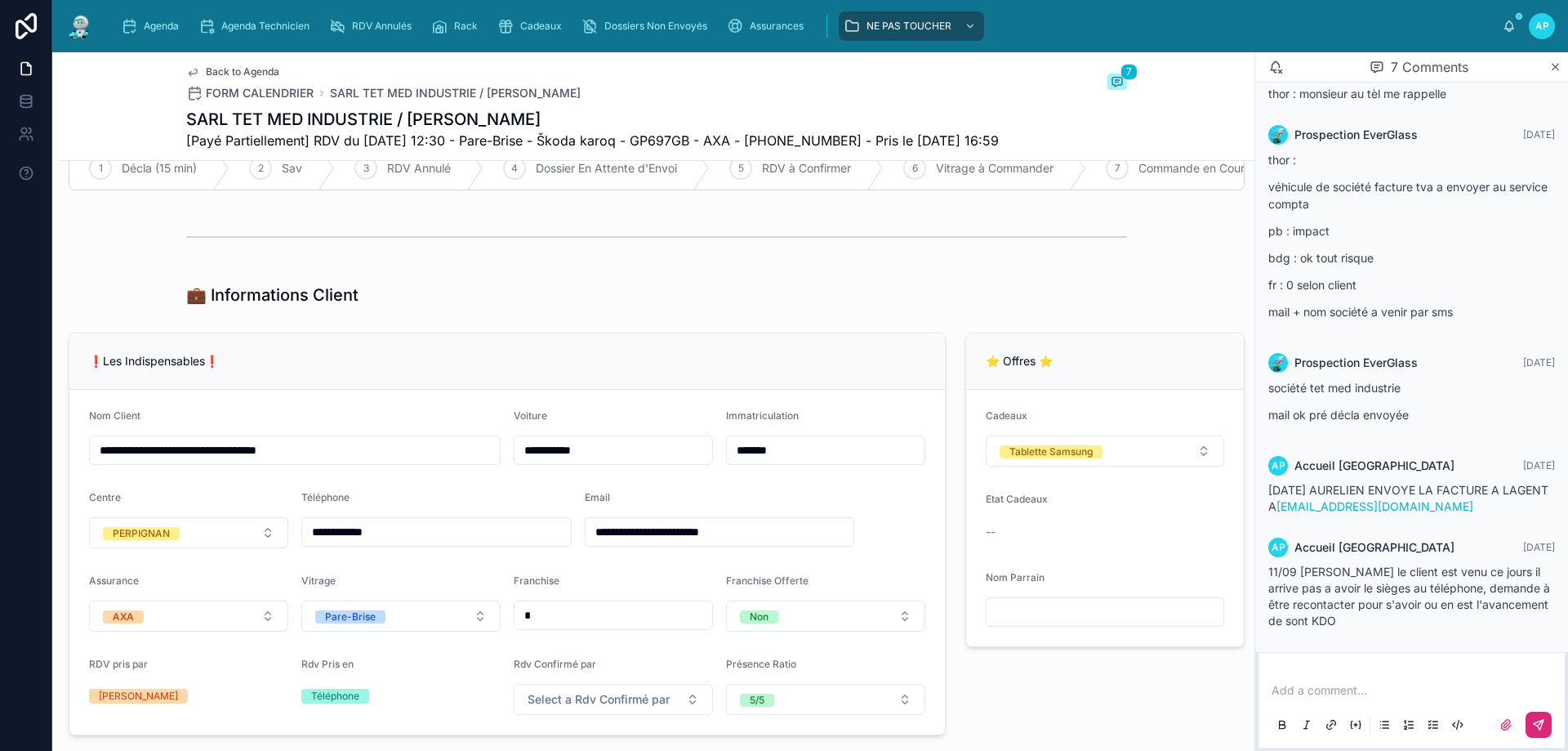
click at [510, 543] on input "**********" at bounding box center [436, 532] width 269 height 23
click at [1363, 674] on div "Add a comment..." at bounding box center [1412, 707] width 287 height 69
click at [1388, 688] on p at bounding box center [1415, 690] width 287 height 16
drag, startPoint x: 1343, startPoint y: 694, endPoint x: 1229, endPoint y: 655, distance: 120.5
click at [1217, 655] on div "**********" at bounding box center [810, 401] width 1516 height 699
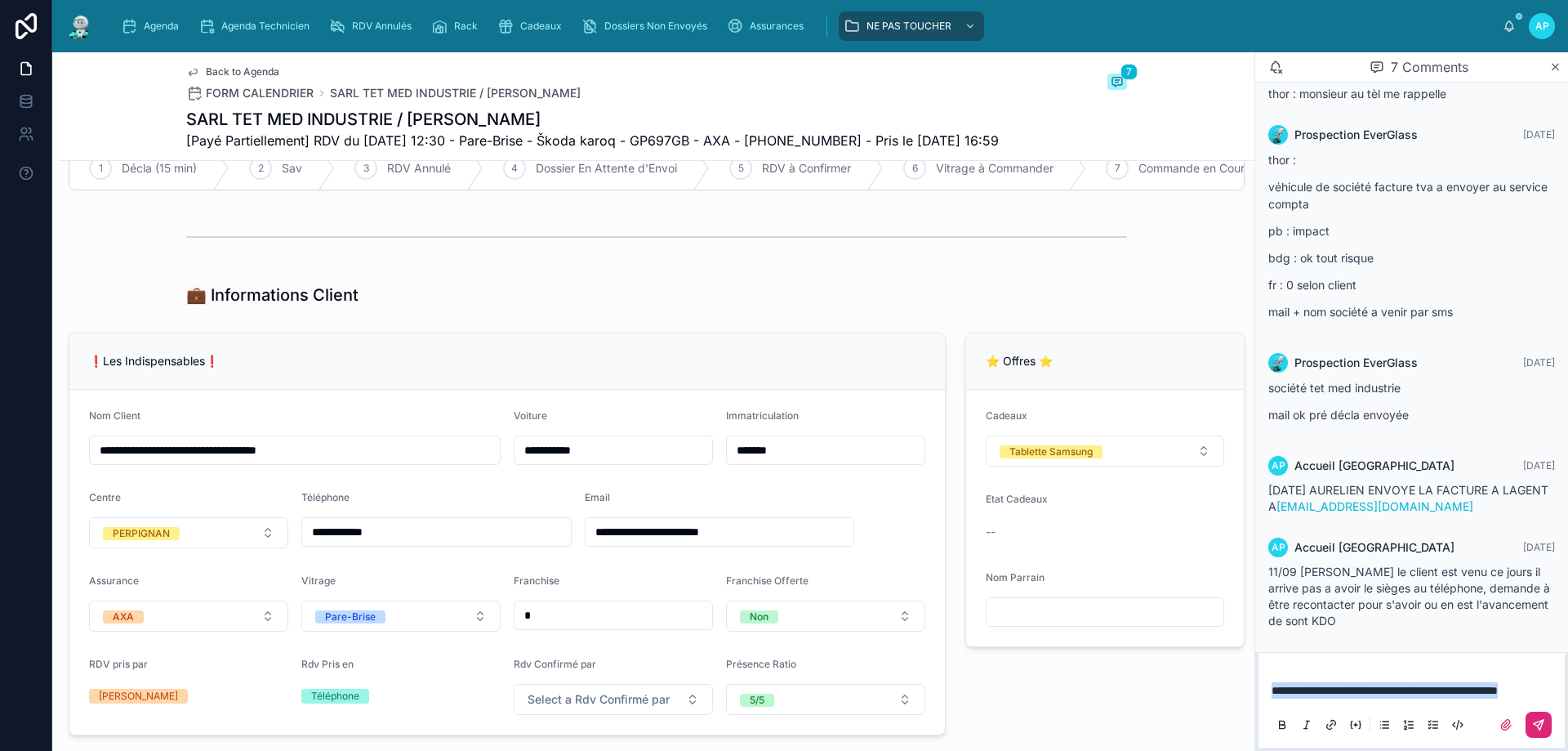
copy span "**********"
click at [1544, 722] on button at bounding box center [1538, 724] width 26 height 26
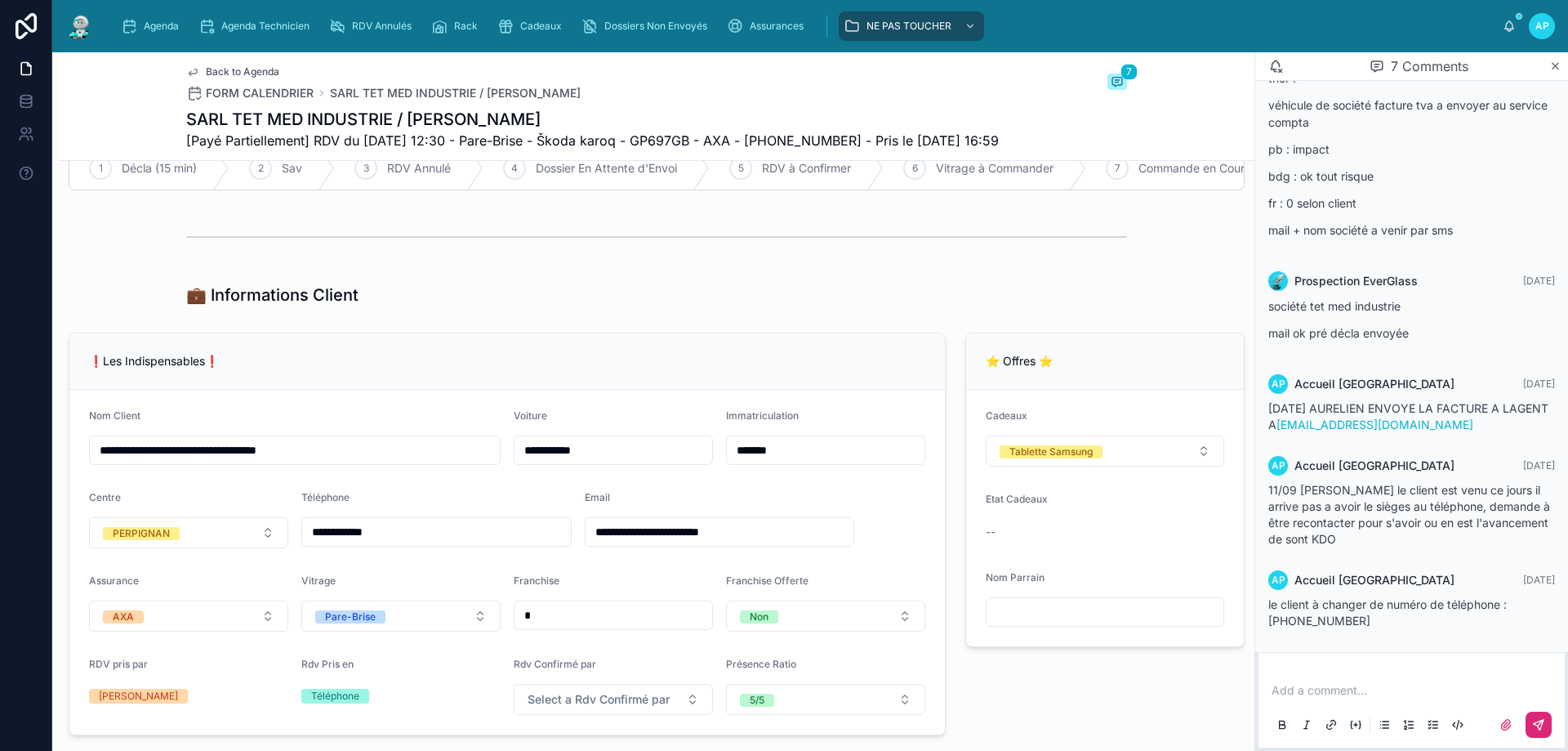
scroll to position [174, 0]
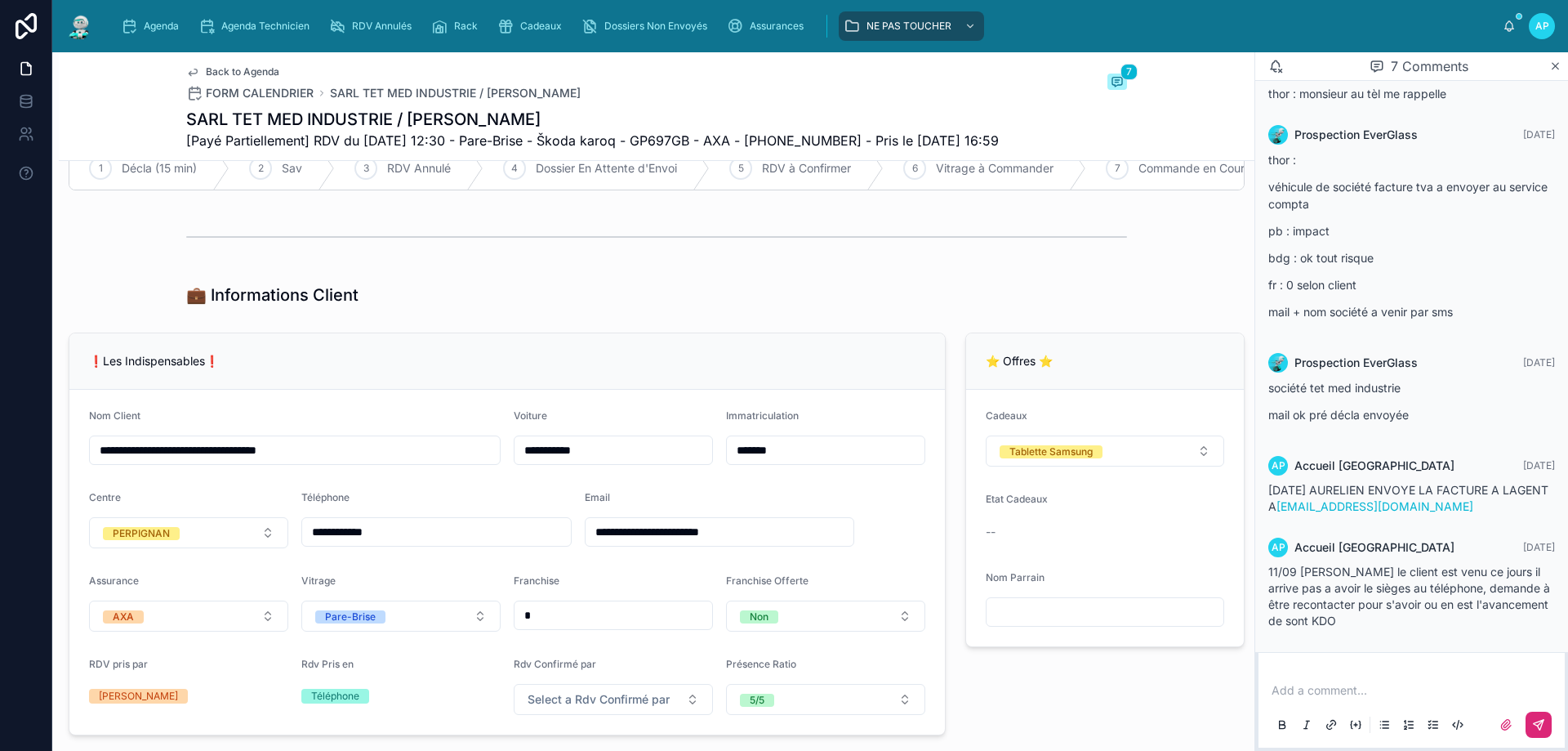
click at [1282, 700] on div "Add a comment..." at bounding box center [1412, 707] width 287 height 69
drag, startPoint x: 1281, startPoint y: 693, endPoint x: 1238, endPoint y: 696, distance: 43.1
click at [1281, 690] on p at bounding box center [1415, 690] width 287 height 16
click at [1538, 719] on icon at bounding box center [1538, 725] width 13 height 13
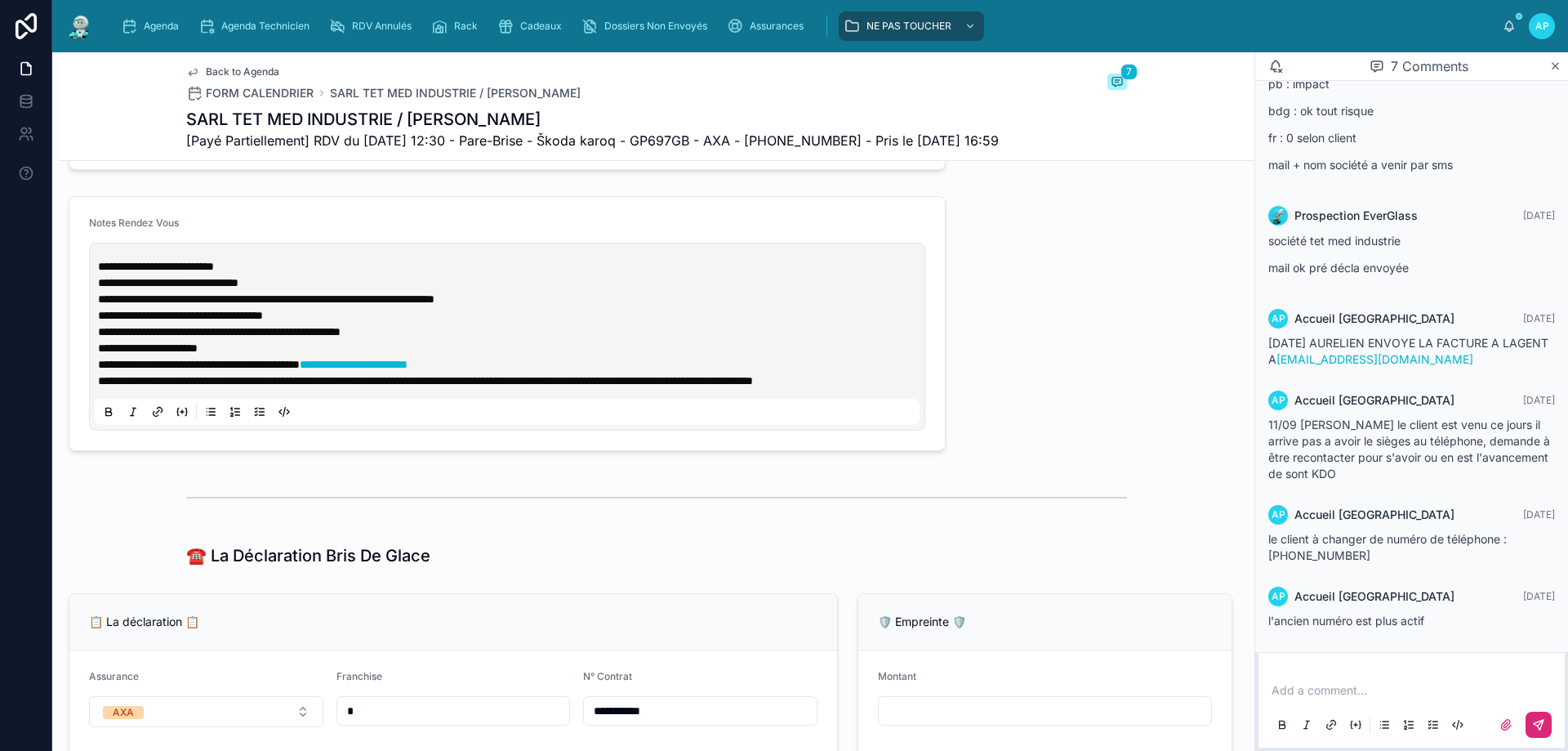
scroll to position [736, 0]
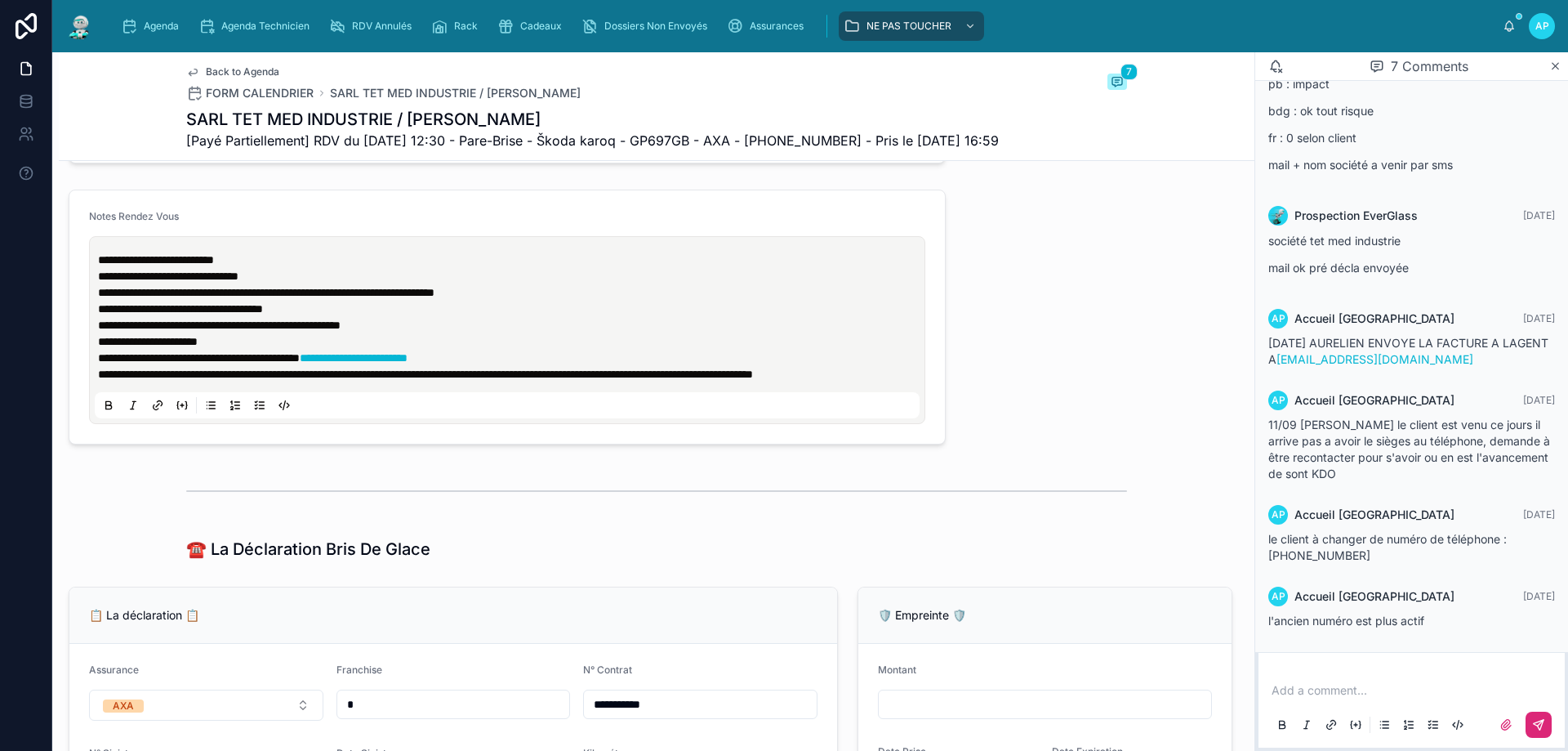
click at [193, 382] on p "**********" at bounding box center [511, 374] width 825 height 16
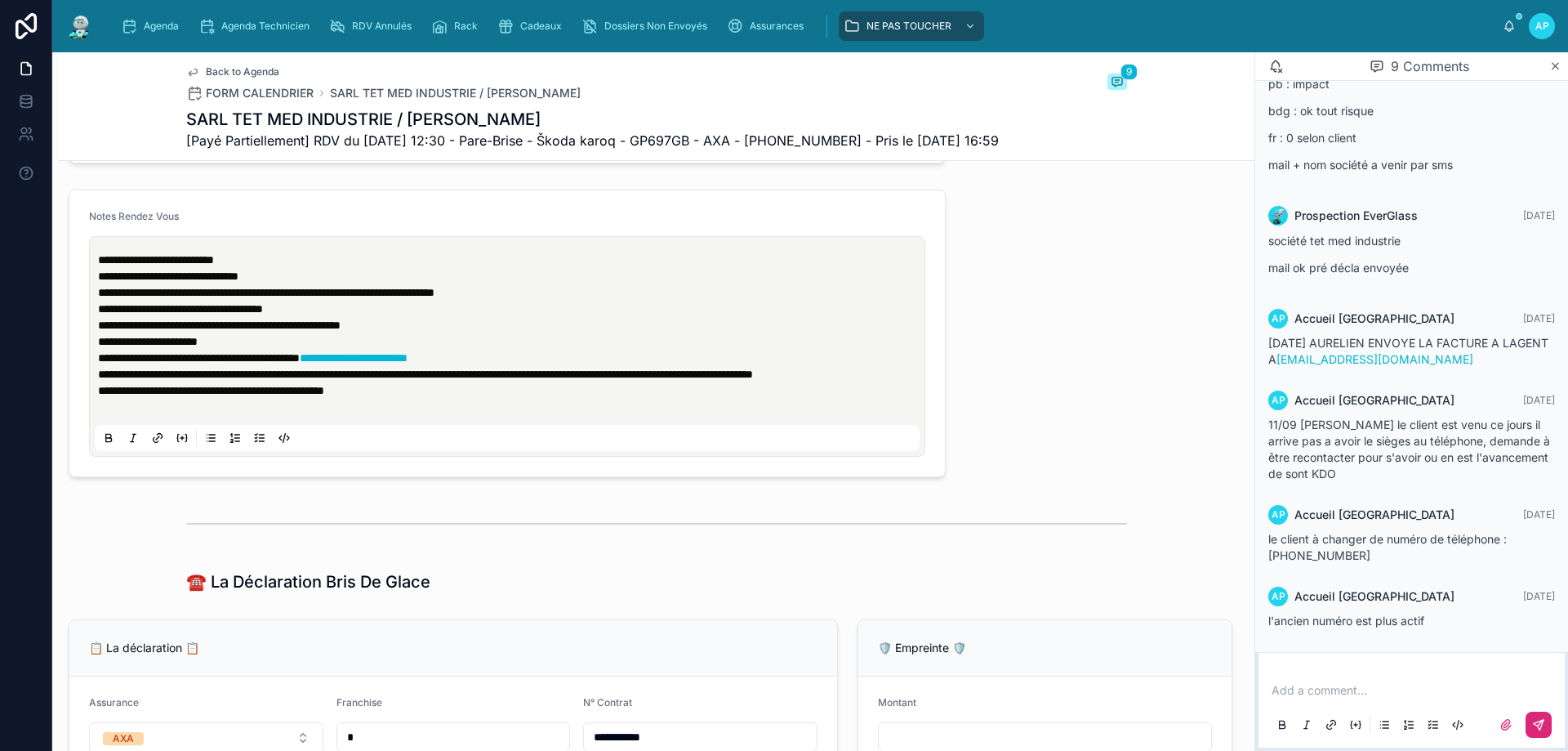
drag, startPoint x: 1437, startPoint y: 638, endPoint x: 1429, endPoint y: 627, distance: 13.6
click at [1429, 627] on div "AP Accueil Perpignan [DATE] l'ancien numéro est plus actif" at bounding box center [1412, 607] width 307 height 62
drag, startPoint x: 1440, startPoint y: 619, endPoint x: 1271, endPoint y: 620, distance: 169.0
click at [1271, 620] on div "l'ancien numéro est plus actif" at bounding box center [1412, 620] width 287 height 16
click at [1270, 620] on span "l'ancien numéro est plus actif" at bounding box center [1347, 620] width 156 height 14
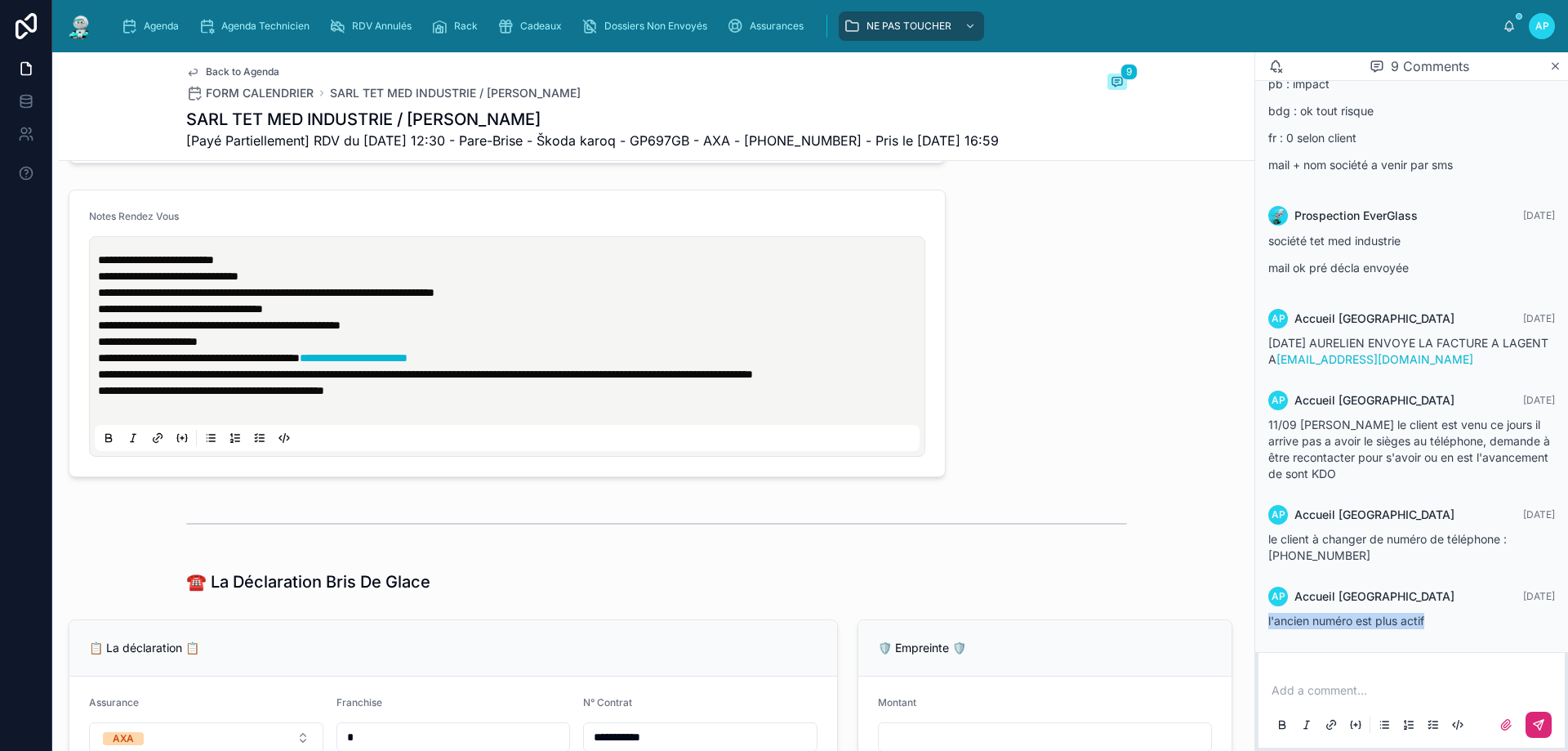
drag, startPoint x: 1265, startPoint y: 621, endPoint x: 1487, endPoint y: 634, distance: 222.4
click at [1487, 634] on div "AP Accueil Perpignan [DATE] l'ancien numéro est plus actif" at bounding box center [1412, 607] width 307 height 62
copy span "l'ancien numéro est plus actif"
click at [399, 416] on p at bounding box center [511, 406] width 825 height 16
click at [652, 551] on div at bounding box center [656, 523] width 1196 height 54
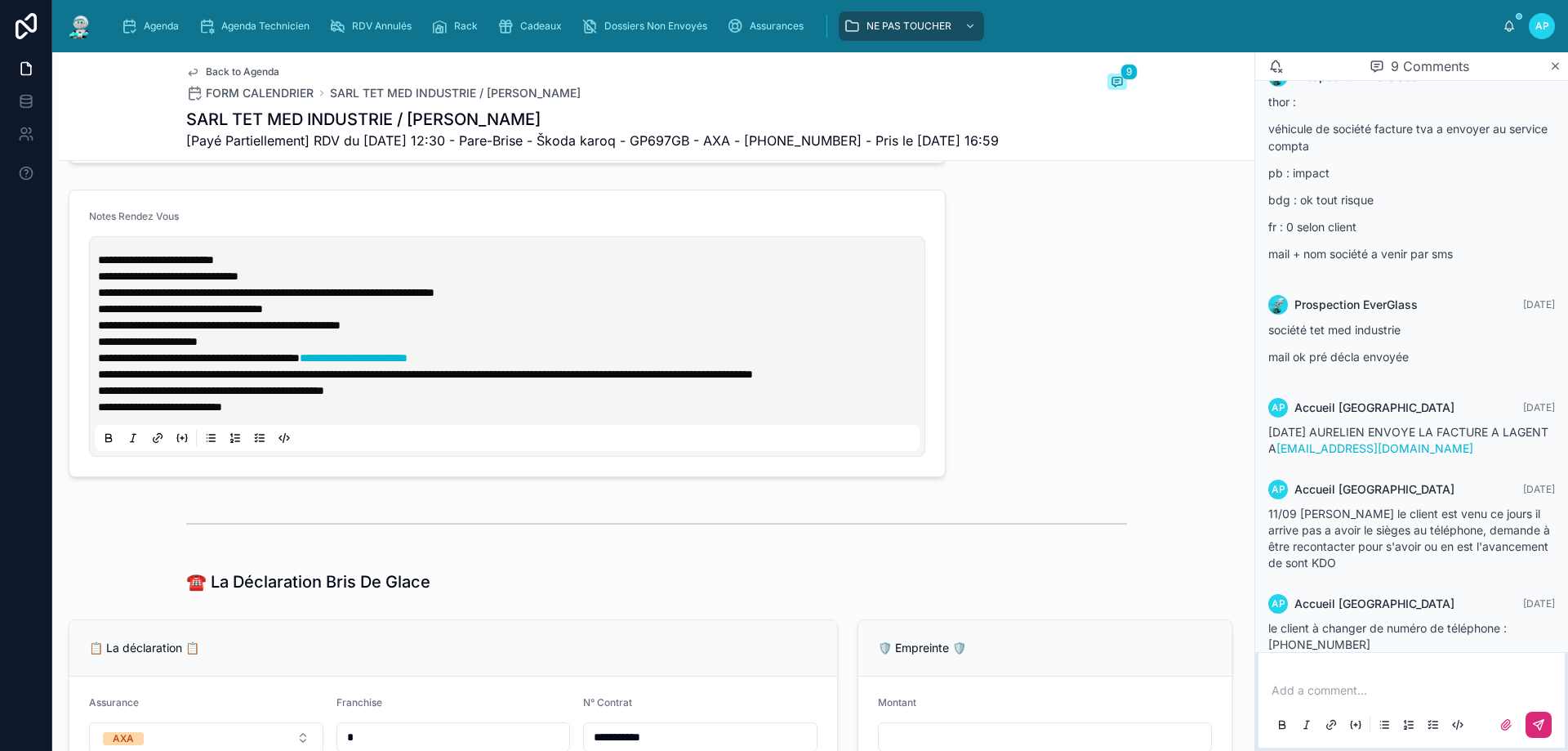
scroll to position [322, 0]
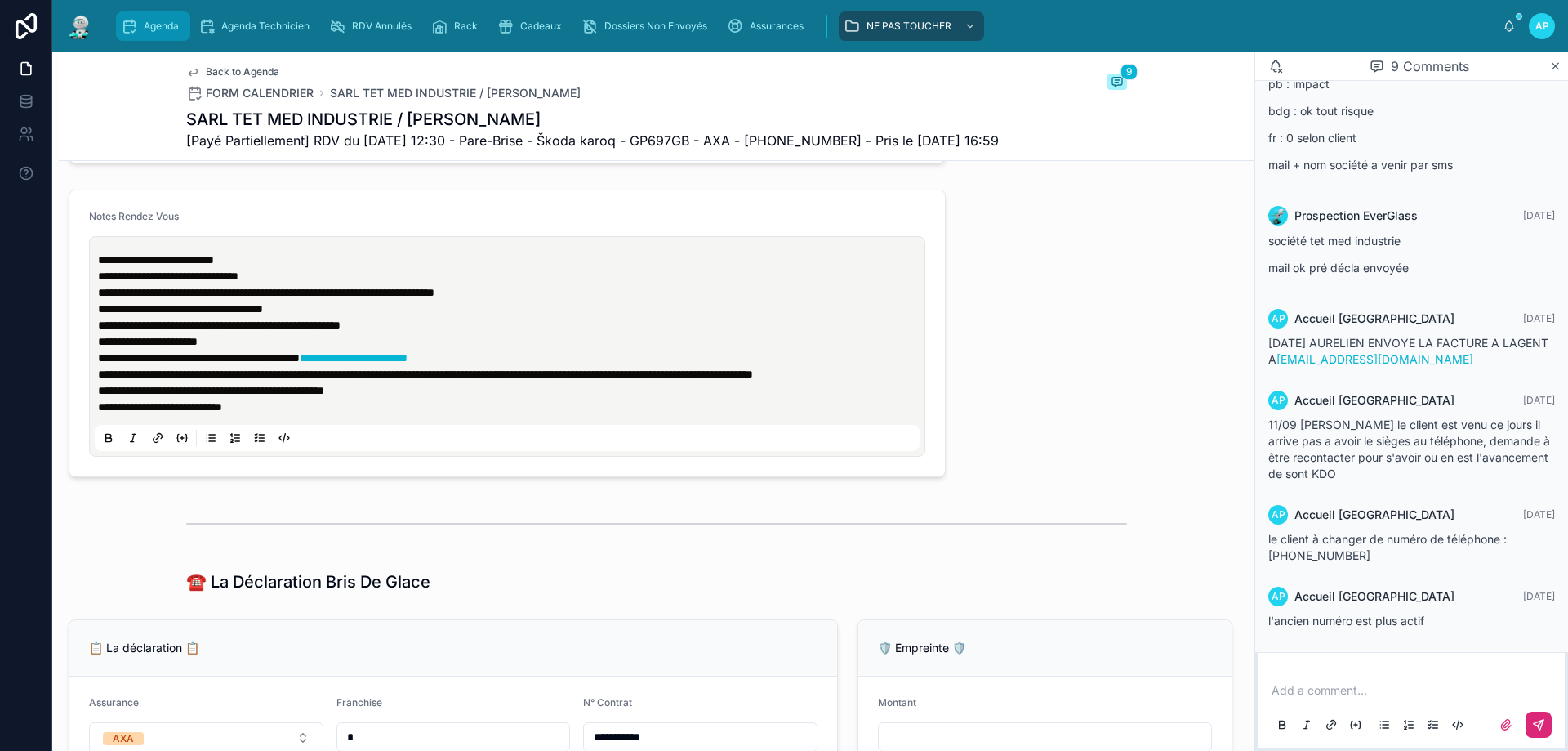
click at [151, 24] on span "Agenda" at bounding box center [161, 27] width 35 height 13
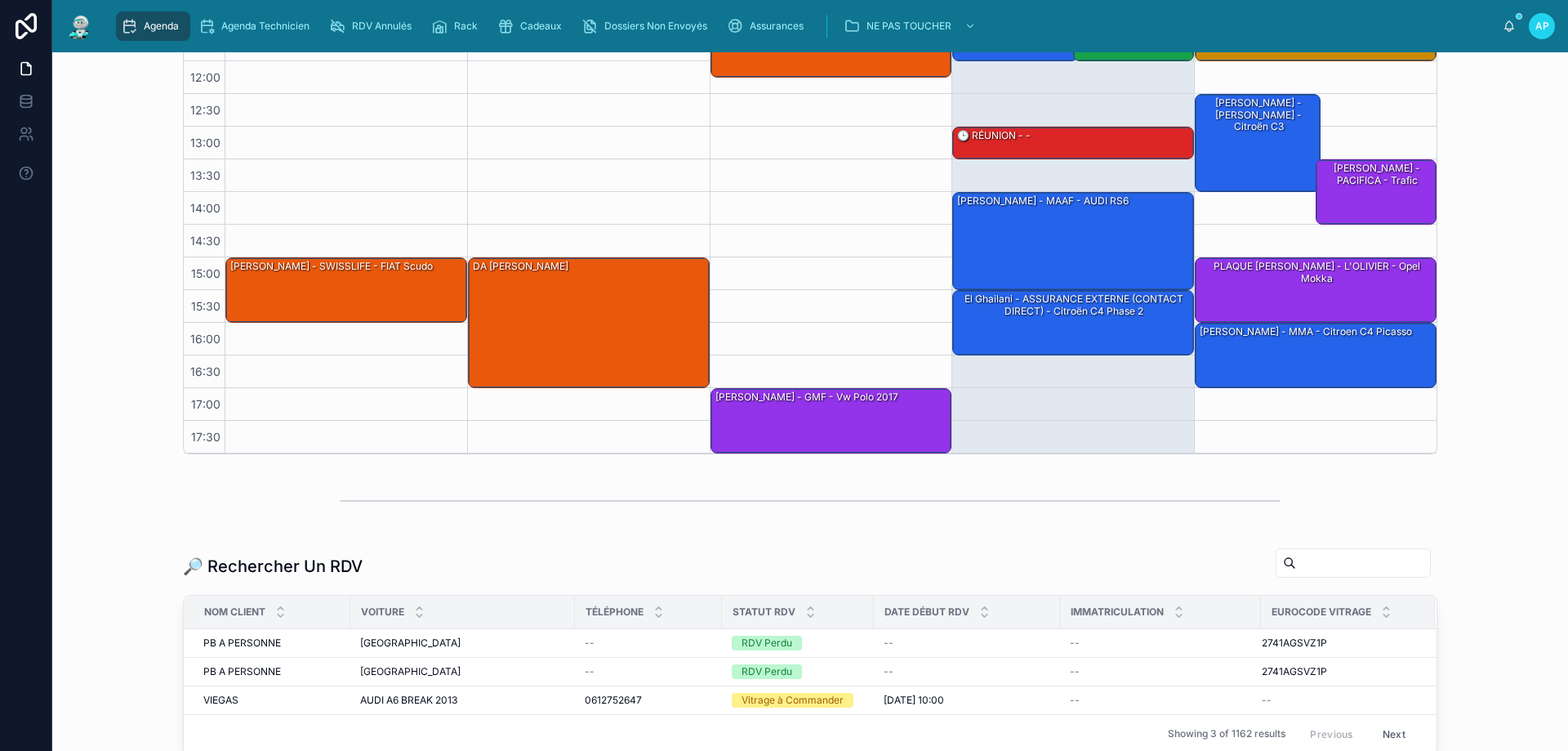
scroll to position [245, 0]
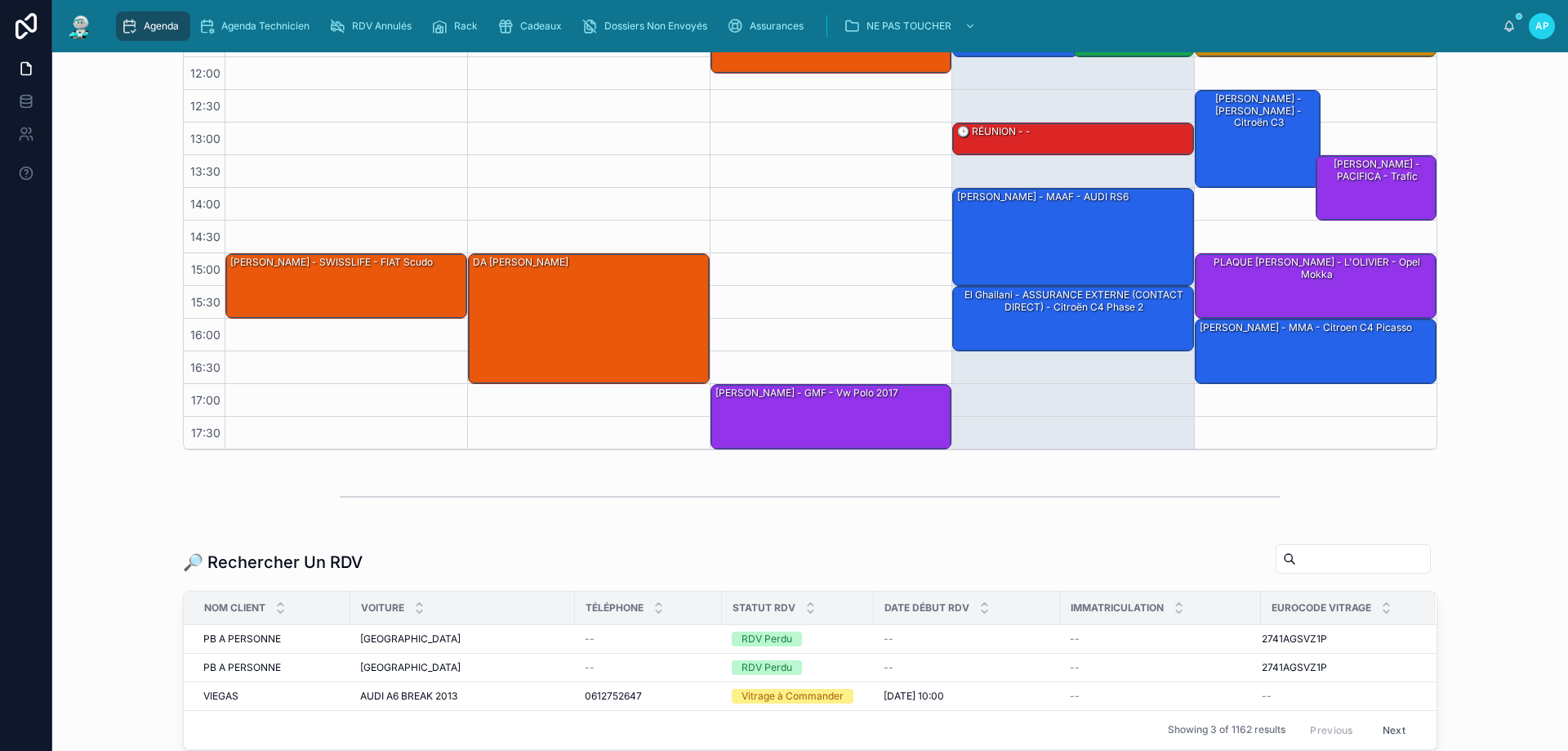
click at [1297, 558] on input "text" at bounding box center [1363, 558] width 134 height 23
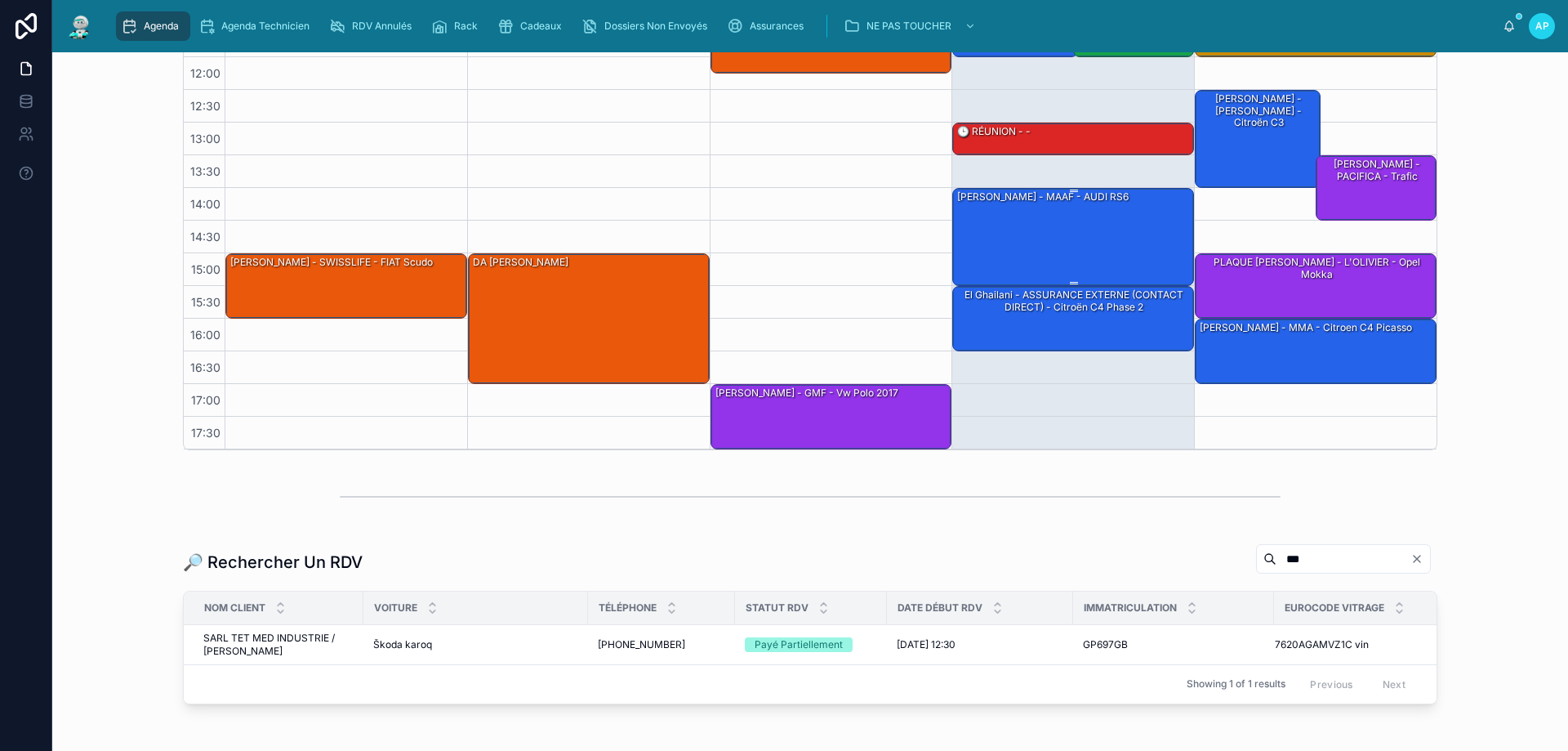
type input "***"
click at [1110, 206] on div "[PERSON_NAME] - MAAF - AUDI RS6" at bounding box center [1074, 235] width 237 height 94
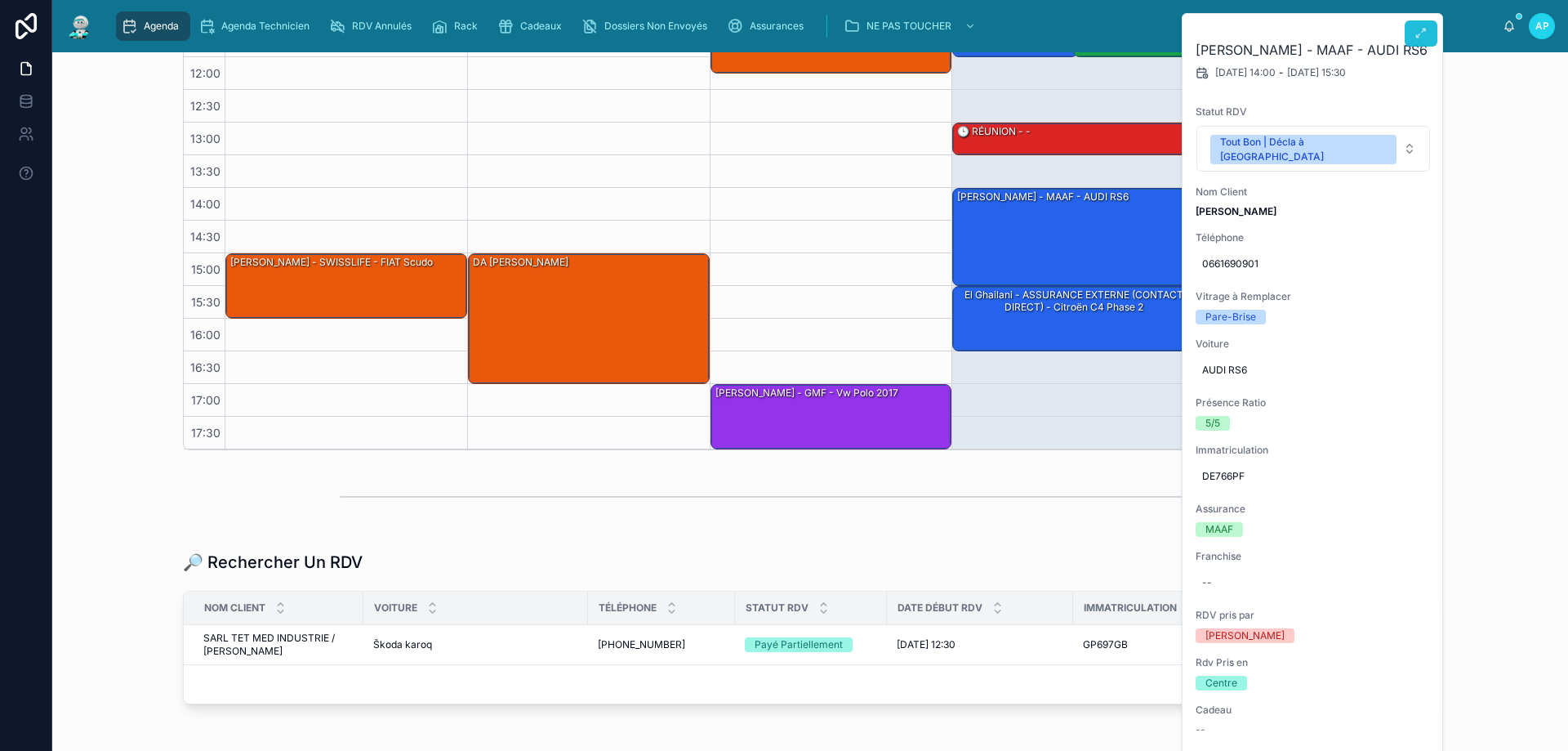
click at [1417, 34] on icon at bounding box center [1421, 33] width 13 height 13
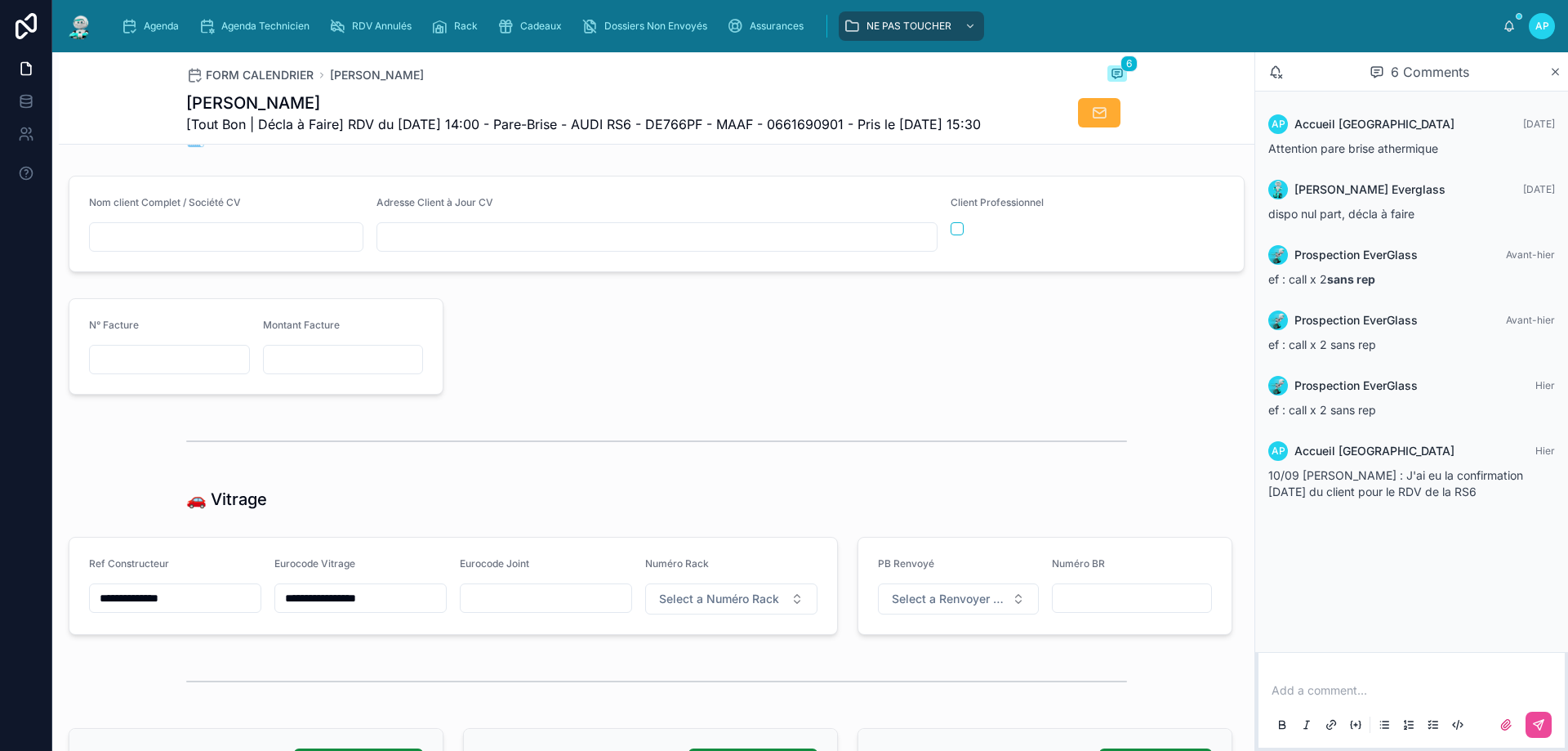
scroll to position [1797, 0]
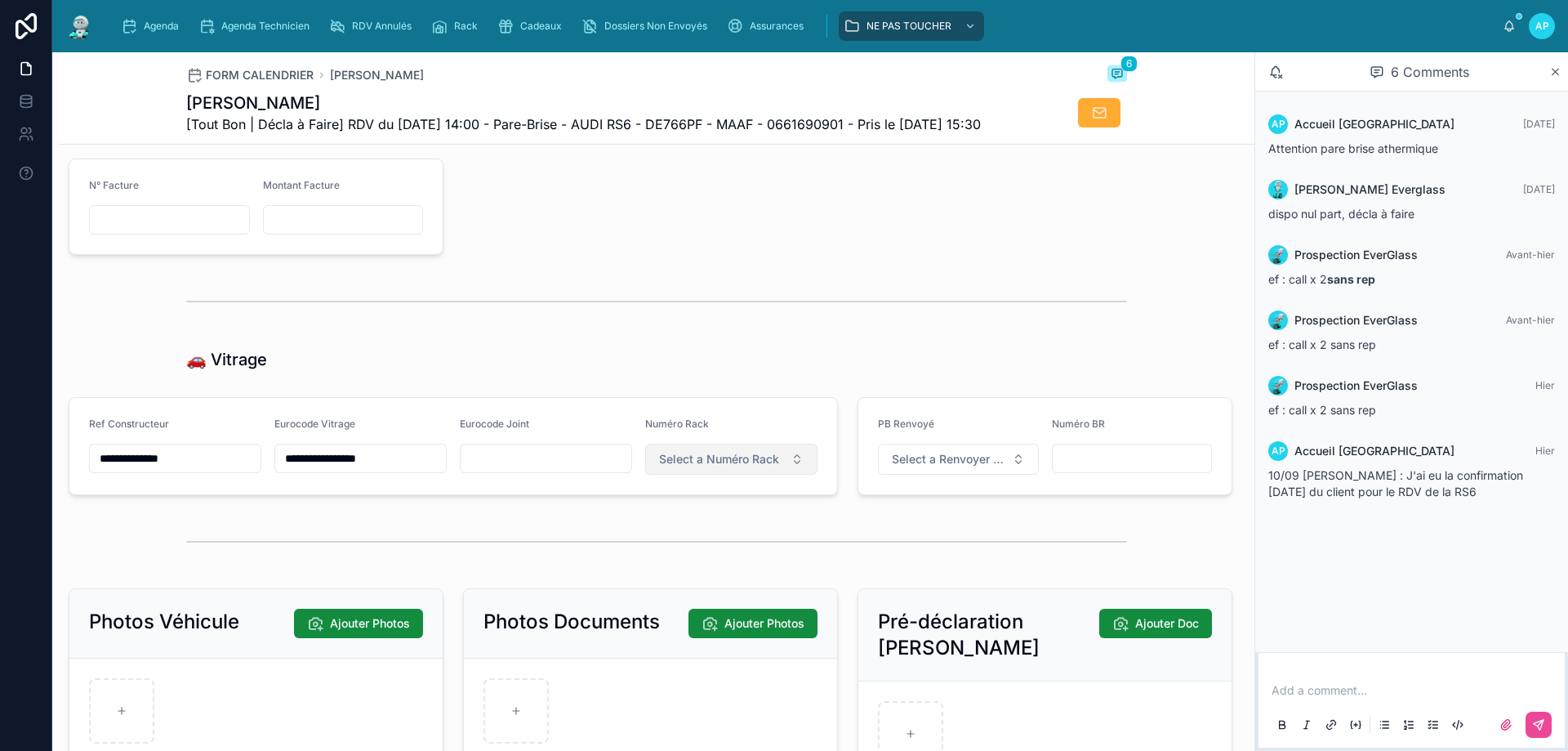
click at [723, 467] on span "Select a Numéro Rack" at bounding box center [719, 458] width 120 height 16
type input "***"
click at [662, 555] on div "Hors Rack" at bounding box center [667, 556] width 49 height 13
click at [579, 302] on hr at bounding box center [656, 302] width 941 height 2
click at [146, 31] on span "Agenda" at bounding box center [161, 27] width 35 height 13
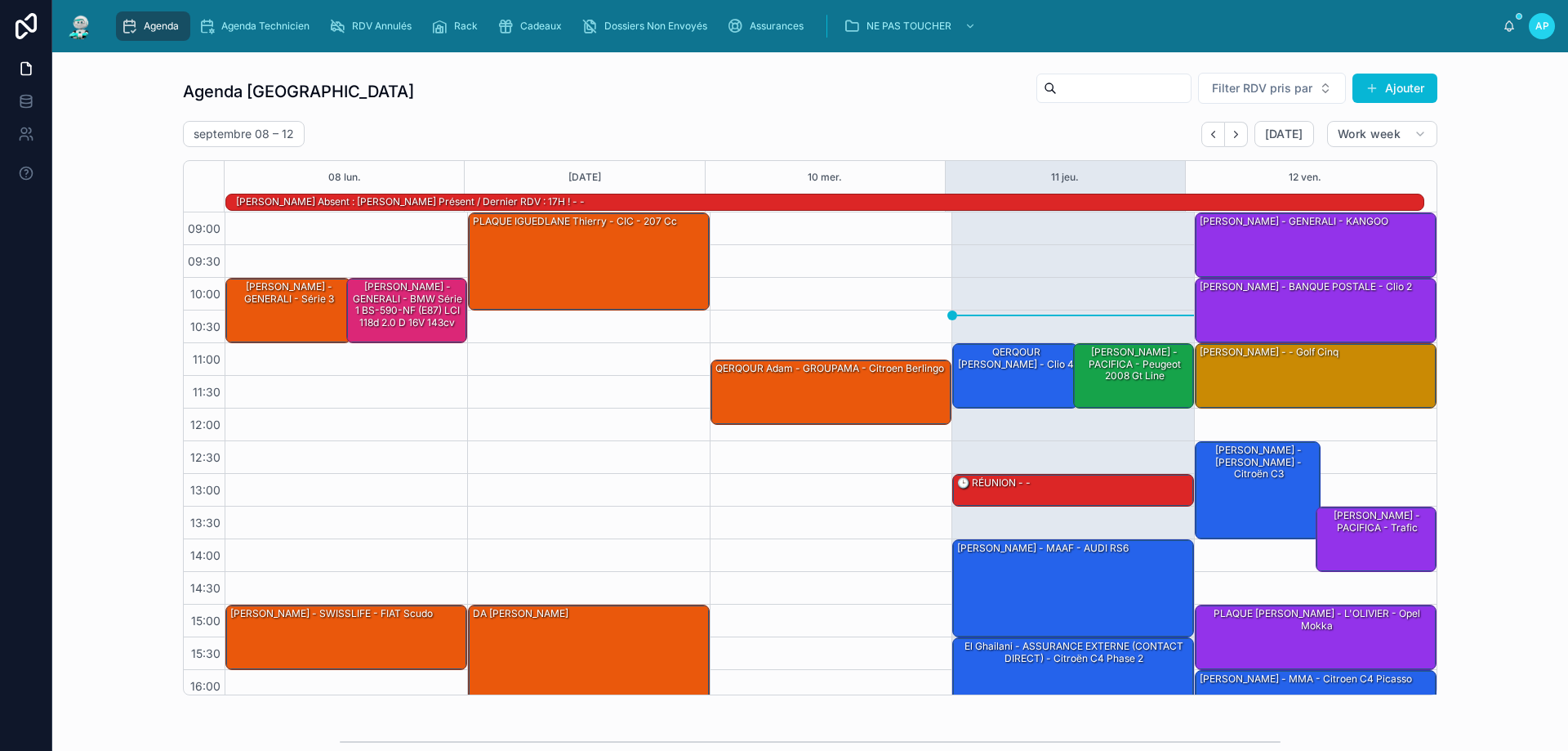
scroll to position [107, 0]
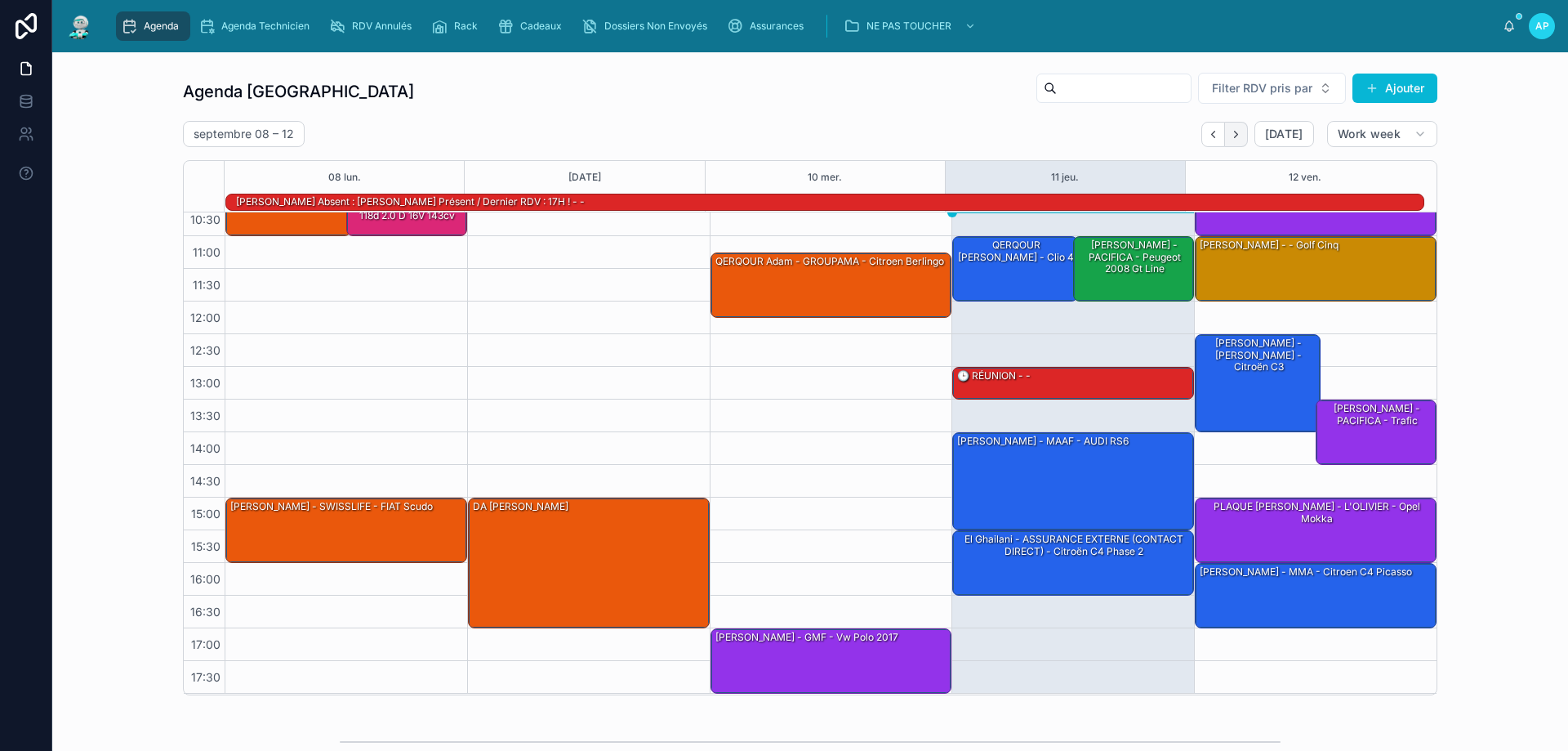
click at [1237, 126] on button "Next" at bounding box center [1236, 134] width 23 height 26
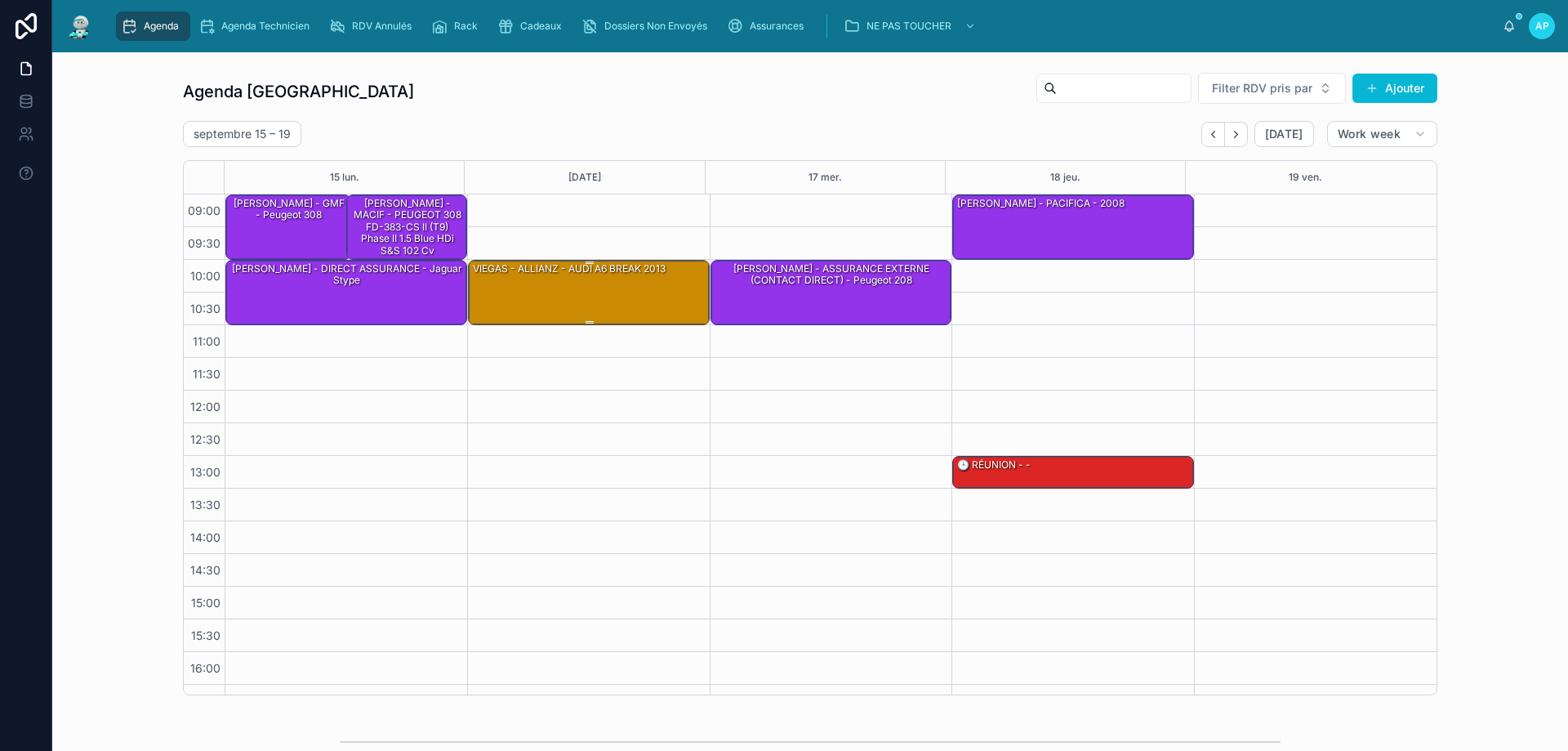
click at [636, 275] on div "VIEGAS - ALLIANZ - AUDI A6 BREAK 2013" at bounding box center [570, 268] width 196 height 14
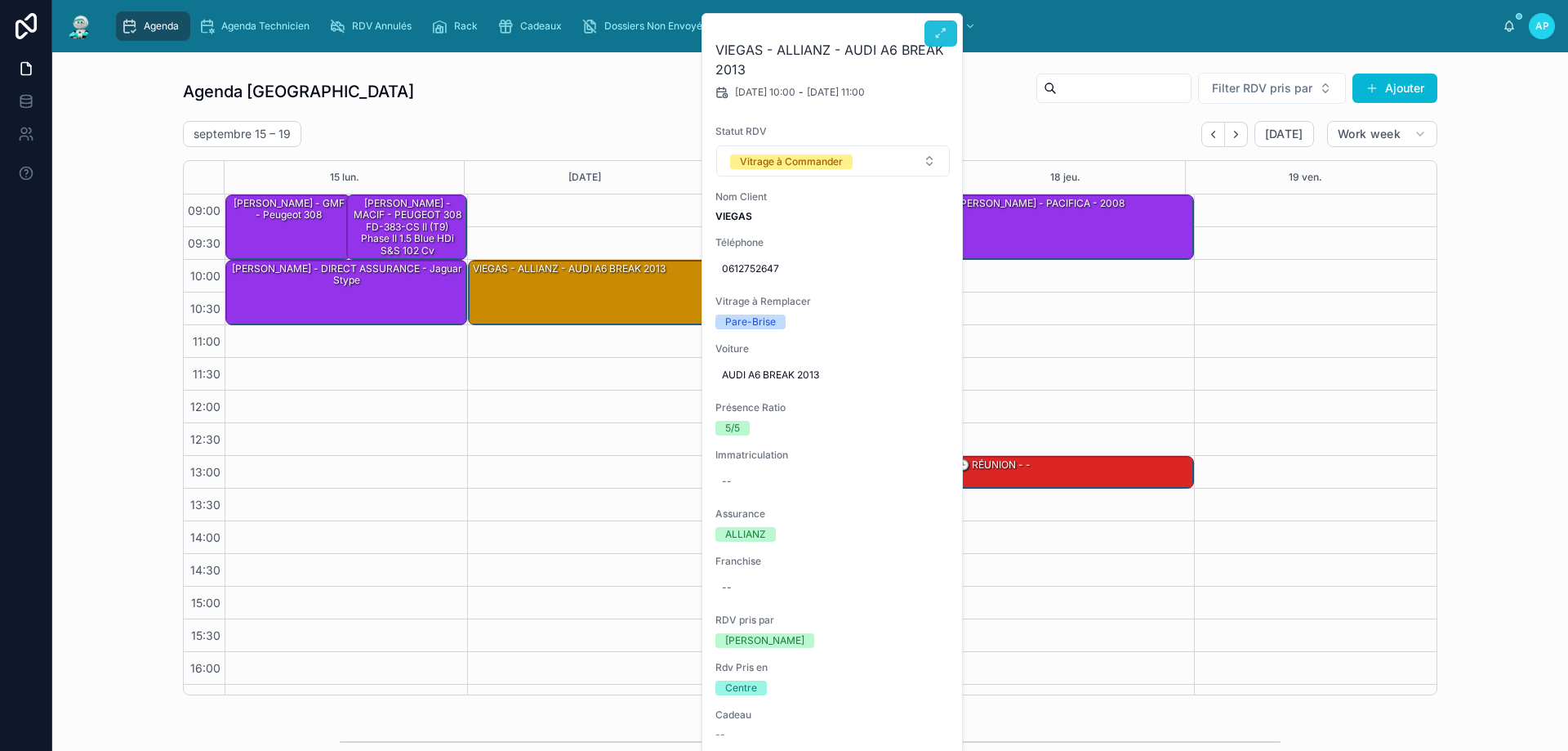
click at [943, 29] on icon at bounding box center [941, 33] width 13 height 13
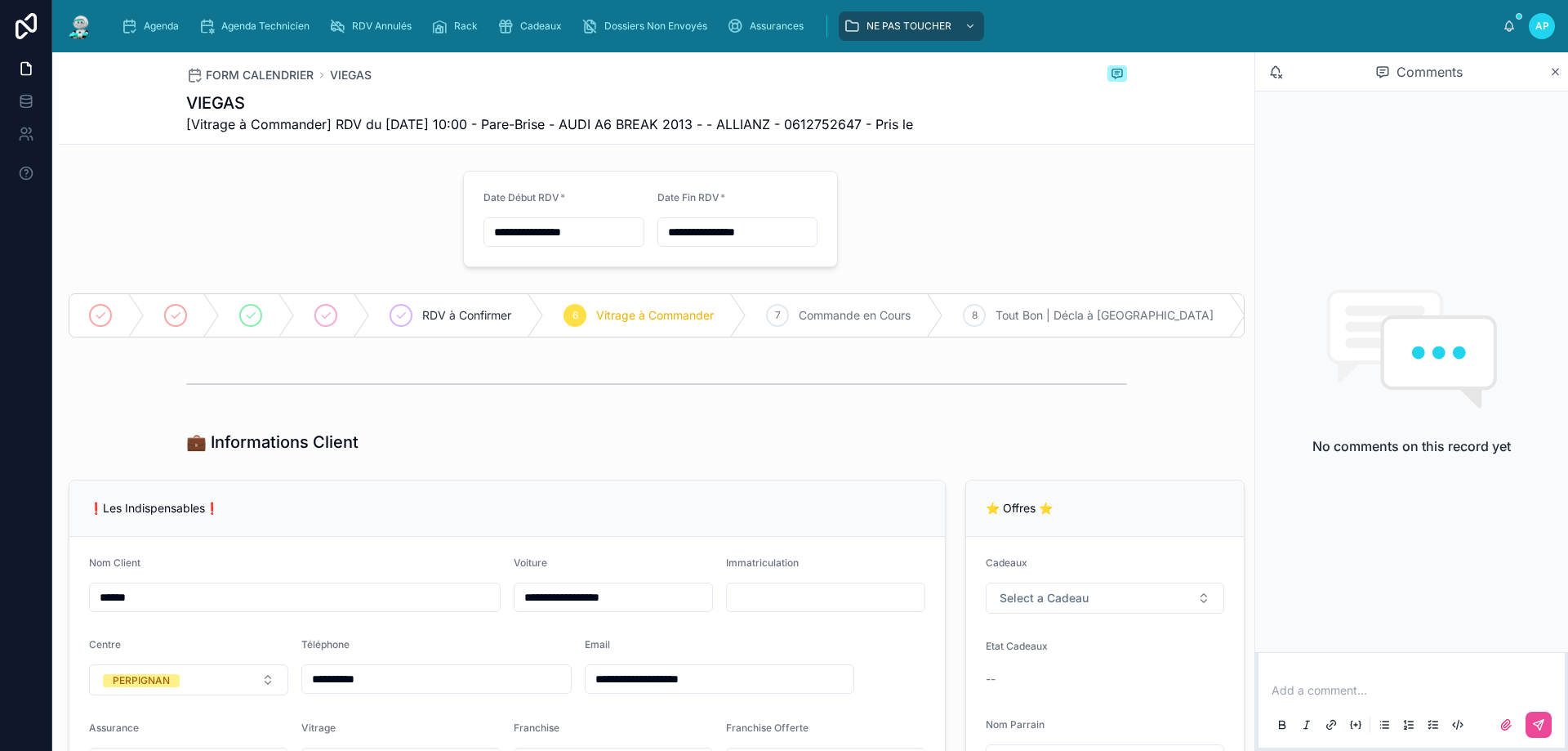
click at [763, 609] on input "text" at bounding box center [825, 598] width 197 height 23
type input "*******"
click at [770, 517] on div "❗Les Indispensables❗" at bounding box center [507, 508] width 836 height 16
click at [142, 24] on div "Agenda" at bounding box center [153, 26] width 65 height 26
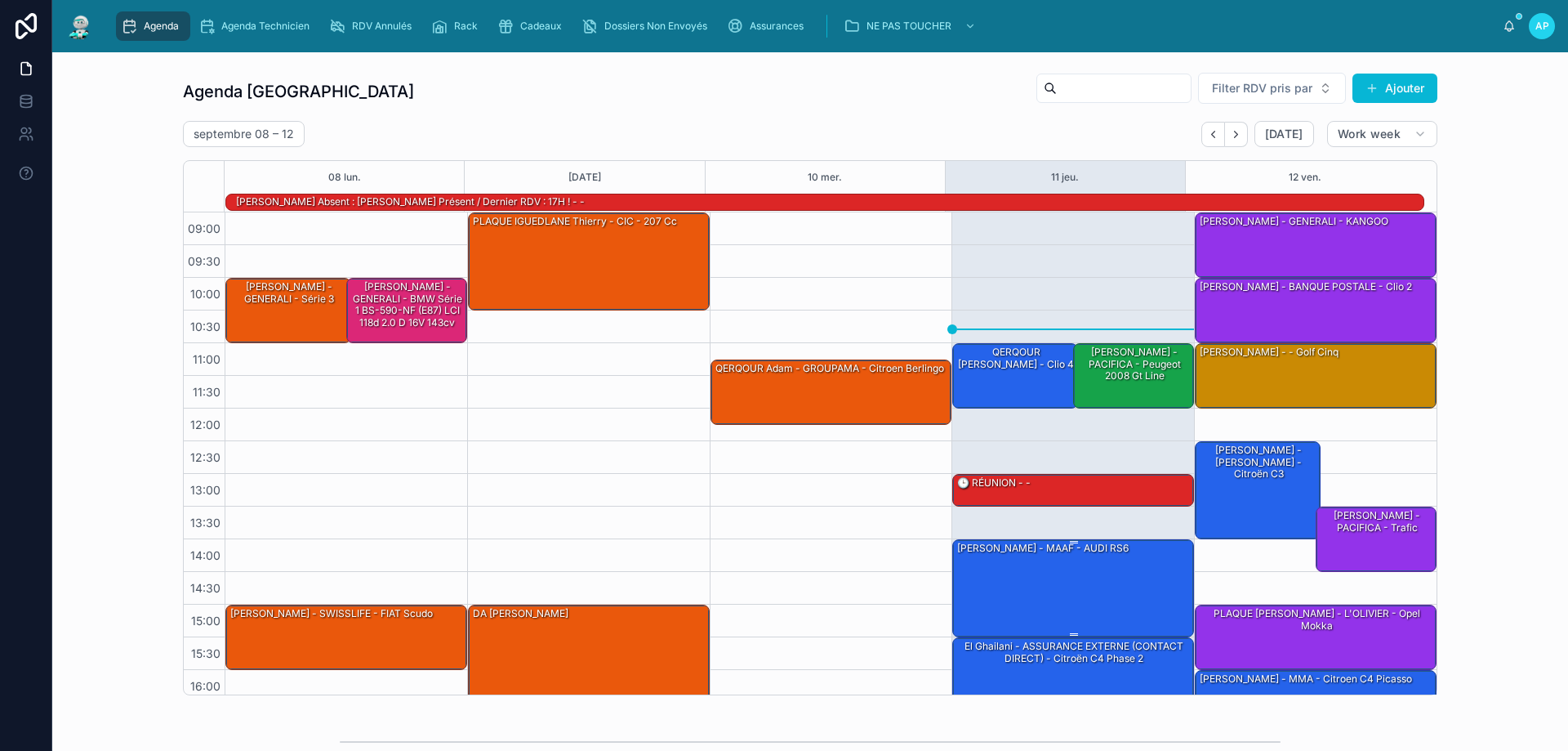
click at [1125, 598] on div "[PERSON_NAME] - MAAF - AUDI RS6" at bounding box center [1074, 587] width 237 height 94
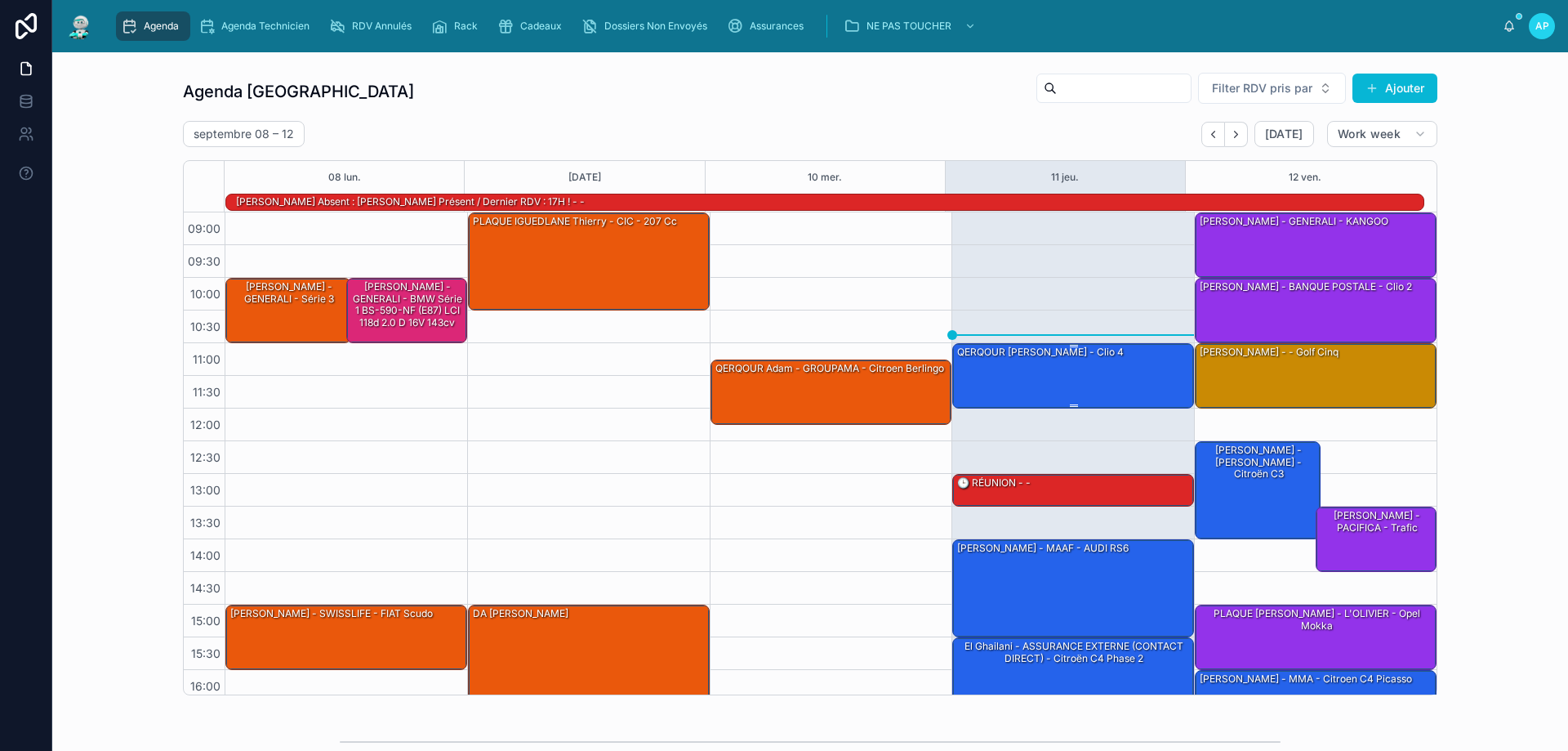
drag, startPoint x: 1018, startPoint y: 374, endPoint x: 1010, endPoint y: 374, distance: 8.0
click at [1017, 374] on div "QERQOUR [PERSON_NAME] - clio 4" at bounding box center [1074, 375] width 237 height 62
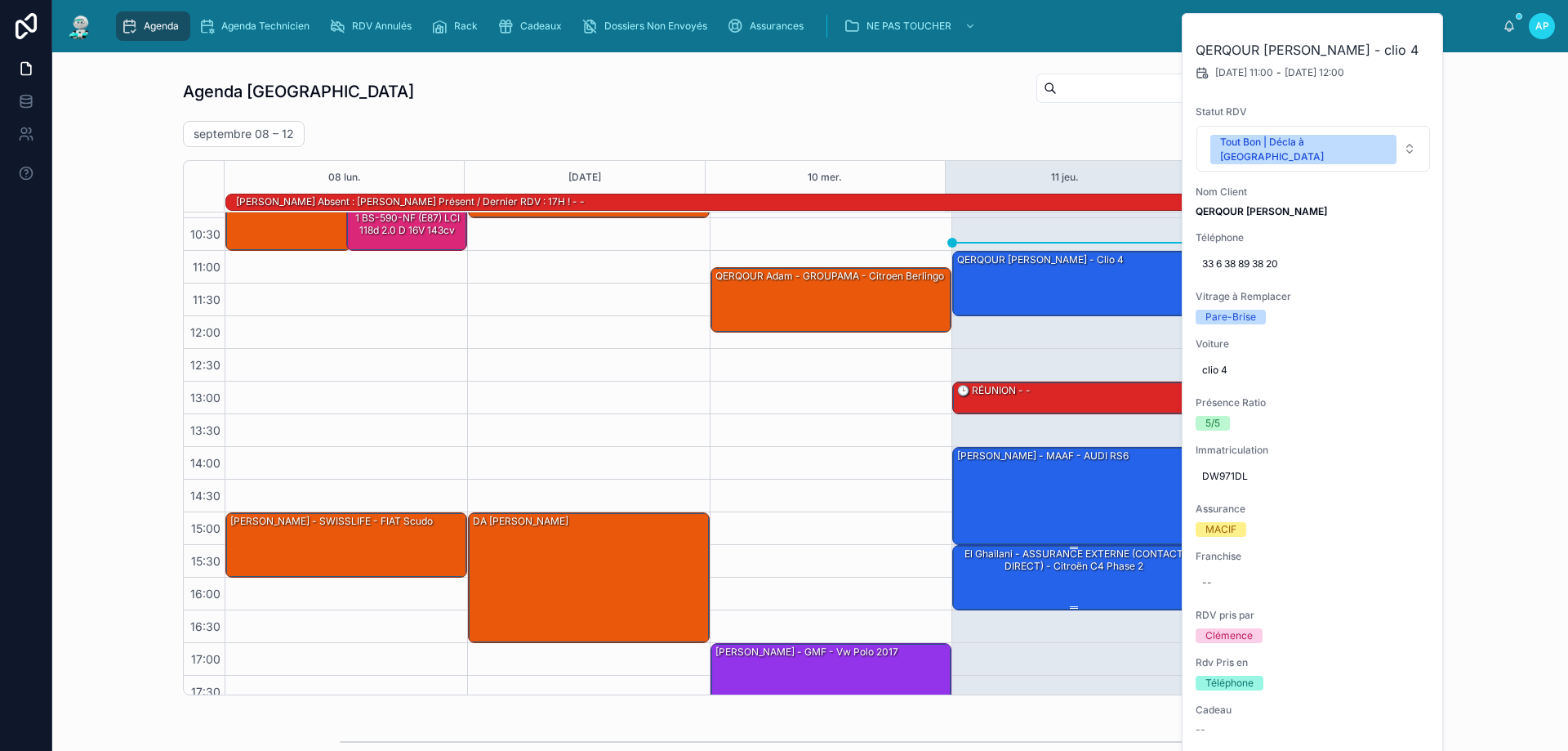
scroll to position [106, 0]
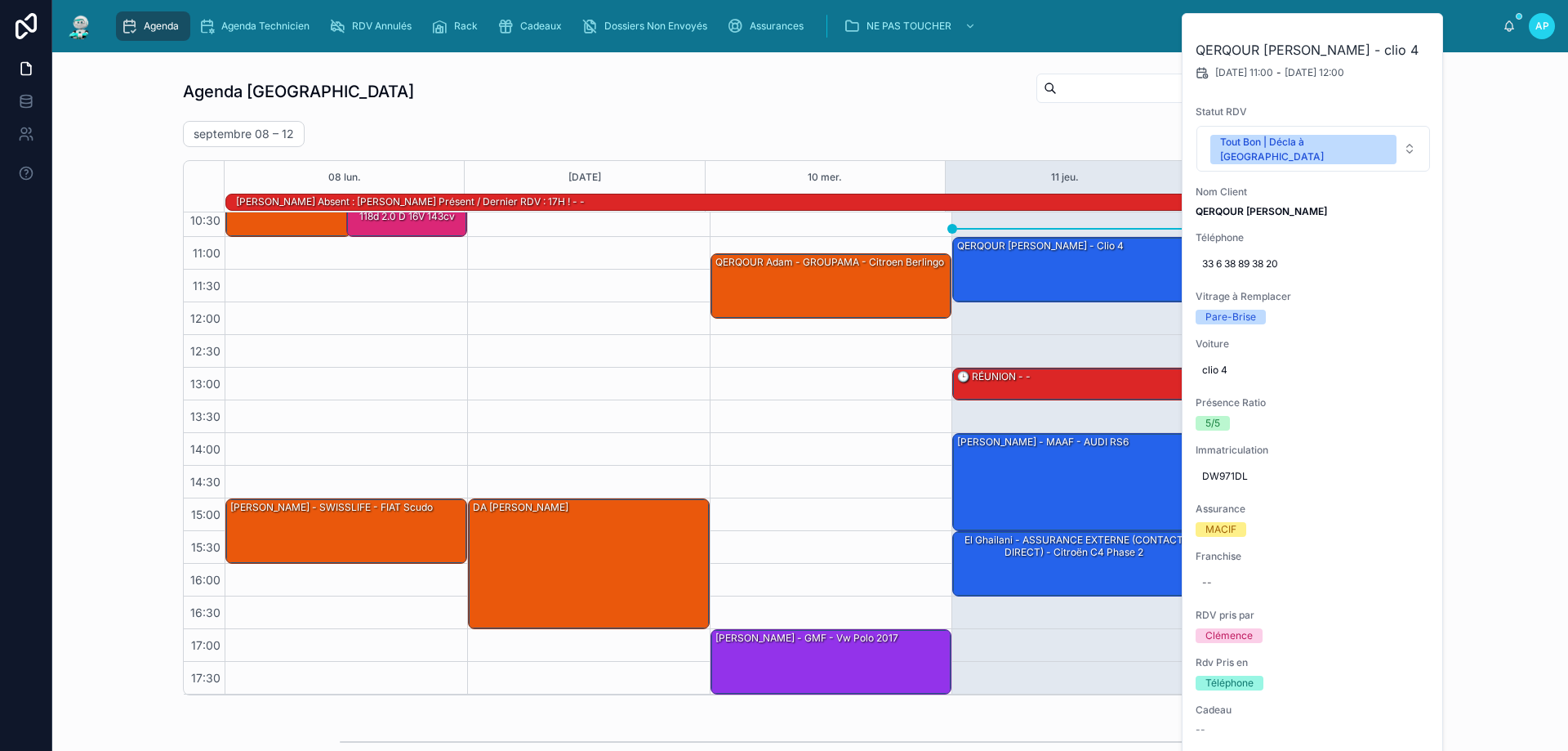
click at [1501, 322] on div "Agenda Perpignan Filter RDV pris par Ajouter [DATE] – [DATE] [DATE] Work week 0…" at bounding box center [811, 384] width 1490 height 637
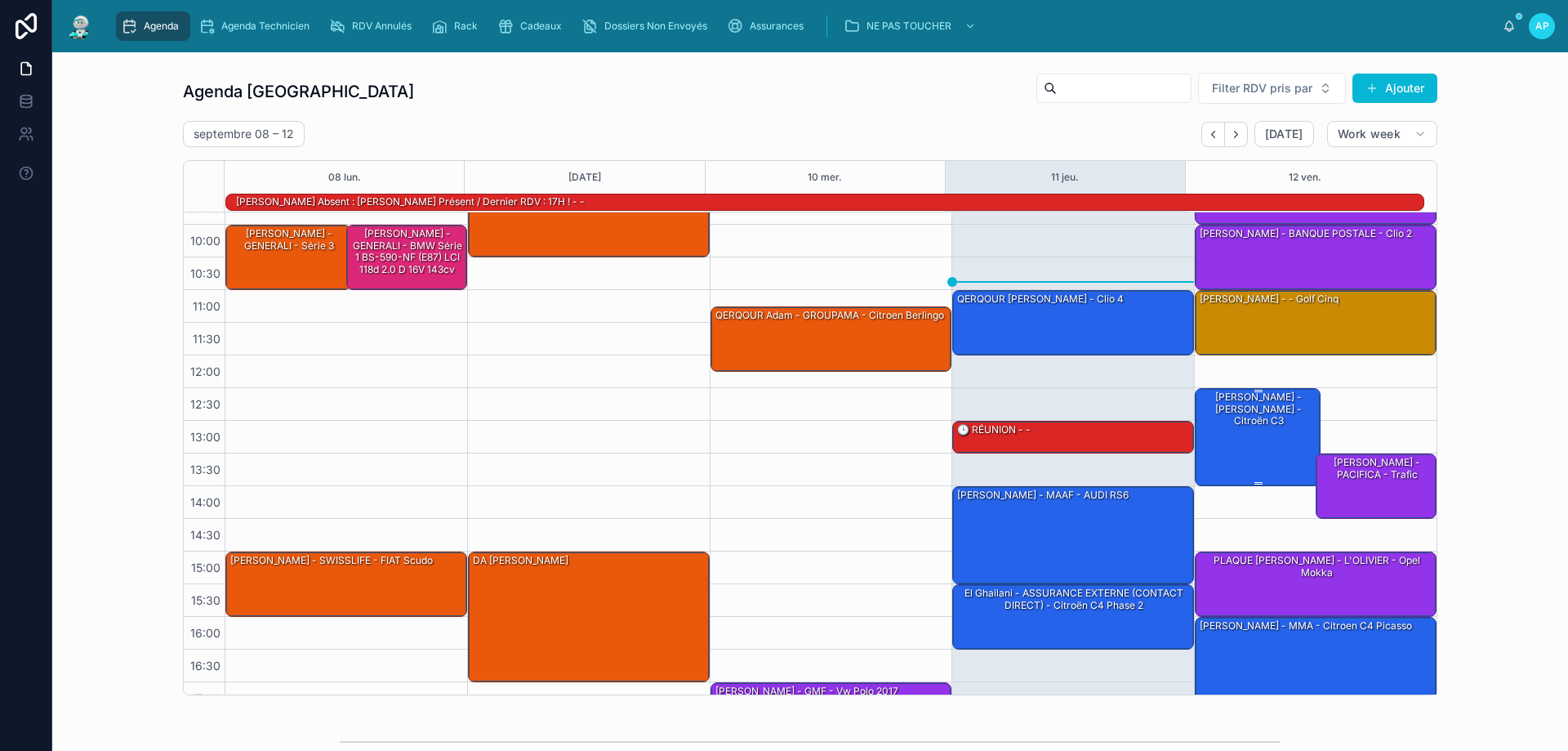
scroll to position [0, 0]
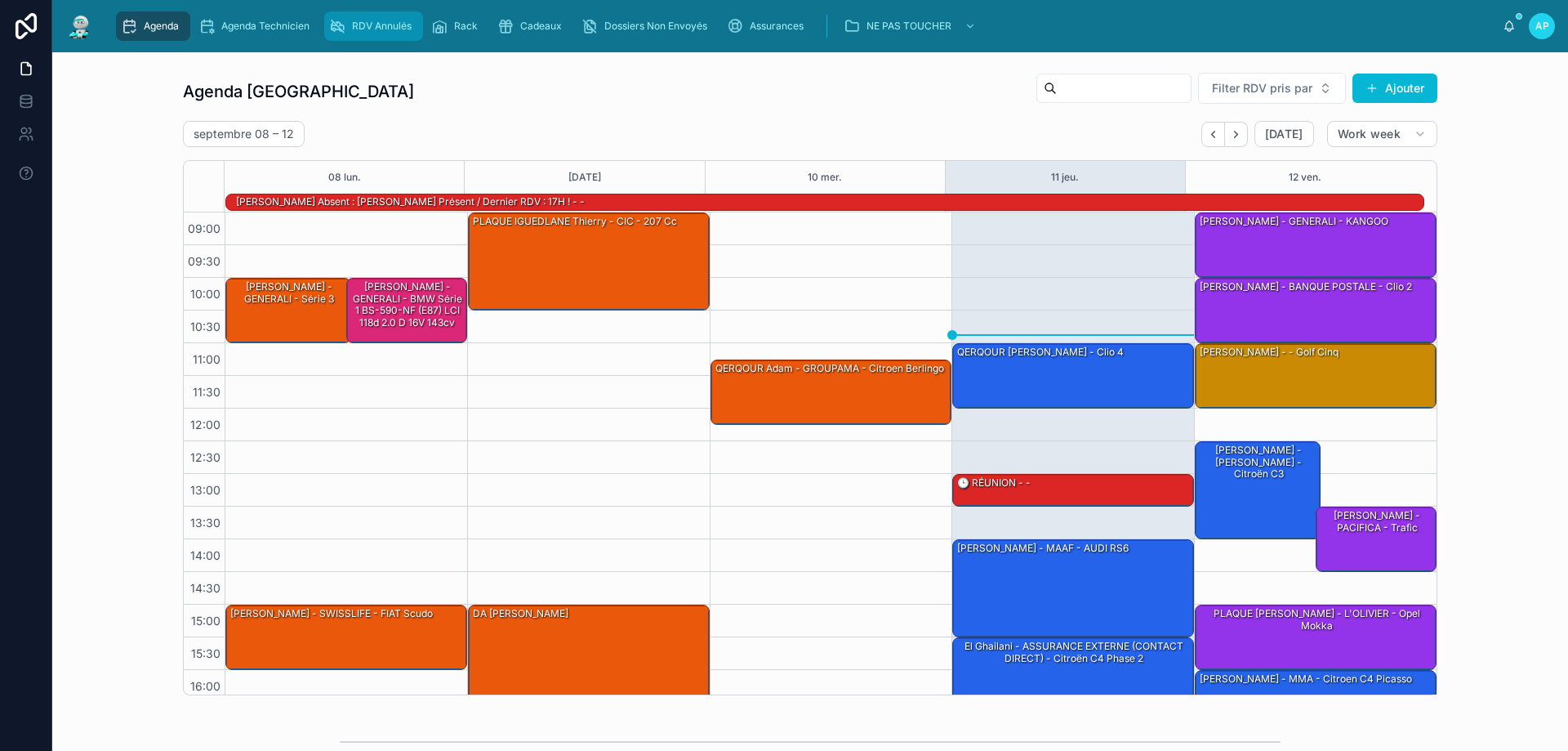
click at [376, 27] on span "RDV Annulés" at bounding box center [382, 27] width 60 height 13
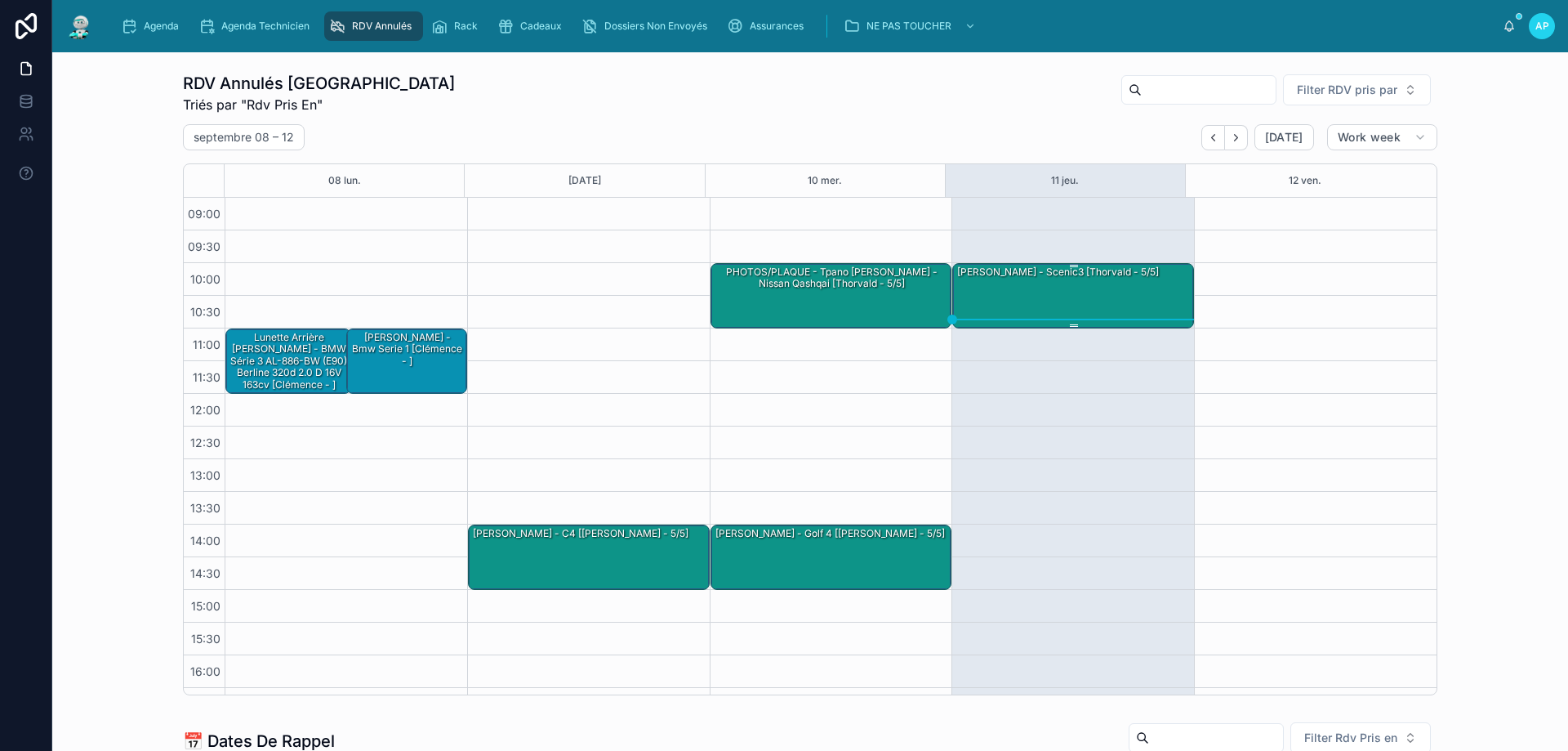
click at [1052, 294] on div "[PERSON_NAME] - scenic3 [Thorvald - 5/5]" at bounding box center [1074, 294] width 237 height 62
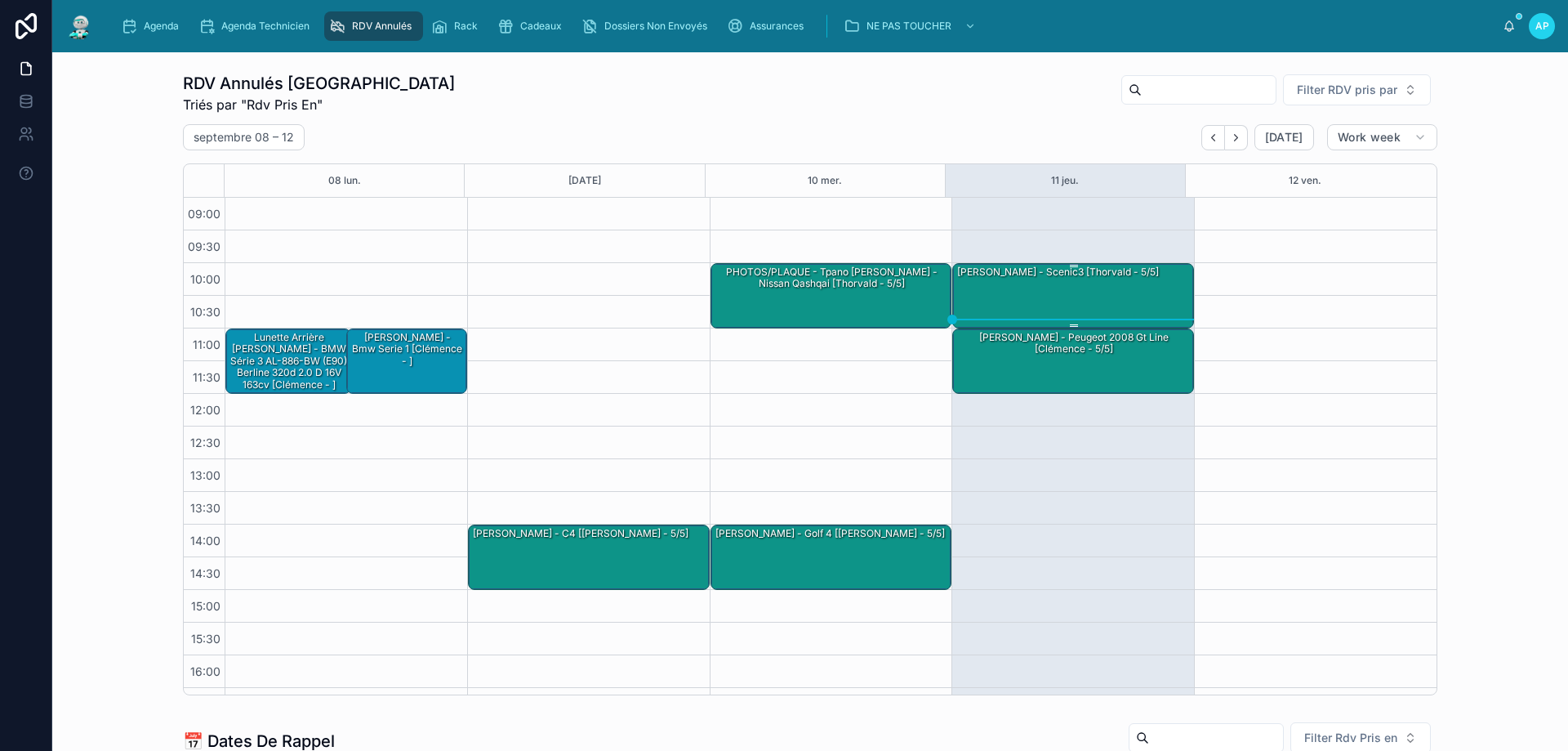
click at [1021, 284] on div "[PERSON_NAME] - scenic3 [Thorvald - 5/5]" at bounding box center [1074, 294] width 237 height 62
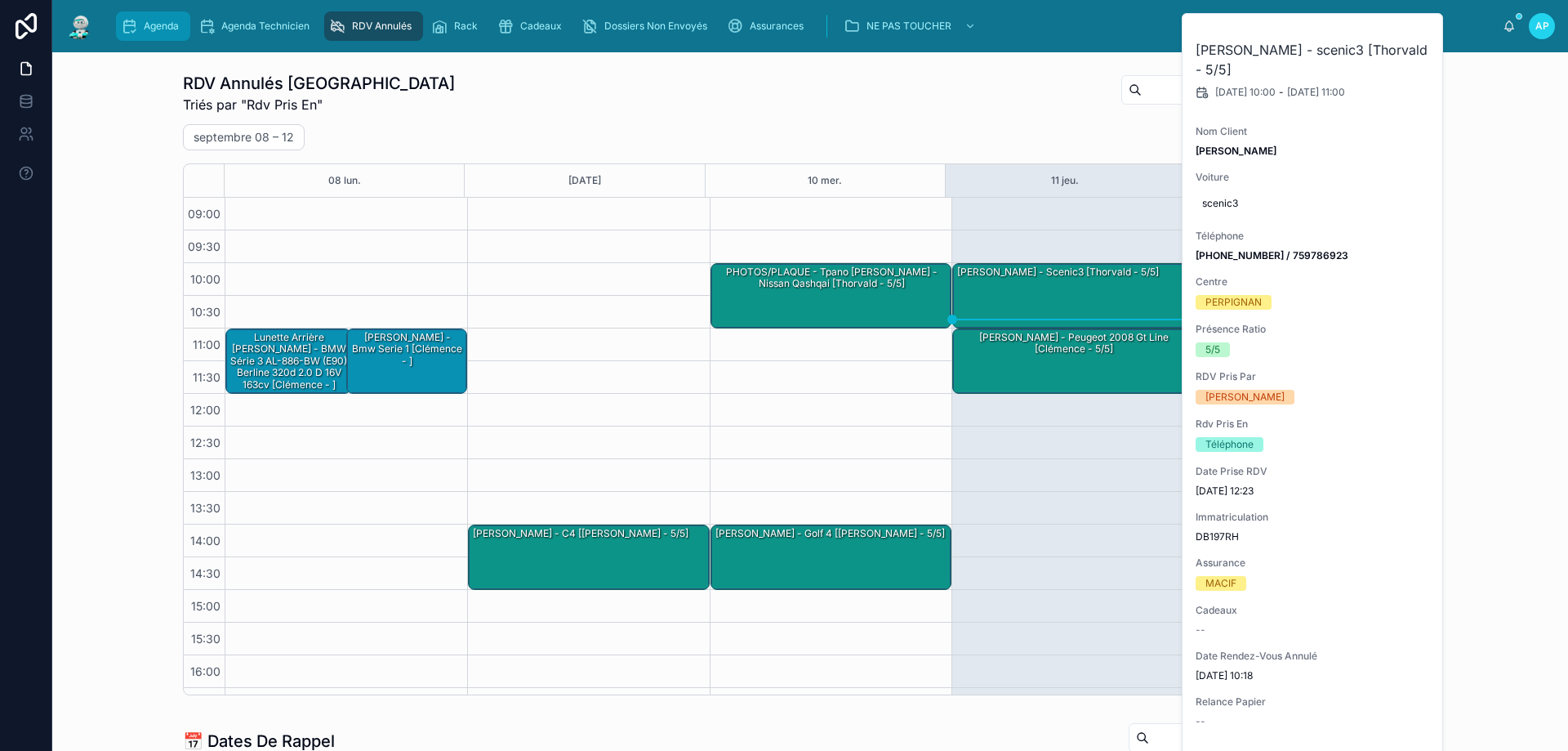
click at [140, 25] on div "Agenda" at bounding box center [153, 26] width 65 height 26
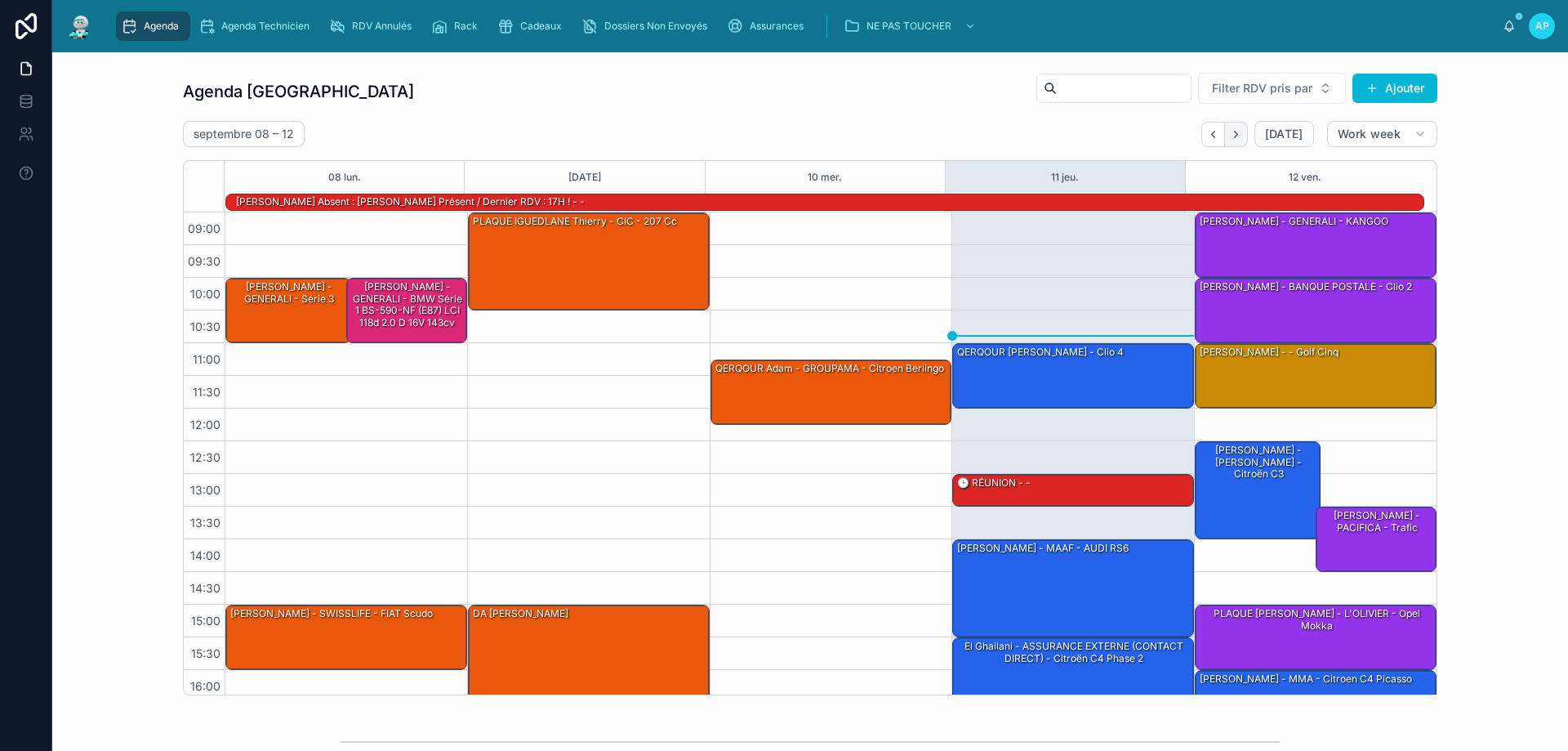
click at [1236, 132] on icon "Next" at bounding box center [1236, 134] width 12 height 12
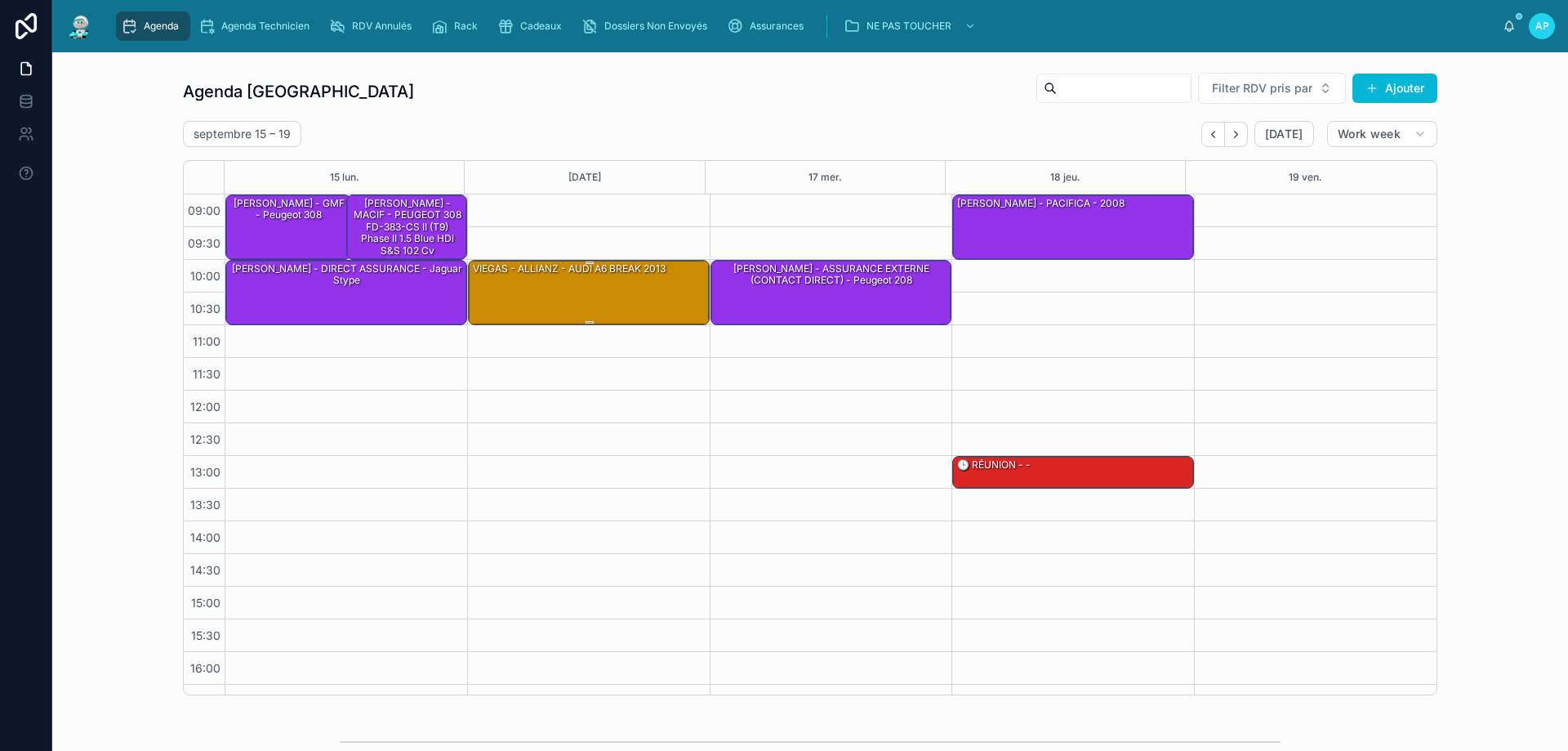
click at [532, 290] on div "VIEGAS - ALLIANZ - AUDI A6 BREAK 2013" at bounding box center [590, 292] width 237 height 62
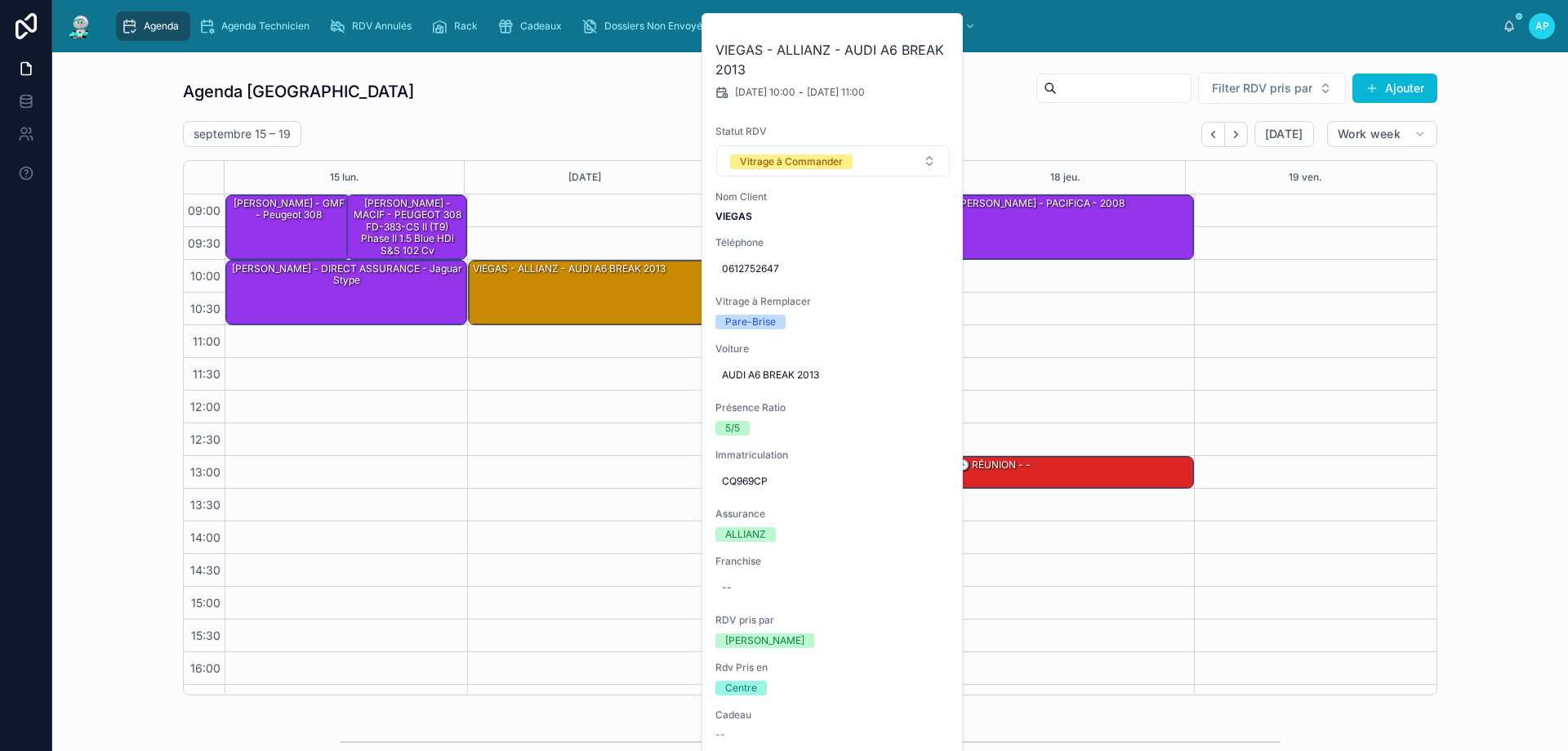
click at [491, 104] on div "Agenda Perpignan Filter RDV pris par [PERSON_NAME]" at bounding box center [810, 91] width 1255 height 39
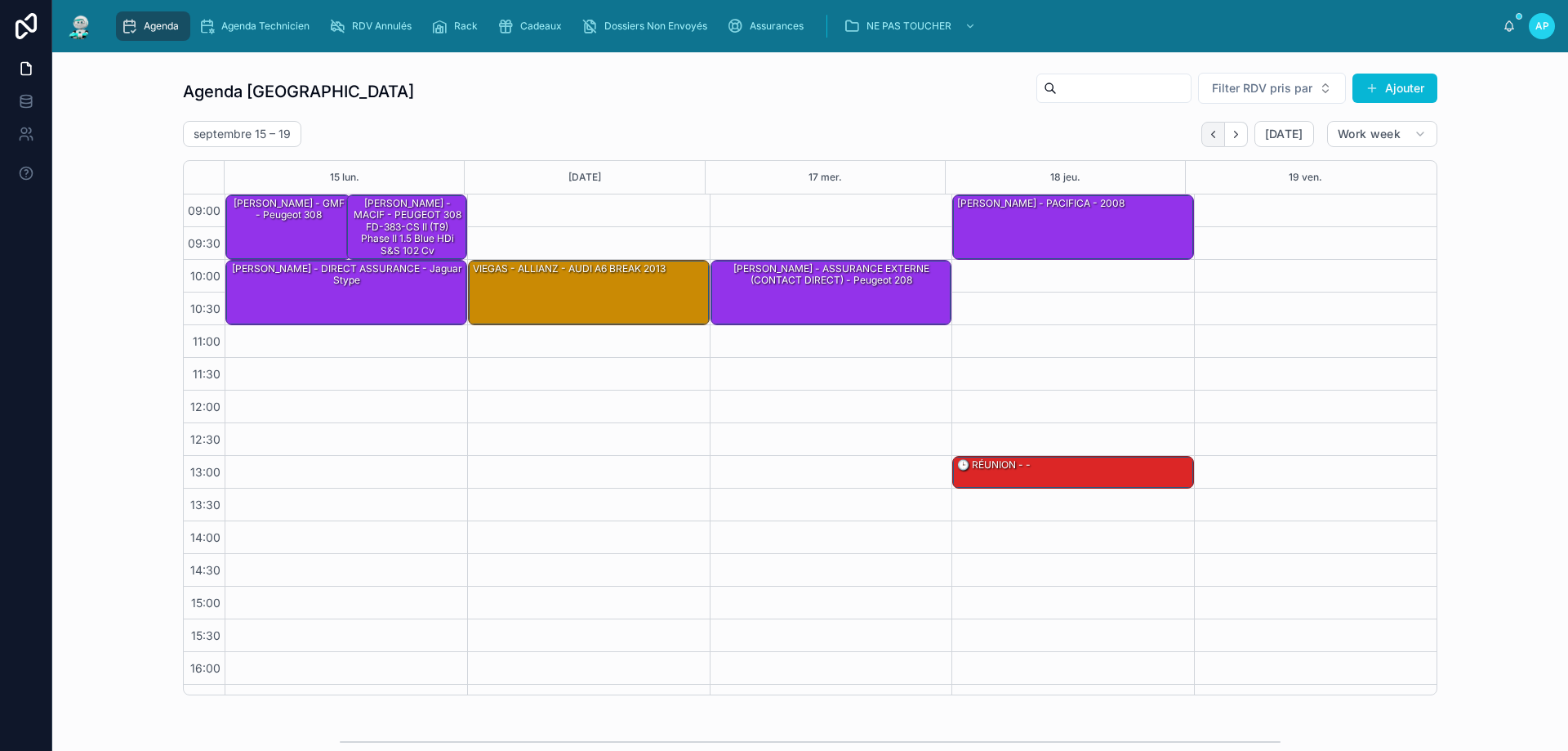
click at [1211, 129] on icon "Back" at bounding box center [1213, 134] width 12 height 12
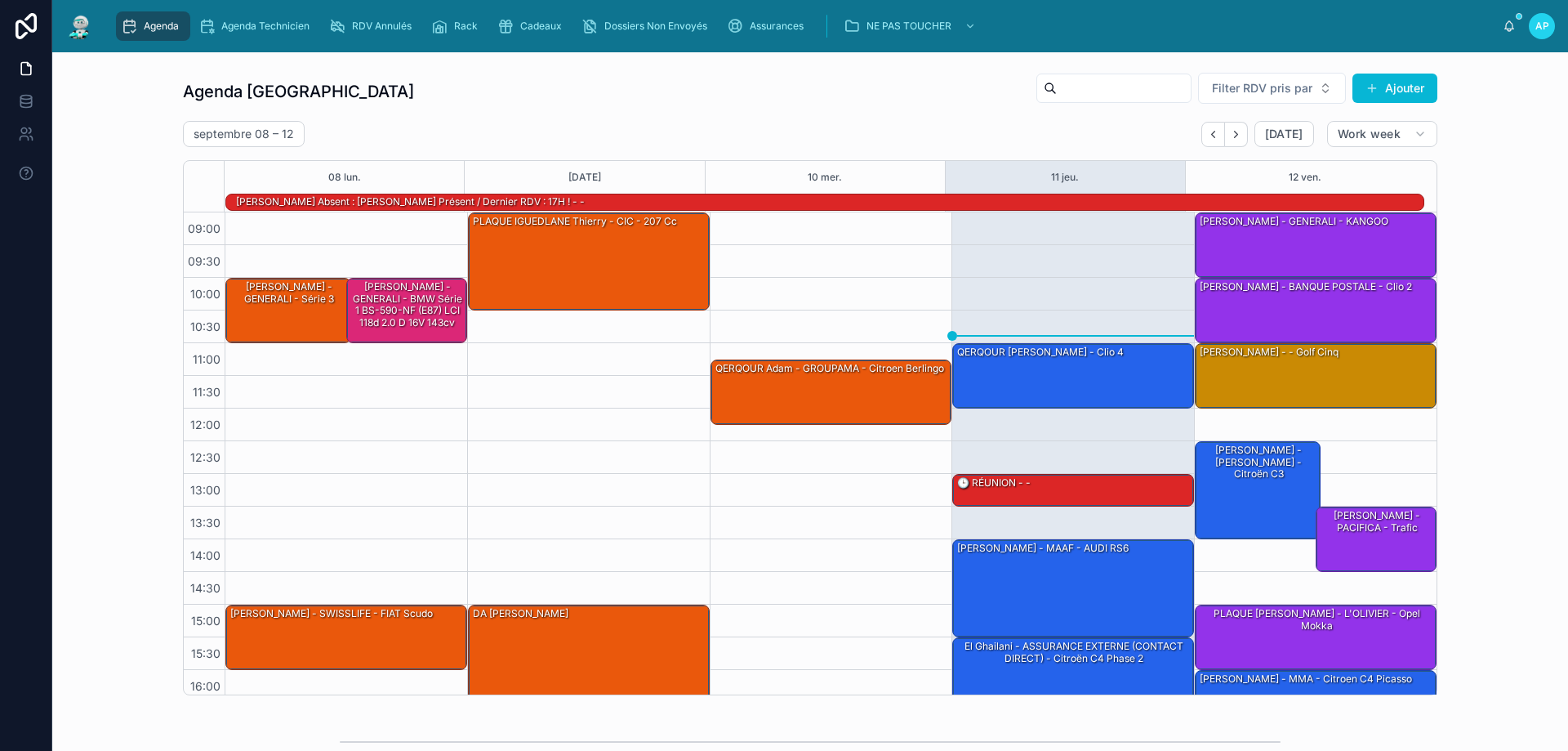
click at [693, 123] on div "[DATE] – [DATE] [DATE] Work week" at bounding box center [810, 133] width 1255 height 26
click at [1093, 364] on div "QERQOUR [PERSON_NAME] - clio 4" at bounding box center [1074, 375] width 237 height 62
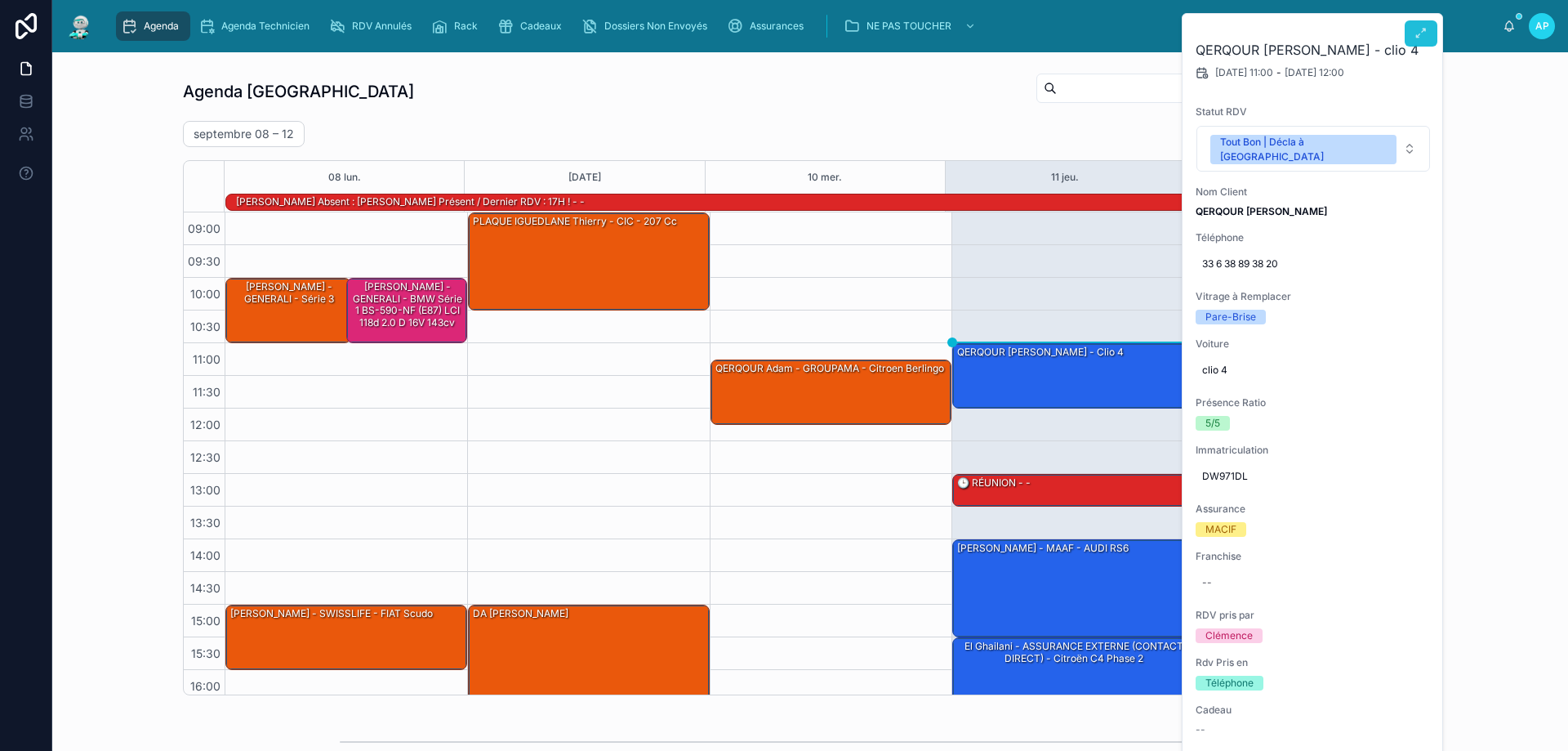
click at [1420, 32] on icon at bounding box center [1421, 33] width 13 height 13
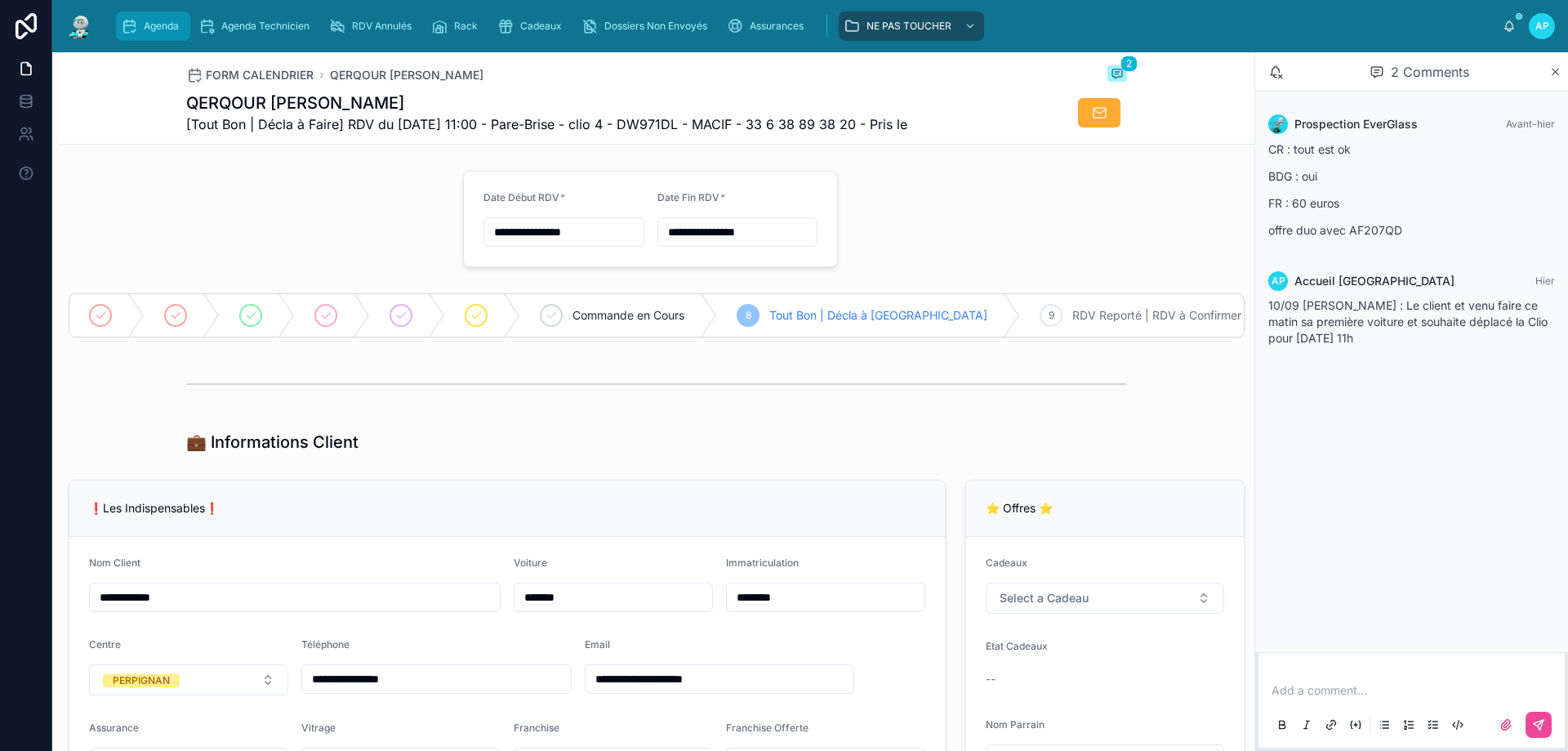
click at [135, 26] on icon "scrollable content" at bounding box center [129, 26] width 16 height 16
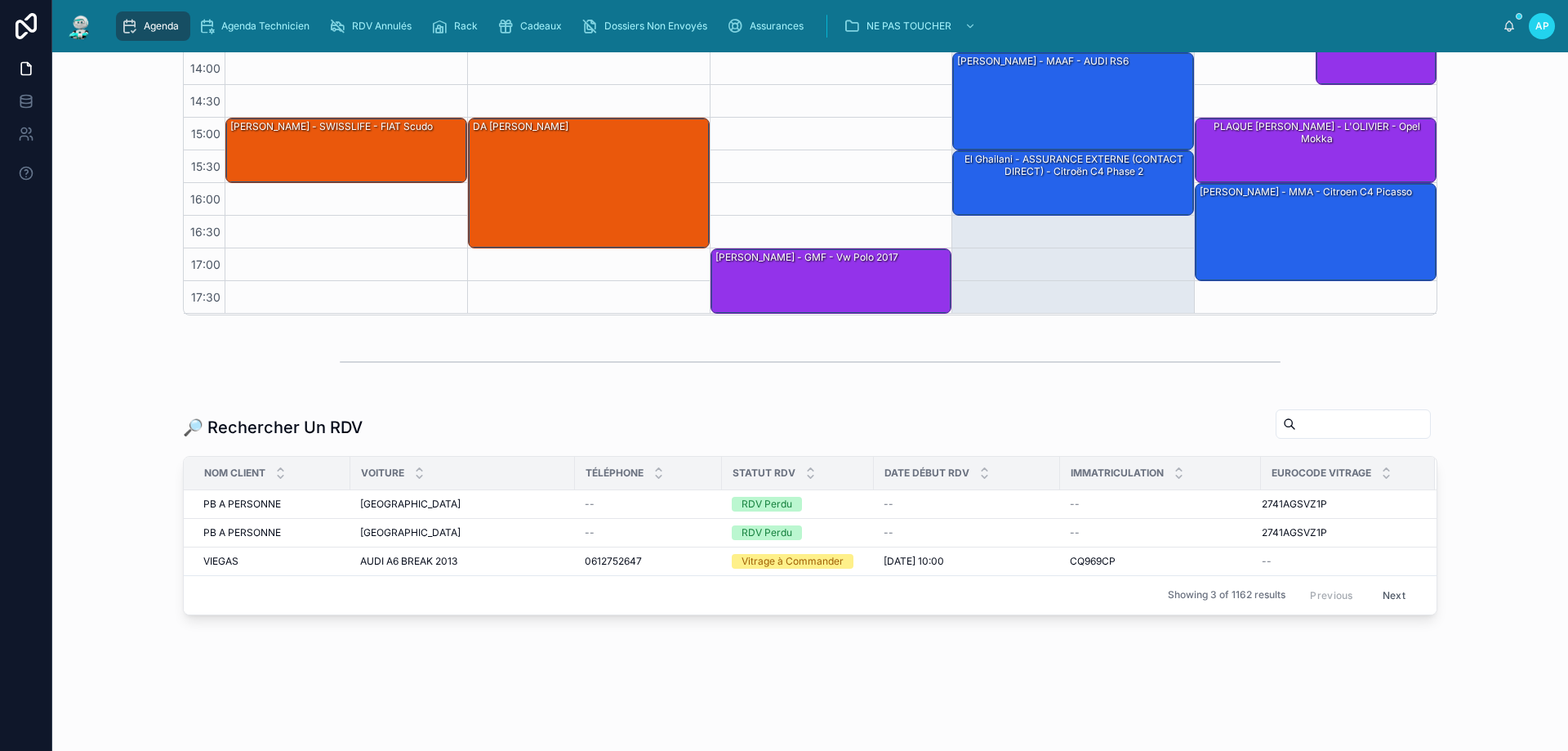
scroll to position [381, 0]
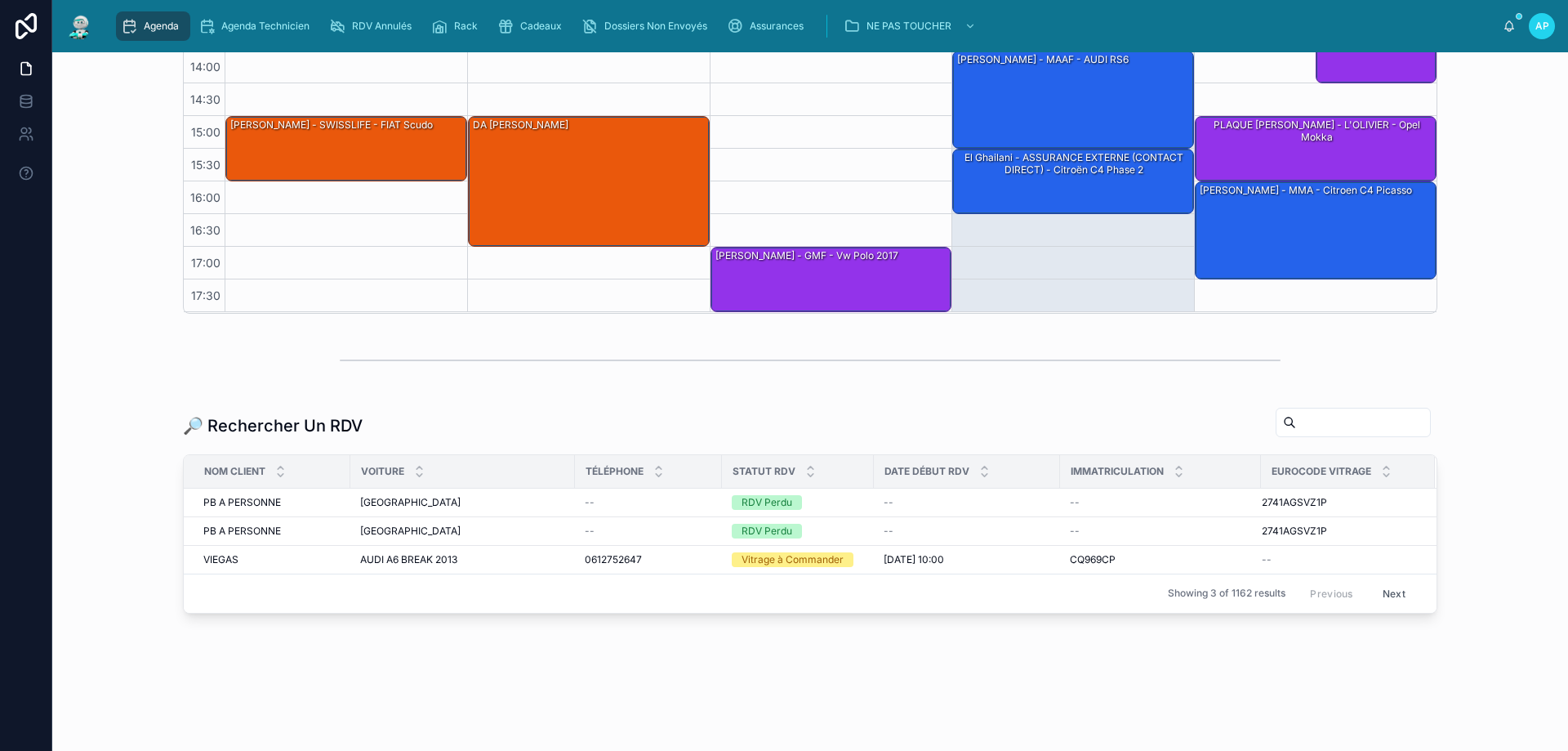
click at [1297, 415] on input "text" at bounding box center [1363, 422] width 134 height 23
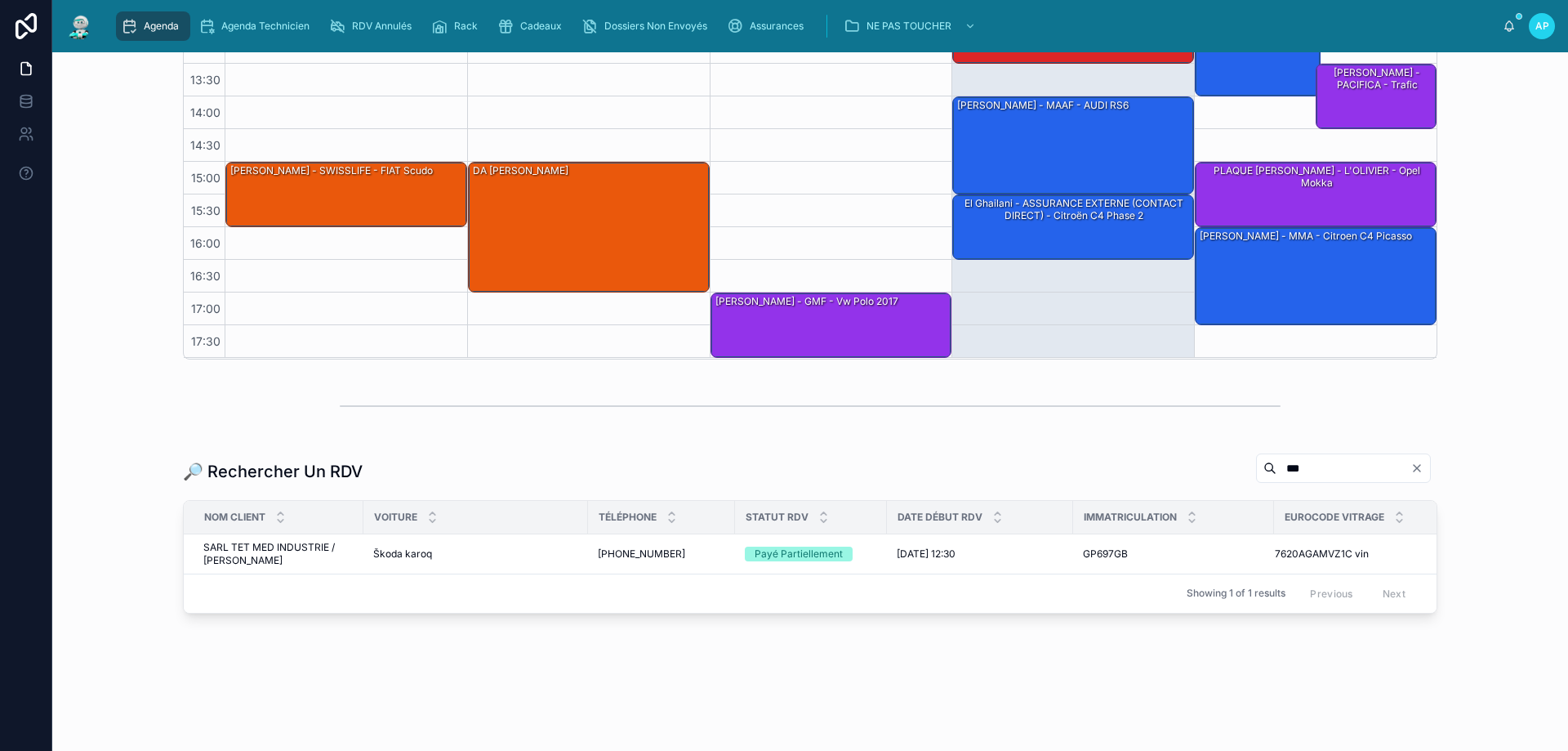
scroll to position [348, 0]
type input "***"
click at [497, 547] on div "Škoda karoq Škoda karoq" at bounding box center [475, 554] width 205 height 13
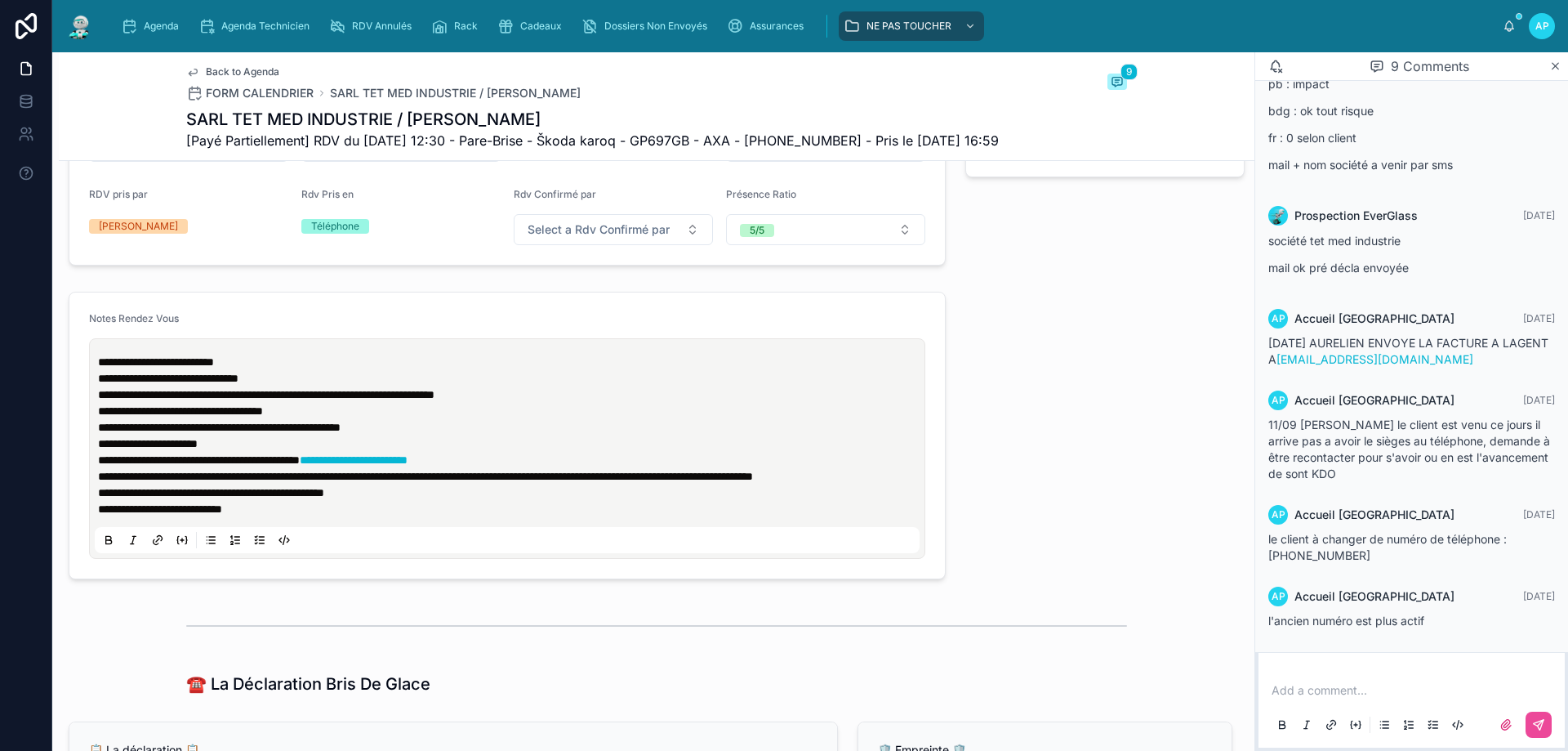
scroll to position [512, 0]
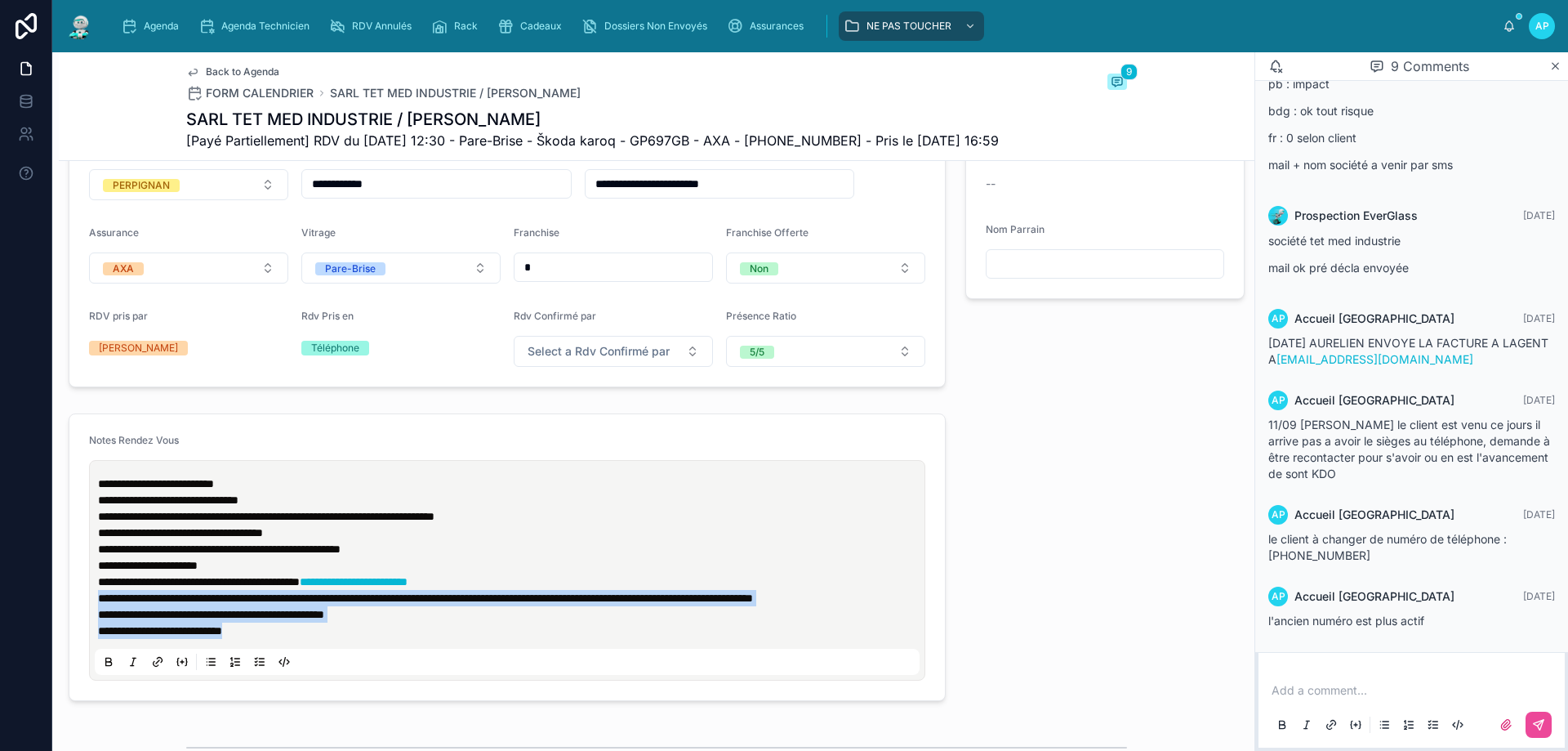
drag, startPoint x: 269, startPoint y: 677, endPoint x: 111, endPoint y: 632, distance: 164.3
click at [94, 621] on div "**********" at bounding box center [507, 570] width 825 height 209
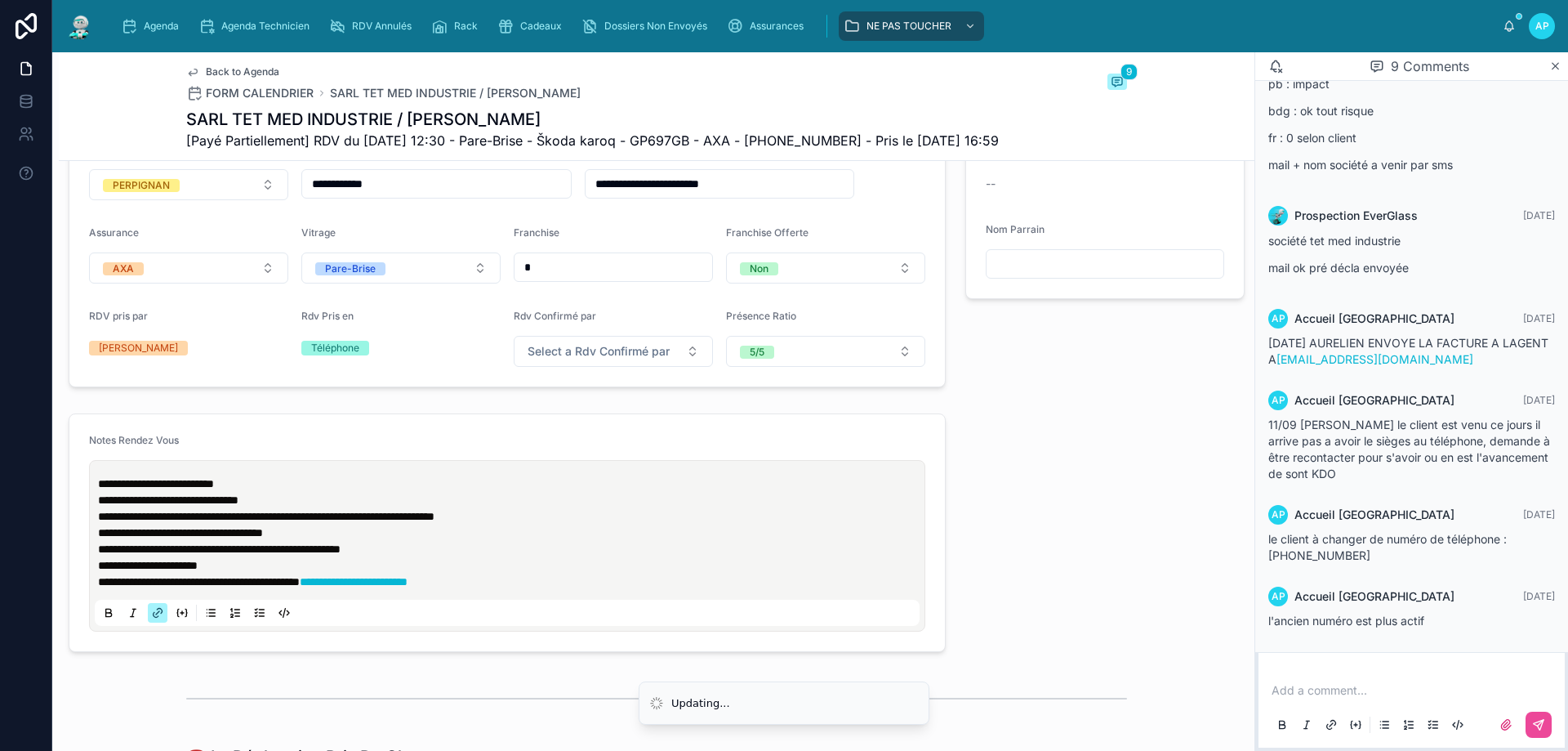
click at [99, 490] on span "**********" at bounding box center [156, 484] width 116 height 11
click at [101, 490] on span "**********" at bounding box center [156, 484] width 116 height 11
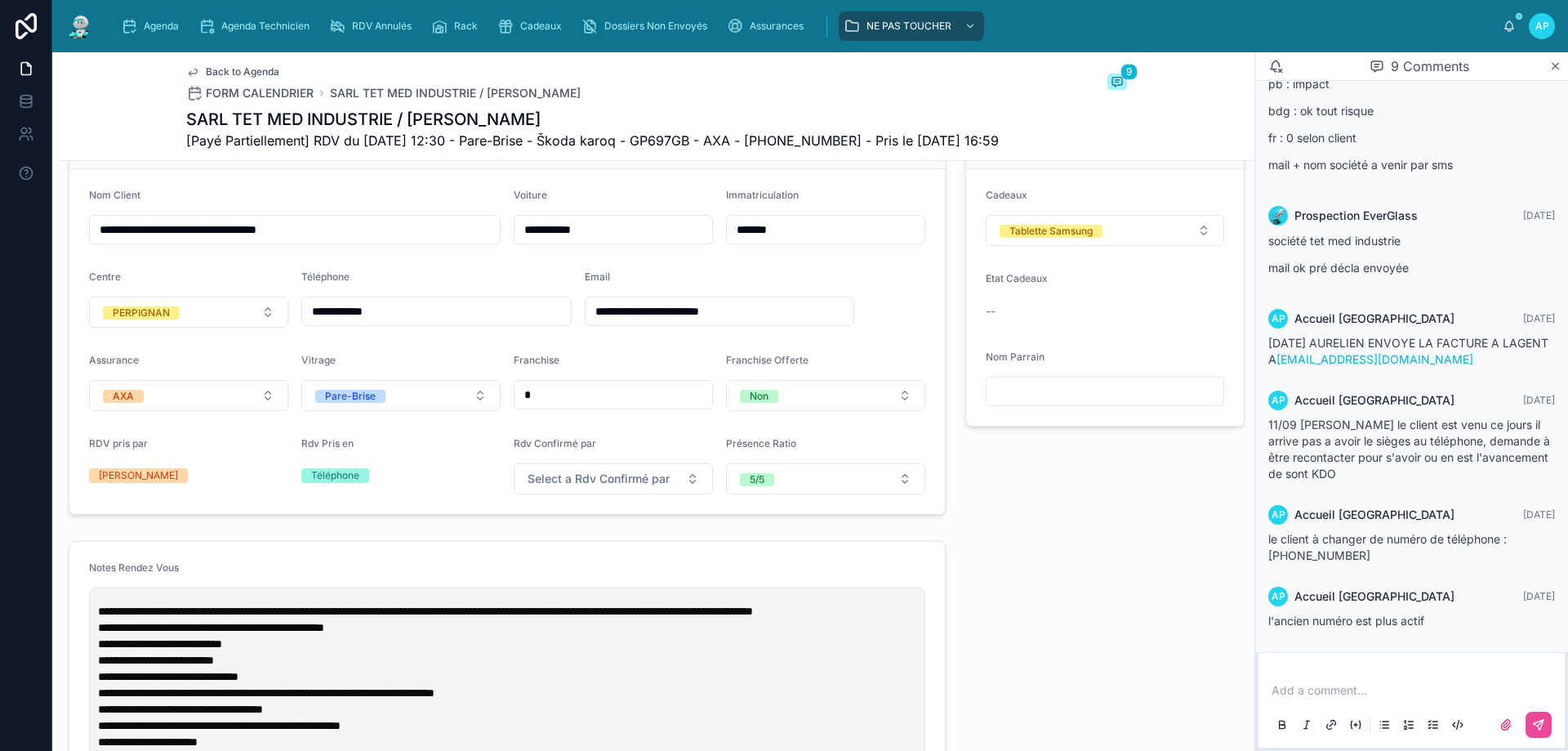
scroll to position [267, 0]
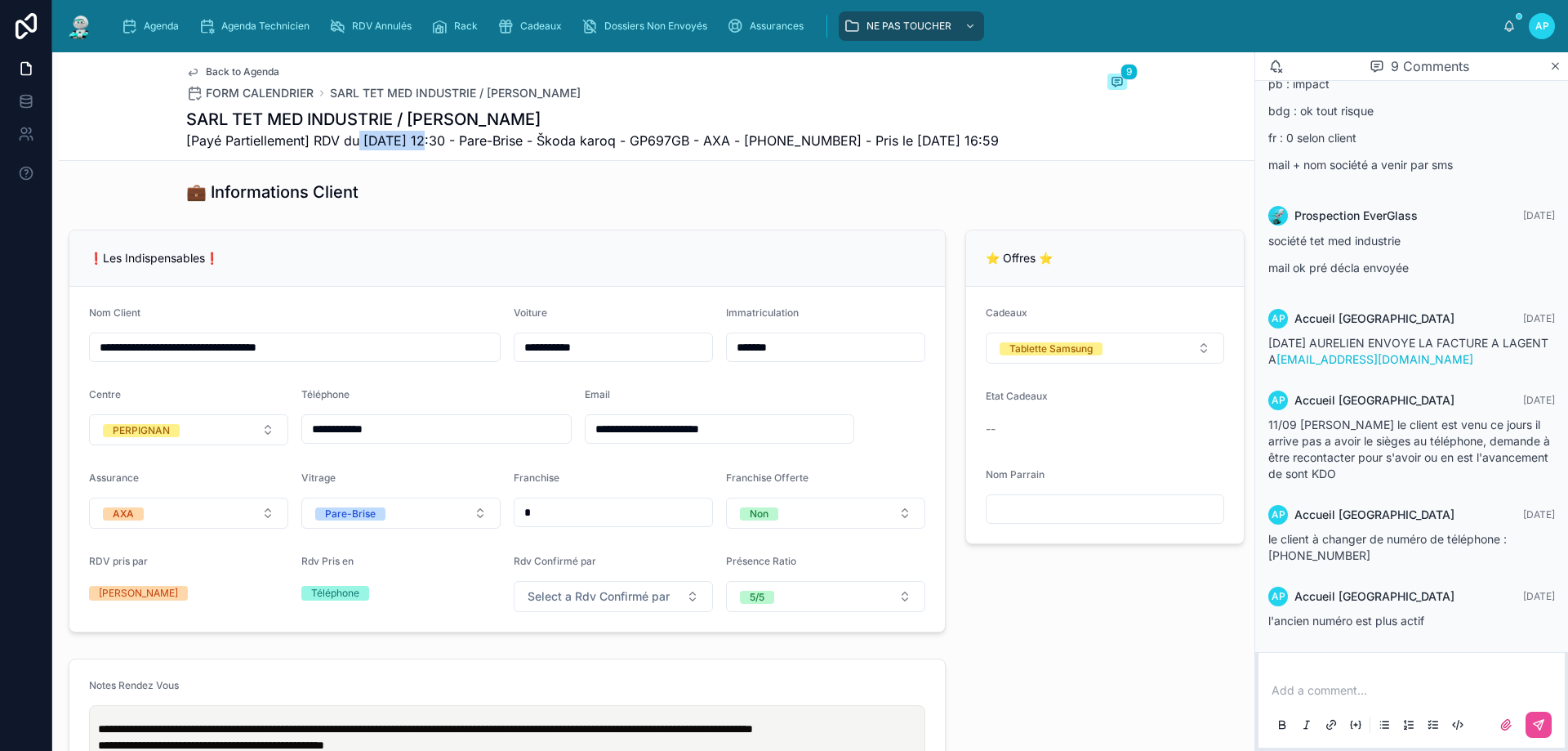
drag, startPoint x: 354, startPoint y: 142, endPoint x: 421, endPoint y: 144, distance: 67.0
click at [421, 144] on span "[Payé Partiellement] RDV du [DATE] 12:30 - Pare-Brise - Škoda karoq - GP697GB -…" at bounding box center [592, 140] width 813 height 20
click at [593, 210] on div "💼 Informations Client" at bounding box center [656, 193] width 1196 height 36
click at [137, 31] on div "Agenda" at bounding box center [153, 26] width 65 height 26
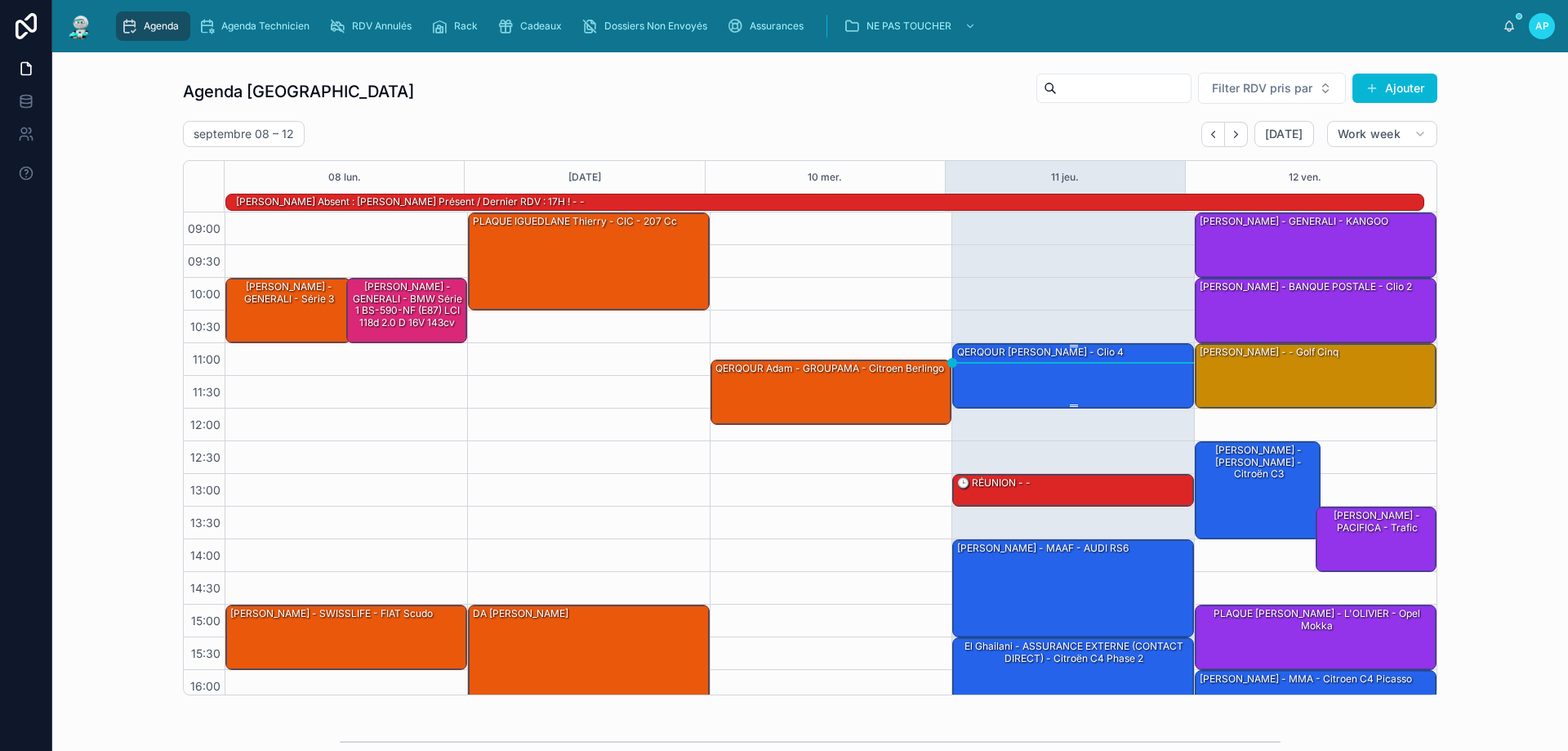
click at [1136, 384] on div "QERQOUR [PERSON_NAME] - clio 4" at bounding box center [1074, 375] width 237 height 62
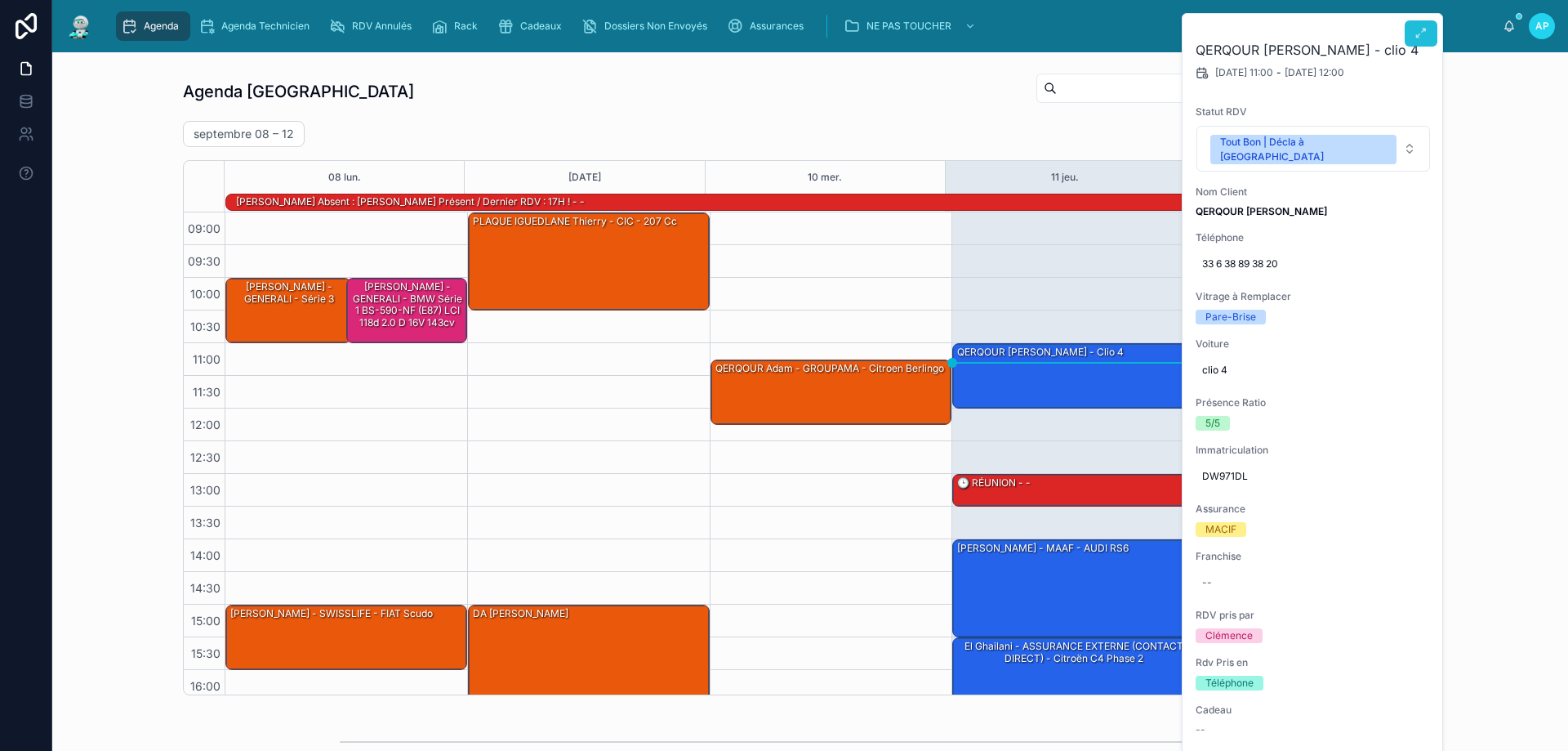
click at [1415, 37] on icon at bounding box center [1421, 33] width 13 height 13
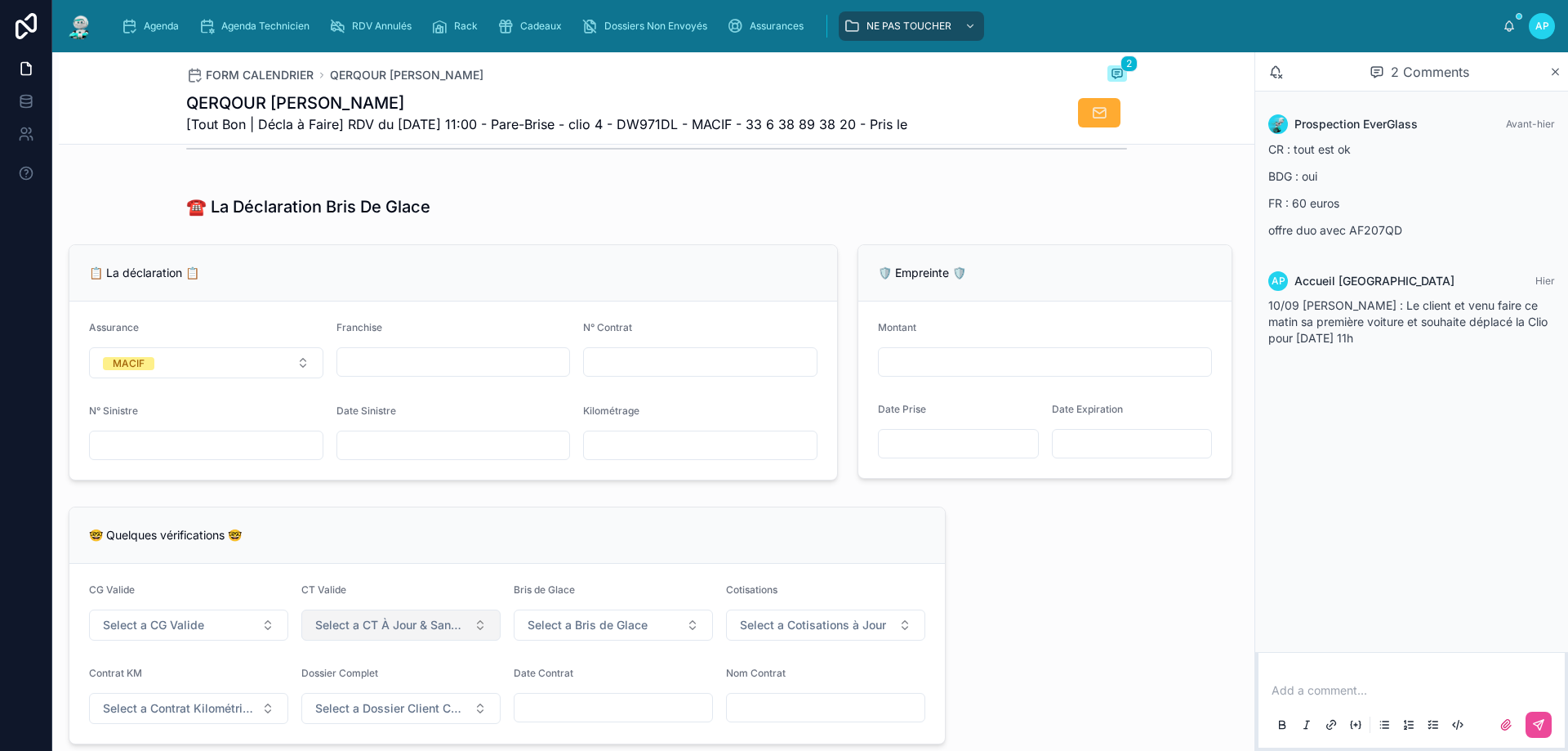
scroll to position [1063, 0]
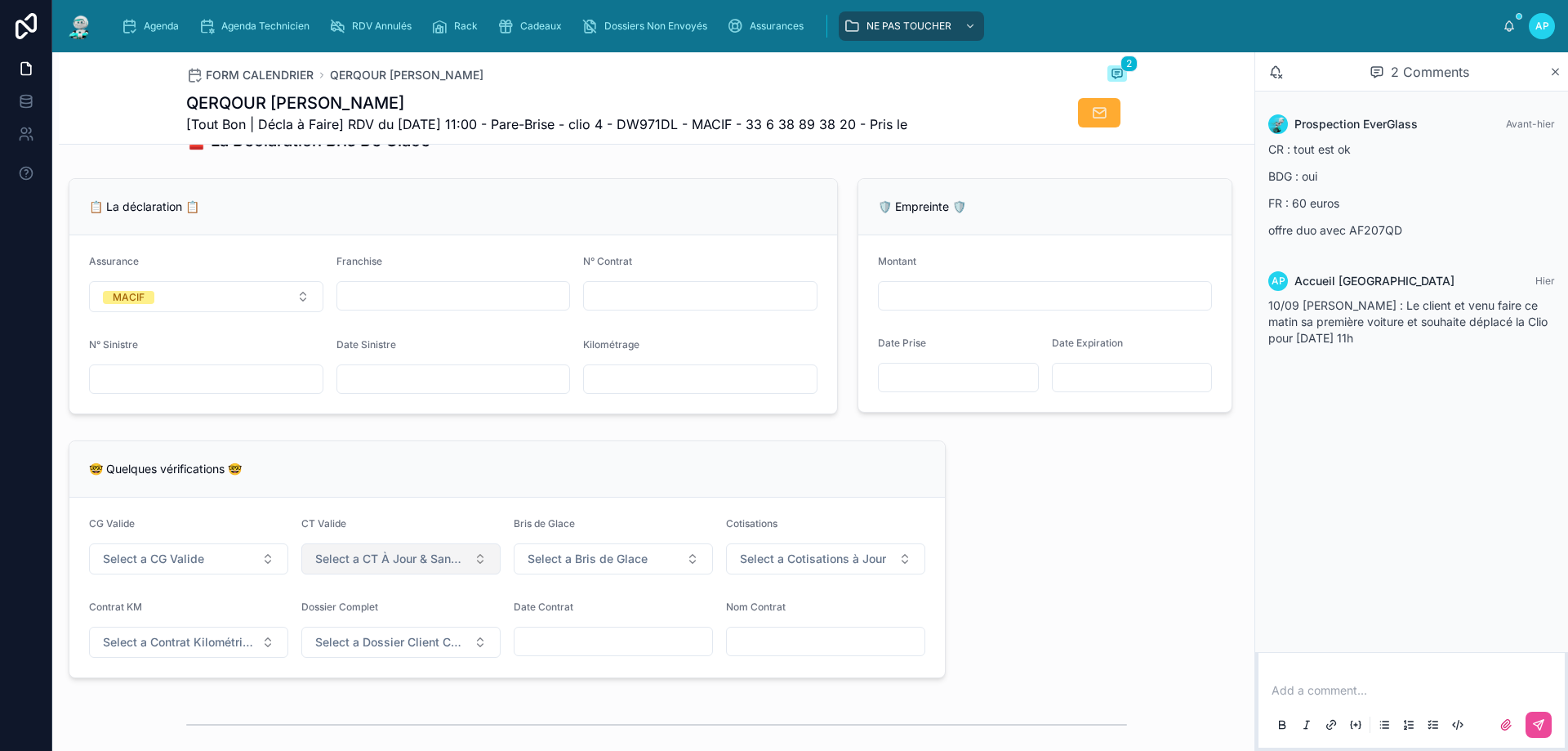
click at [348, 567] on span "Select a CT À Jour & Sans BDG" at bounding box center [391, 558] width 151 height 16
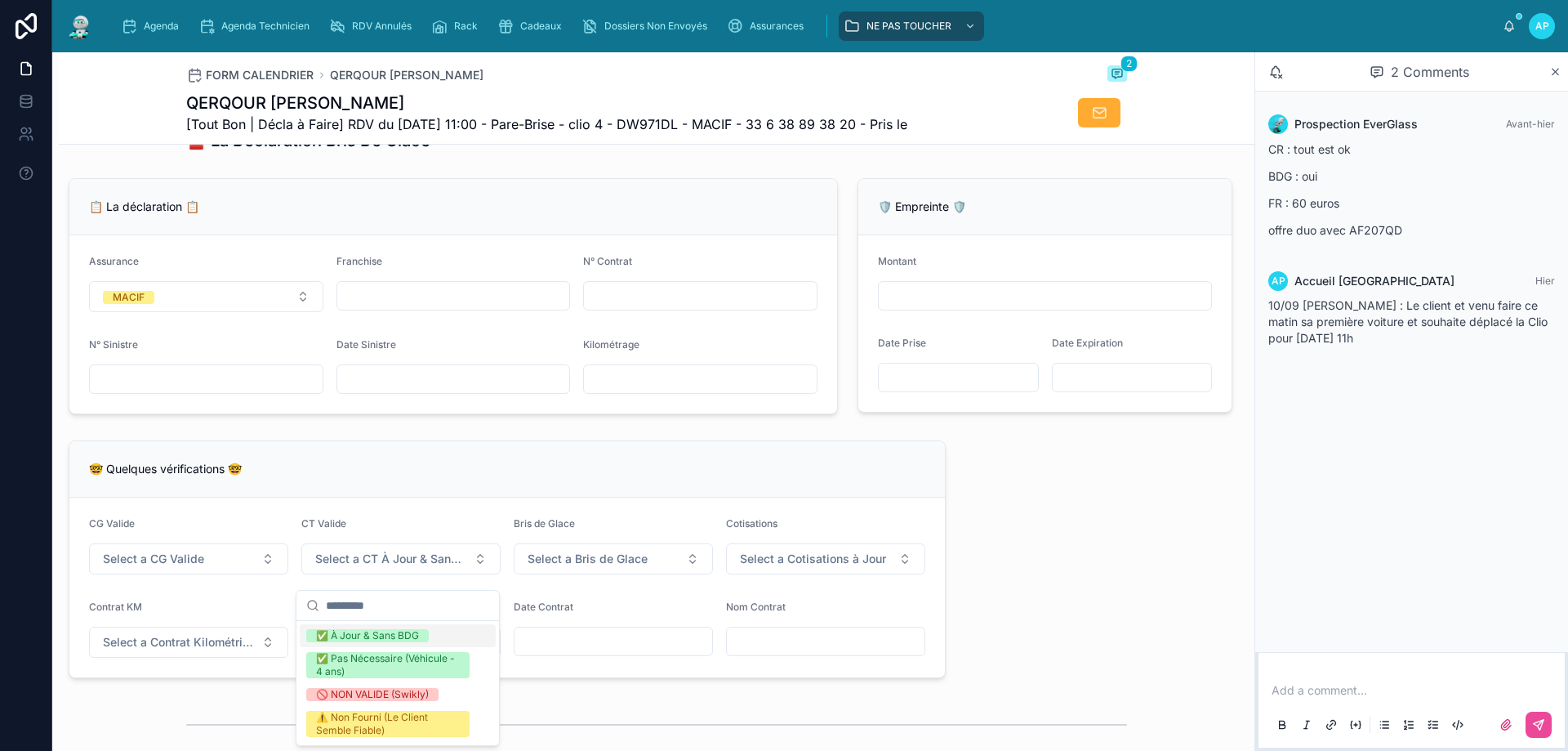
click at [367, 632] on div "✅ À Jour & Sans BDG" at bounding box center [368, 636] width 103 height 13
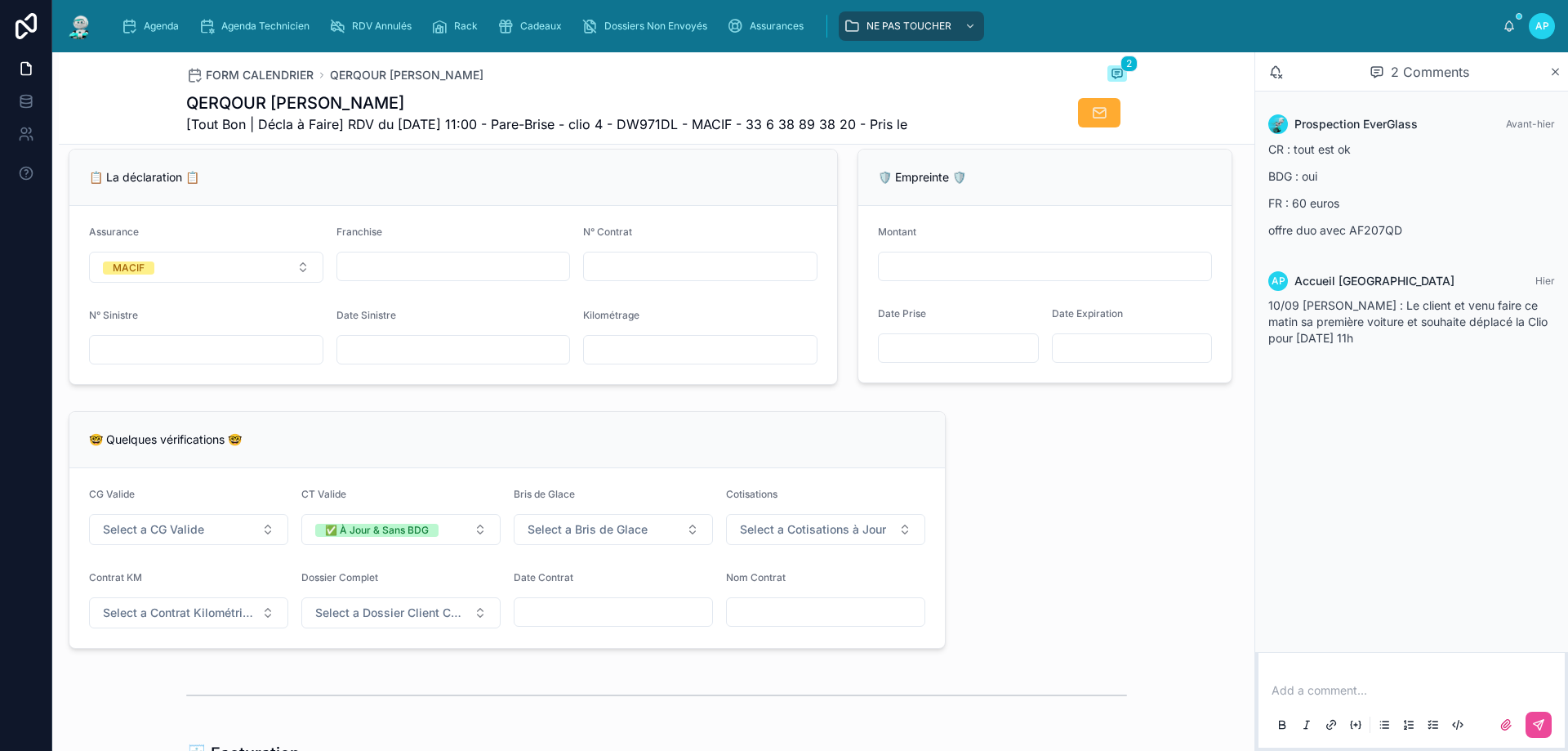
scroll to position [1144, 0]
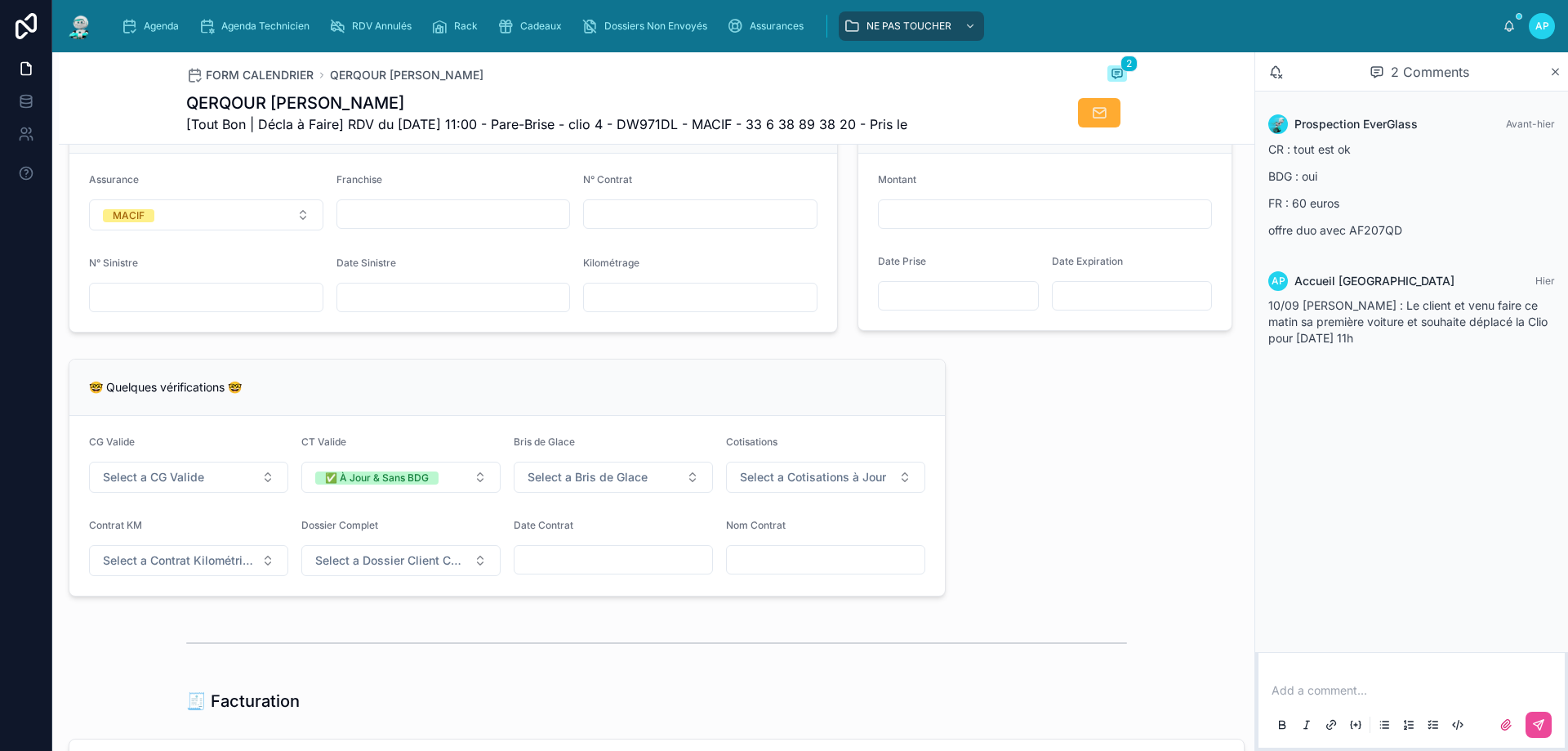
click at [736, 225] on input "text" at bounding box center [700, 214] width 232 height 23
paste input "**********"
type input "**********"
click at [492, 226] on input "text" at bounding box center [453, 214] width 232 height 23
click at [542, 559] on div at bounding box center [613, 559] width 199 height 30
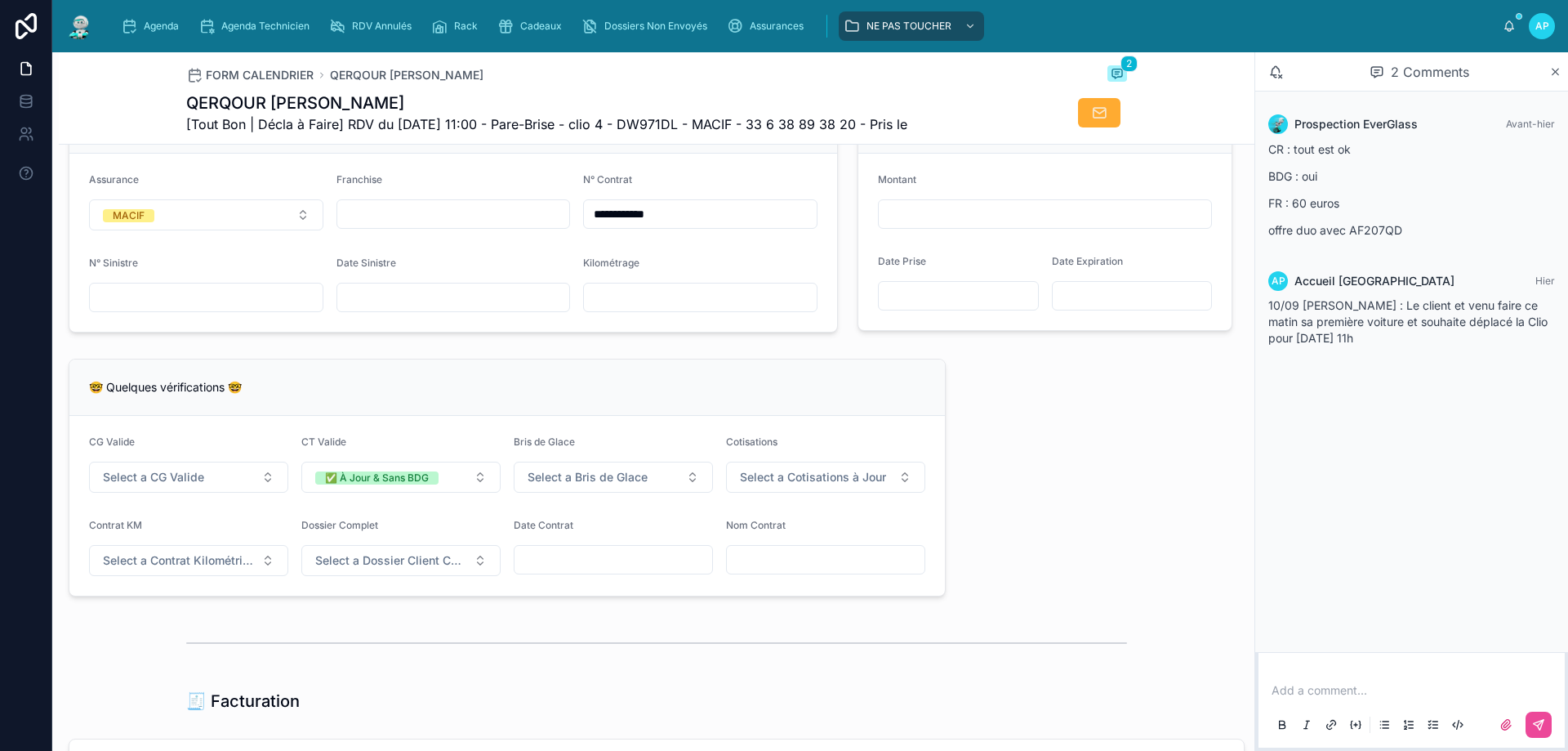
click at [546, 566] on input "text" at bounding box center [613, 559] width 197 height 23
type input "**********"
click at [759, 565] on input "text" at bounding box center [825, 559] width 197 height 23
paste input "**********"
click at [731, 571] on input "**********" at bounding box center [825, 559] width 197 height 23
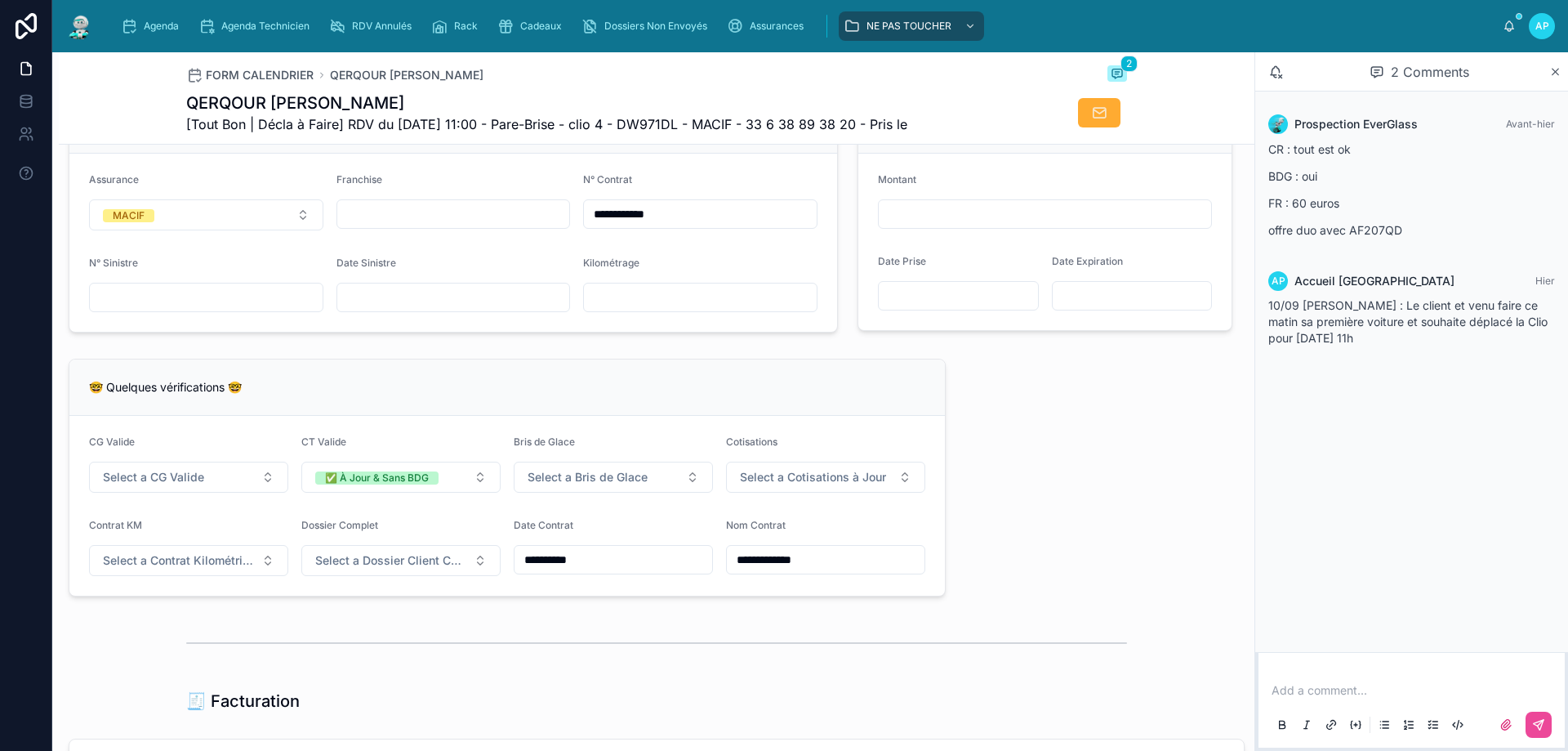
type input "**********"
click at [974, 493] on div "**********" at bounding box center [656, 333] width 1196 height 2625
click at [183, 485] on span "Select a CG Valide" at bounding box center [153, 477] width 101 height 16
click at [134, 548] on div "✅ Oui" at bounding box center [121, 554] width 30 height 13
click at [579, 485] on span "Select a Bris de Glace" at bounding box center [588, 477] width 120 height 16
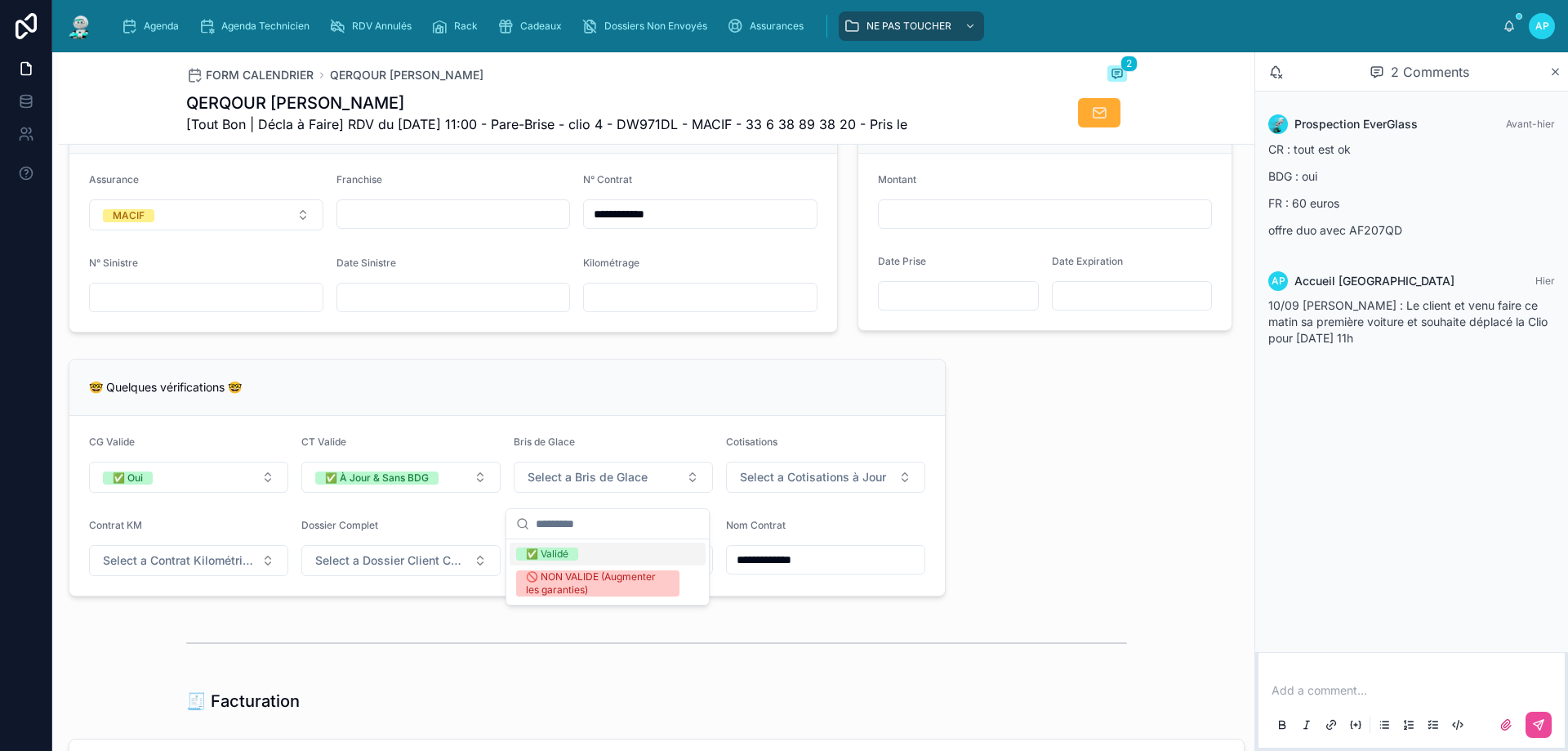
click at [555, 549] on div "✅ Validé" at bounding box center [547, 554] width 43 height 13
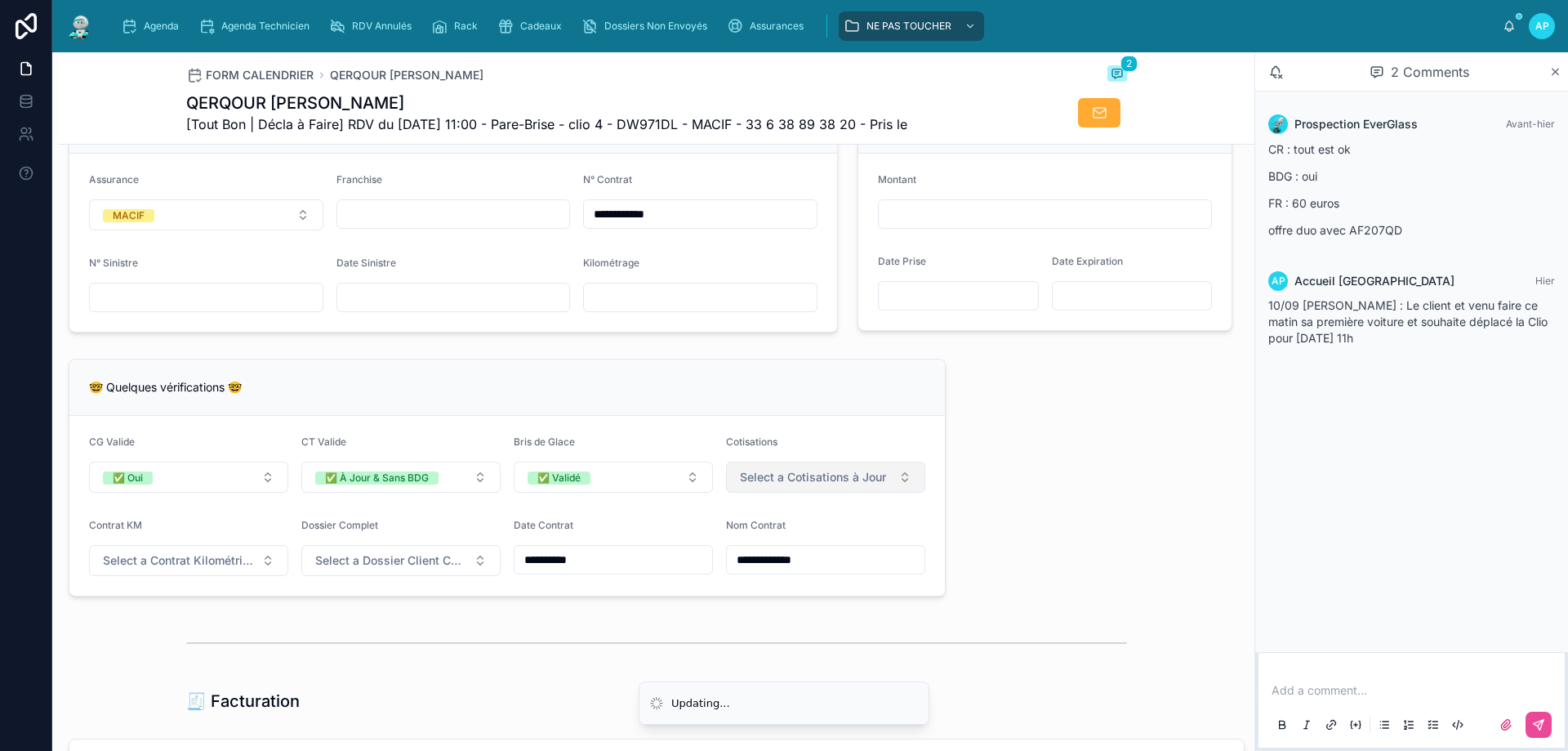
click at [828, 485] on span "Select a Cotisations à Jour" at bounding box center [813, 477] width 146 height 16
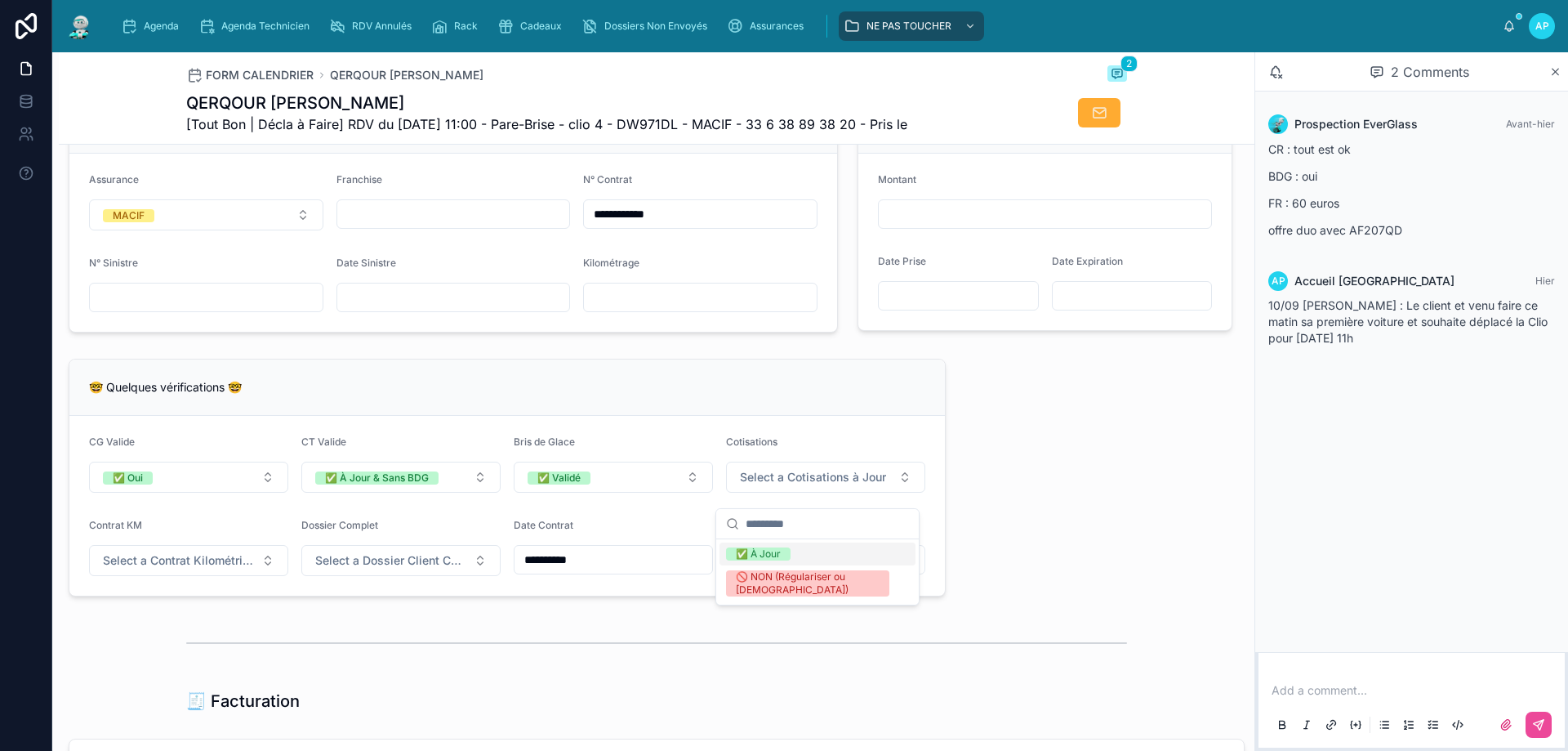
click at [767, 547] on div "✅ À Jour" at bounding box center [758, 554] width 45 height 13
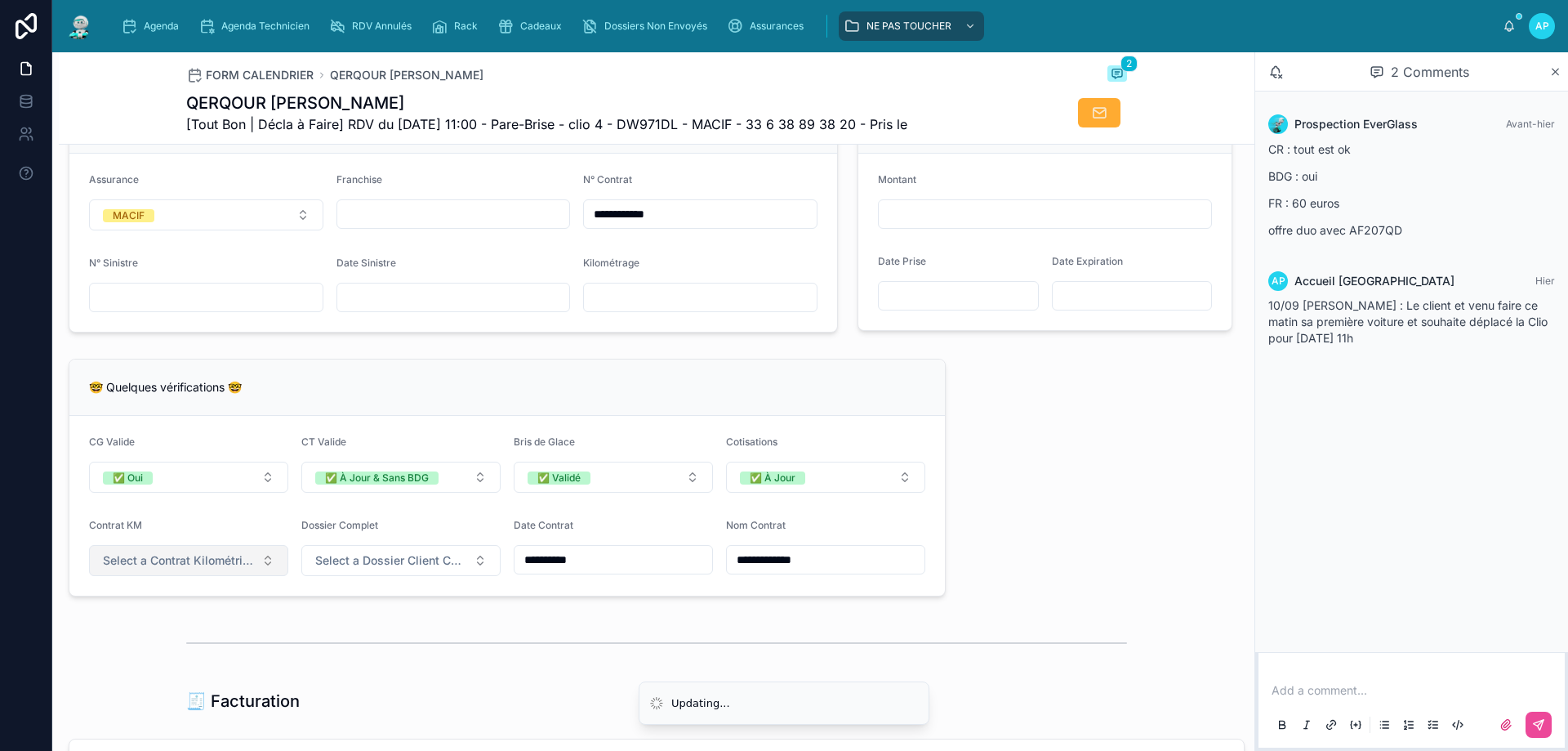
click at [237, 569] on span "Select a Contrat Kilométrique" at bounding box center [178, 560] width 151 height 16
click at [176, 639] on div "✅ Non" at bounding box center [188, 638] width 196 height 23
click at [360, 569] on span "Select a Dossier Client Complet" at bounding box center [391, 560] width 151 height 16
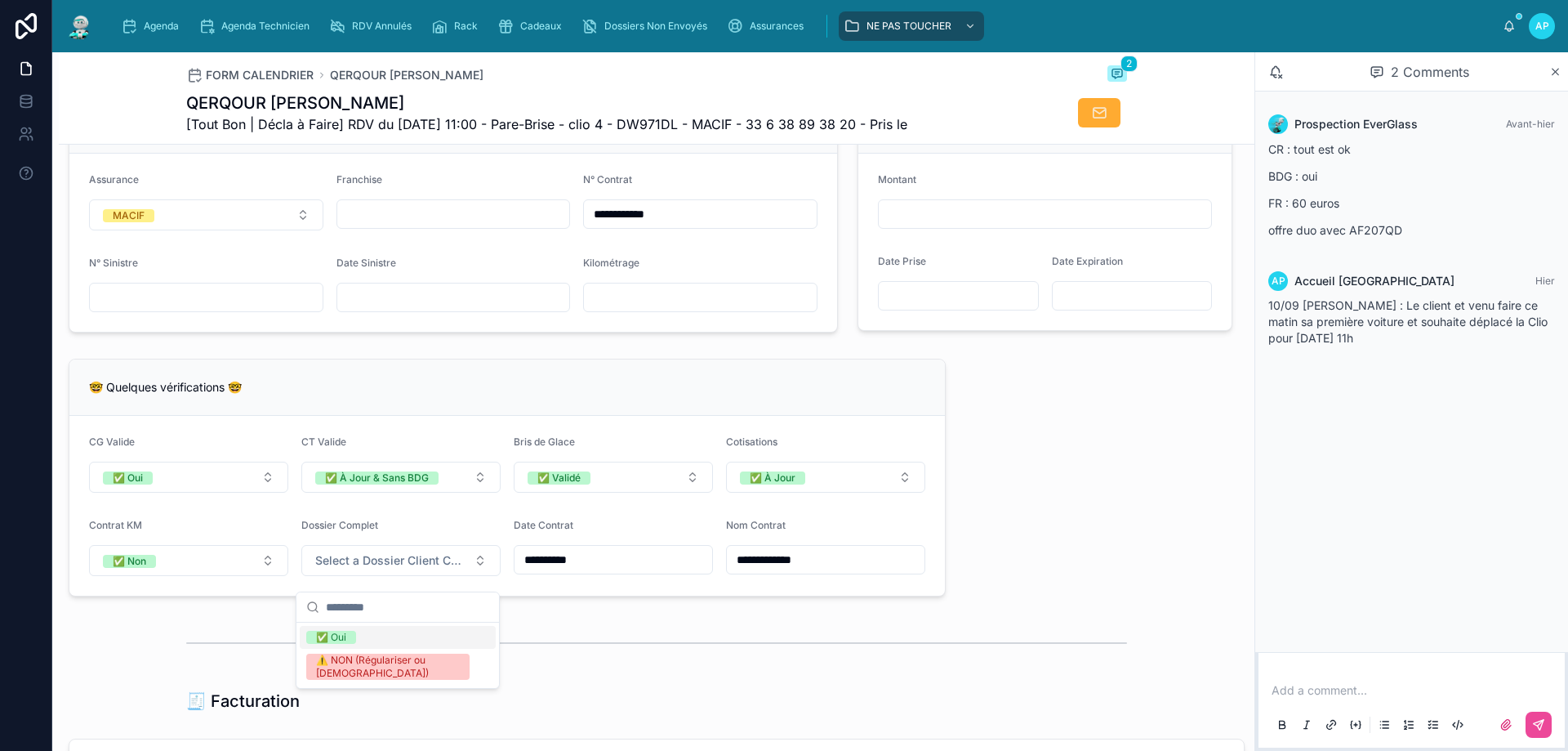
drag, startPoint x: 332, startPoint y: 633, endPoint x: 541, endPoint y: 596, distance: 212.2
click at [334, 633] on div "✅ Oui" at bounding box center [332, 638] width 30 height 13
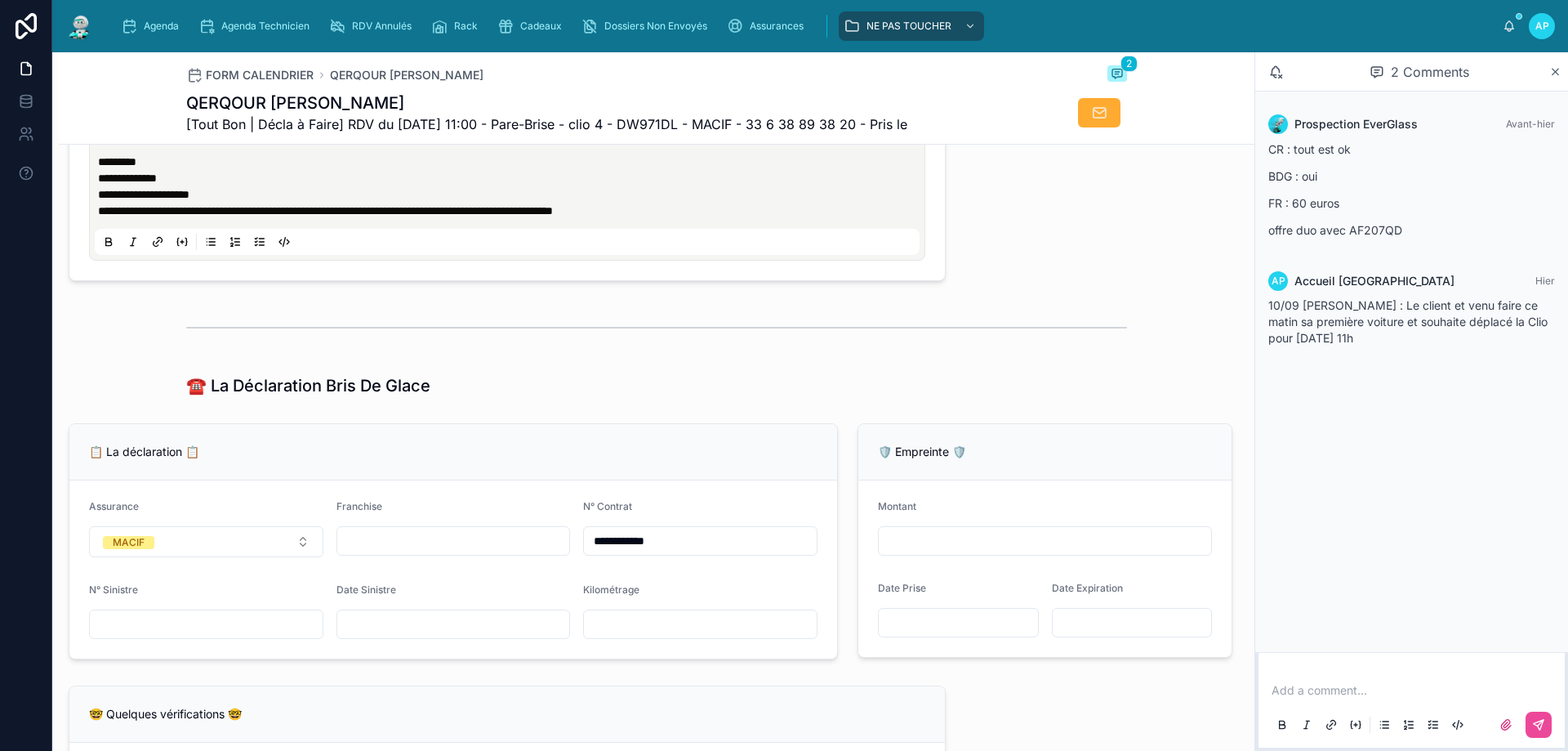
scroll to position [899, 0]
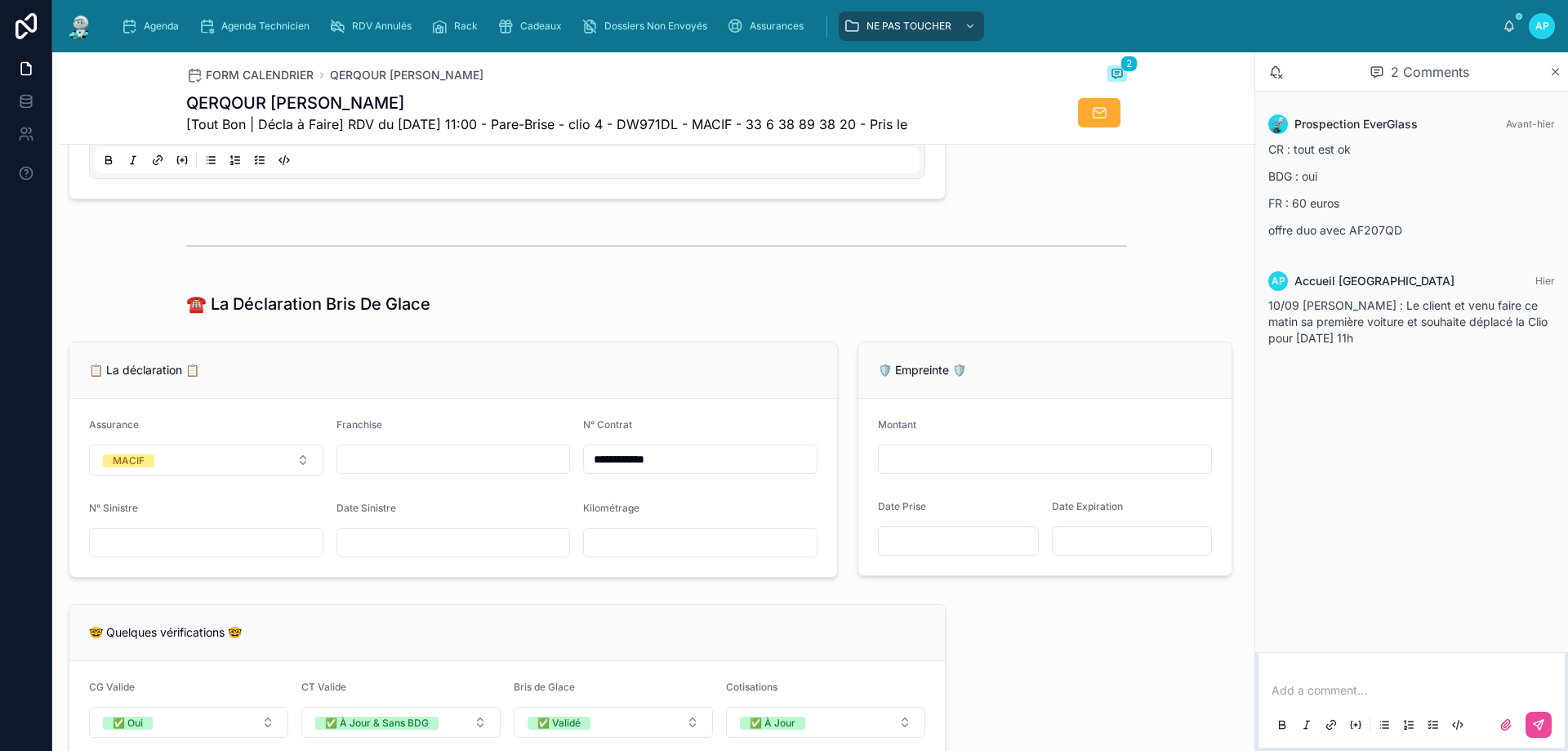
click at [381, 470] on input "text" at bounding box center [453, 459] width 232 height 23
click at [378, 543] on input "text" at bounding box center [453, 542] width 232 height 23
type input "**********"
click at [444, 614] on div "**********" at bounding box center [507, 722] width 896 height 251
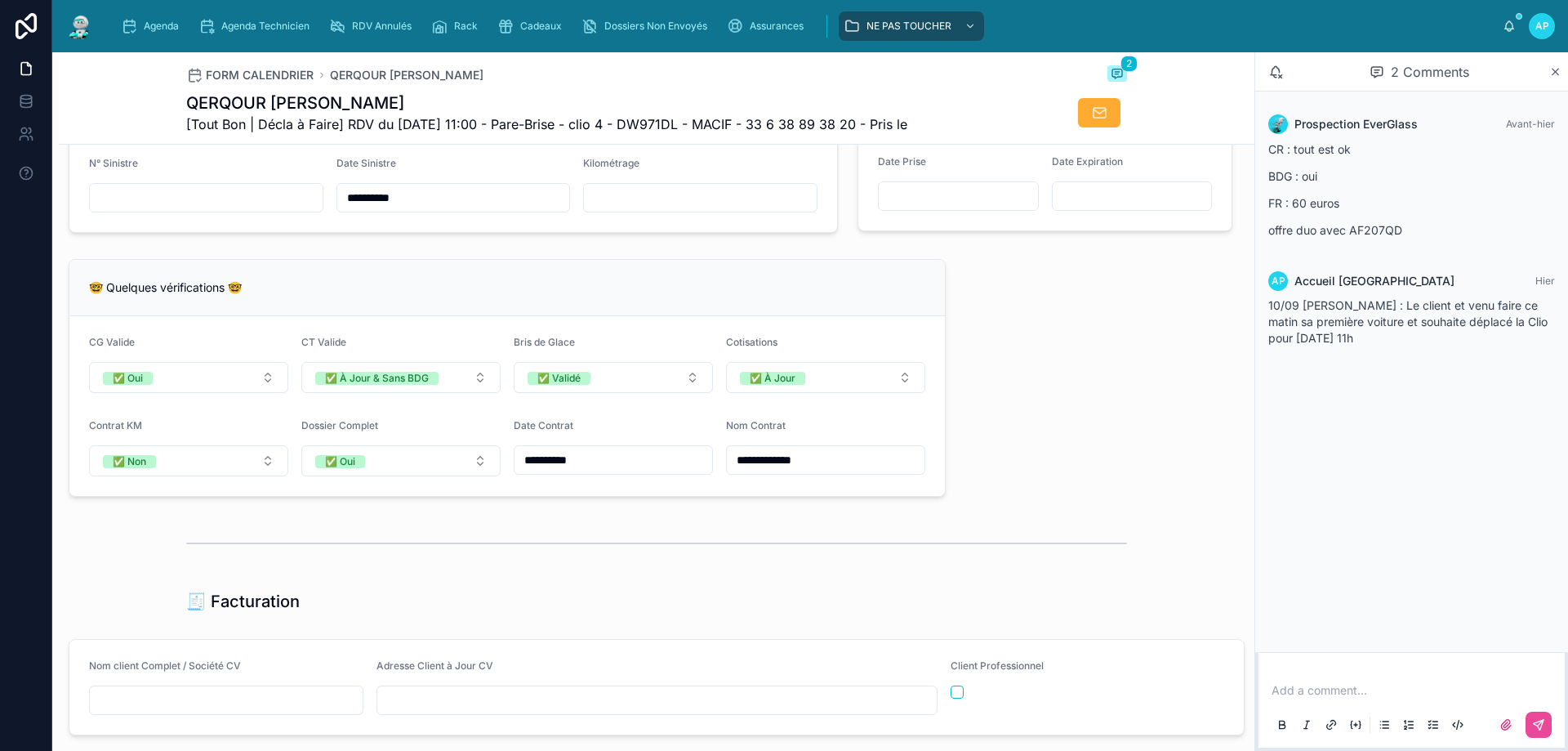
scroll to position [1390, 0]
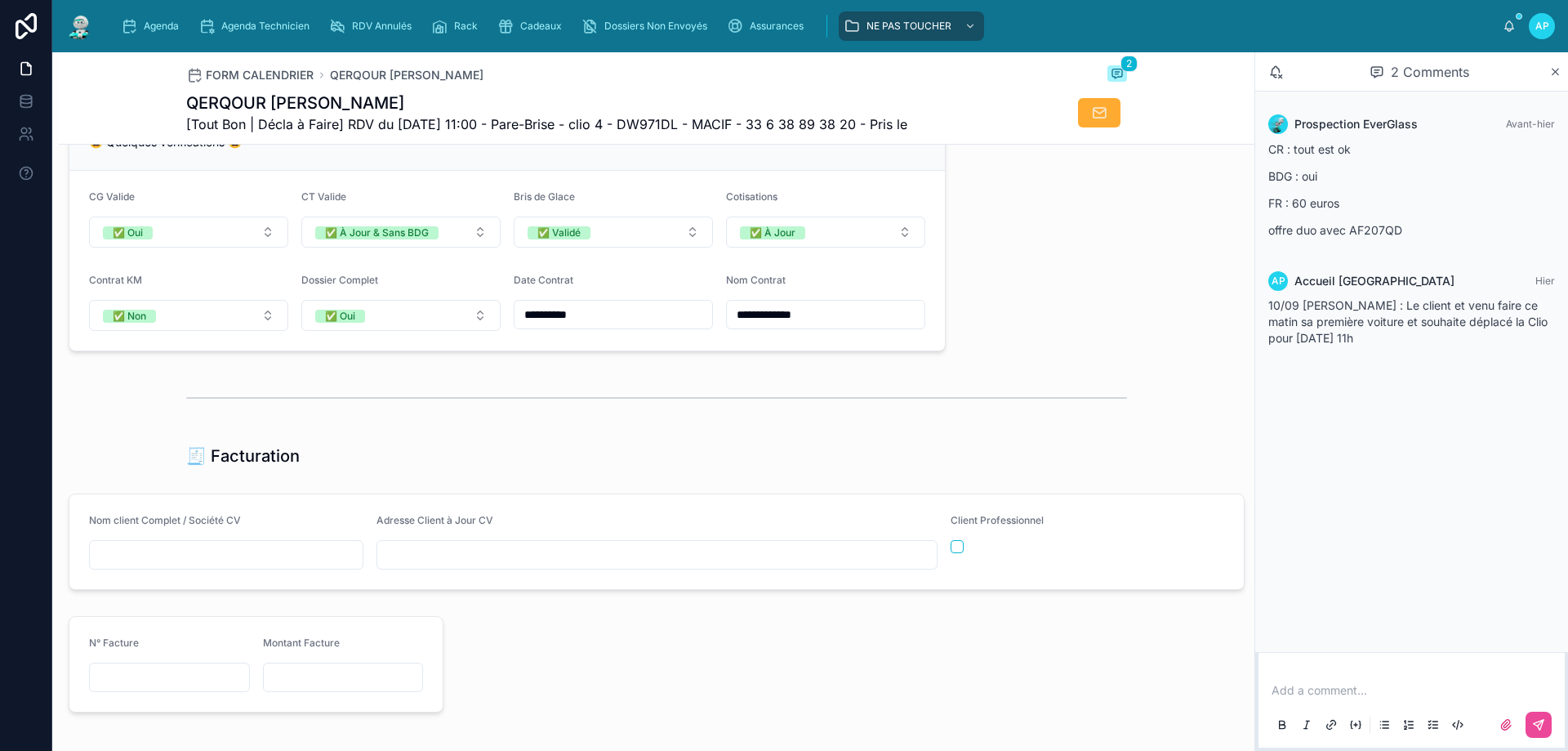
click at [197, 566] on input "text" at bounding box center [226, 555] width 272 height 23
paste input "**********"
type input "**********"
click at [447, 566] on input "text" at bounding box center [656, 555] width 559 height 23
paste input "**********"
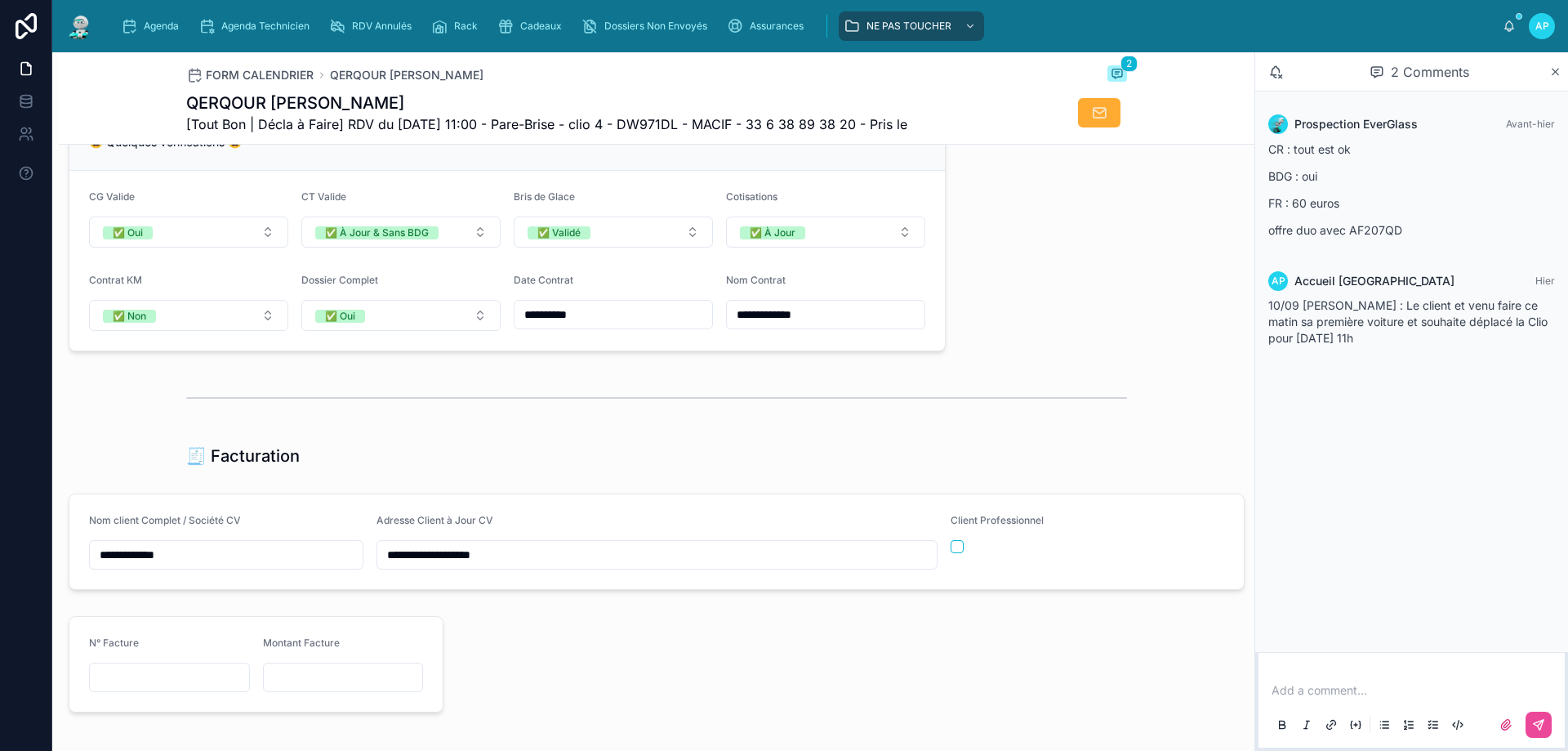
paste input "**********"
type input "**********"
click at [613, 626] on div at bounding box center [848, 664] width 789 height 110
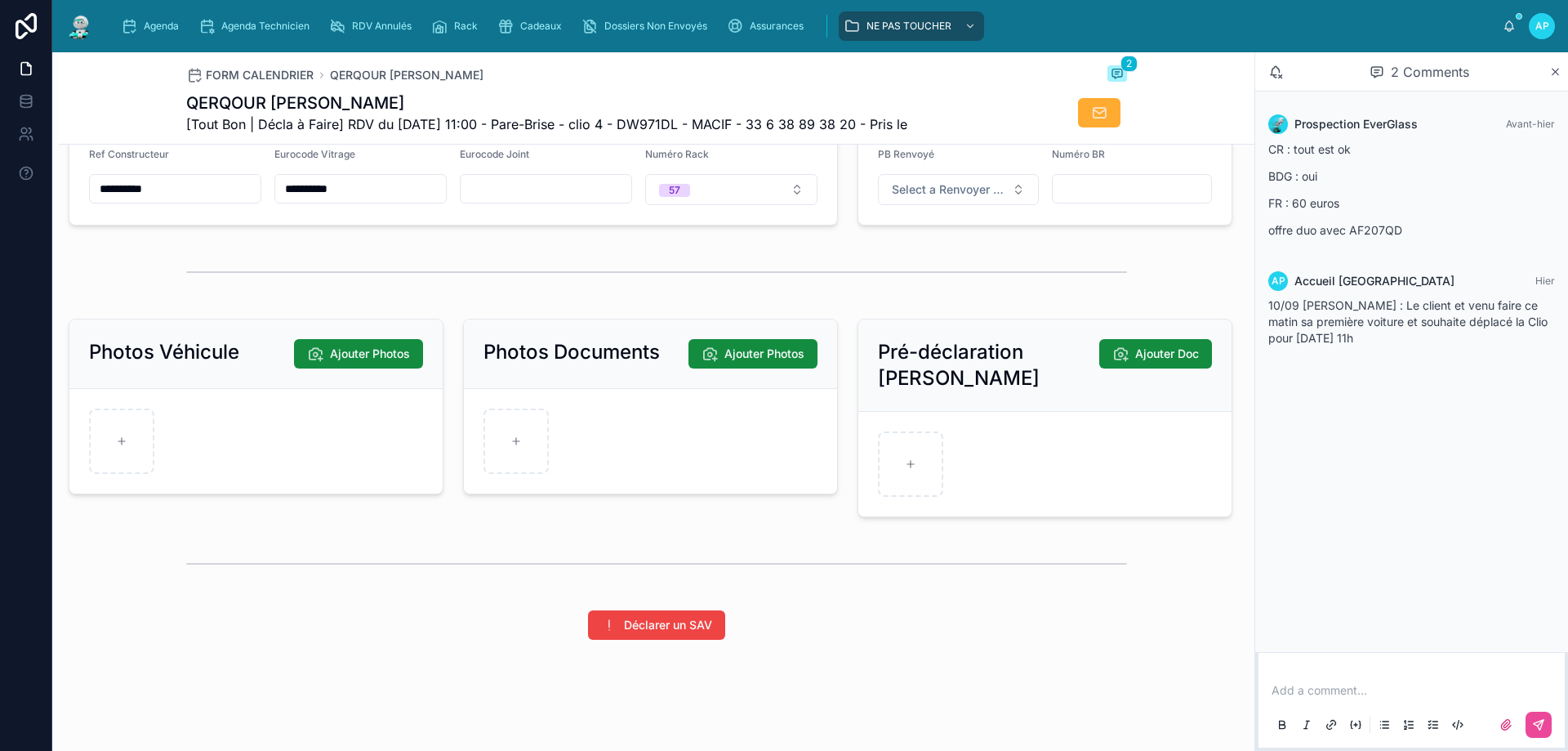
scroll to position [2124, 0]
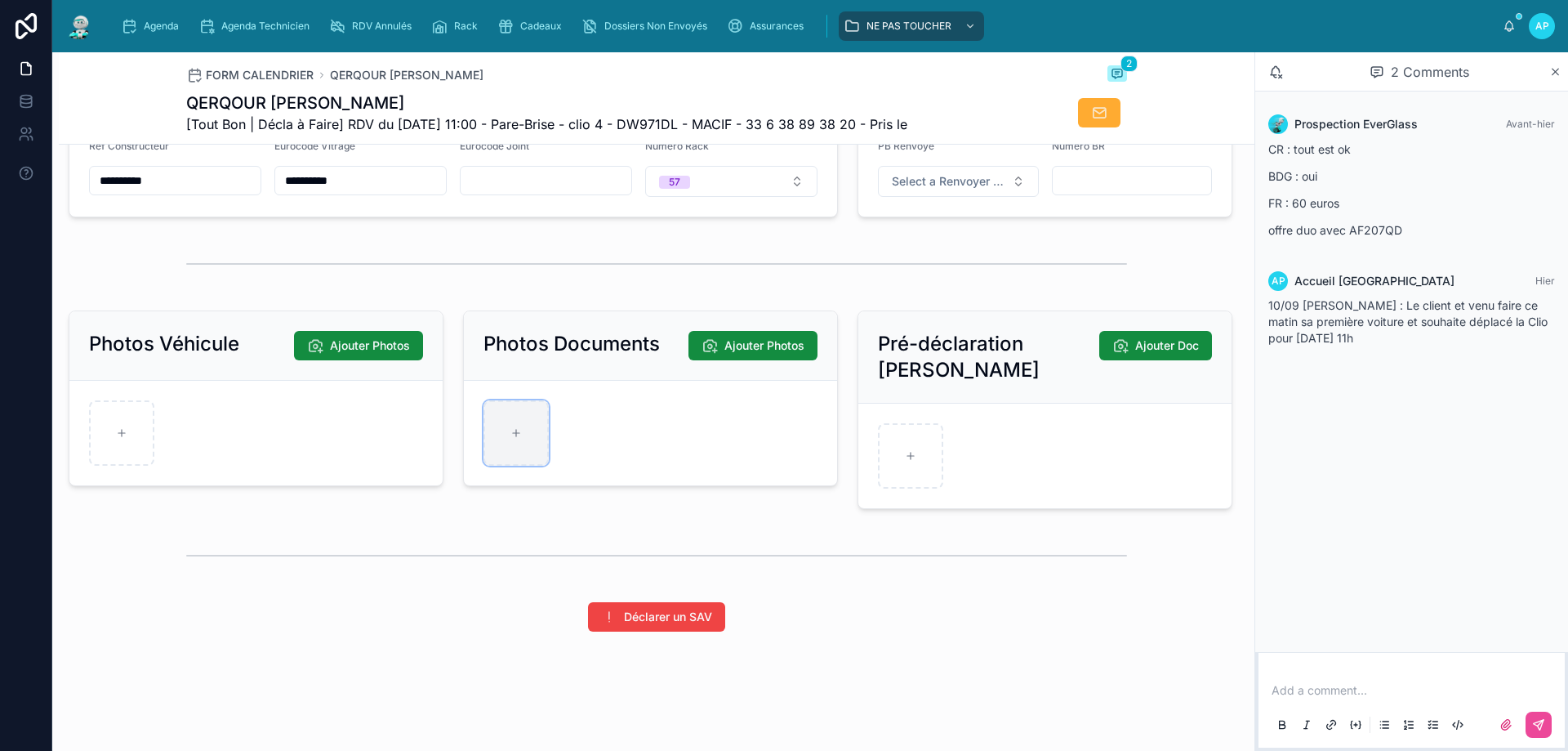
click at [513, 438] on icon at bounding box center [516, 433] width 11 height 11
click at [495, 431] on div at bounding box center [516, 433] width 66 height 66
type input "**********"
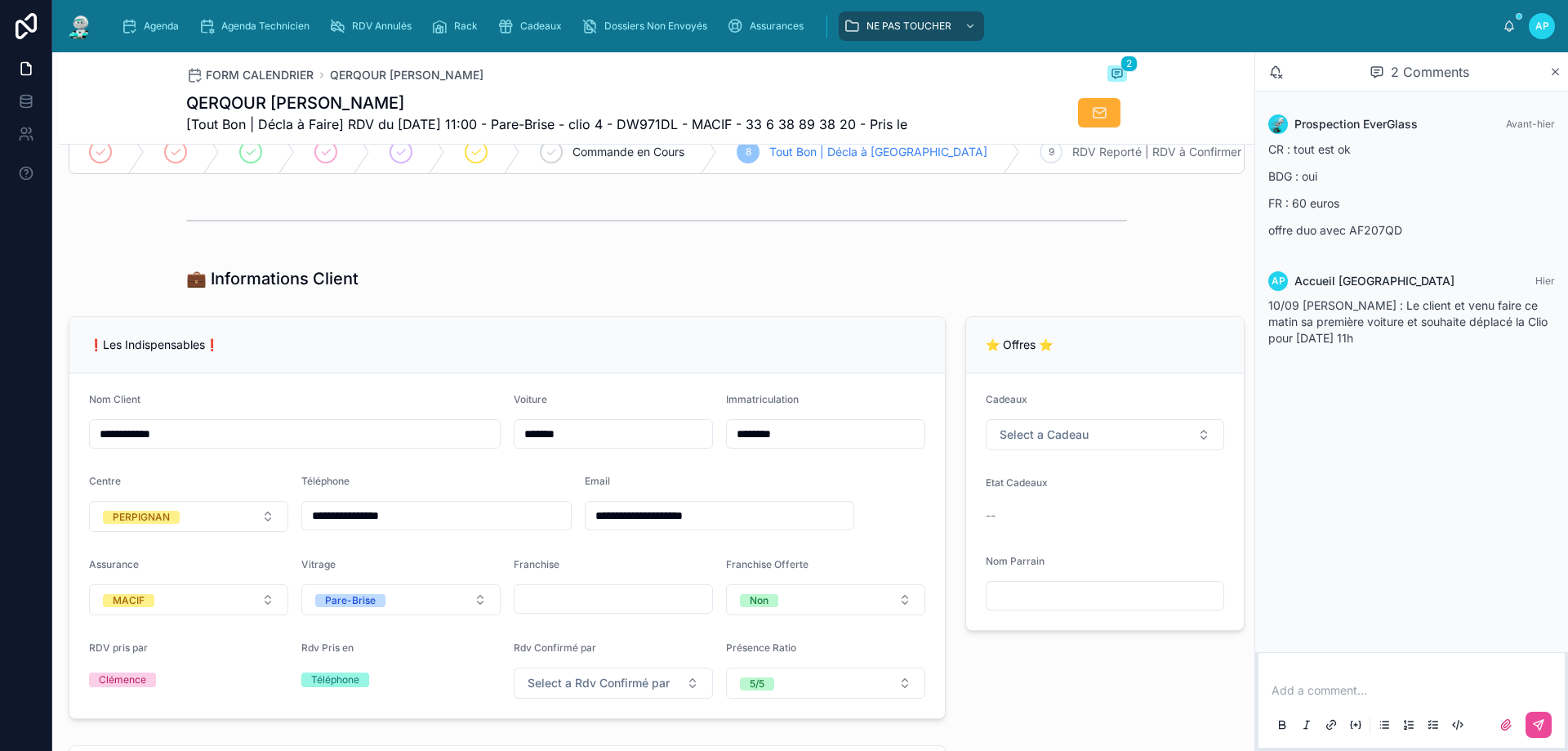
scroll to position [0, 0]
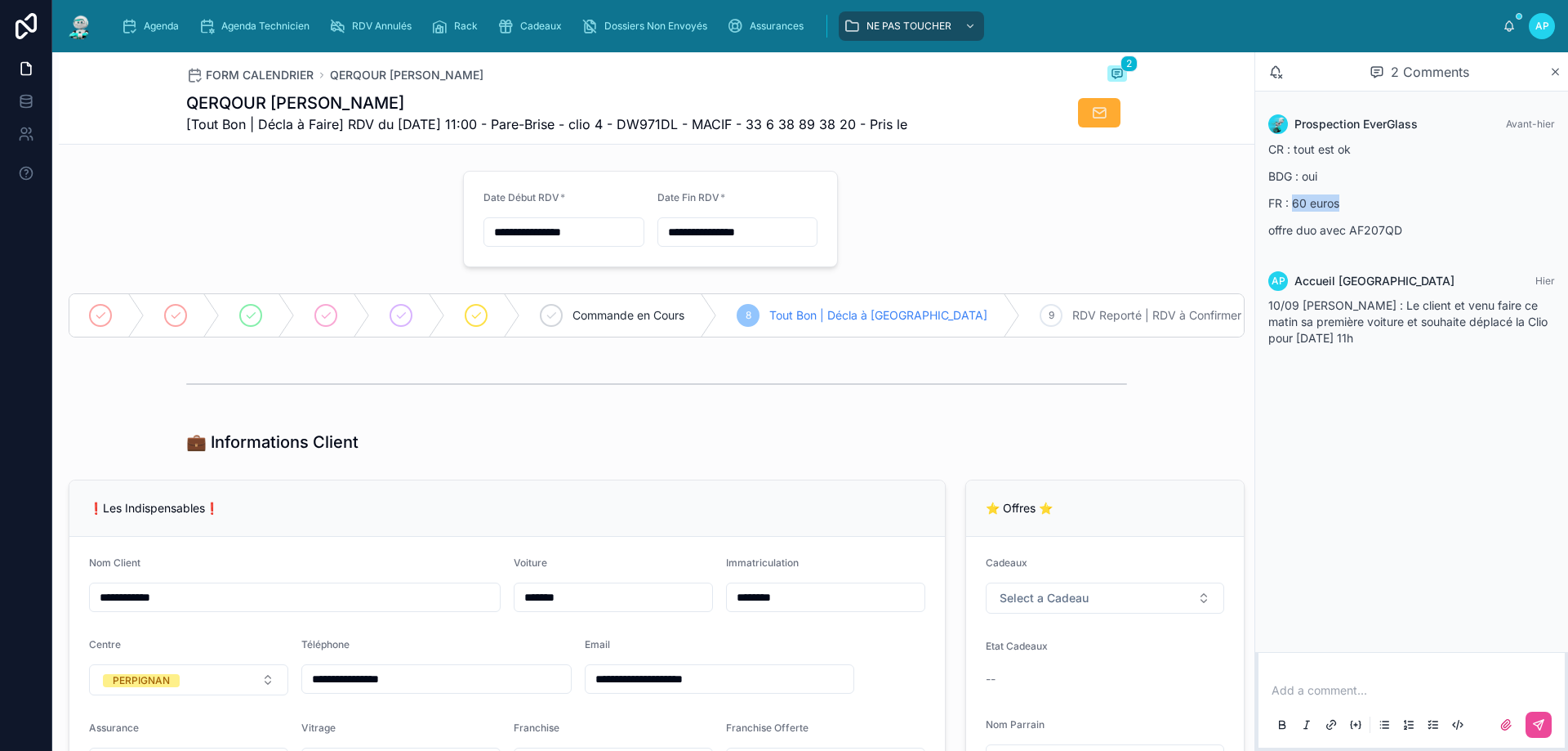
drag, startPoint x: 1341, startPoint y: 208, endPoint x: 1293, endPoint y: 197, distance: 49.2
click at [1293, 197] on p "FR : 60 euros" at bounding box center [1412, 203] width 287 height 17
copy p "60 euros"
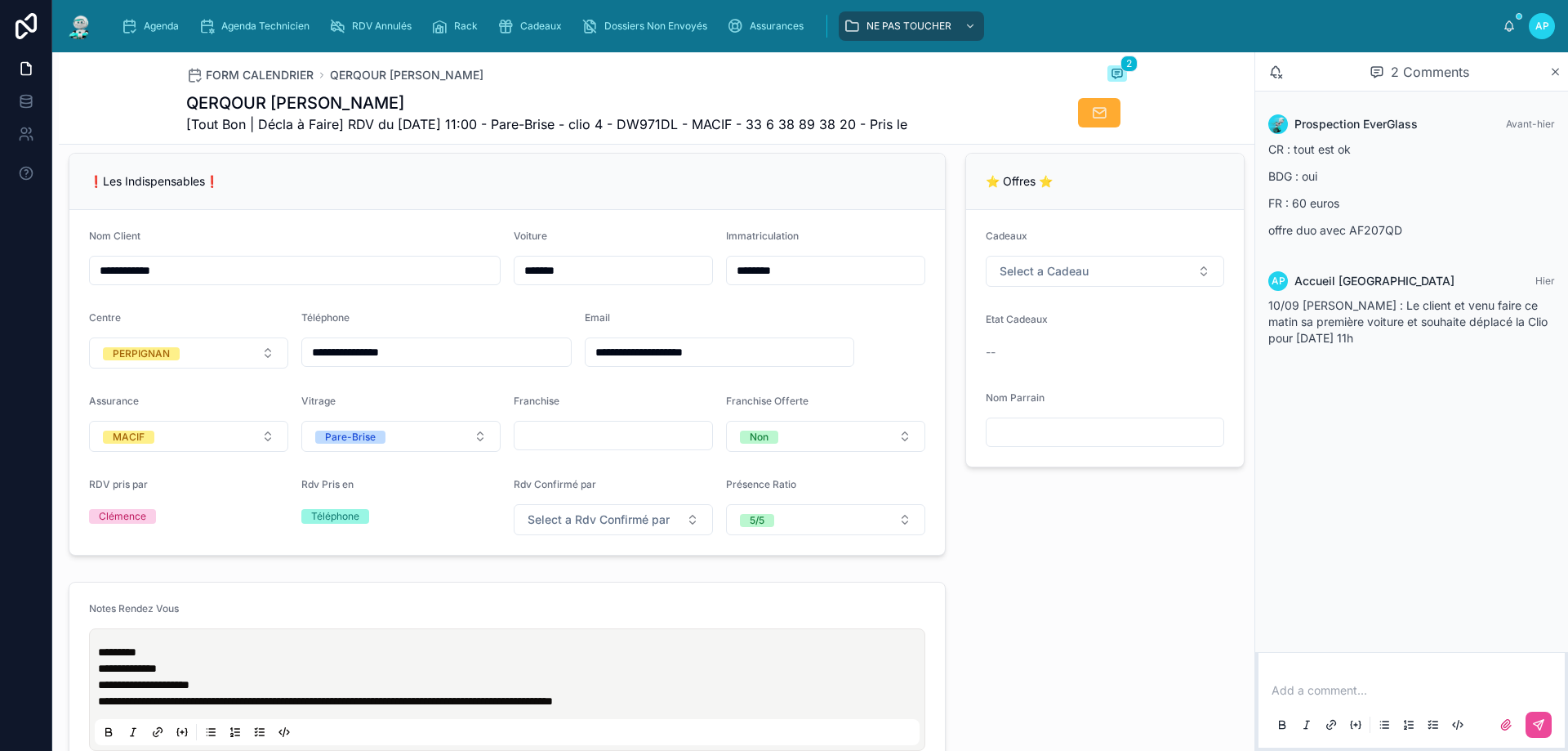
click at [574, 447] on input "text" at bounding box center [613, 436] width 197 height 23
type input "**"
click at [299, 190] on div "❗Les Indispensables❗" at bounding box center [507, 181] width 836 height 16
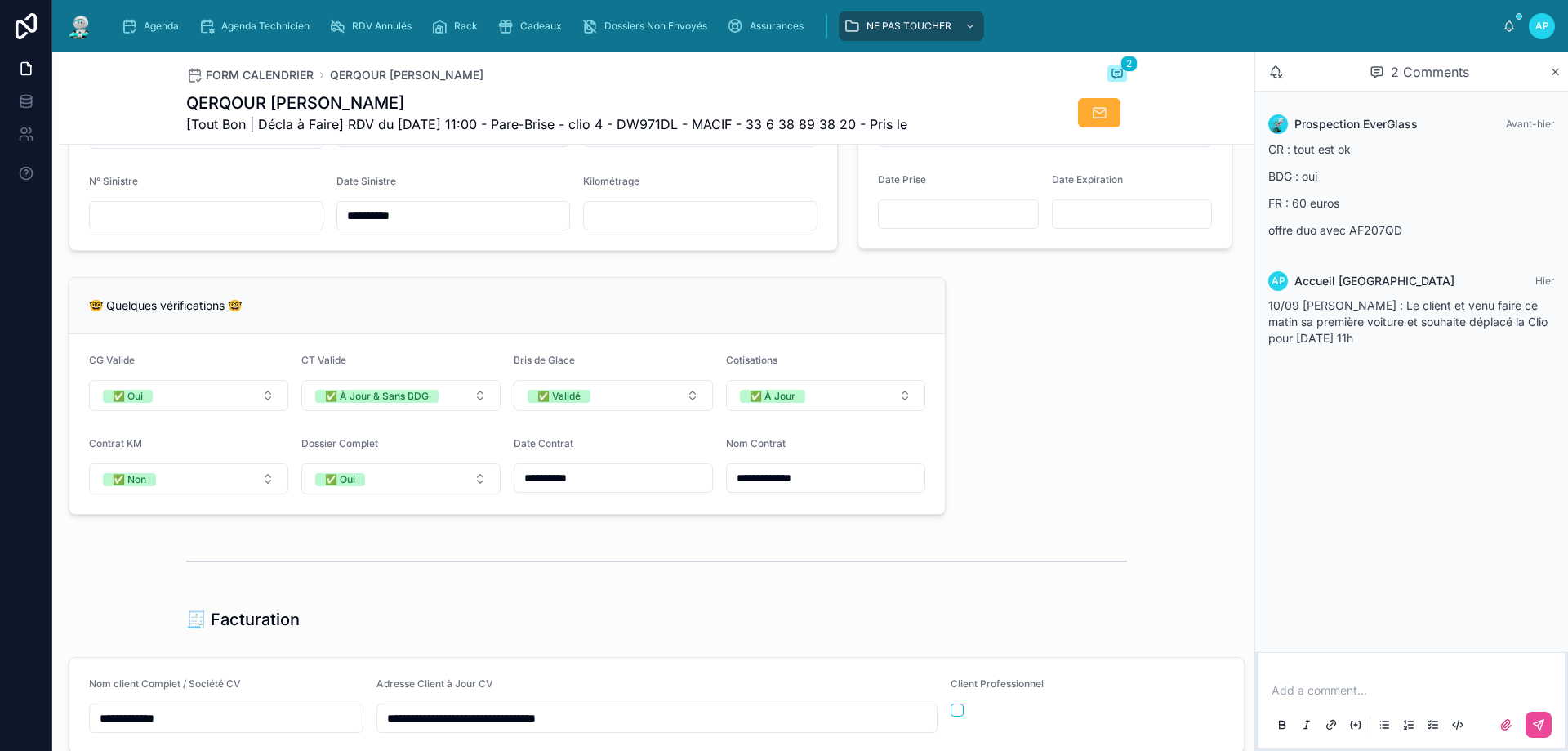
scroll to position [981, 0]
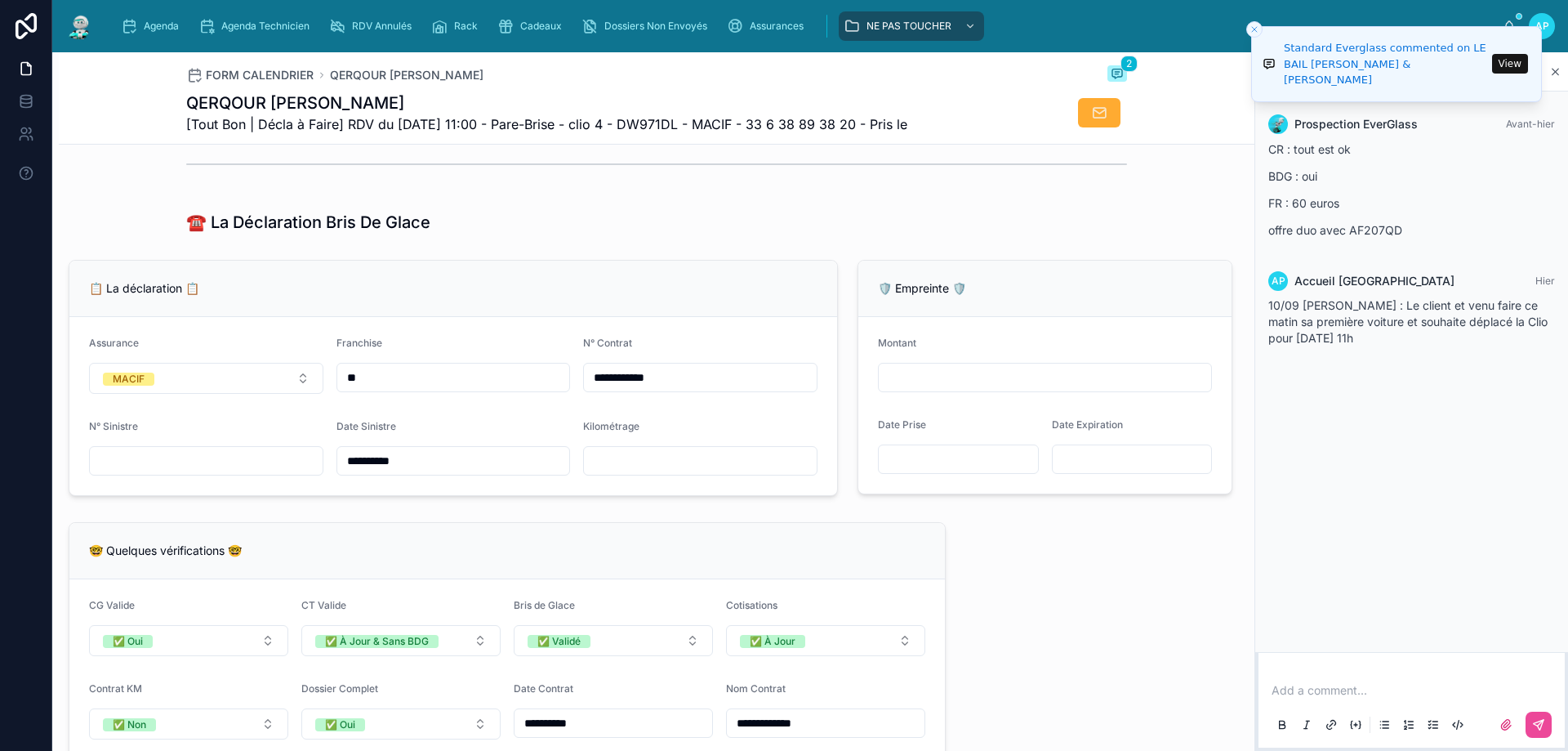
click at [167, 461] on input "text" at bounding box center [206, 461] width 232 height 23
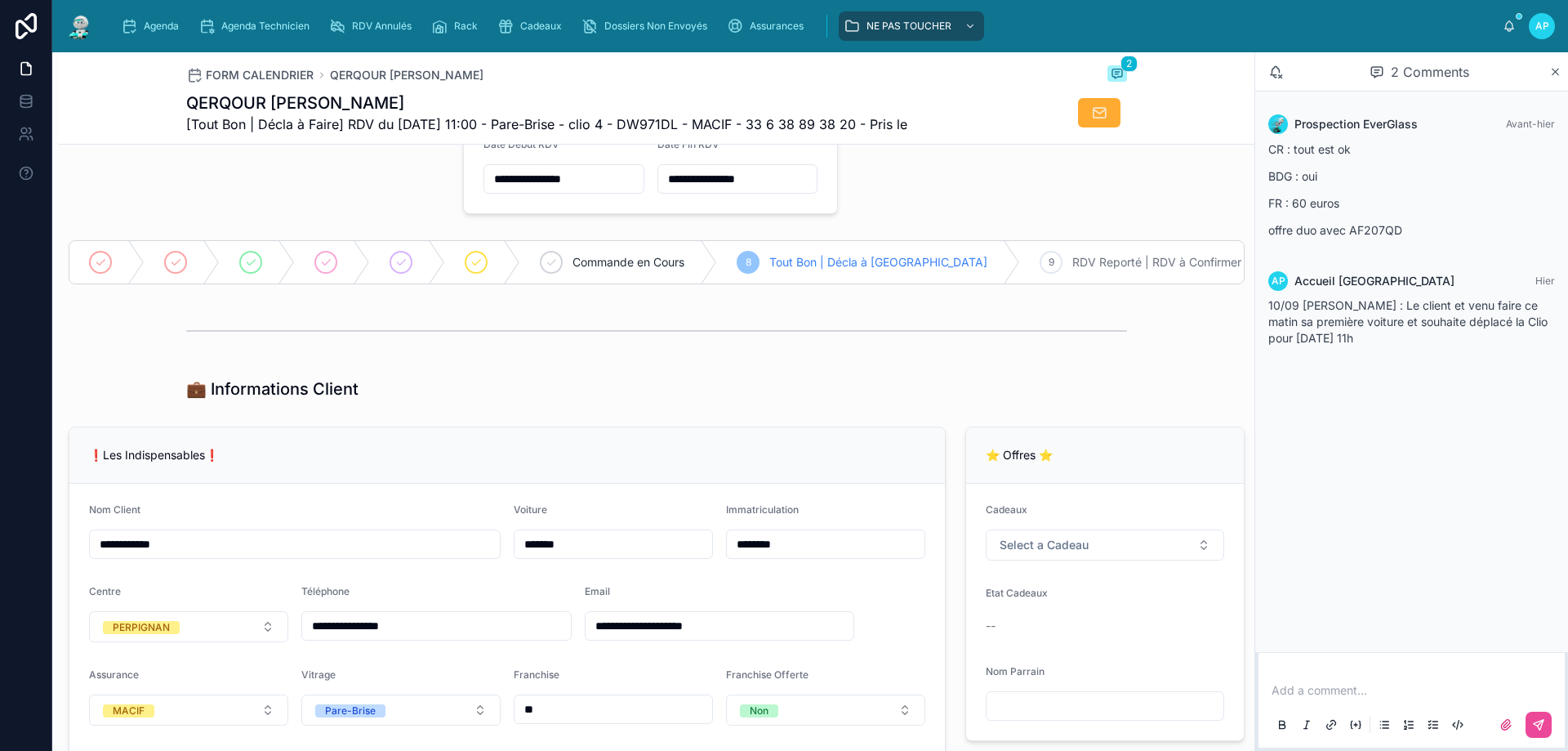
scroll to position [82, 0]
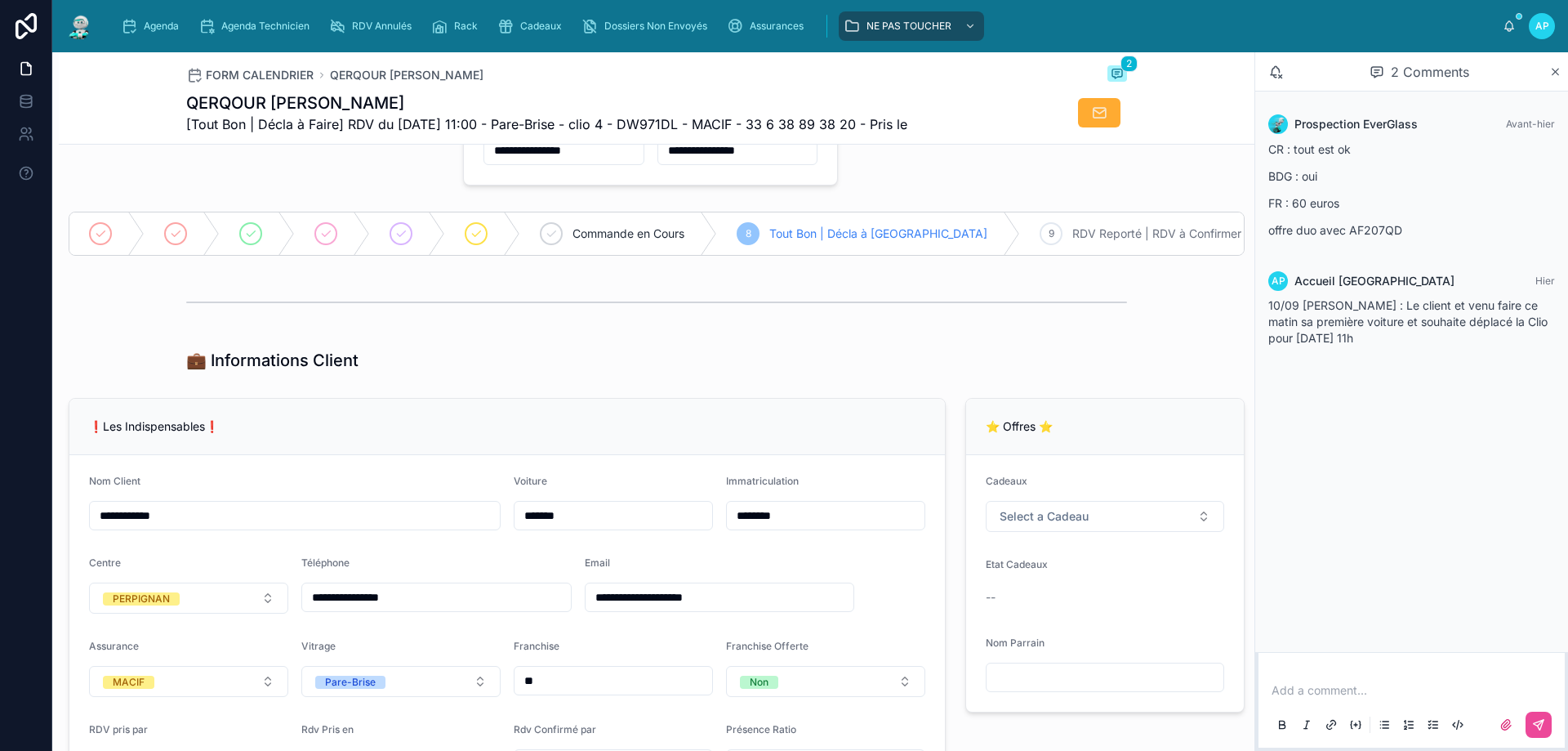
drag, startPoint x: 424, startPoint y: 615, endPoint x: 397, endPoint y: 610, distance: 27.5
click at [423, 609] on input "**********" at bounding box center [436, 598] width 269 height 23
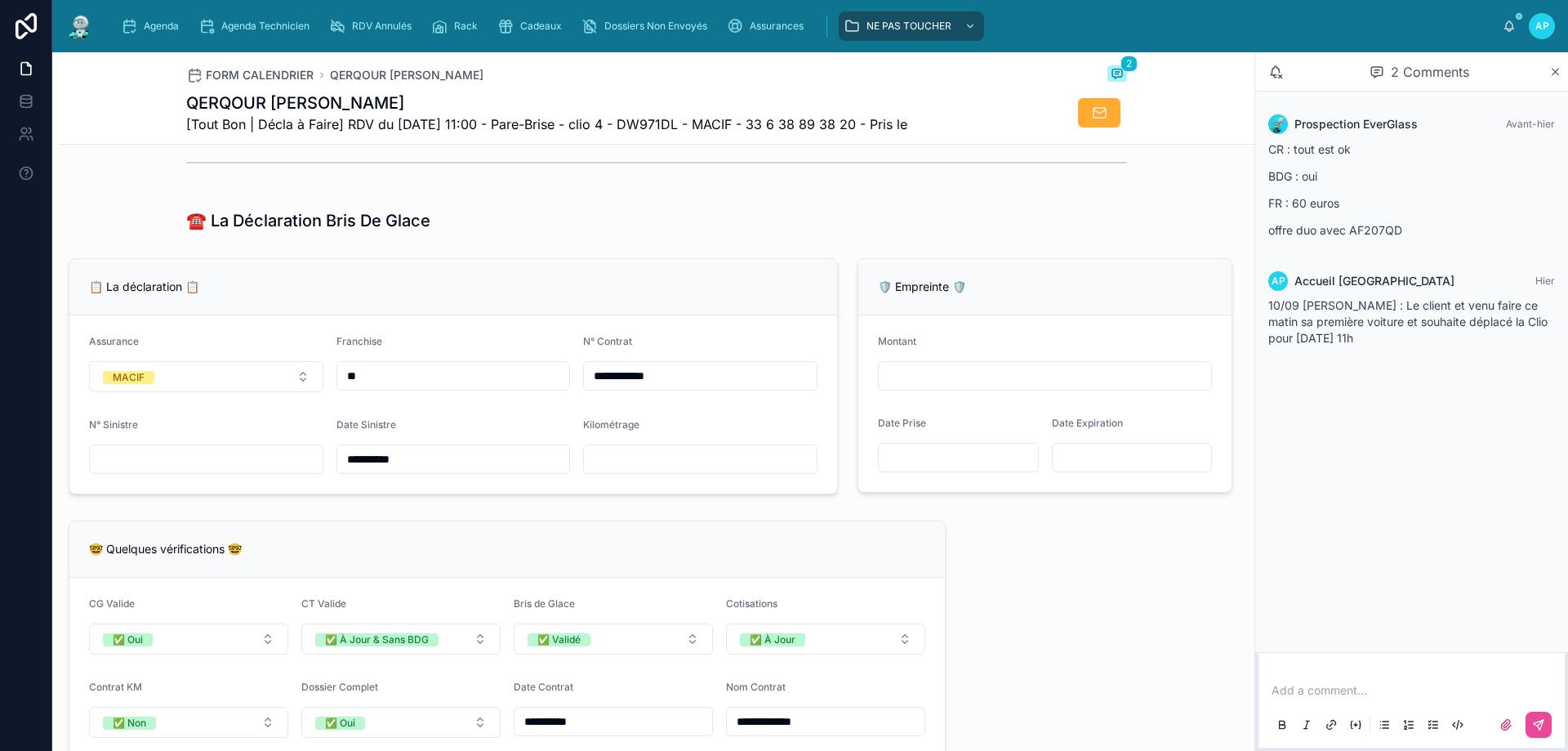
scroll to position [981, 0]
click at [169, 466] on input "text" at bounding box center [206, 461] width 232 height 23
click at [612, 473] on input "text" at bounding box center [700, 461] width 232 height 23
click at [687, 389] on input "**********" at bounding box center [700, 377] width 232 height 23
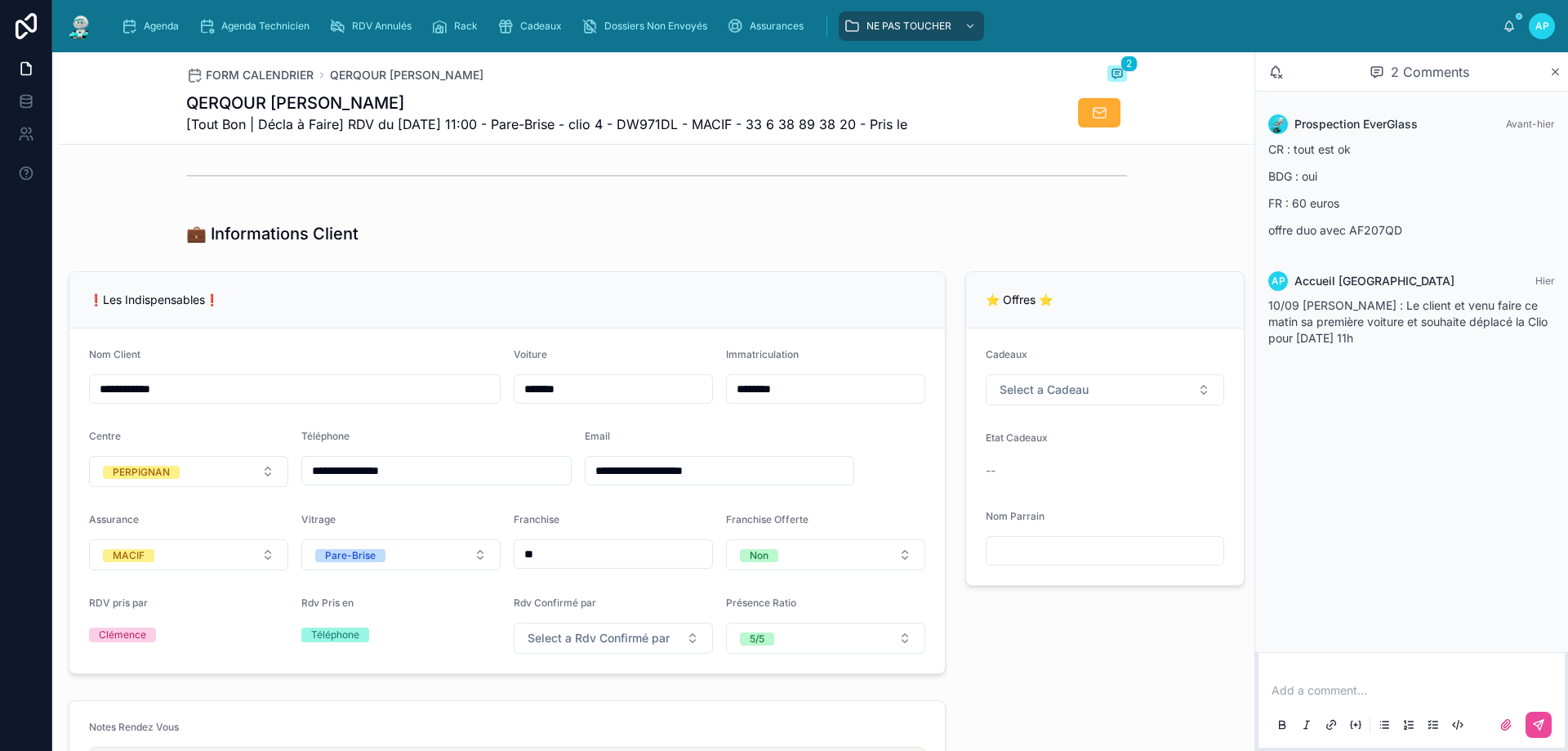
scroll to position [245, 0]
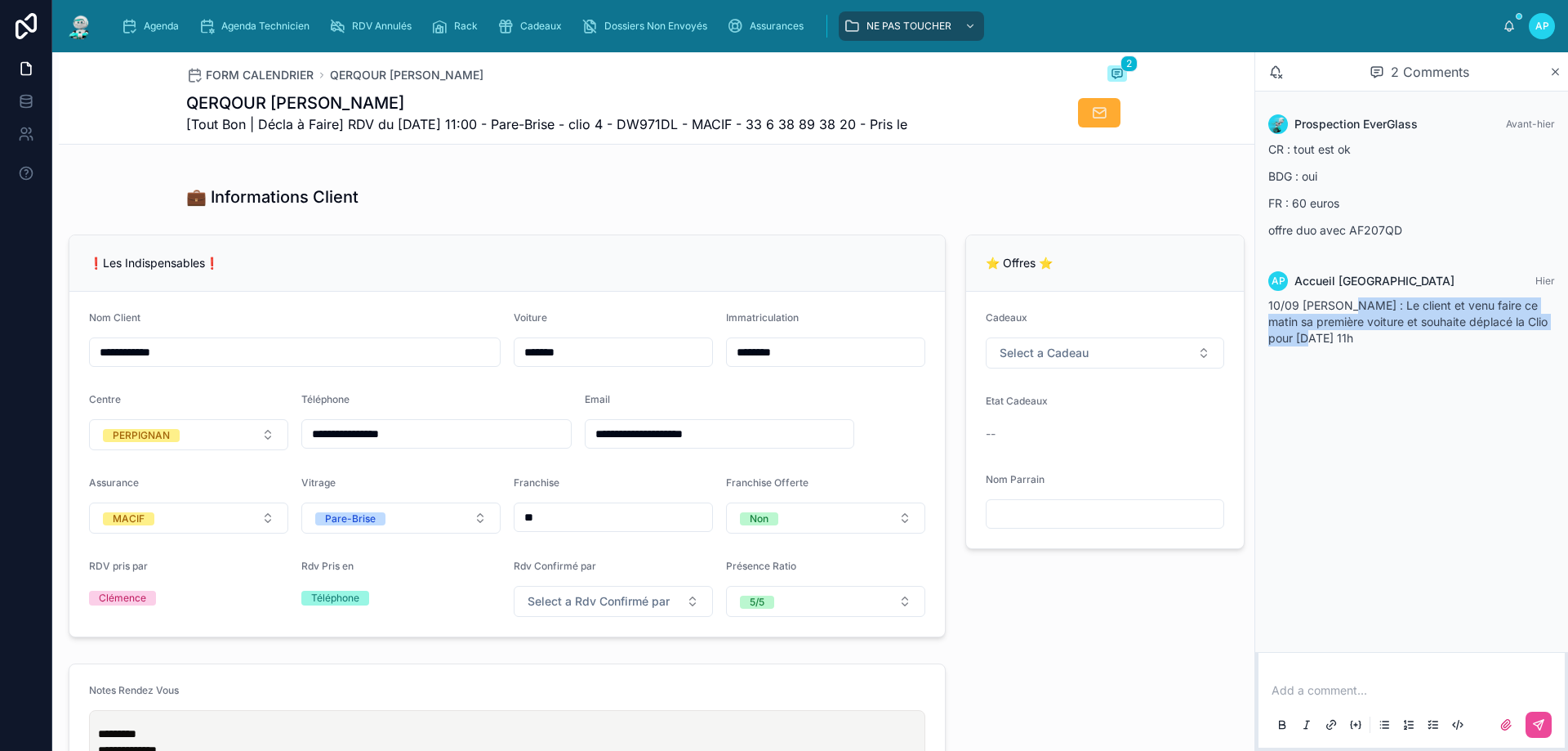
drag, startPoint x: 1335, startPoint y: 340, endPoint x: 1341, endPoint y: 305, distance: 35.5
click at [1341, 305] on div "10/09 [PERSON_NAME] : Le client et venu faire ce matin sa première voiture et s…" at bounding box center [1412, 321] width 287 height 49
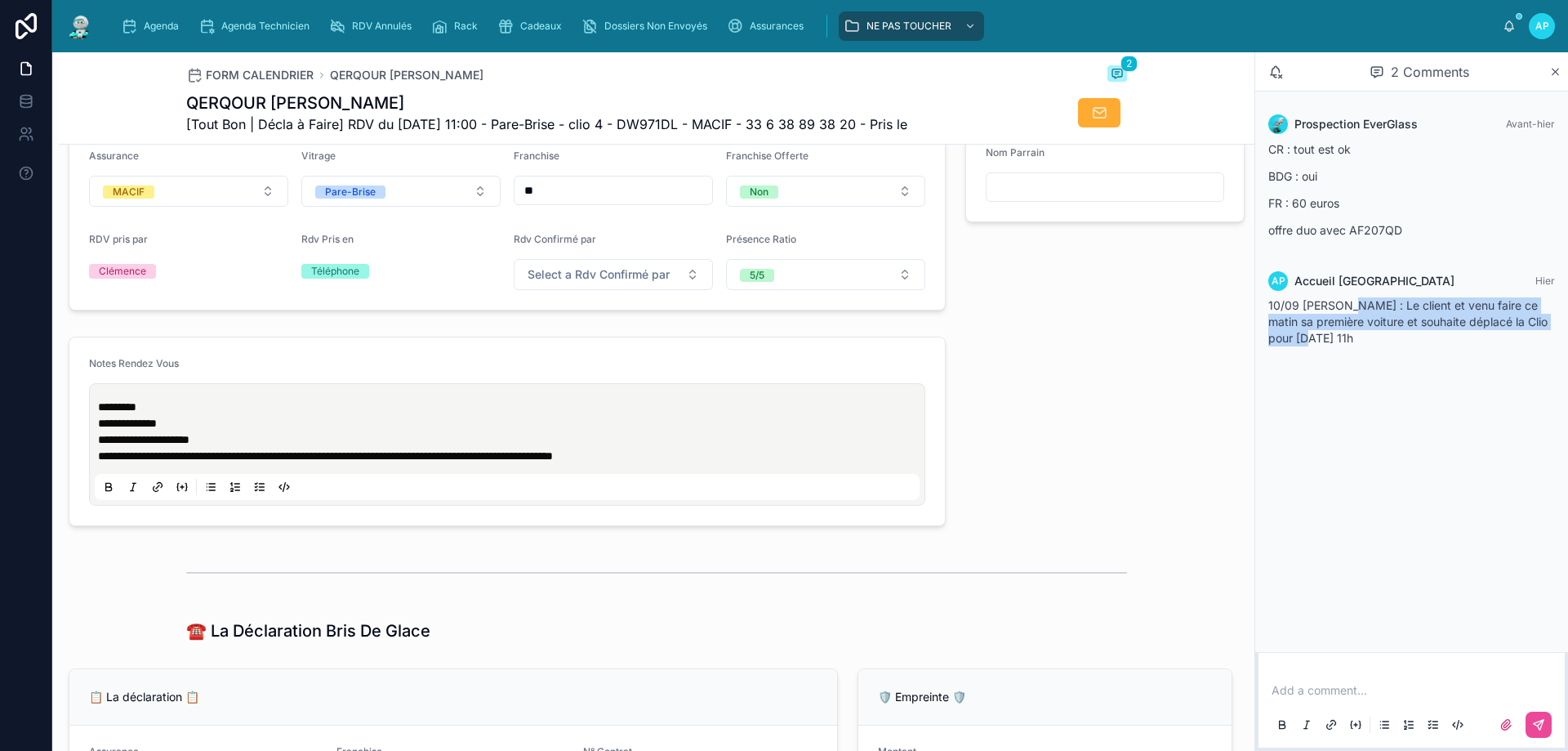
click at [704, 464] on p "**********" at bounding box center [511, 456] width 825 height 16
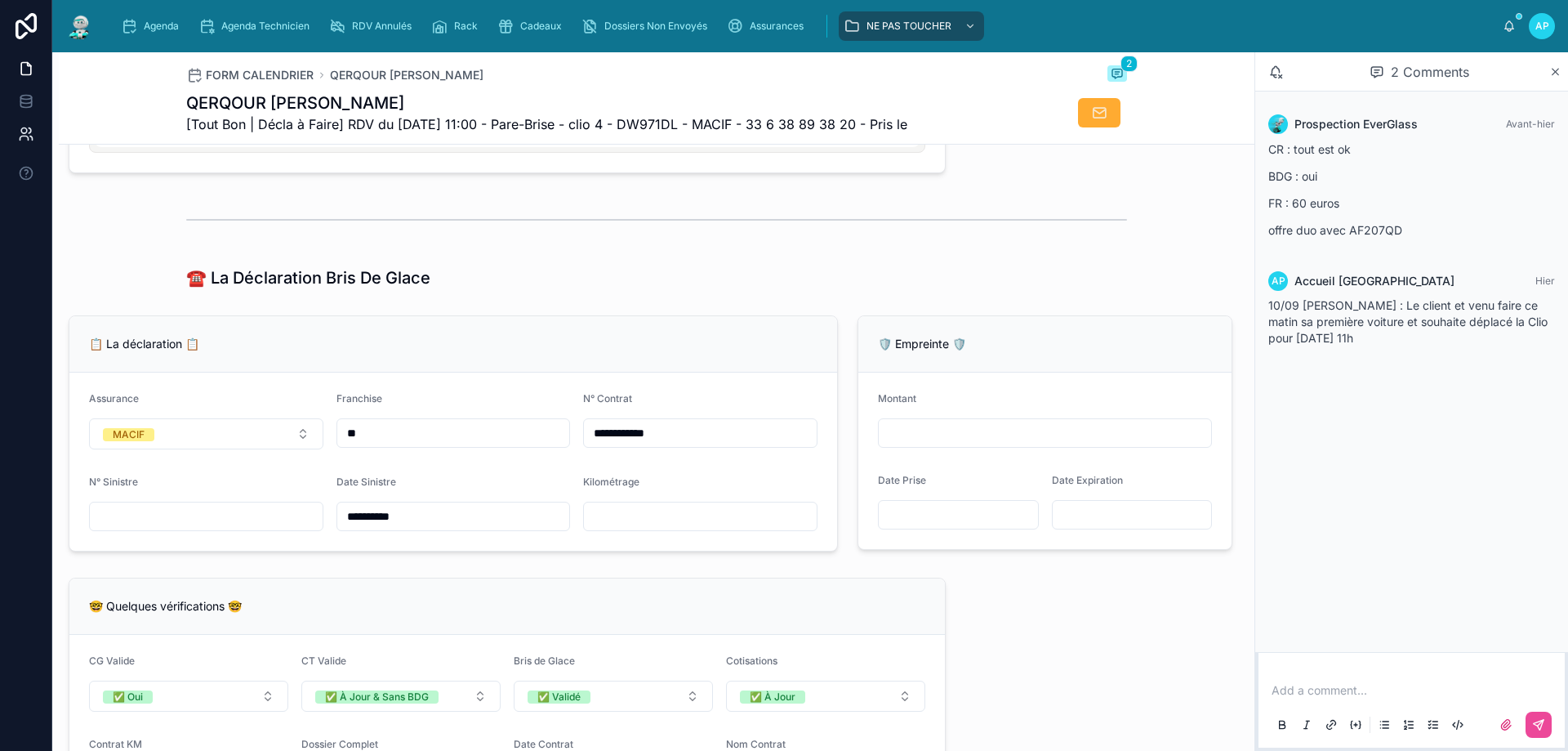
scroll to position [490, 0]
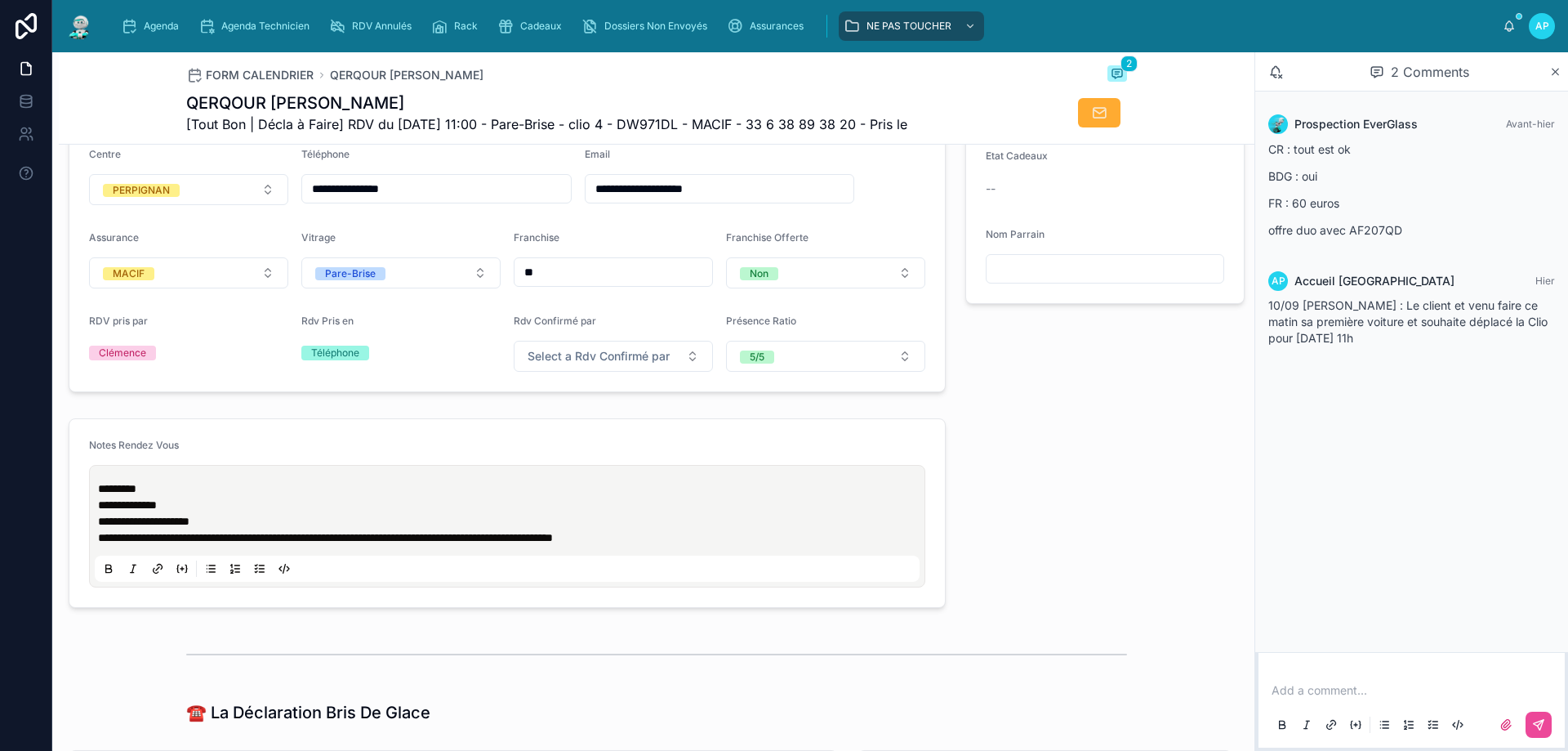
click at [156, 24] on span "Agenda" at bounding box center [161, 27] width 35 height 13
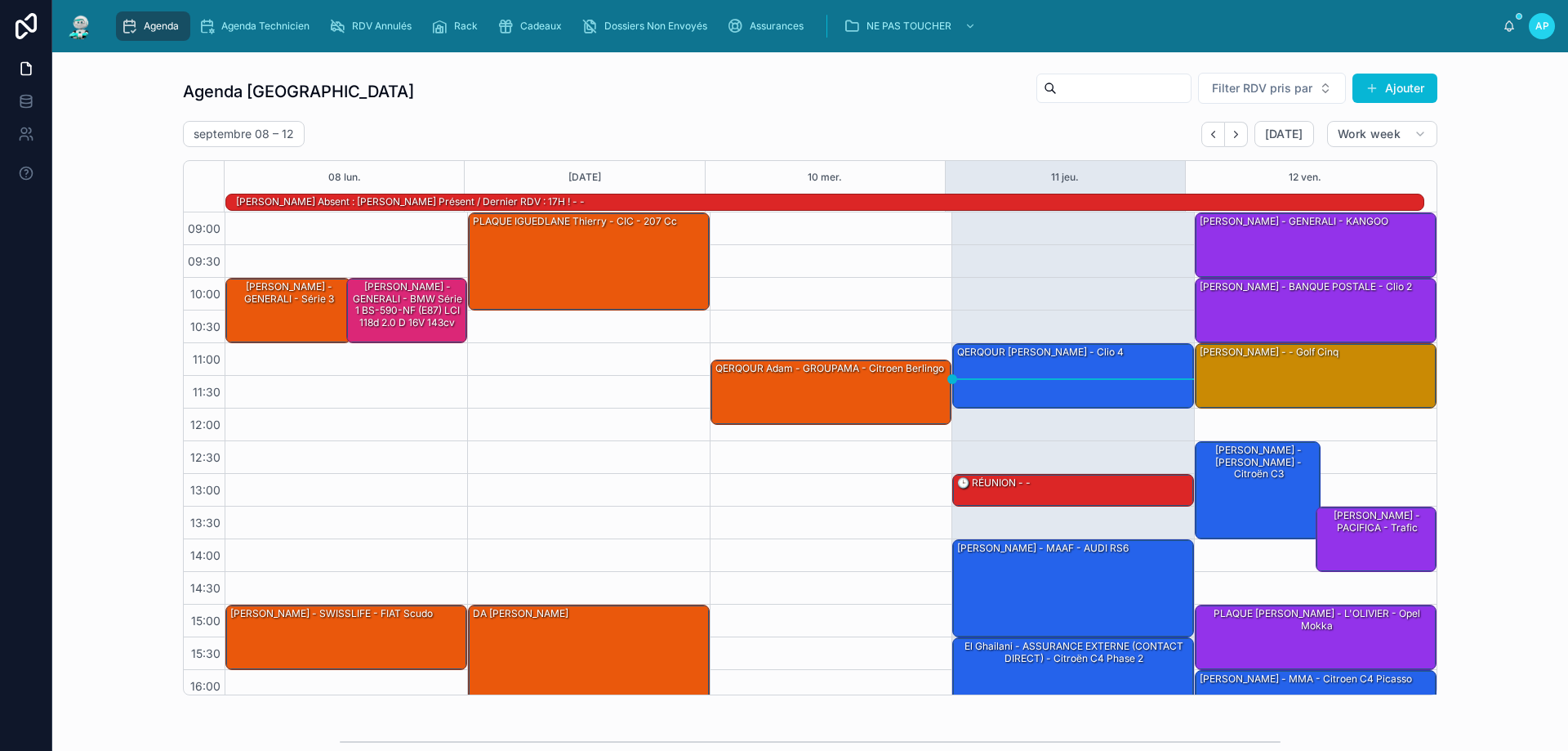
scroll to position [107, 0]
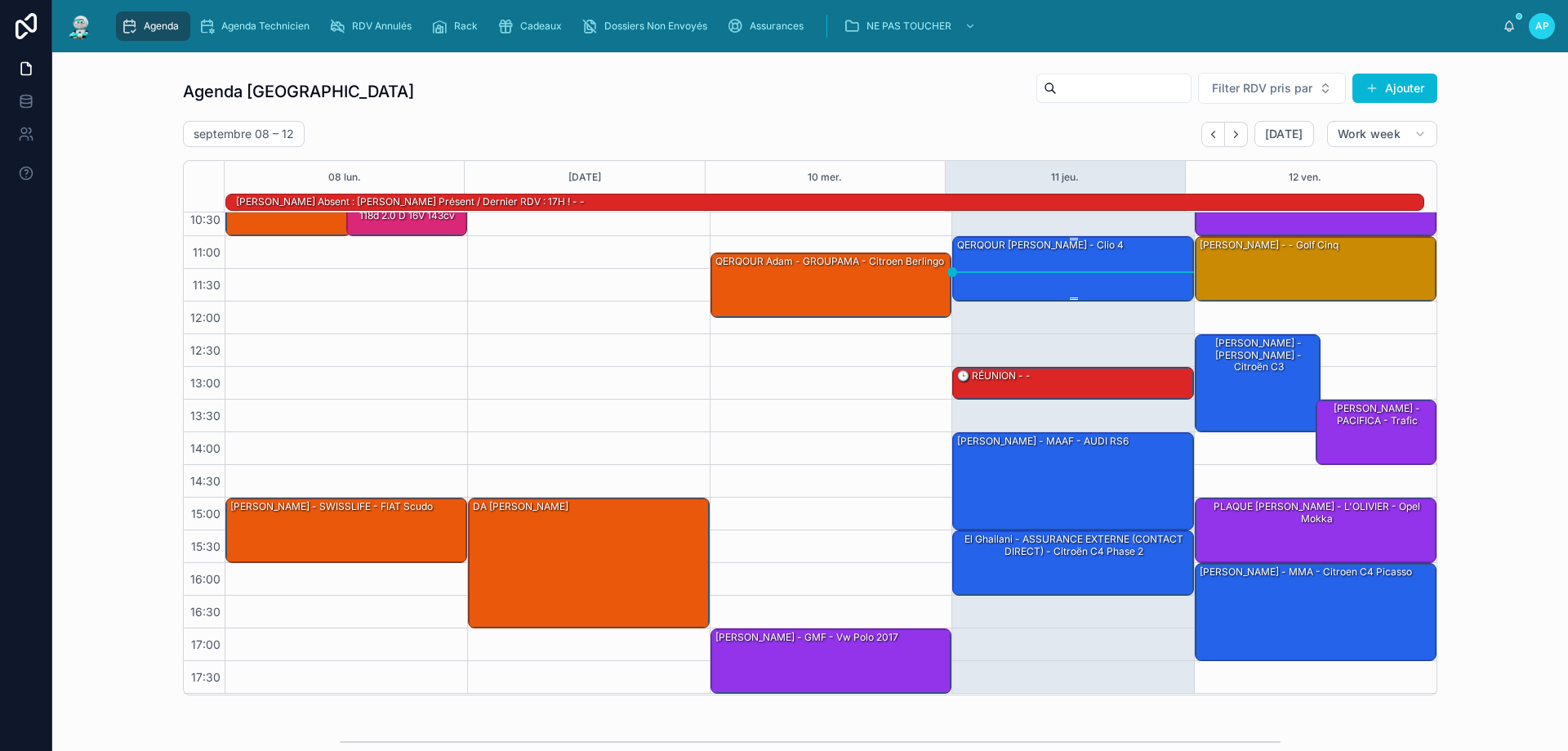
click at [1077, 273] on div "QERQOUR [PERSON_NAME] - clio 4" at bounding box center [1074, 268] width 237 height 62
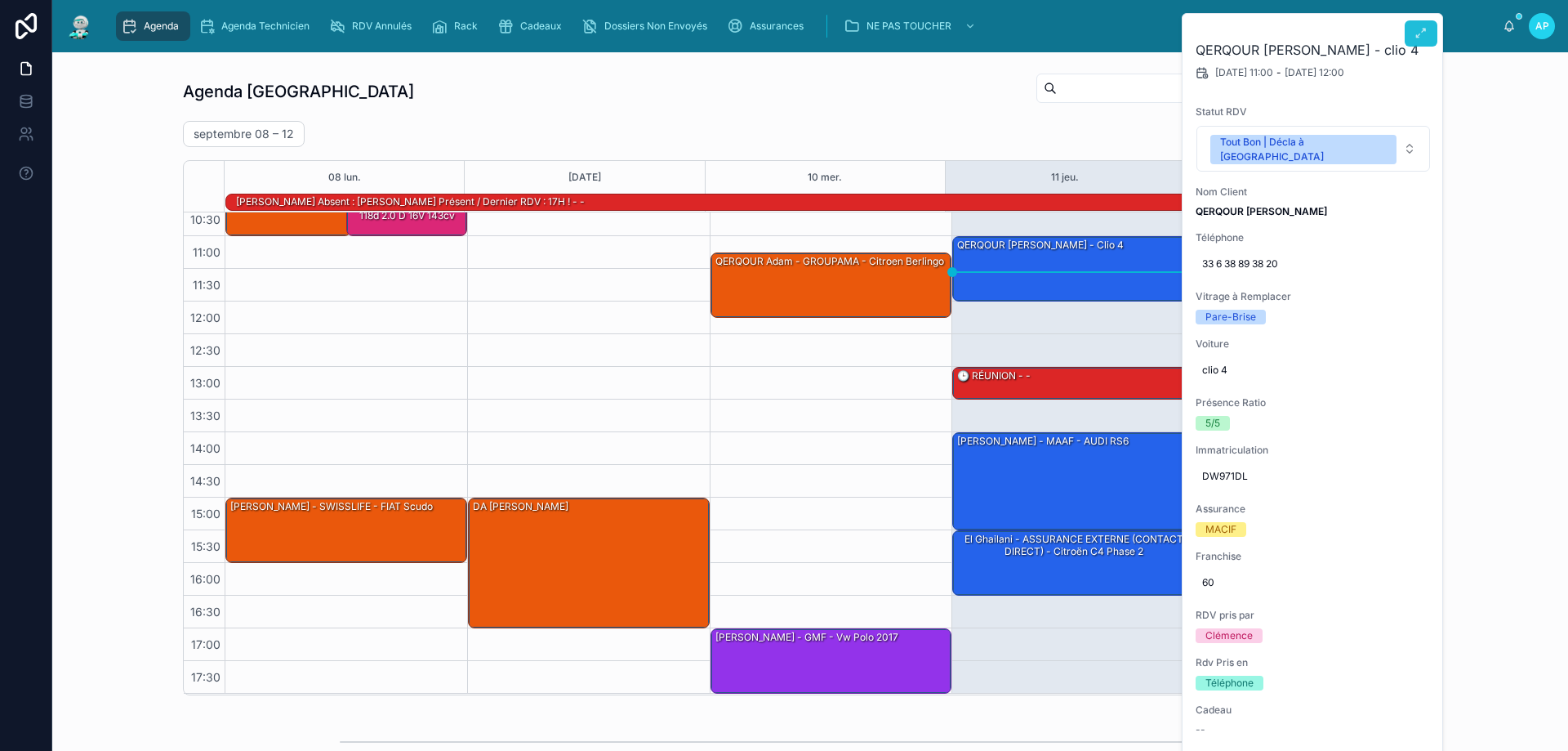
click at [1409, 32] on button at bounding box center [1421, 32] width 32 height 26
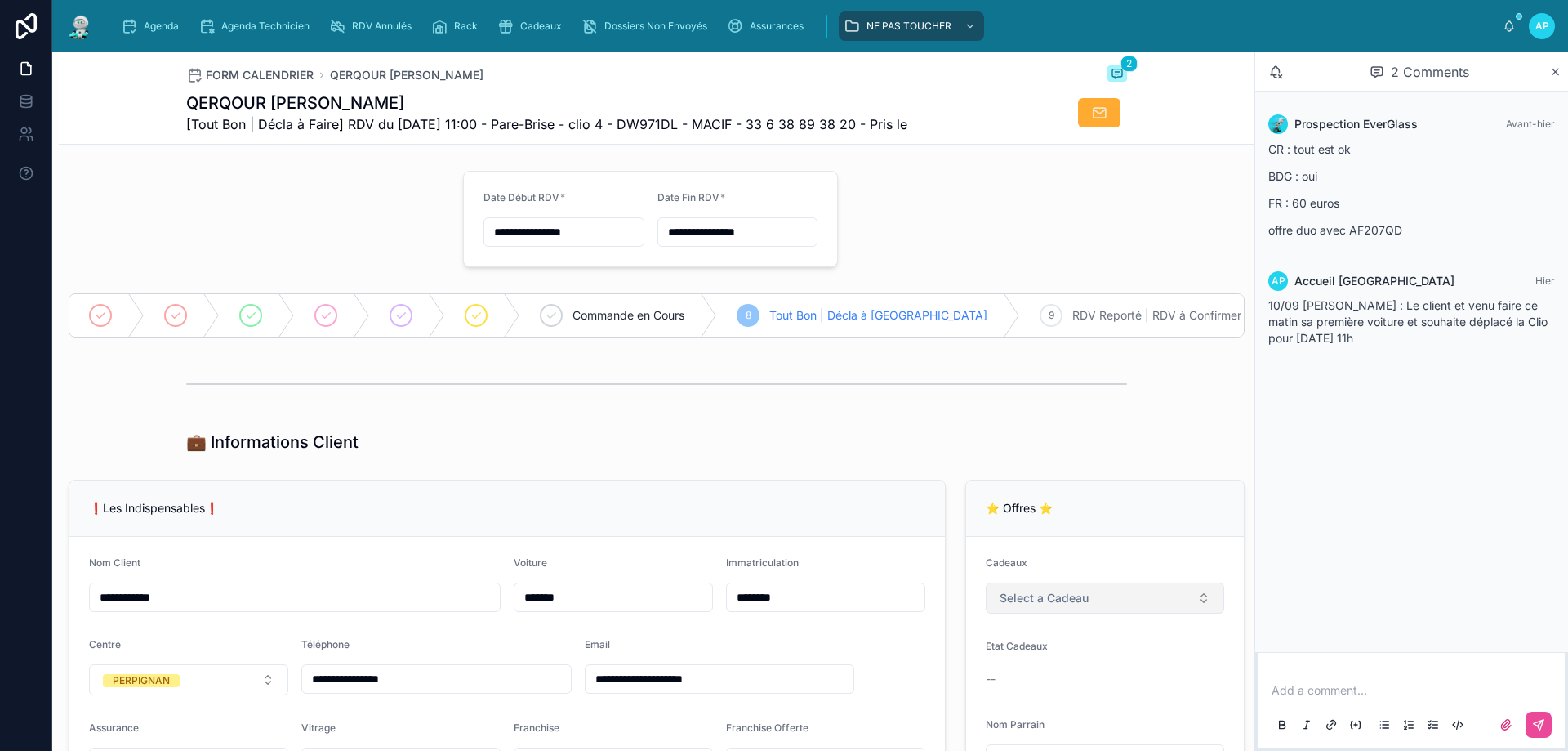
click at [1088, 605] on button "Select a Cadeau" at bounding box center [1105, 598] width 238 height 31
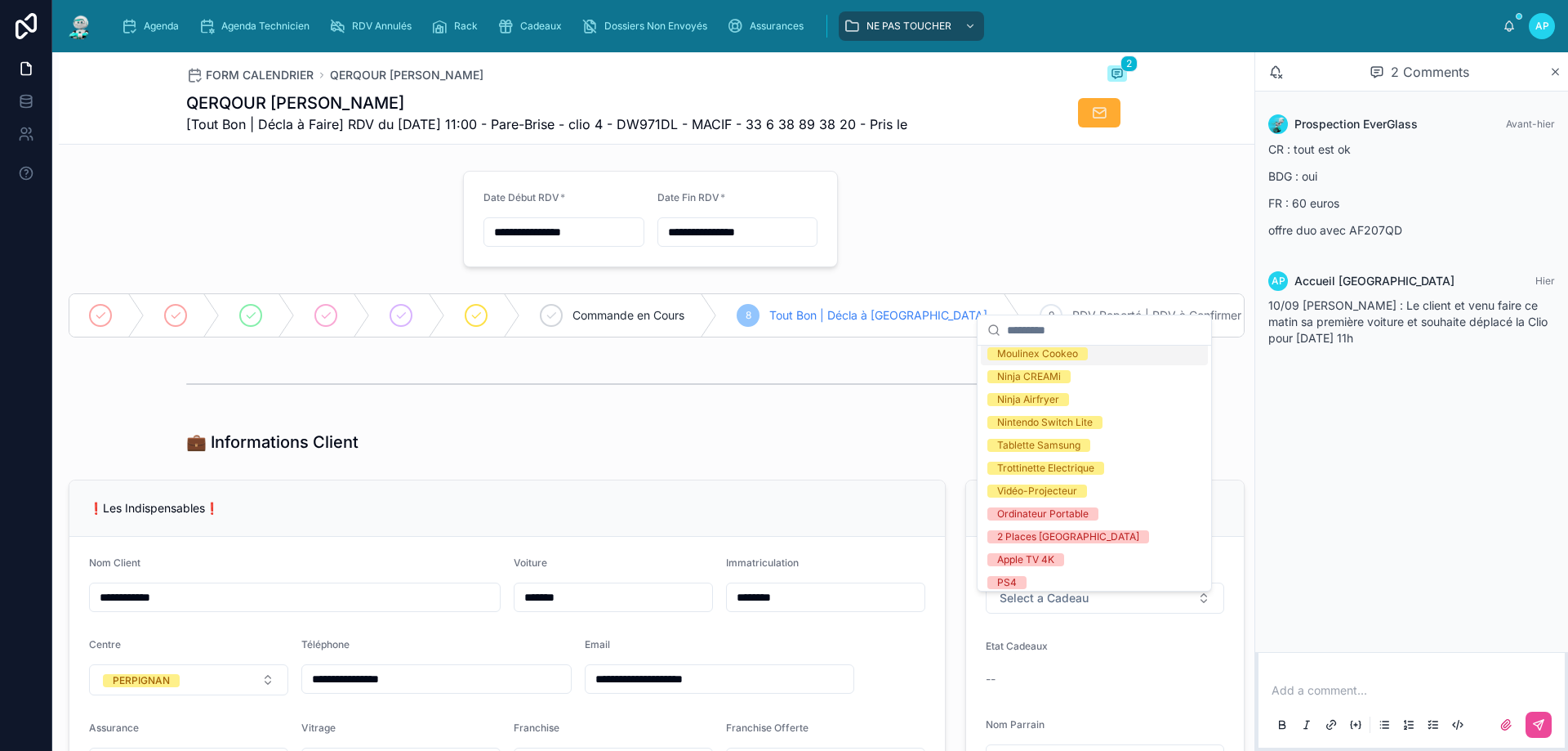
scroll to position [311, 0]
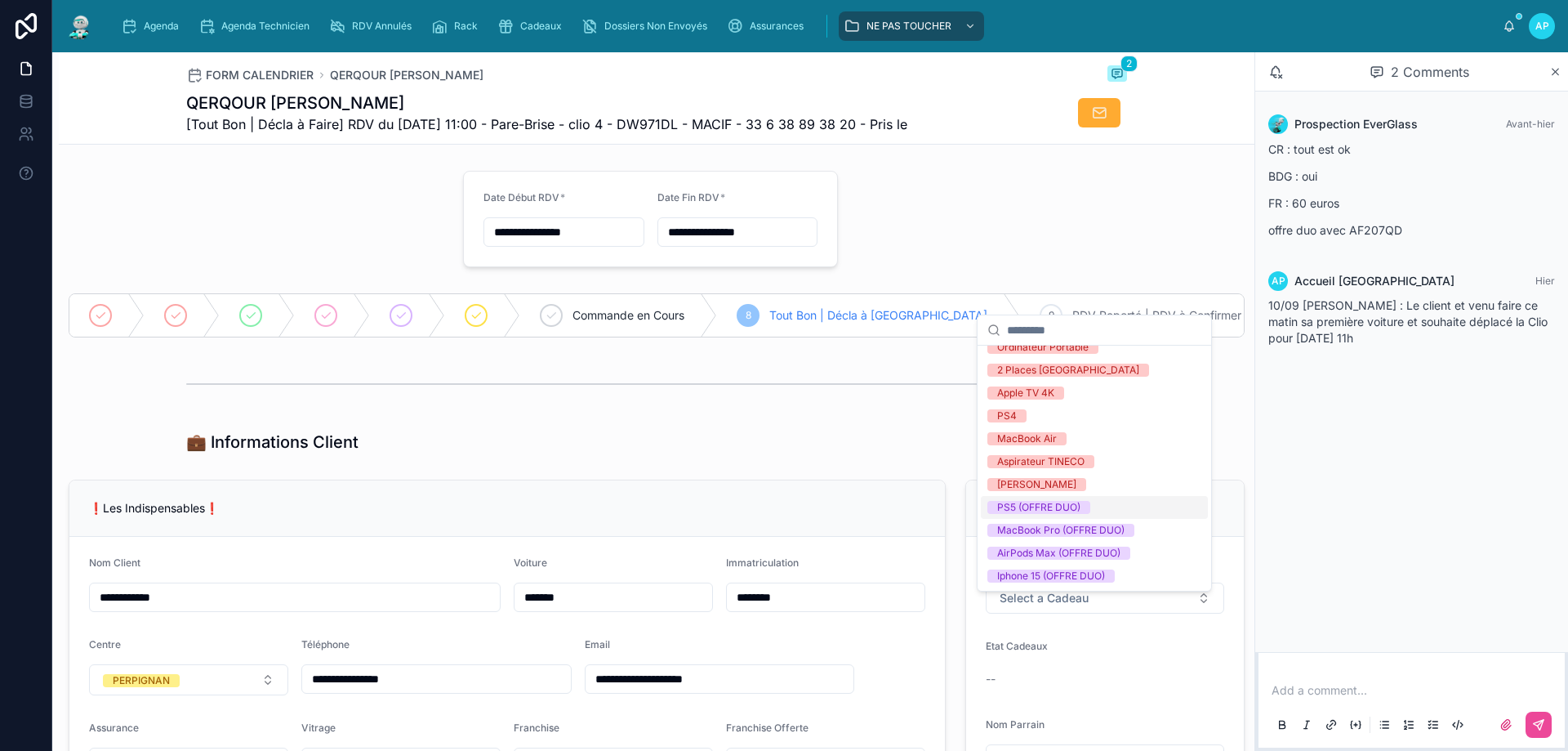
click at [1055, 509] on div "PS5 (OFFRE DUO)" at bounding box center [1038, 508] width 83 height 13
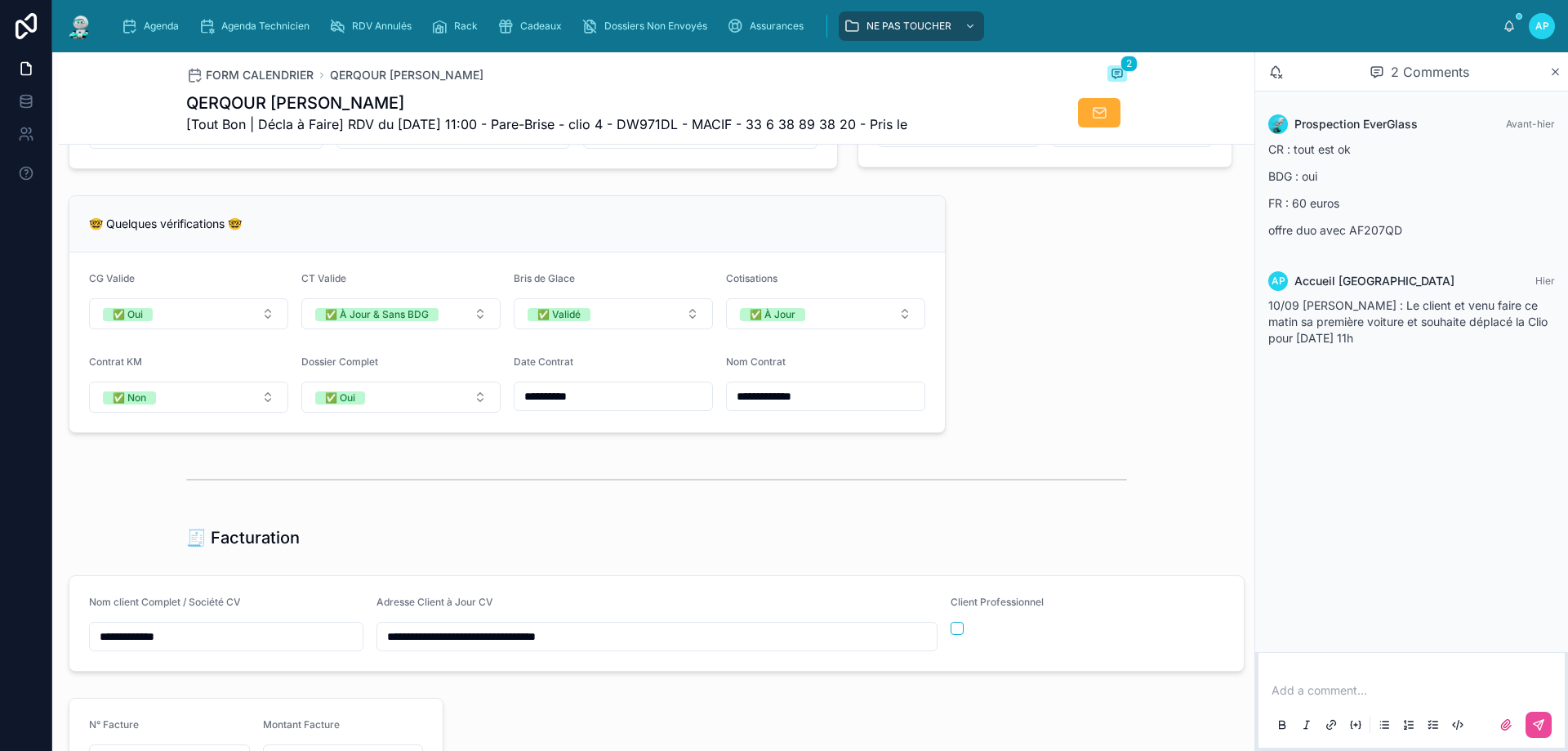
scroll to position [981, 0]
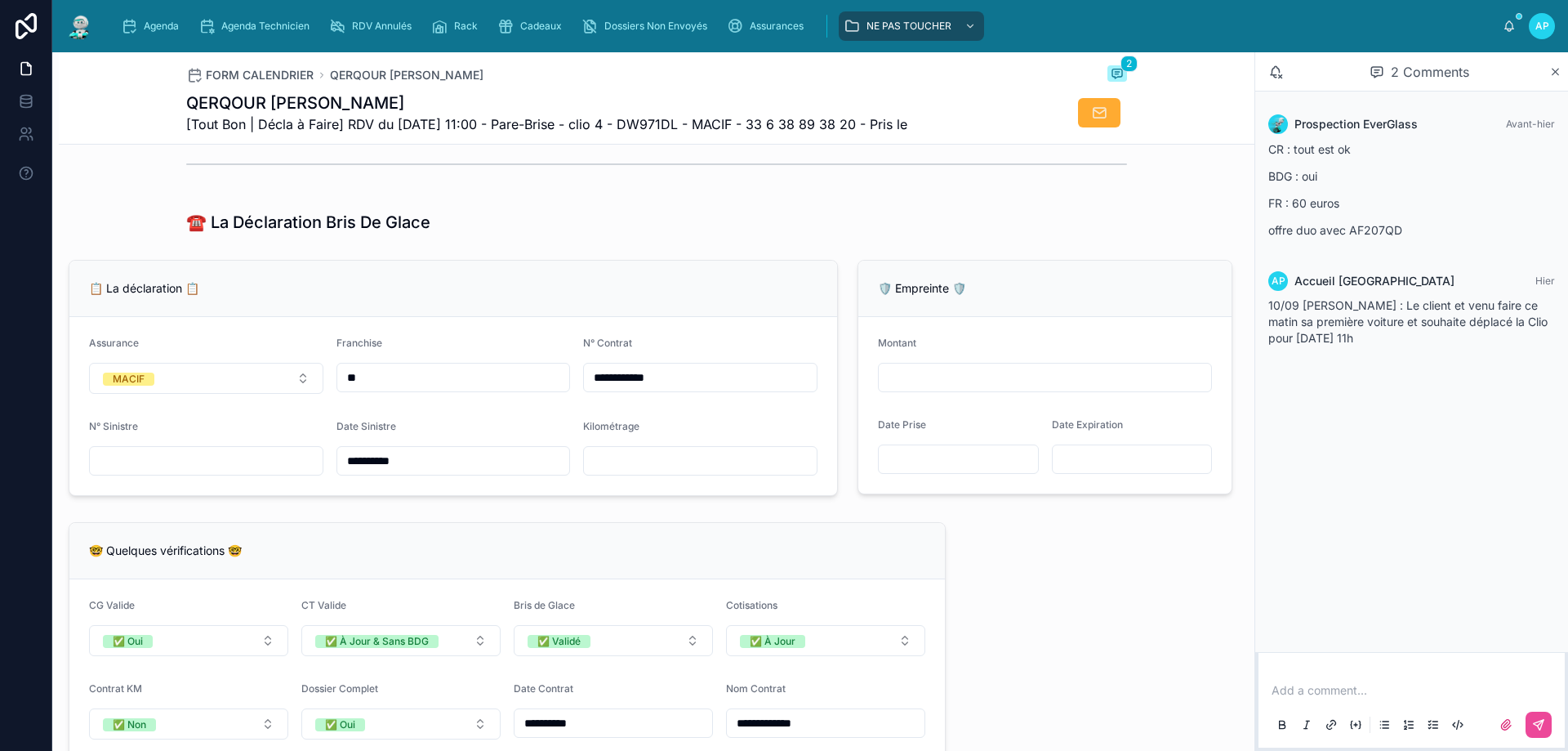
click at [75, 23] on img at bounding box center [80, 26] width 30 height 26
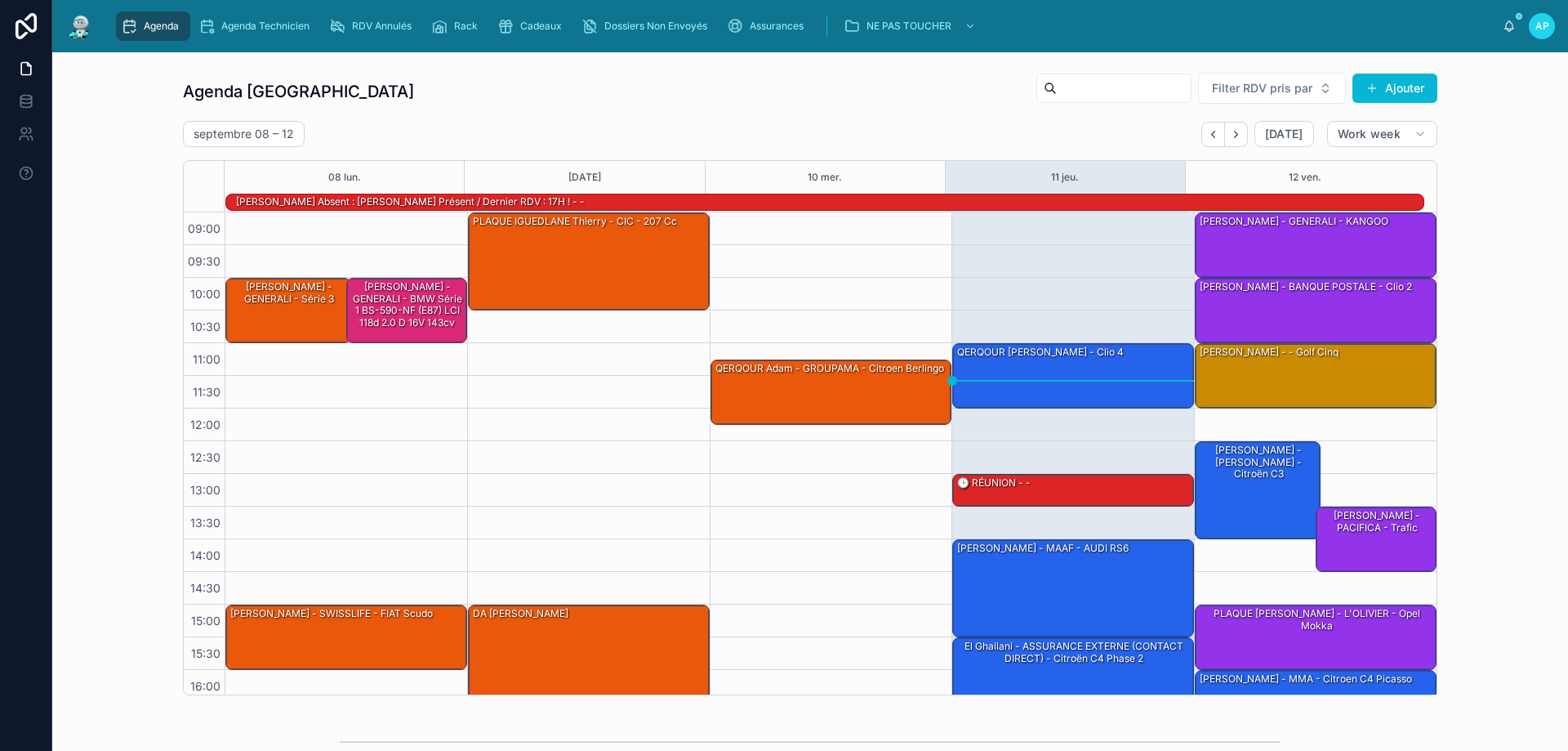
scroll to position [107, 0]
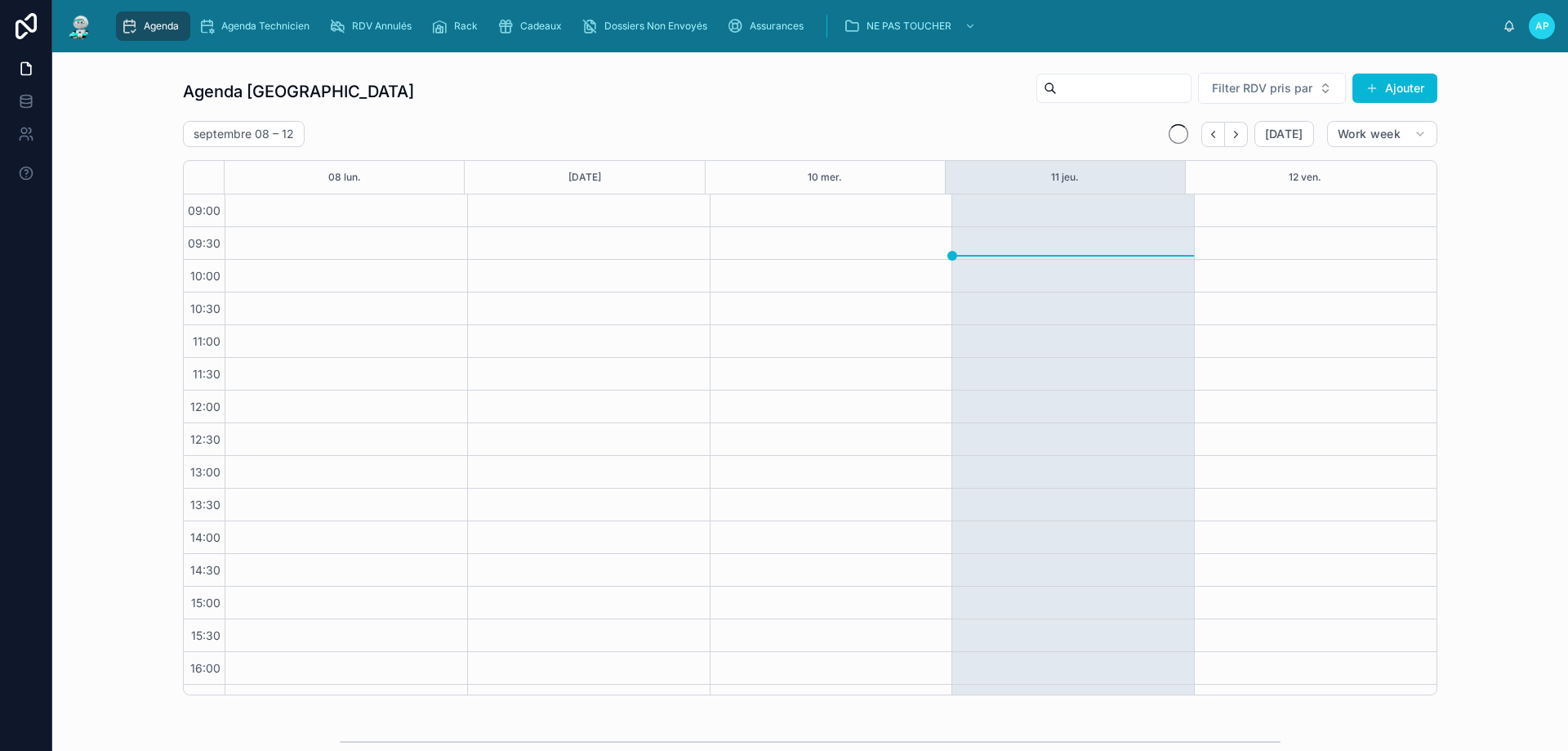
scroll to position [89, 0]
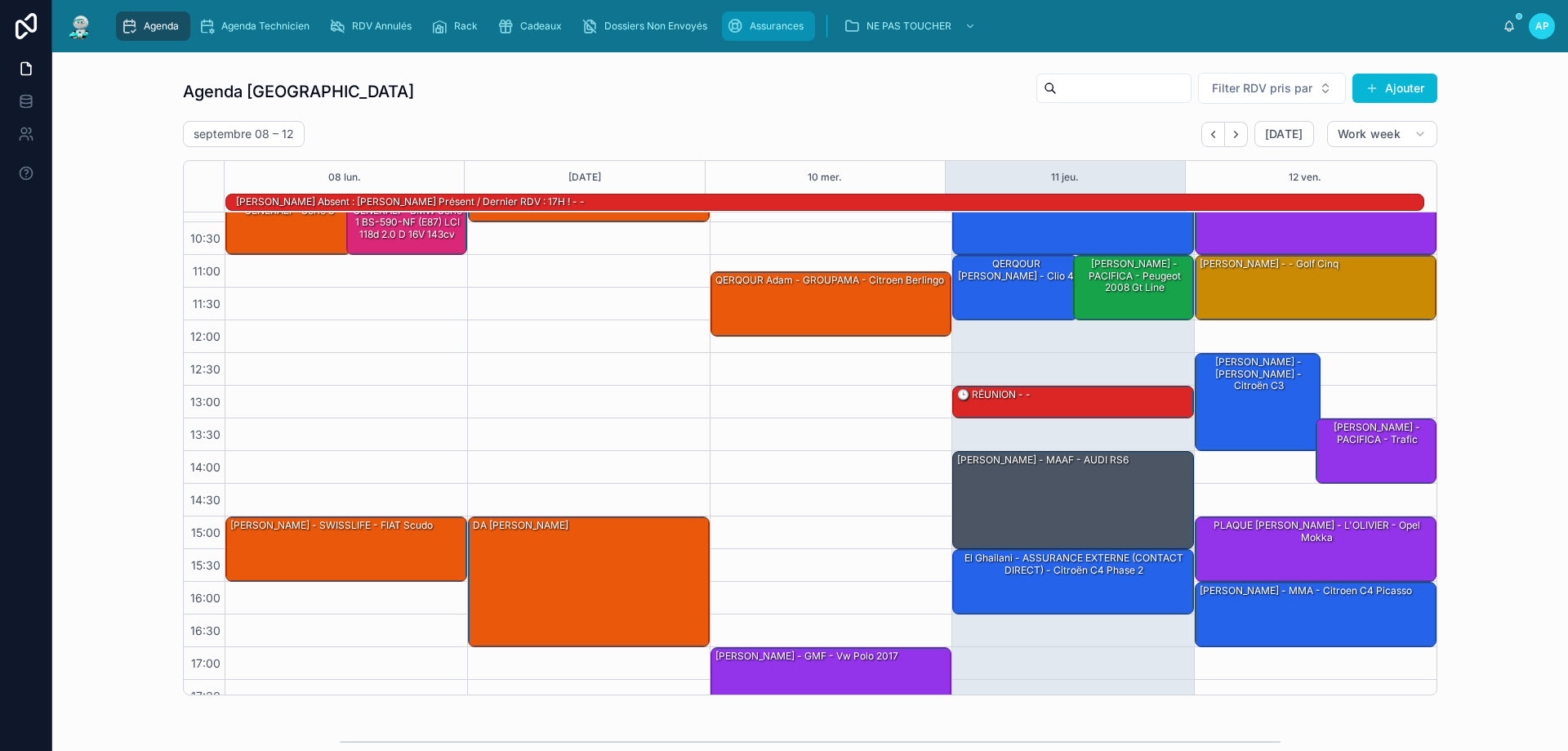
click at [799, 26] on span "Assurances" at bounding box center [776, 27] width 54 height 13
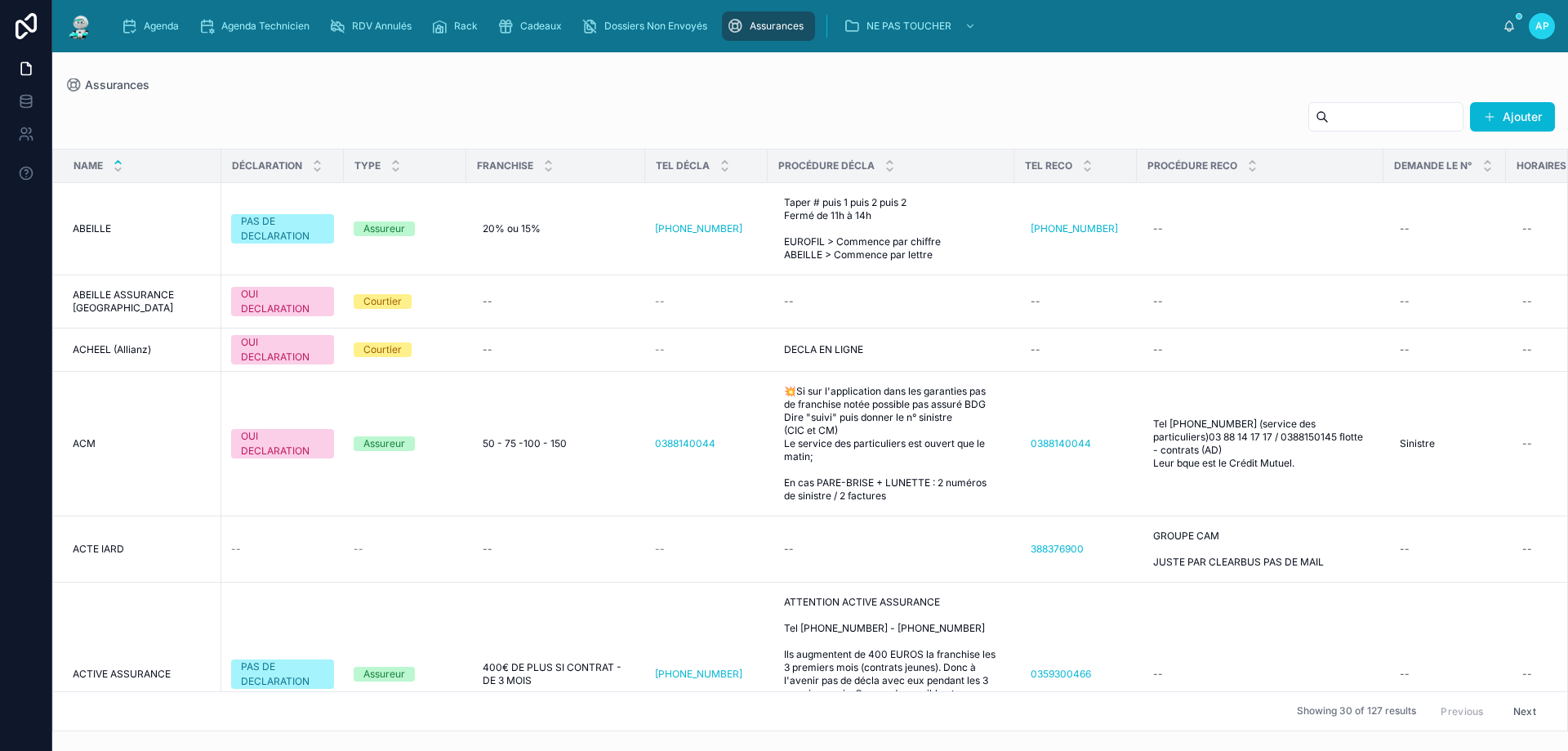
click at [1330, 123] on input "text" at bounding box center [1396, 117] width 134 height 23
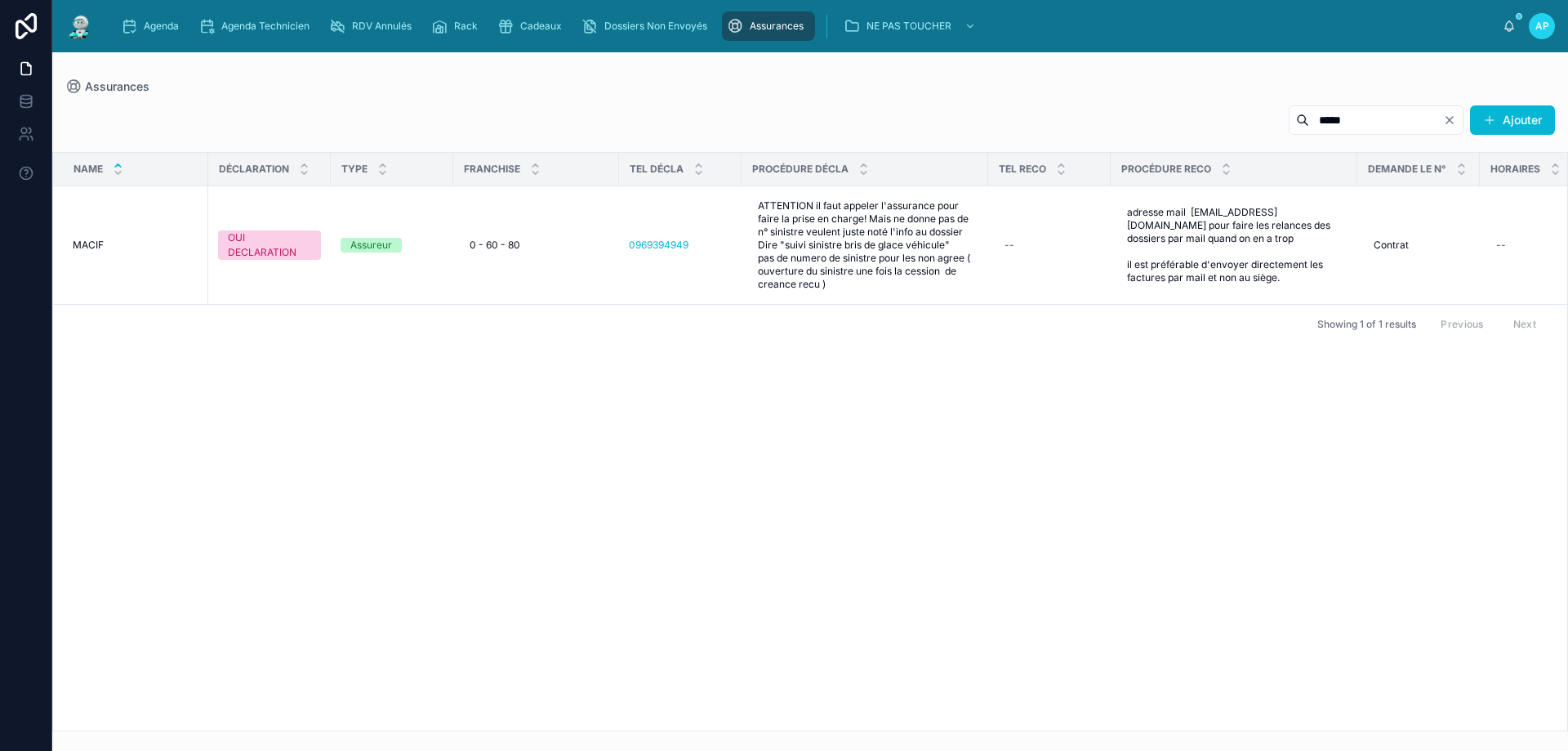
type input "*****"
click at [146, 26] on span "Agenda" at bounding box center [161, 27] width 35 height 13
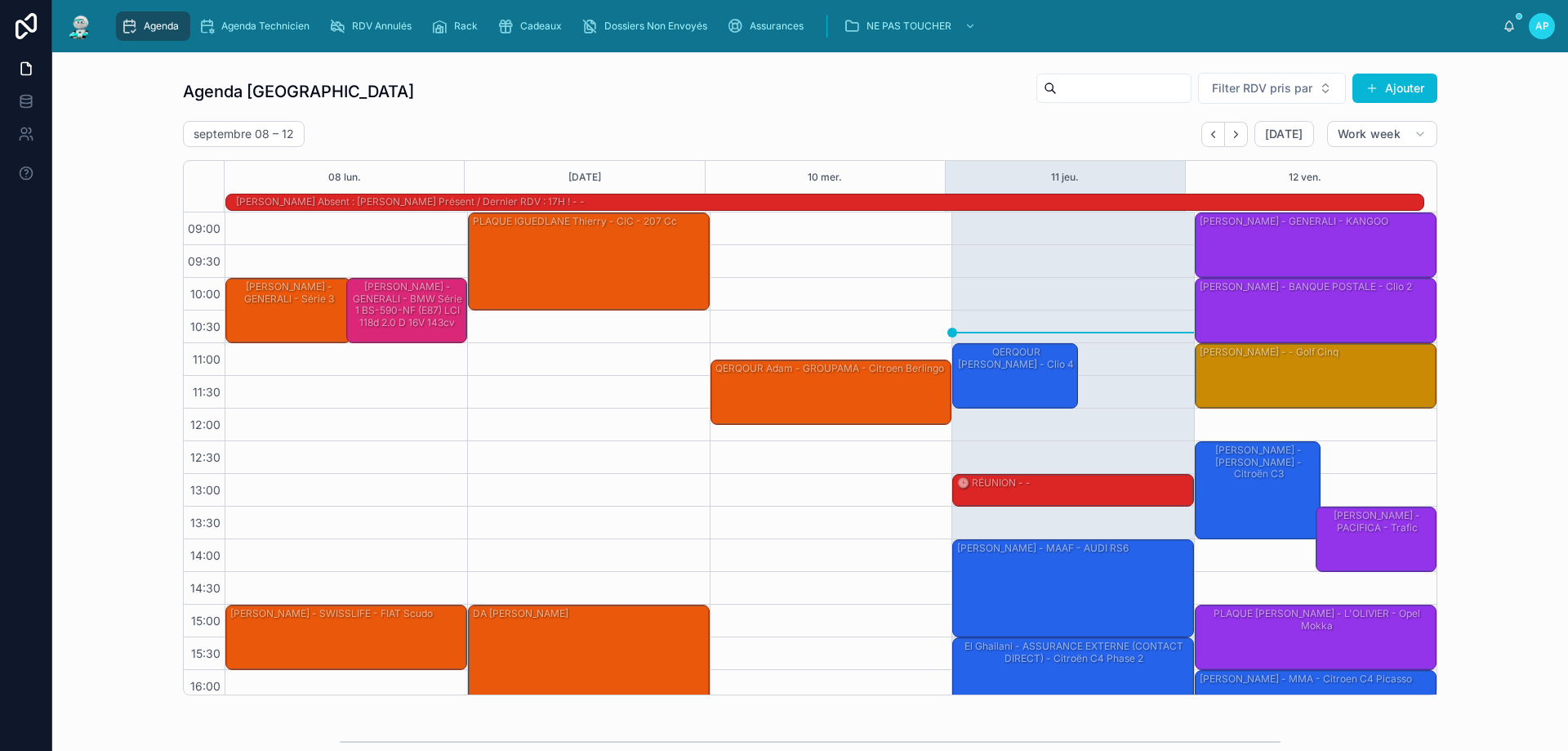
click at [1133, 372] on div "[PERSON_NAME] - PACIFICA - Peugeot 2008 gt line" at bounding box center [1135, 364] width 116 height 38
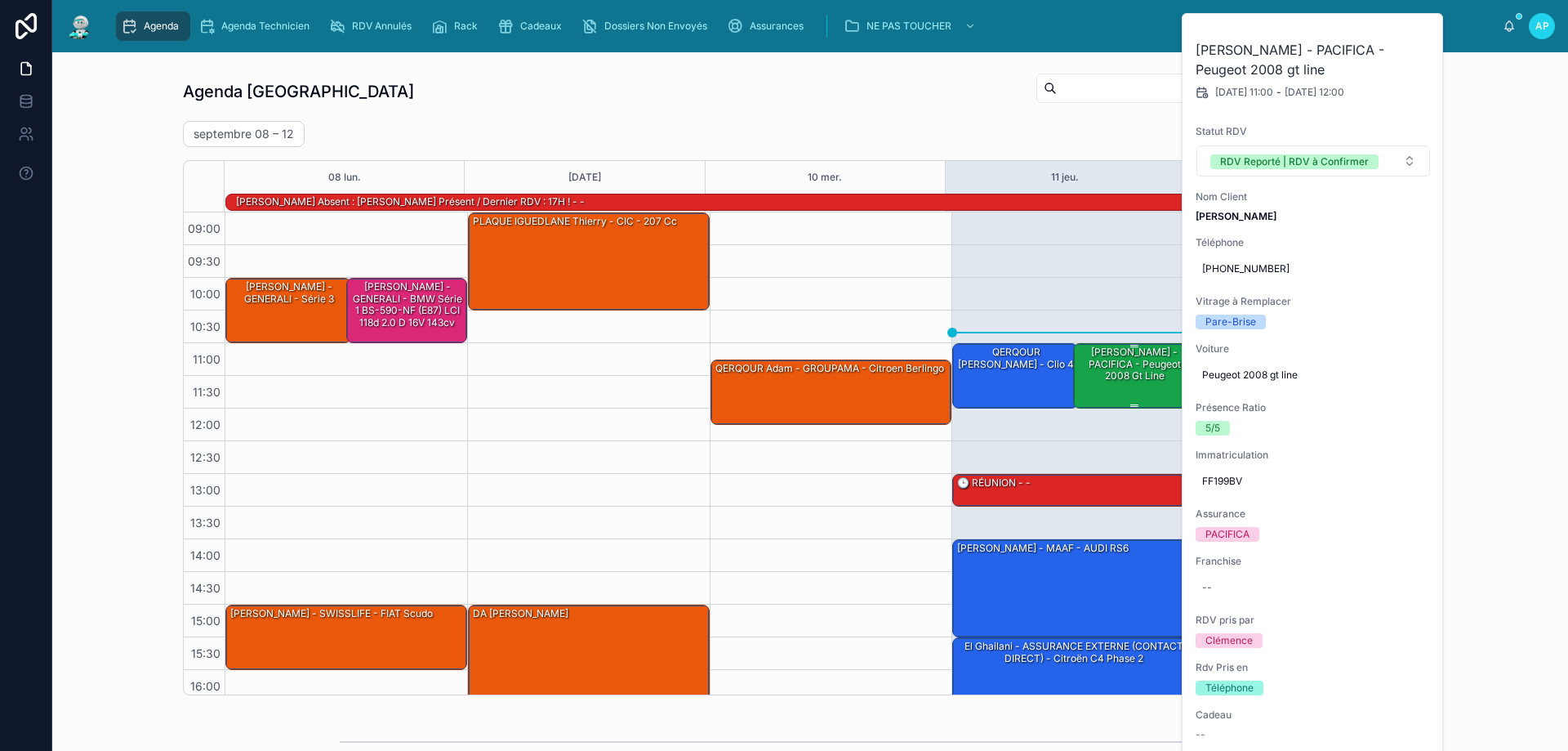
click at [1114, 382] on div "[PERSON_NAME] - PACIFICA - Peugeot 2008 gt line" at bounding box center [1135, 364] width 116 height 38
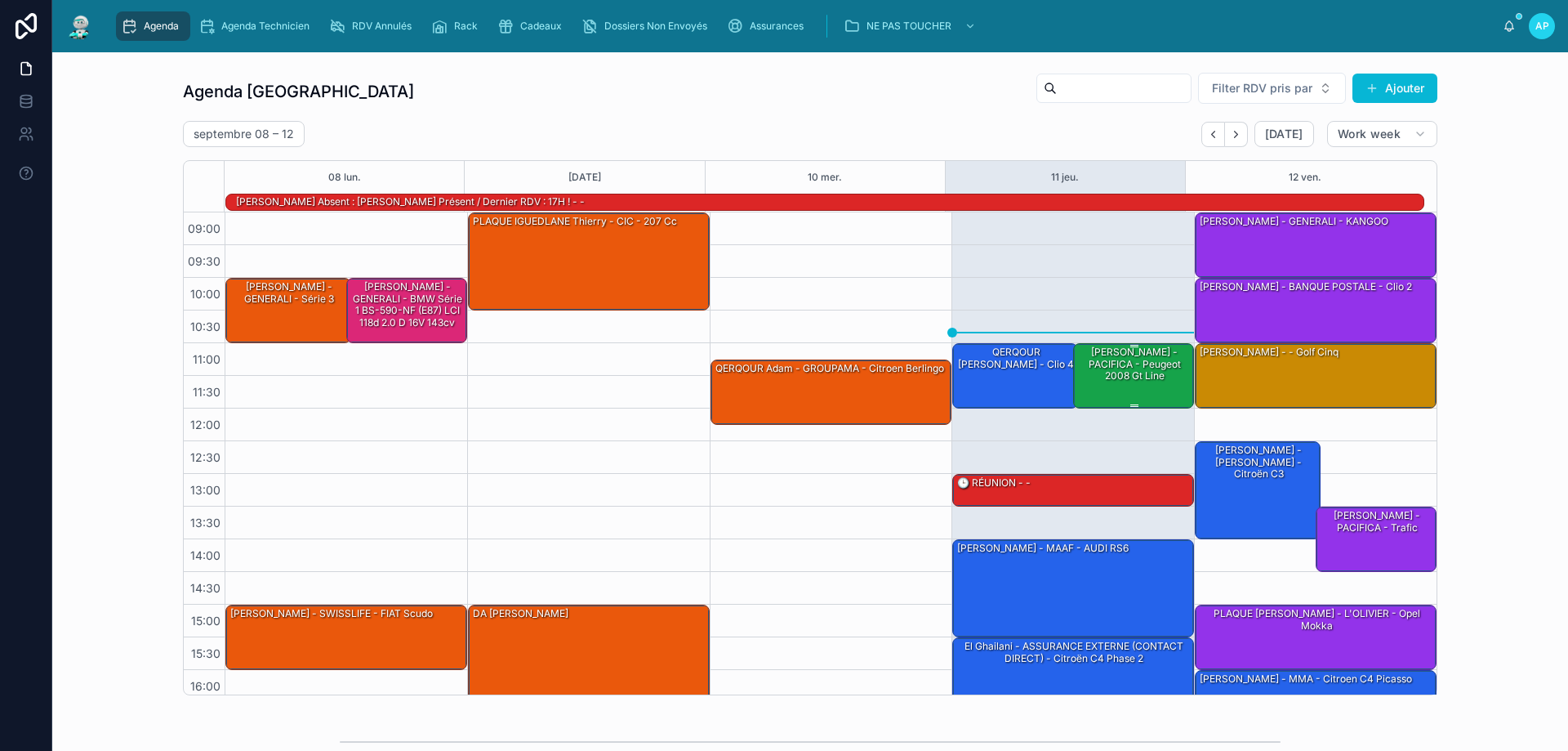
click at [1114, 382] on div "[PERSON_NAME] - PACIFICA - Peugeot 2008 gt line" at bounding box center [1135, 364] width 116 height 38
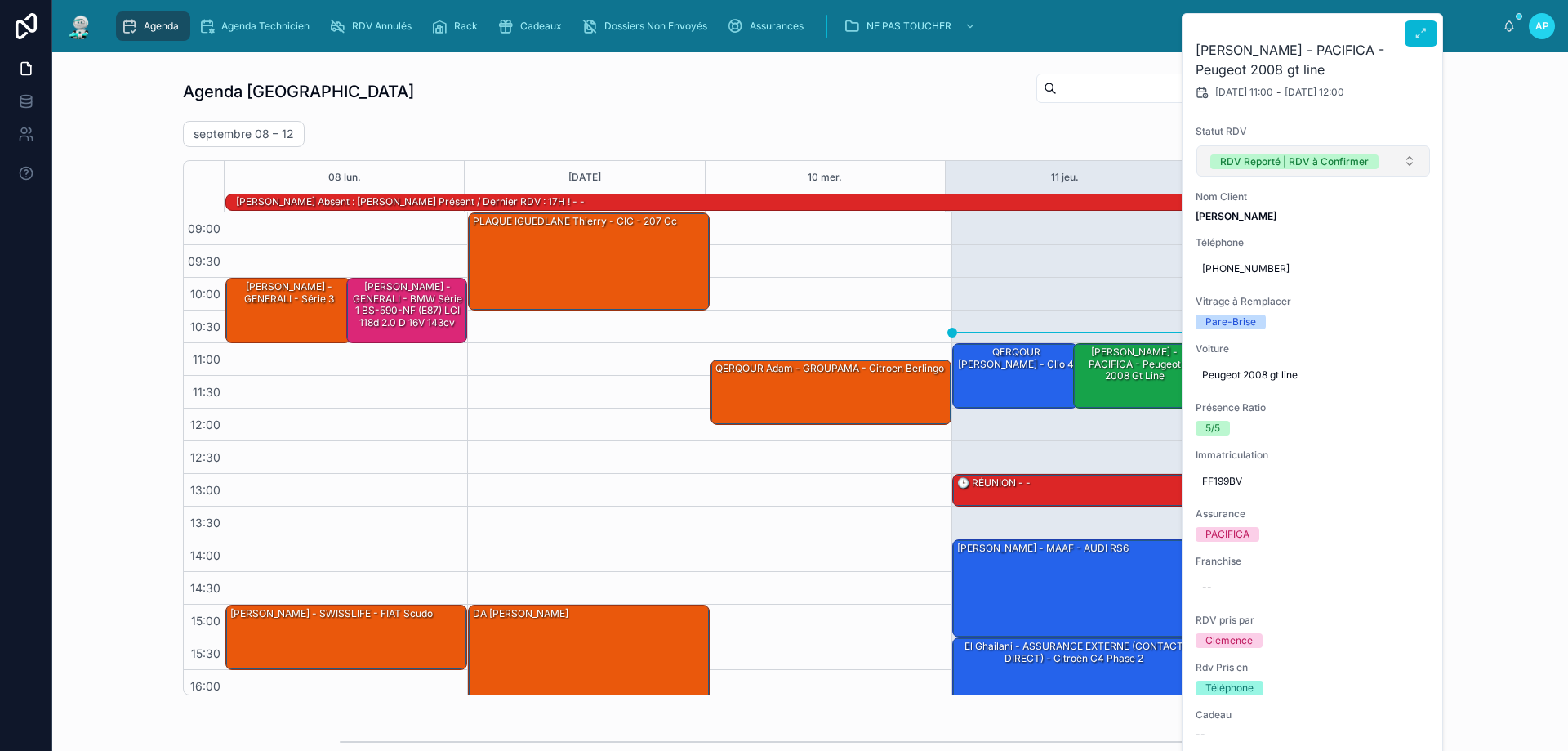
click at [1349, 156] on div "RDV Reporté | RDV à Confirmer" at bounding box center [1295, 161] width 149 height 14
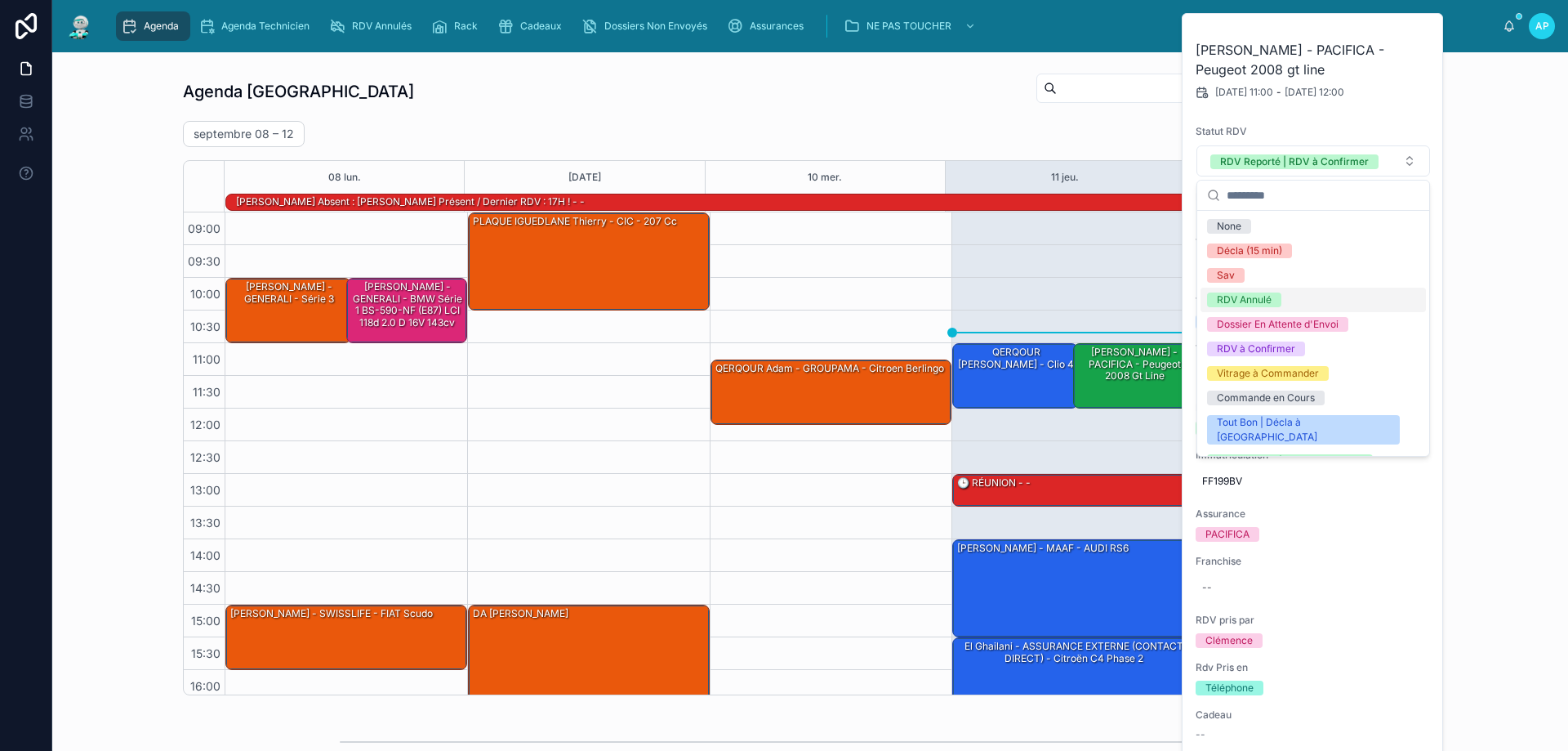
click at [1254, 298] on div "RDV Annulé" at bounding box center [1244, 299] width 54 height 14
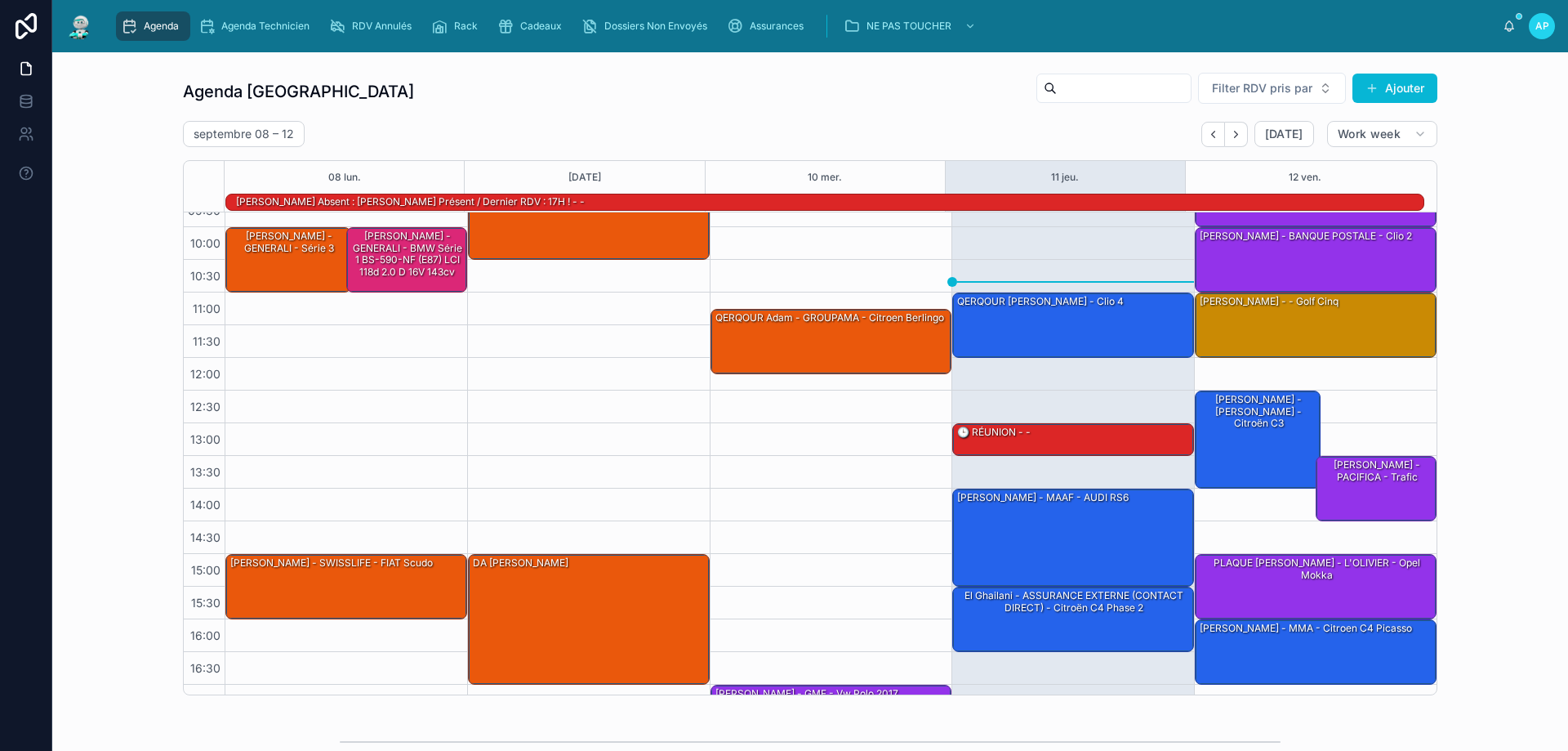
scroll to position [106, 0]
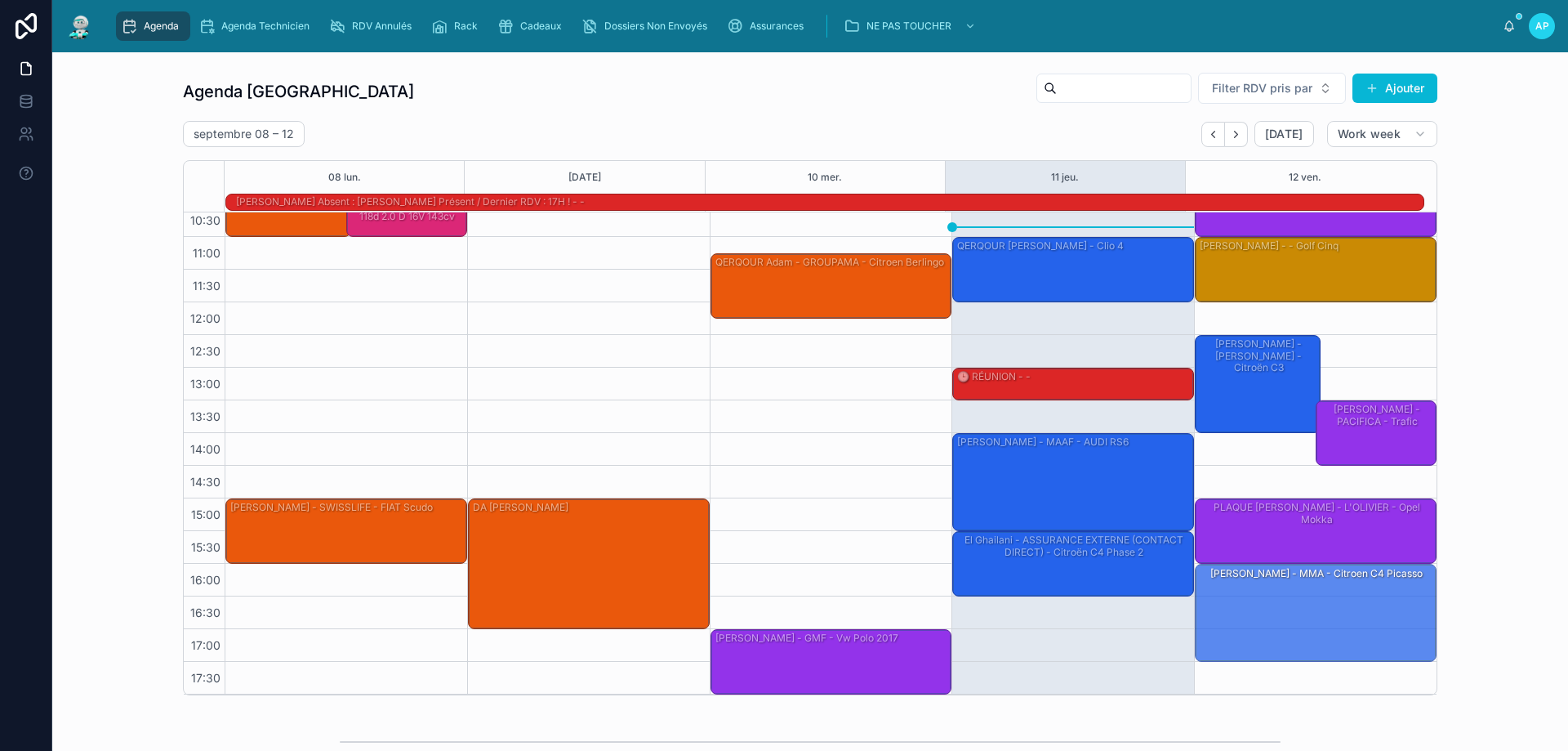
drag, startPoint x: 1298, startPoint y: 627, endPoint x: 1299, endPoint y: 664, distance: 37.0
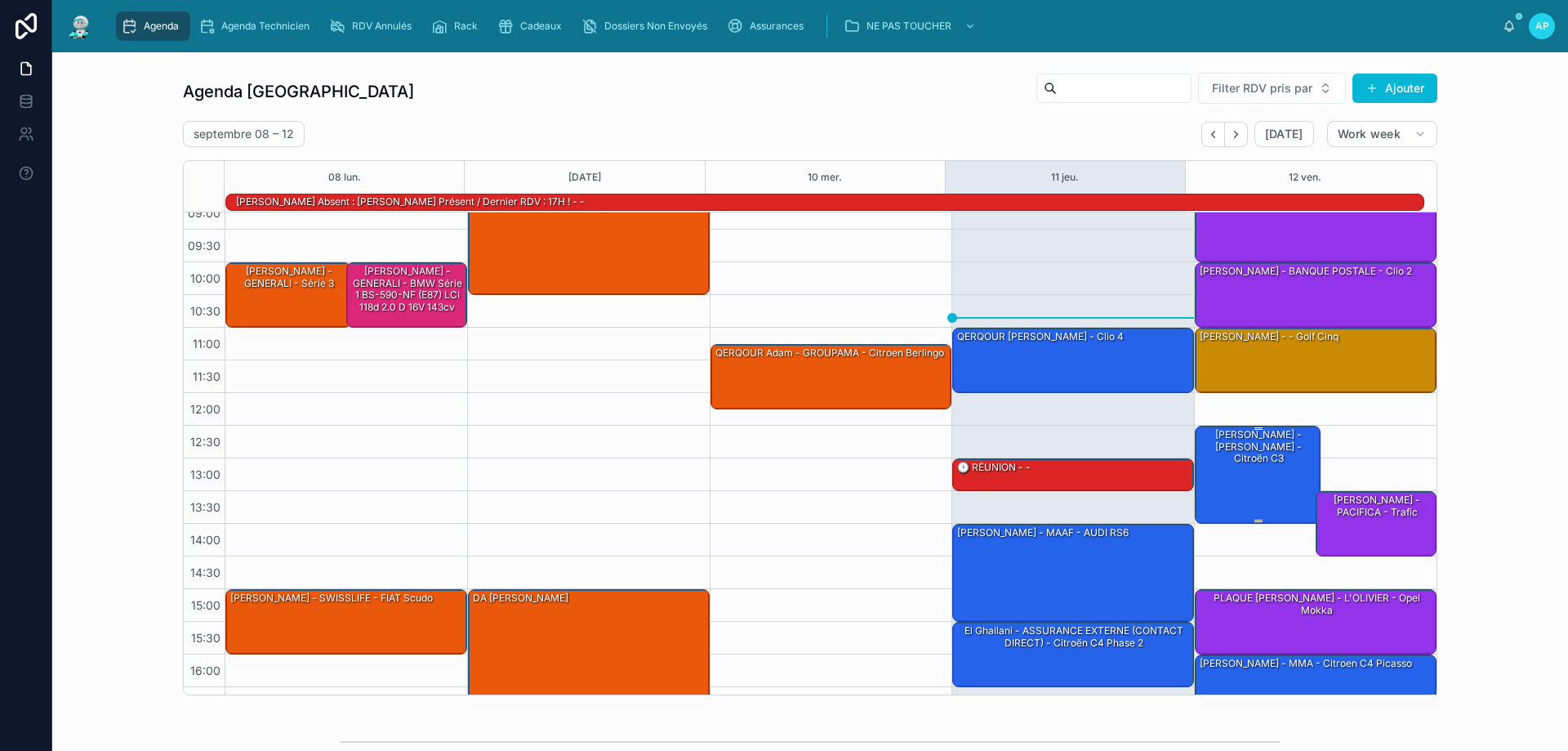
scroll to position [0, 0]
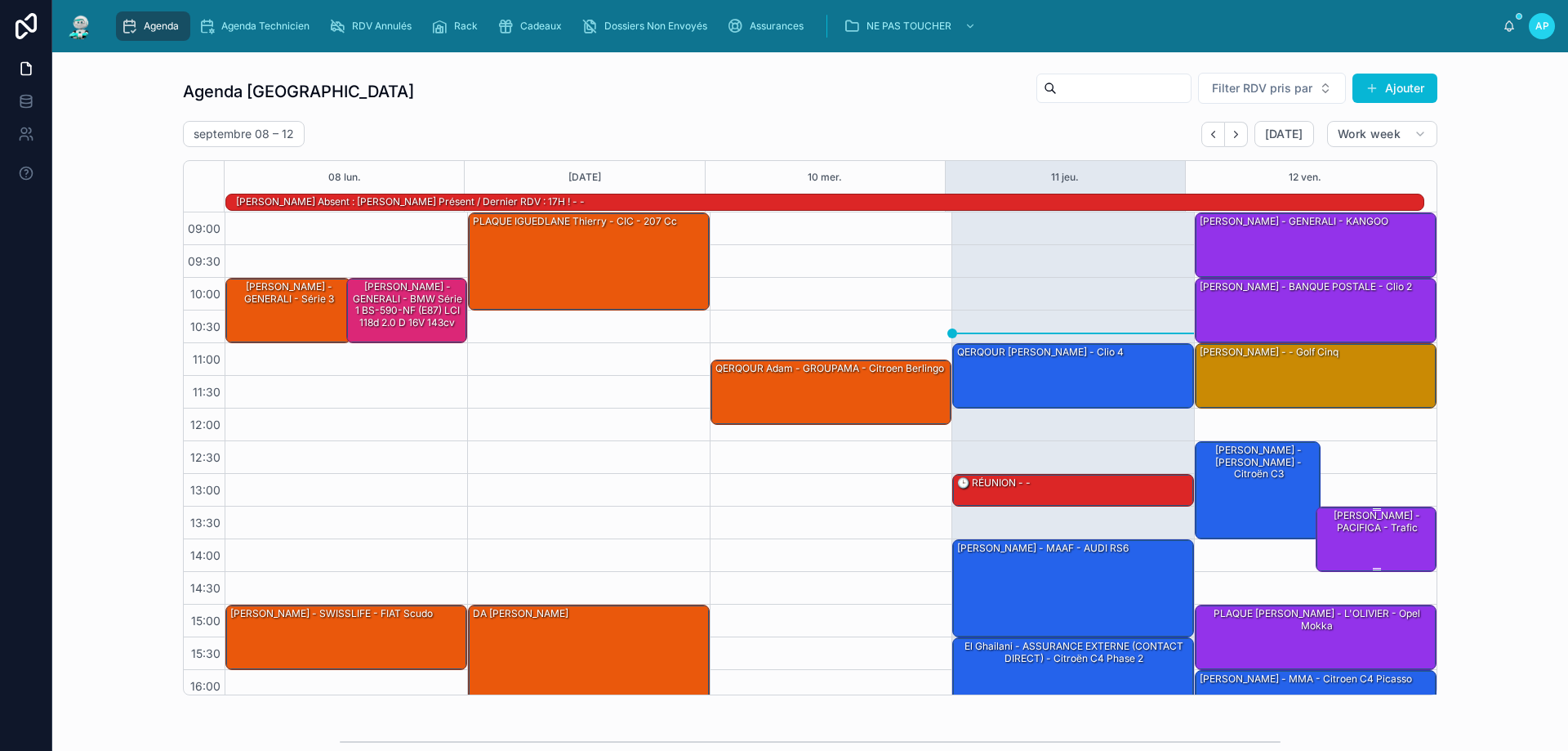
click at [1363, 538] on div "[PERSON_NAME] - PACIFICA - Trafic" at bounding box center [1377, 538] width 116 height 62
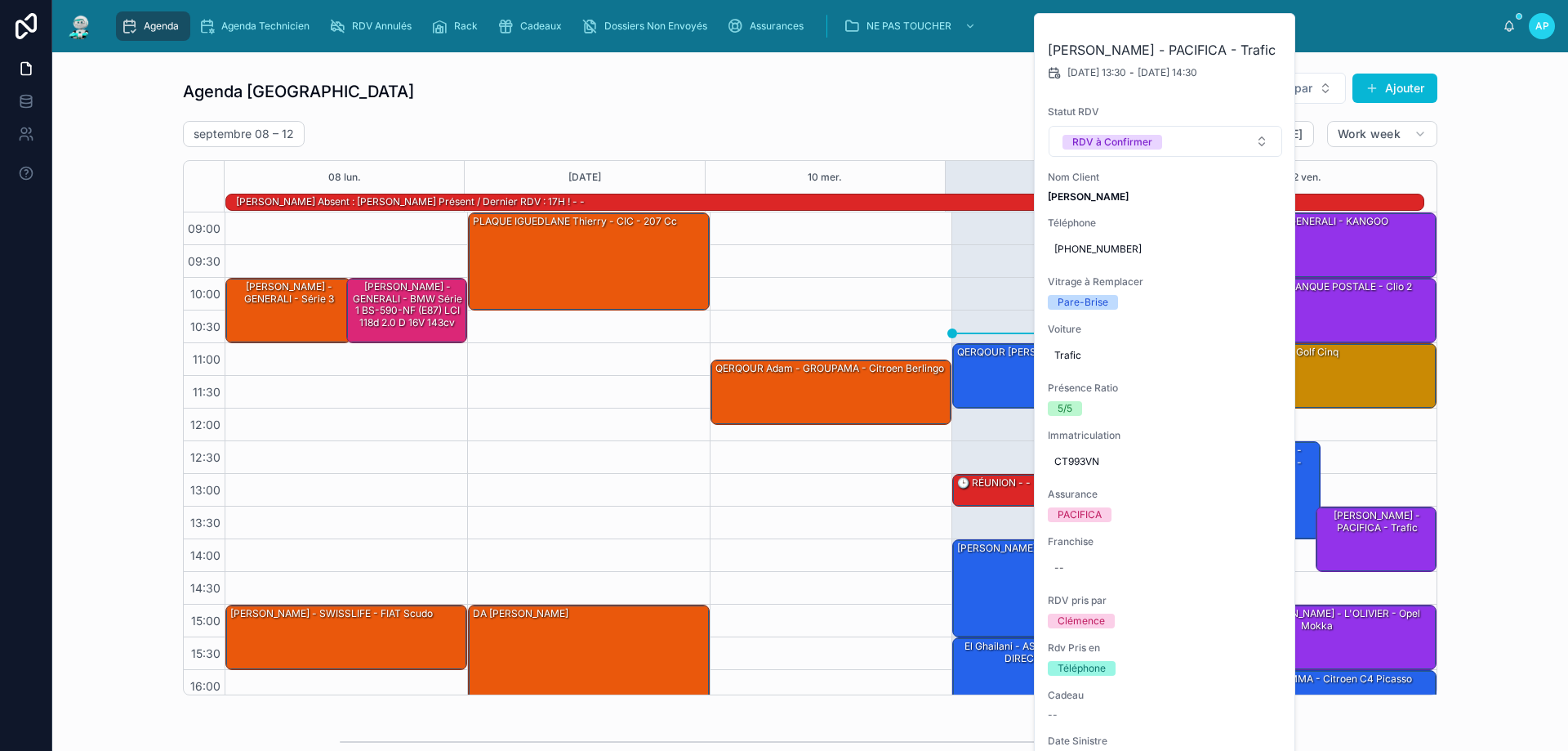
click at [1480, 294] on div "Agenda Perpignan Filter RDV pris par Ajouter [DATE] – [DATE] [DATE] Work week 0…" at bounding box center [811, 384] width 1490 height 637
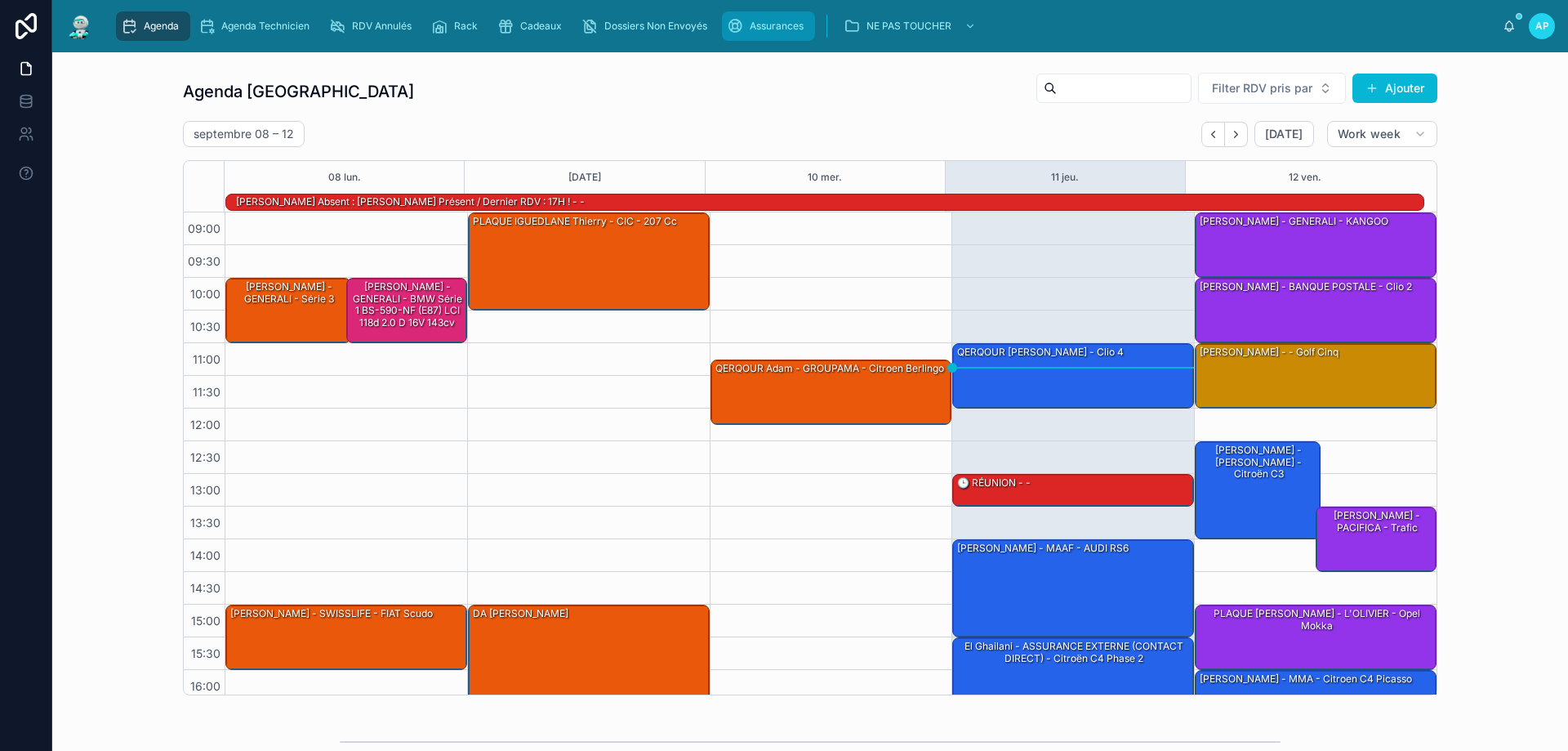
click at [755, 23] on span "Assurances" at bounding box center [776, 27] width 54 height 13
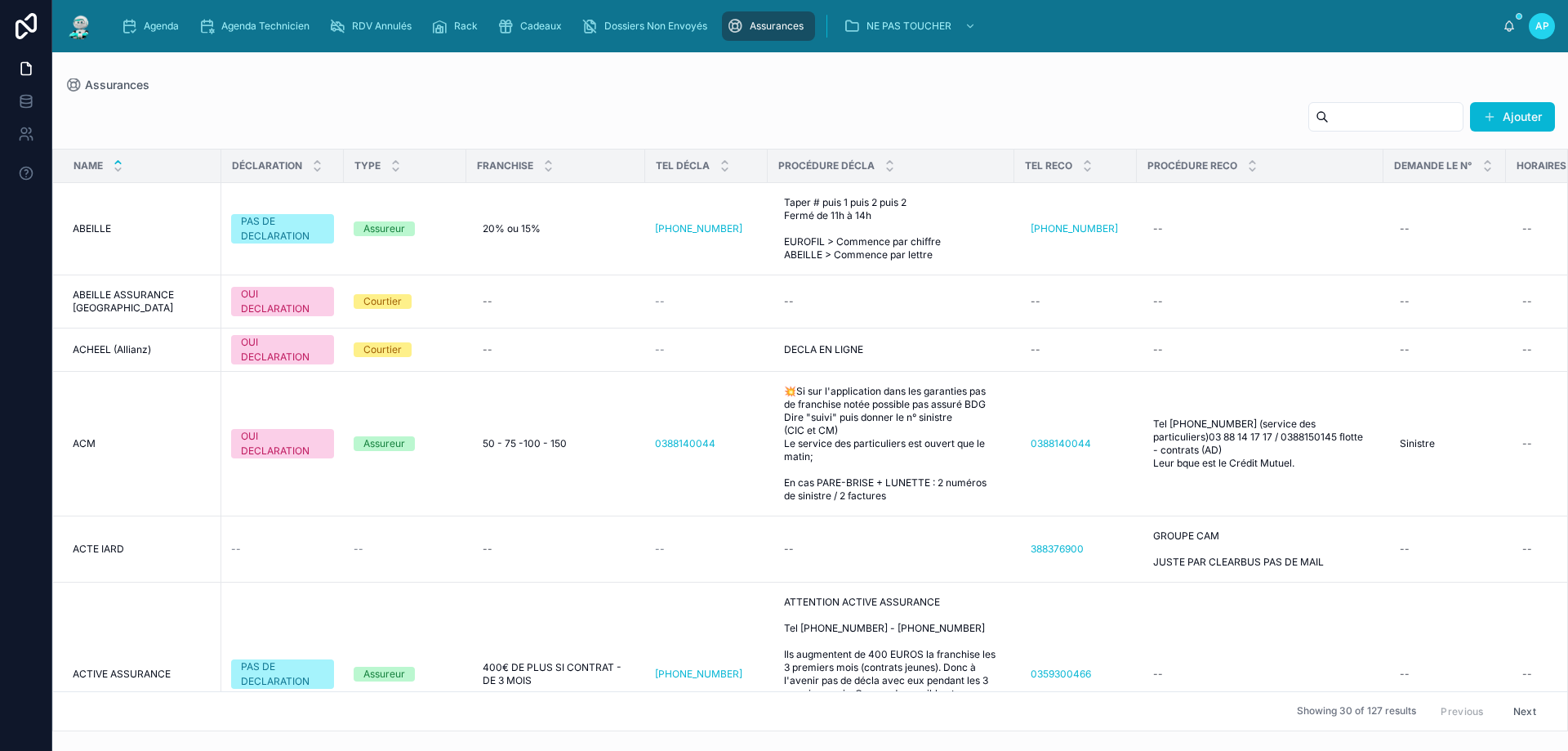
click at [1391, 112] on input "text" at bounding box center [1396, 117] width 134 height 23
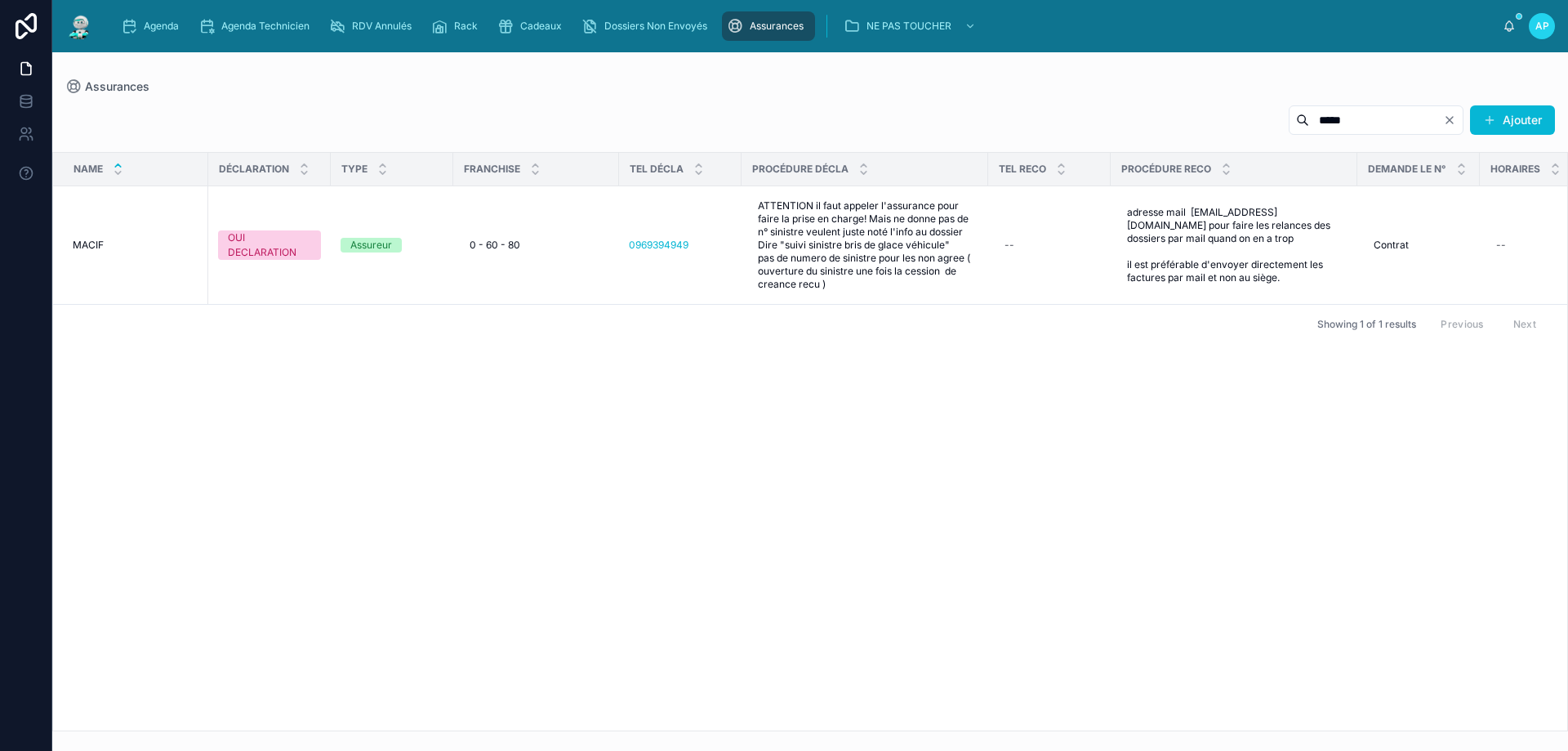
type input "*****"
click at [290, 390] on div "Name DÉCLARATION TYPE FRANCHISE TEL DÉCLA PROCÉDURE DÉCLA TEL RECO PROCÉDURE RE…" at bounding box center [811, 441] width 1515 height 578
click at [1195, 396] on div "Name DÉCLARATION TYPE FRANCHISE TEL DÉCLA PROCÉDURE DÉCLA TEL RECO PROCÉDURE RE…" at bounding box center [811, 441] width 1515 height 578
